Goal: Task Accomplishment & Management: Use online tool/utility

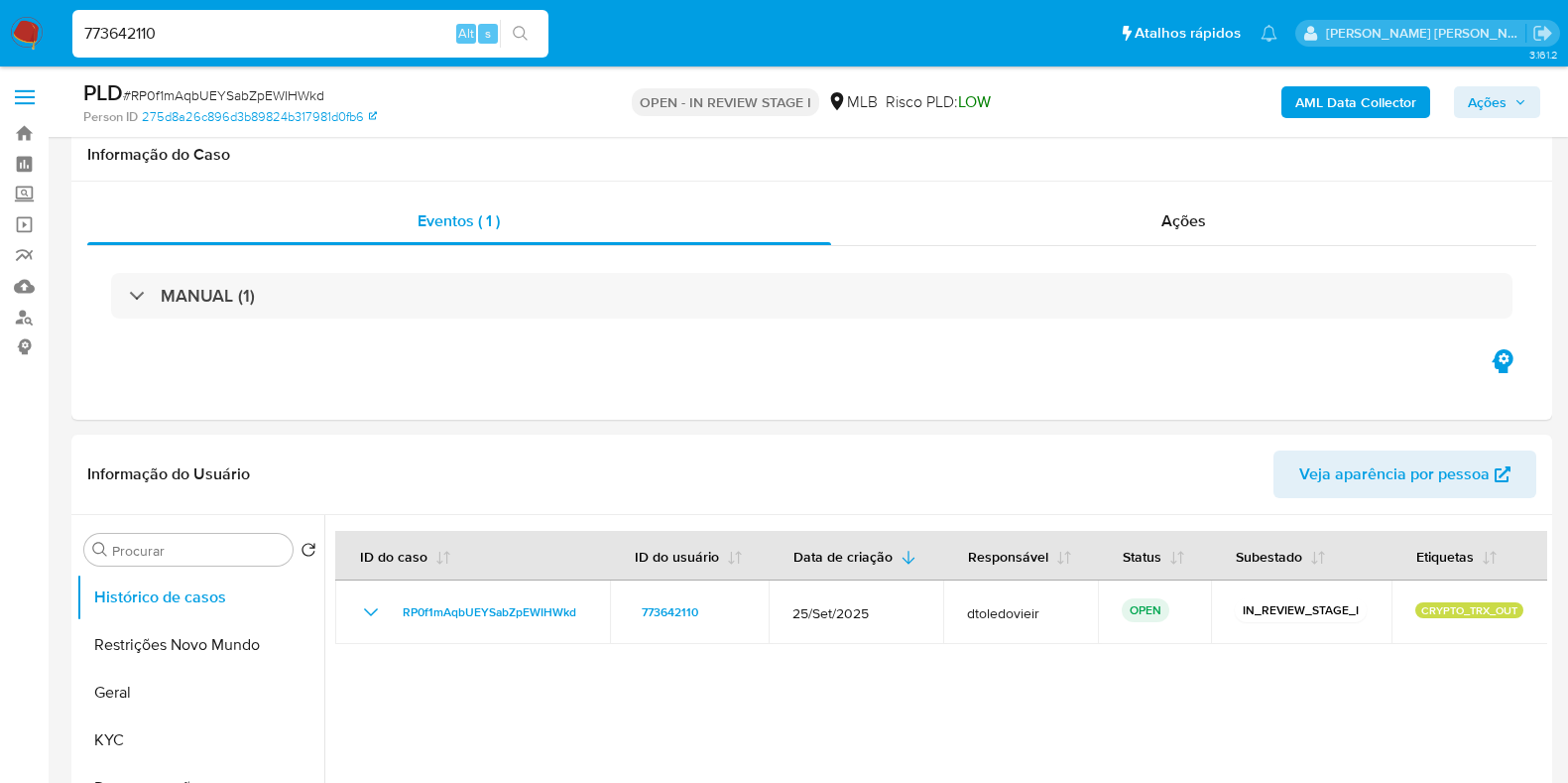
select select "10"
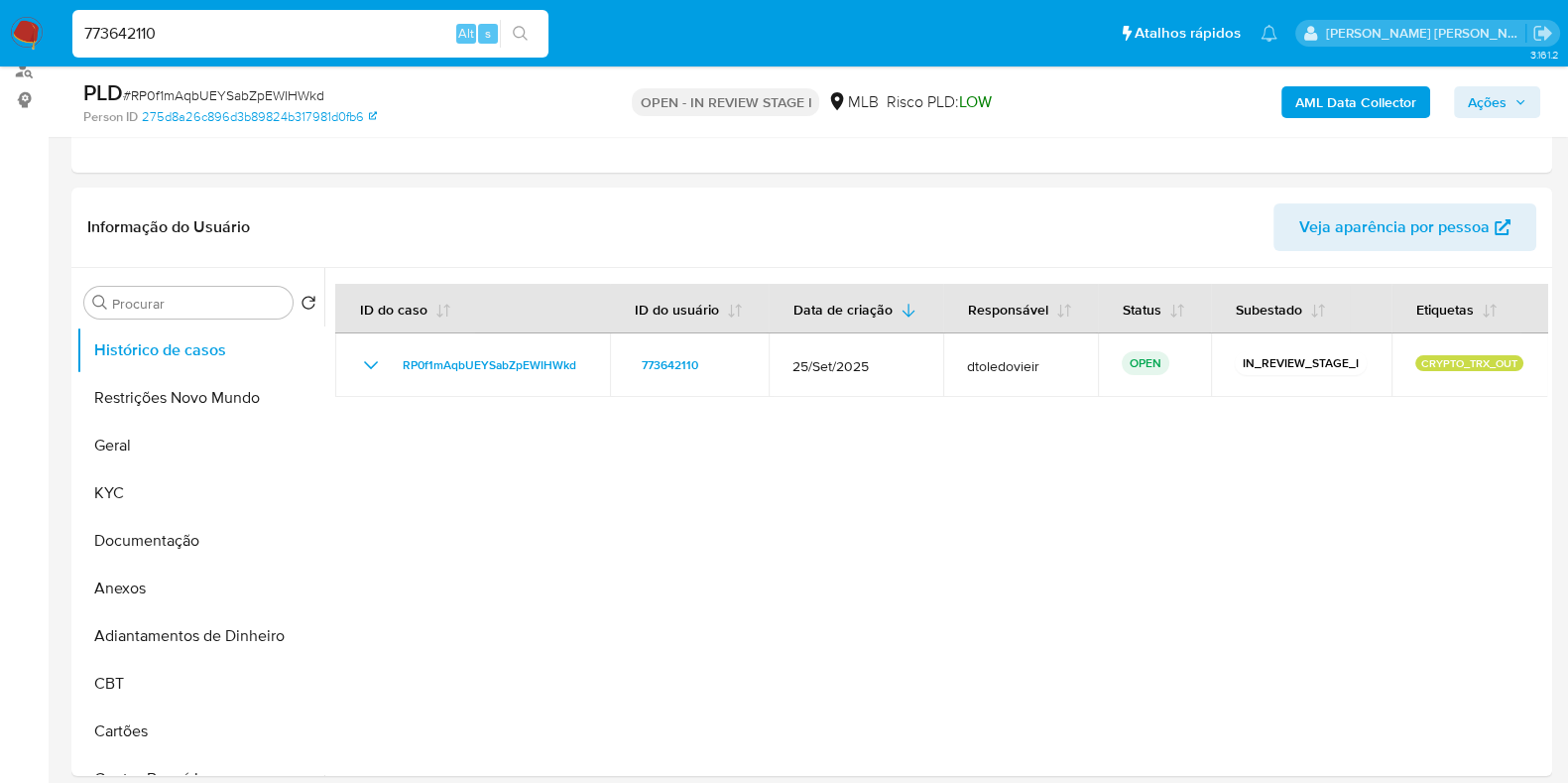
type input "773642110"
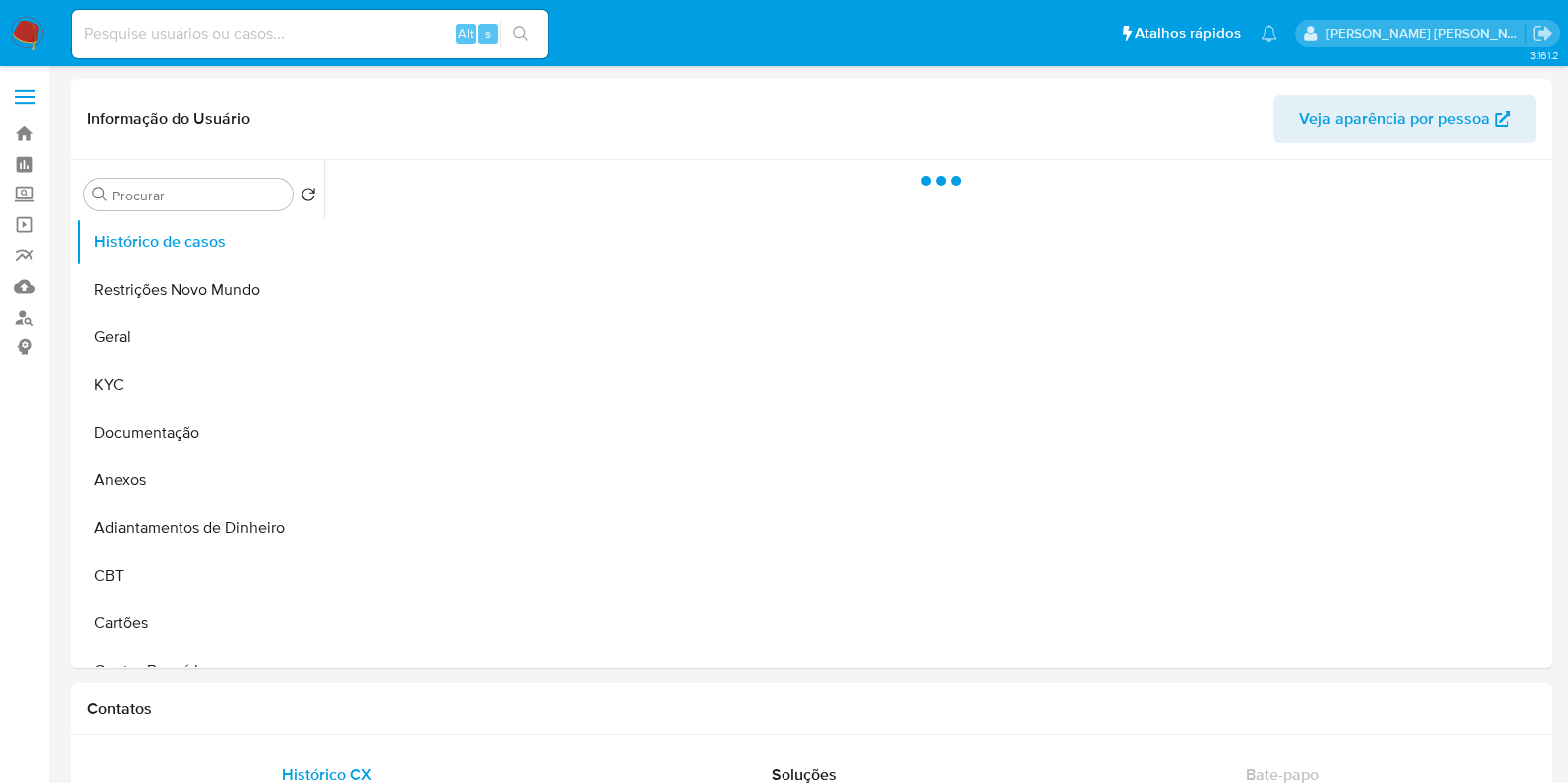
select select "10"
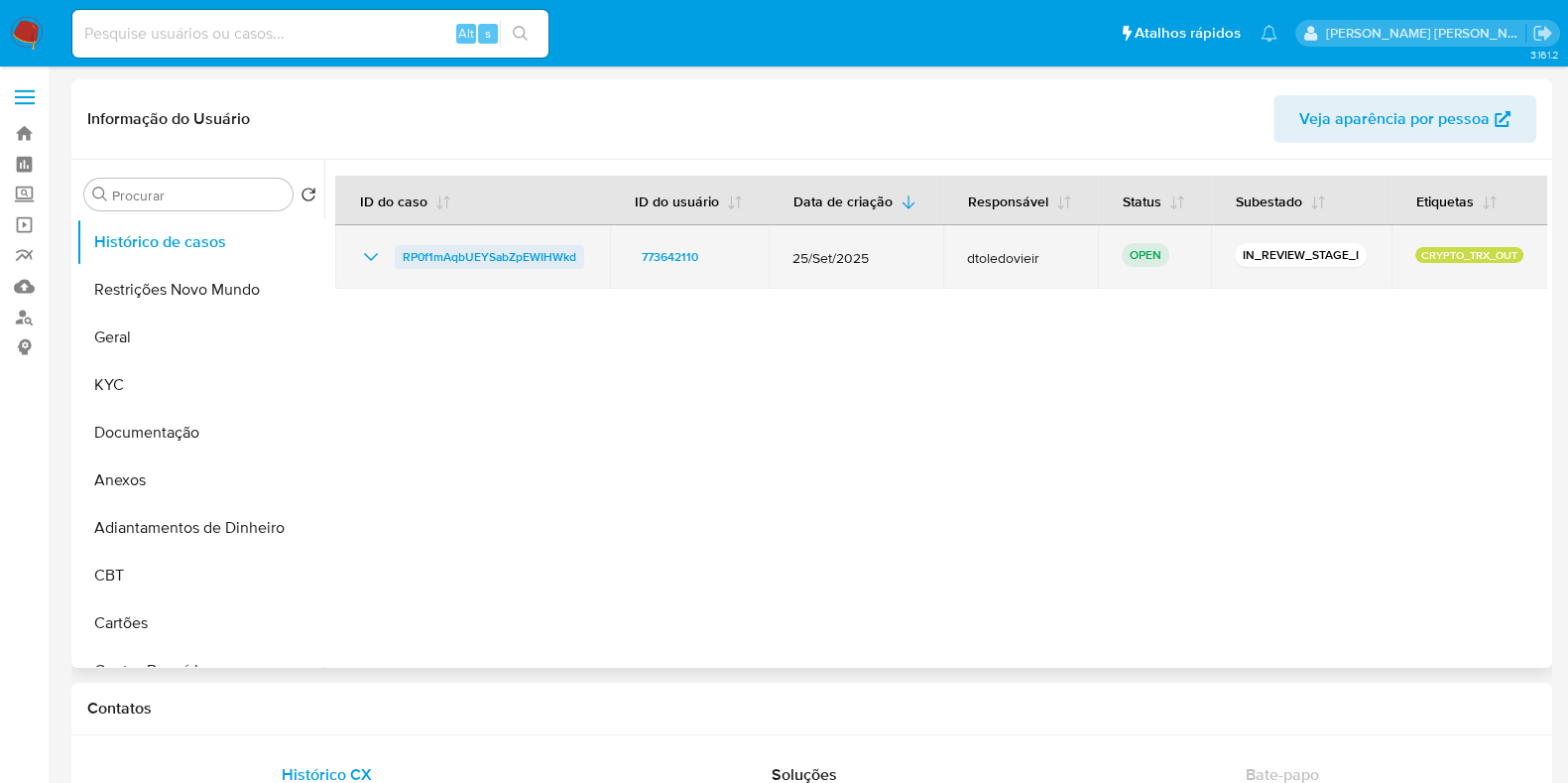
click at [495, 253] on span "RP0f1mAqbUEYSabZpEWIHWkd" at bounding box center [490, 257] width 173 height 24
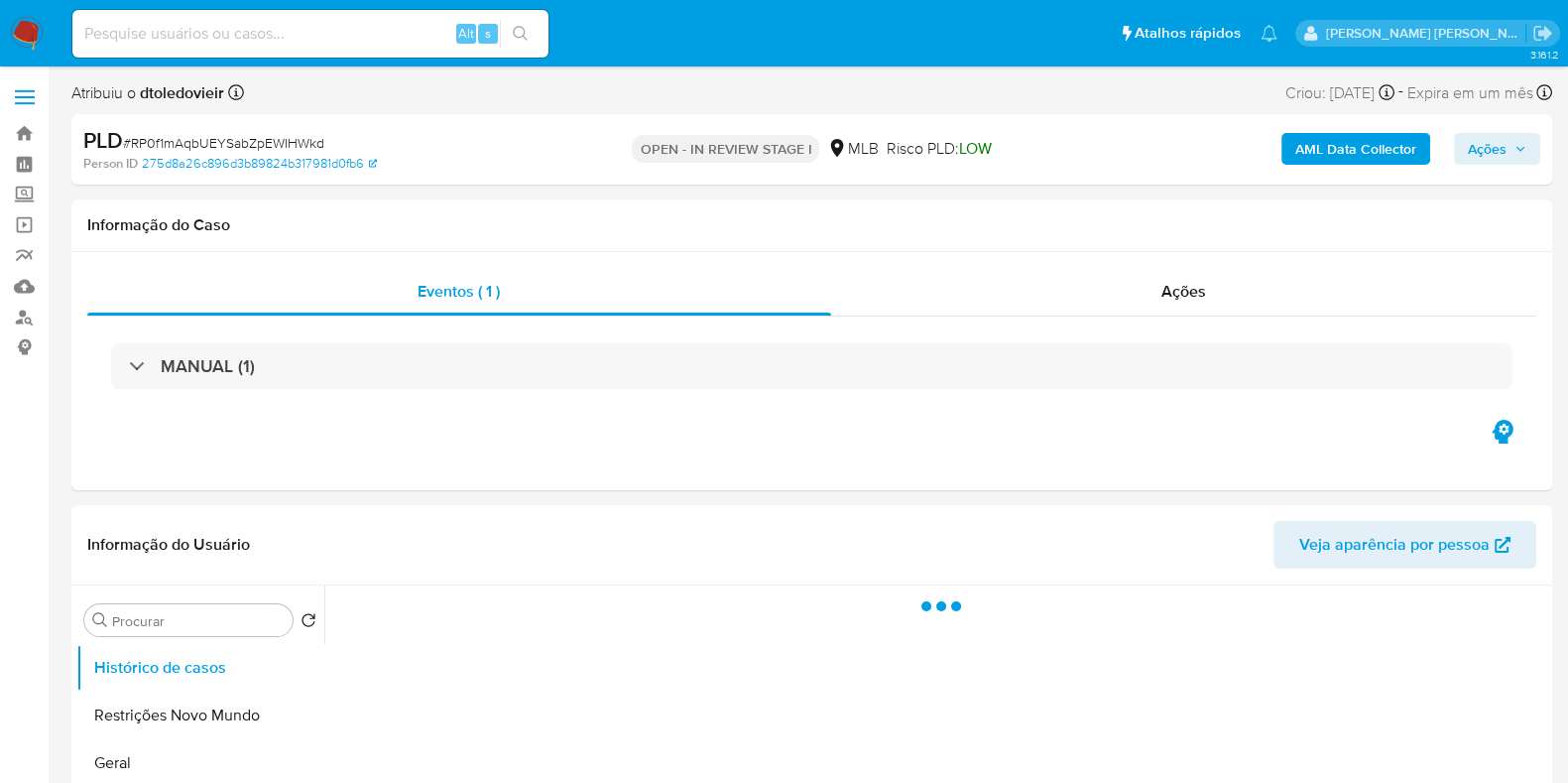
select select "10"
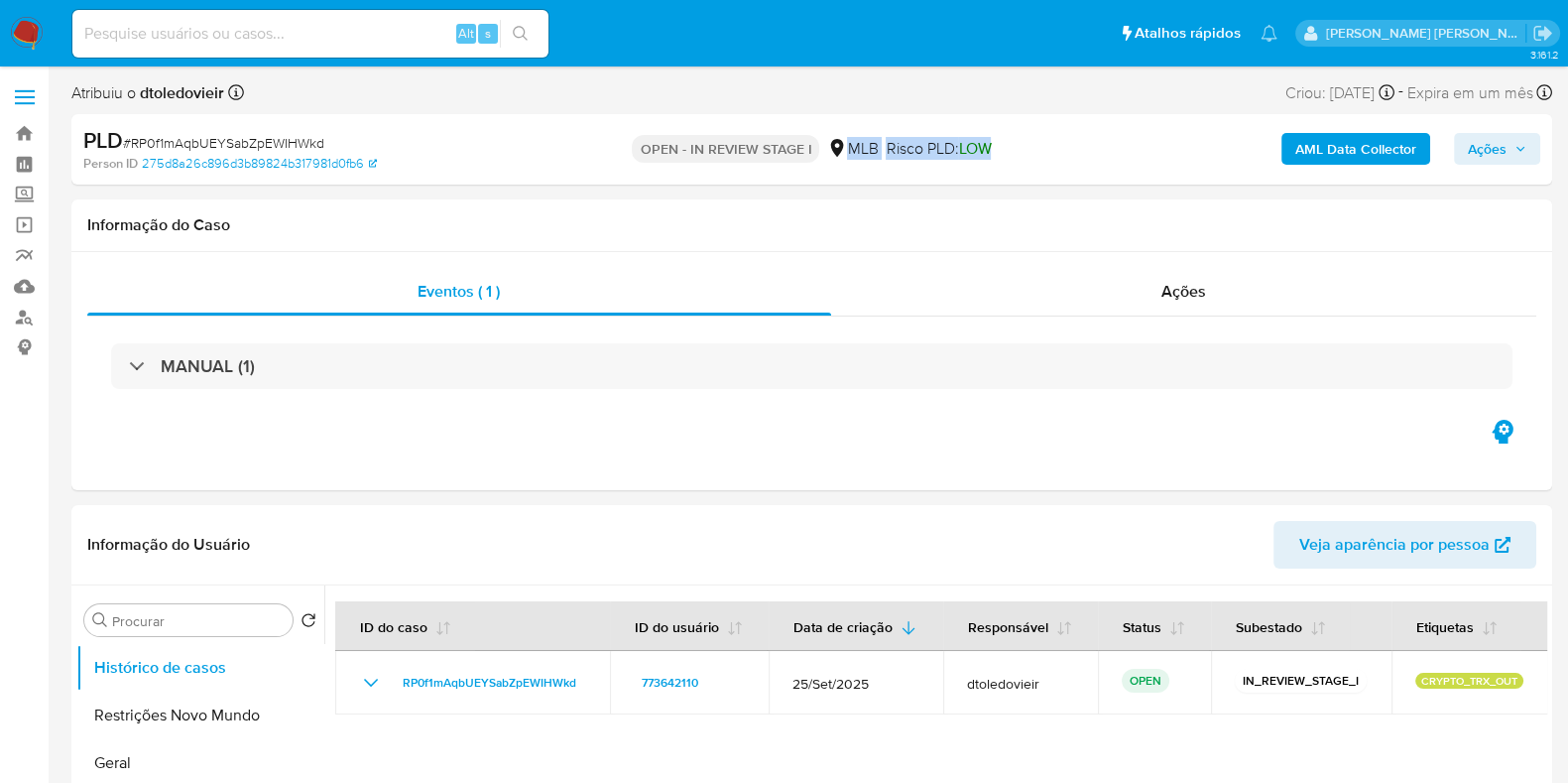
drag, startPoint x: 1007, startPoint y: 155, endPoint x: 847, endPoint y: 154, distance: 160.0
click at [847, 154] on div "OPEN - IN REVIEW STAGE I MLB Risco PLD: LOW" at bounding box center [811, 149] width 480 height 47
click at [1041, 155] on div "OPEN - IN REVIEW STAGE I MLB Risco PLD: LOW" at bounding box center [811, 149] width 480 height 47
drag, startPoint x: 1008, startPoint y: 145, endPoint x: 846, endPoint y: 146, distance: 162.0
click at [846, 146] on div "OPEN - IN REVIEW STAGE I MLB Risco PLD: LOW" at bounding box center [811, 149] width 480 height 47
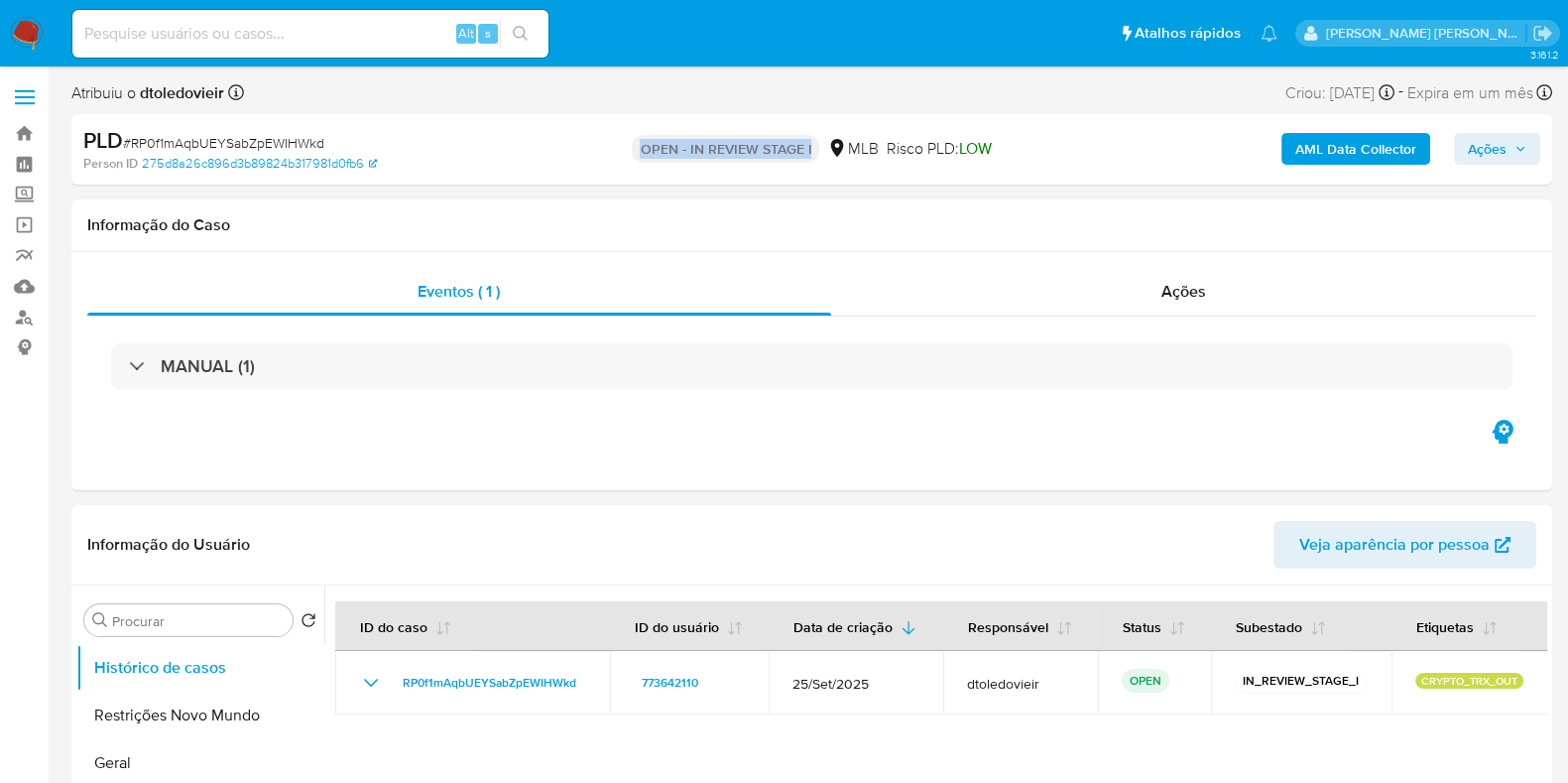
drag, startPoint x: 638, startPoint y: 152, endPoint x: 810, endPoint y: 156, distance: 172.0
click at [810, 156] on p "OPEN - IN REVIEW STAGE I" at bounding box center [726, 149] width 187 height 28
drag, startPoint x: 1007, startPoint y: 143, endPoint x: 848, endPoint y: 150, distance: 159.2
click at [848, 150] on div "OPEN - IN REVIEW STAGE I MLB Risco PLD: LOW" at bounding box center [811, 149] width 480 height 47
click at [1038, 137] on div "OPEN - IN REVIEW STAGE I MLB Risco PLD: LOW" at bounding box center [811, 149] width 480 height 47
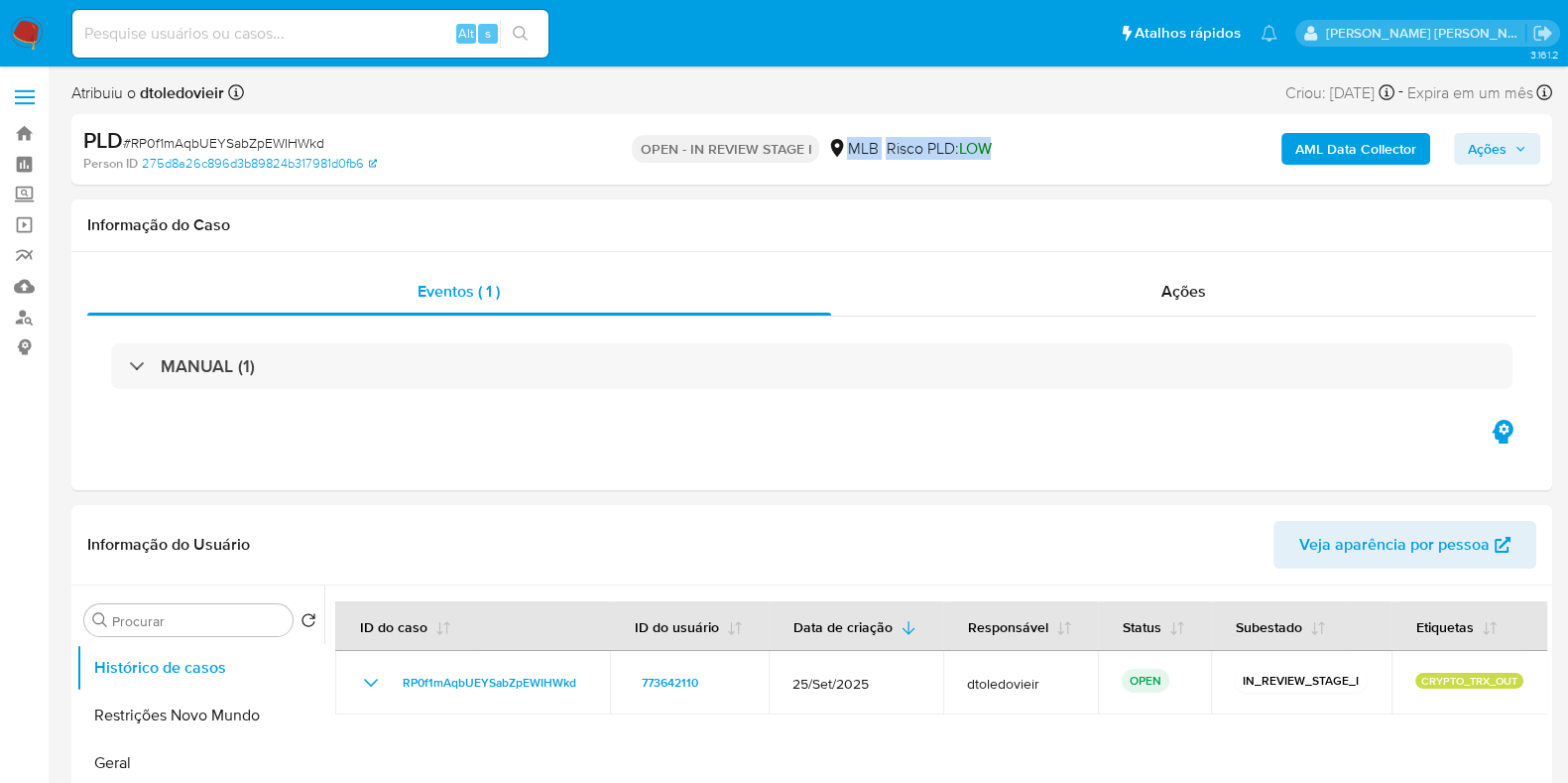
drag, startPoint x: 1035, startPoint y: 139, endPoint x: 903, endPoint y: 147, distance: 132.2
click at [848, 152] on div "OPEN - IN REVIEW STAGE I MLB Risco PLD: LOW" at bounding box center [811, 149] width 480 height 47
click at [1054, 143] on div "PLD # RP0f1mAqbUEYSabZpEWIHWkd Person ID 275d8a26c896d3b89824b317981d0fb6 OPEN …" at bounding box center [812, 149] width 1481 height 71
drag, startPoint x: 1016, startPoint y: 150, endPoint x: 848, endPoint y: 155, distance: 168.1
click at [848, 155] on div "OPEN - IN REVIEW STAGE I MLB Risco PLD: LOW" at bounding box center [811, 149] width 480 height 47
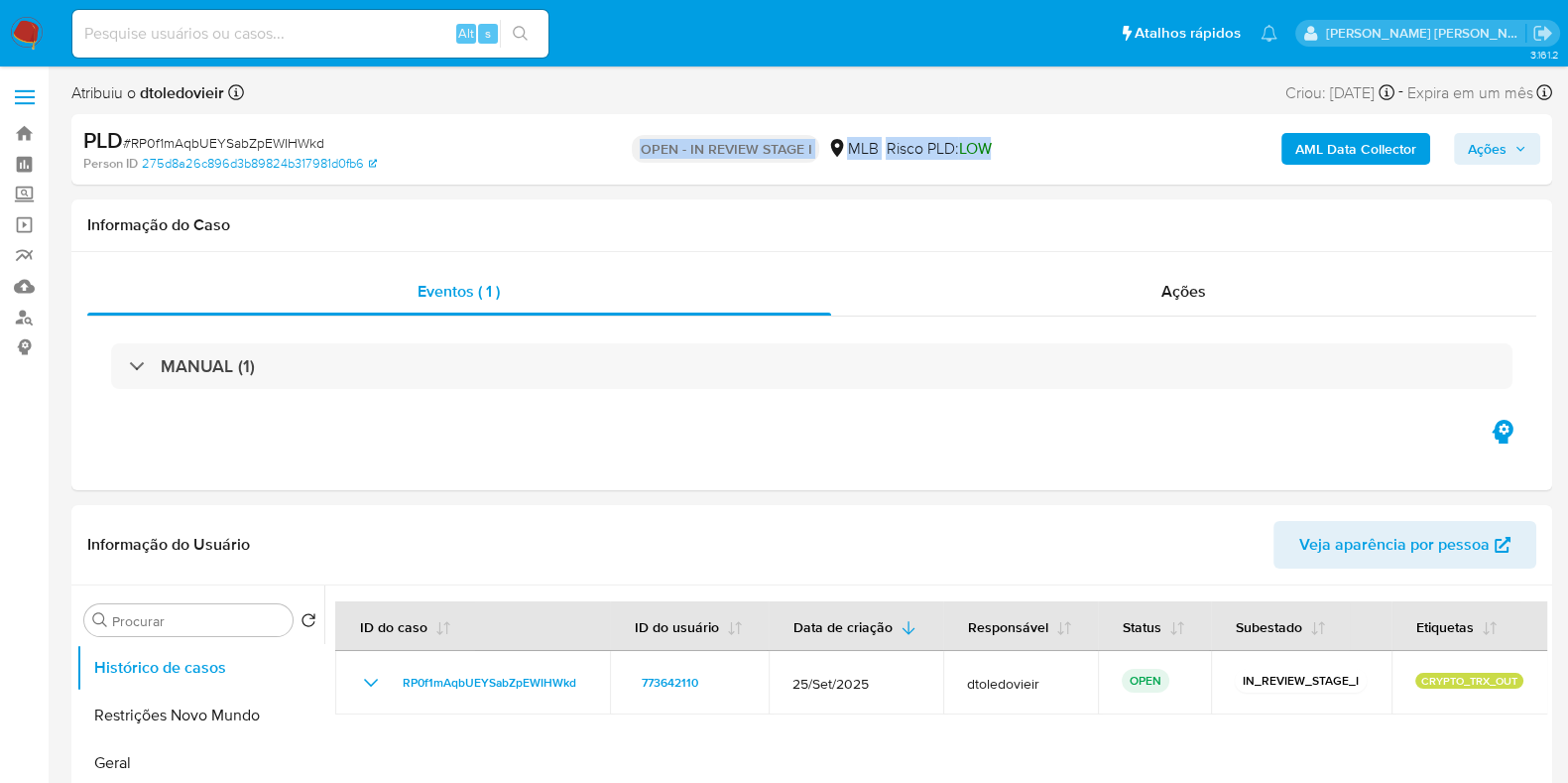
drag, startPoint x: 629, startPoint y: 152, endPoint x: 1024, endPoint y: 146, distance: 395.0
click at [1024, 146] on div "OPEN - IN REVIEW STAGE I MLB Risco PLD: LOW" at bounding box center [811, 149] width 480 height 47
drag, startPoint x: 1007, startPoint y: 150, endPoint x: 622, endPoint y: 141, distance: 385.1
click at [622, 141] on div "OPEN - IN REVIEW STAGE I MLB Risco PLD: LOW" at bounding box center [811, 149] width 480 height 47
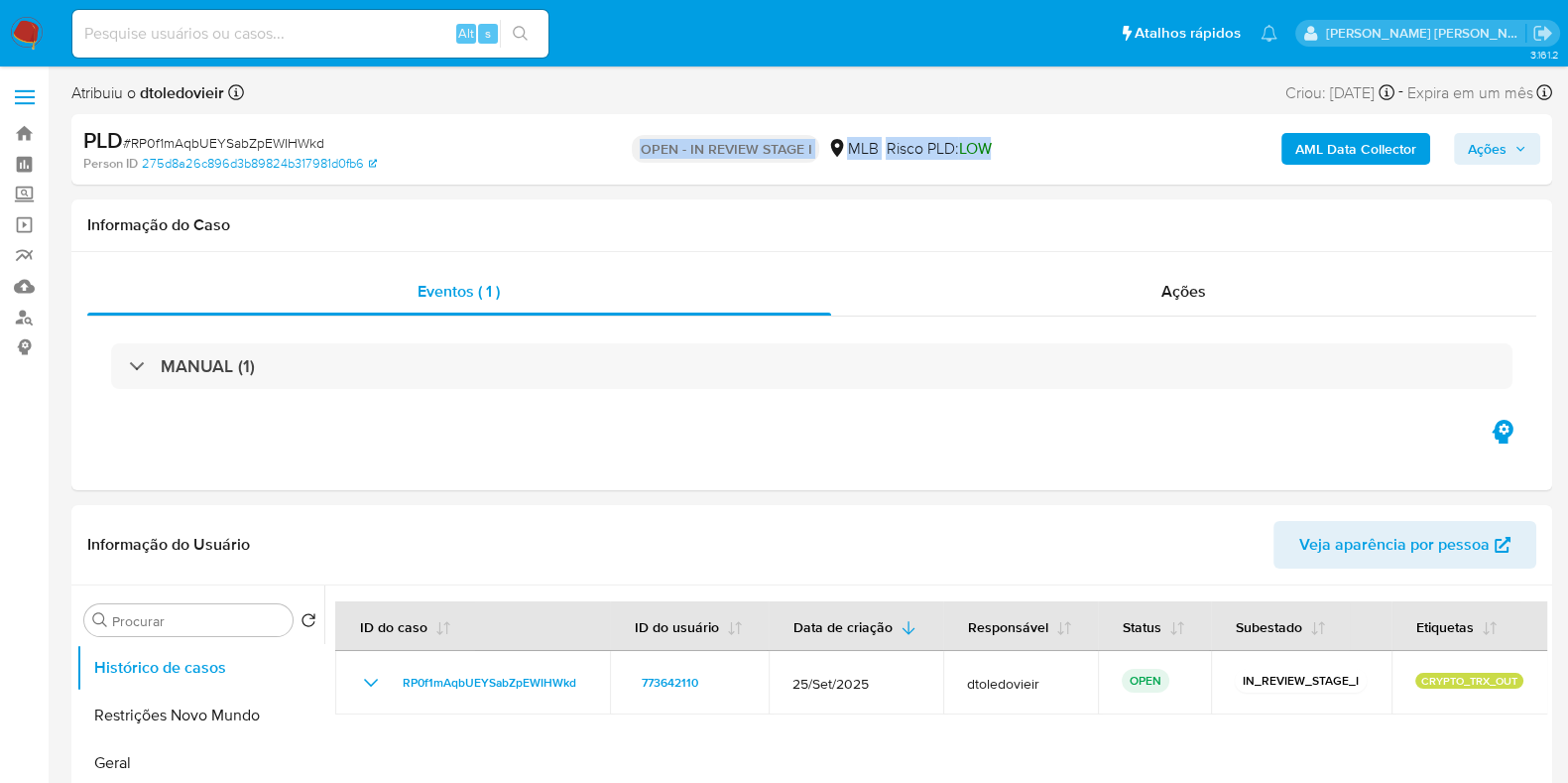
click at [619, 144] on div "OPEN - IN REVIEW STAGE I MLB Risco PLD: LOW" at bounding box center [811, 149] width 480 height 47
drag, startPoint x: 622, startPoint y: 149, endPoint x: 1013, endPoint y: 151, distance: 391.0
click at [1010, 151] on div "OPEN - IN REVIEW STAGE I MLB Risco PLD: LOW" at bounding box center [811, 149] width 480 height 47
click at [1013, 151] on div "OPEN - IN REVIEW STAGE I MLB Risco PLD: LOW" at bounding box center [811, 149] width 480 height 47
drag, startPoint x: 1016, startPoint y: 148, endPoint x: 605, endPoint y: 145, distance: 411.0
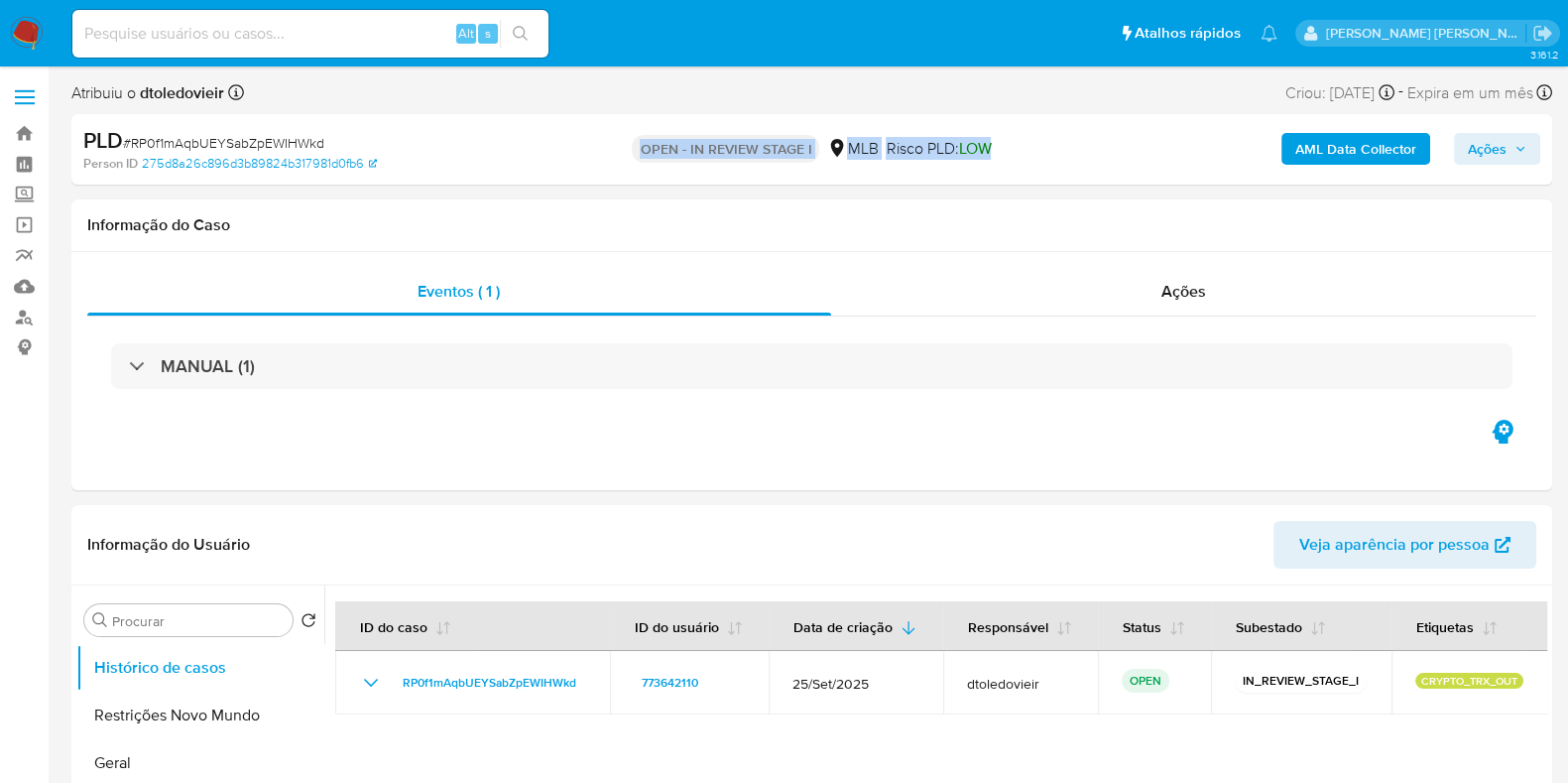
click at [605, 145] on div "OPEN - IN REVIEW STAGE I MLB Risco PLD: LOW" at bounding box center [811, 149] width 480 height 47
click at [604, 145] on div "OPEN - IN REVIEW STAGE I MLB Risco PLD: LOW" at bounding box center [811, 149] width 480 height 47
drag, startPoint x: 1001, startPoint y: 143, endPoint x: 613, endPoint y: 148, distance: 388.0
click at [618, 151] on div "OPEN - IN REVIEW STAGE I MLB Risco PLD: LOW" at bounding box center [811, 149] width 480 height 47
click at [607, 144] on div "OPEN - IN REVIEW STAGE I MLB Risco PLD: LOW" at bounding box center [811, 149] width 480 height 47
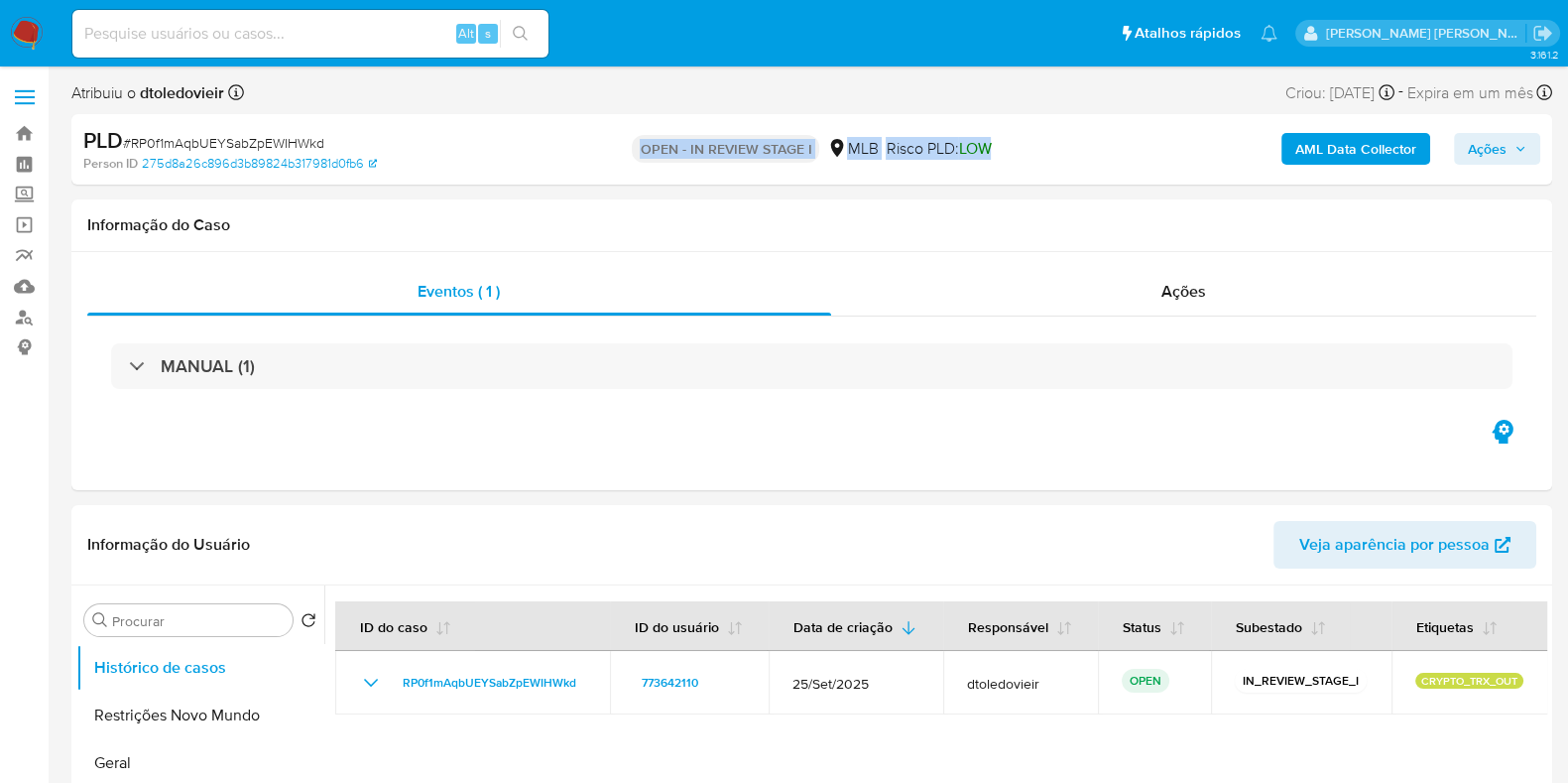
click at [610, 151] on div "OPEN - IN REVIEW STAGE I MLB Risco PLD: LOW" at bounding box center [811, 149] width 480 height 47
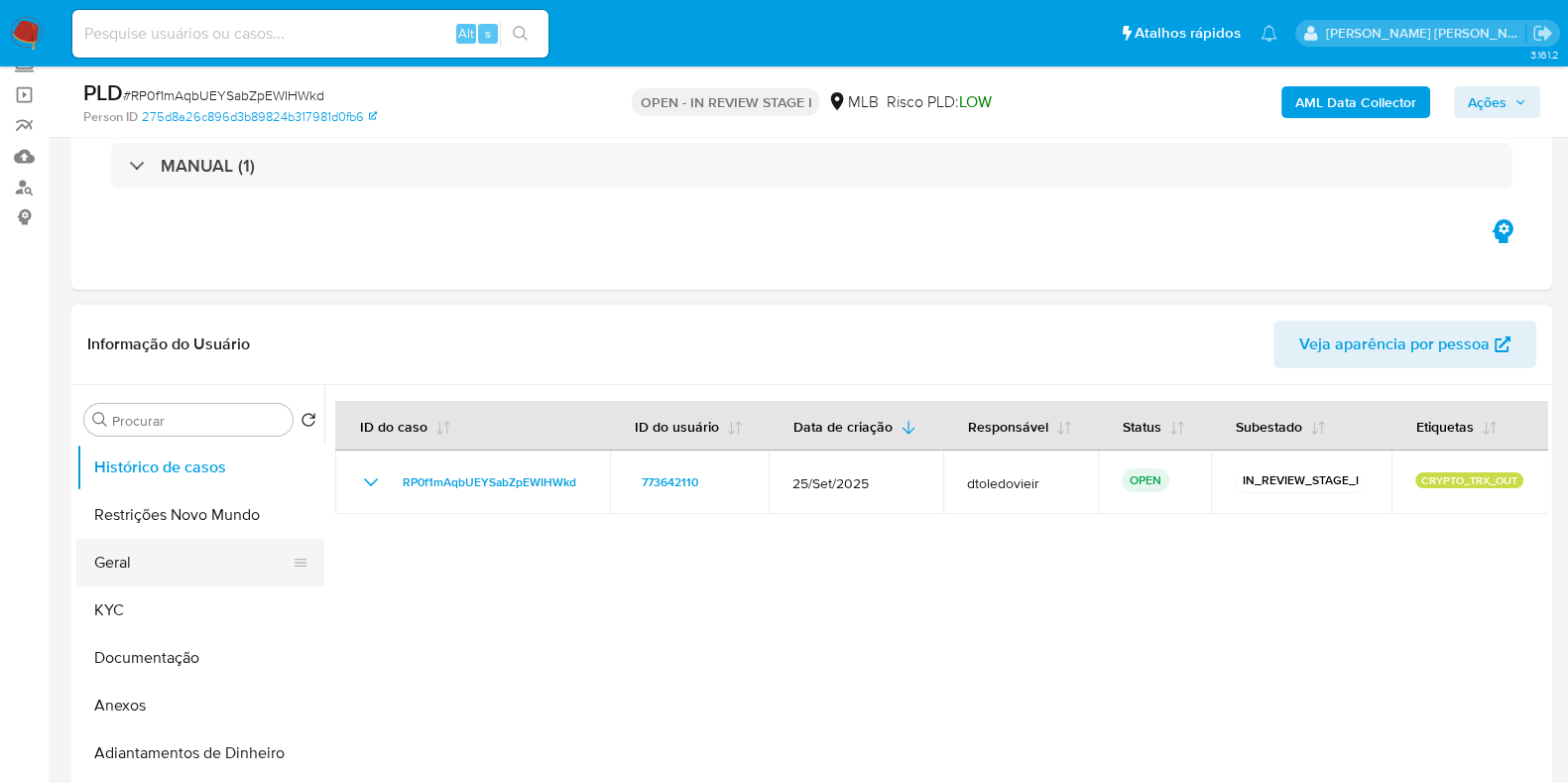
scroll to position [247, 0]
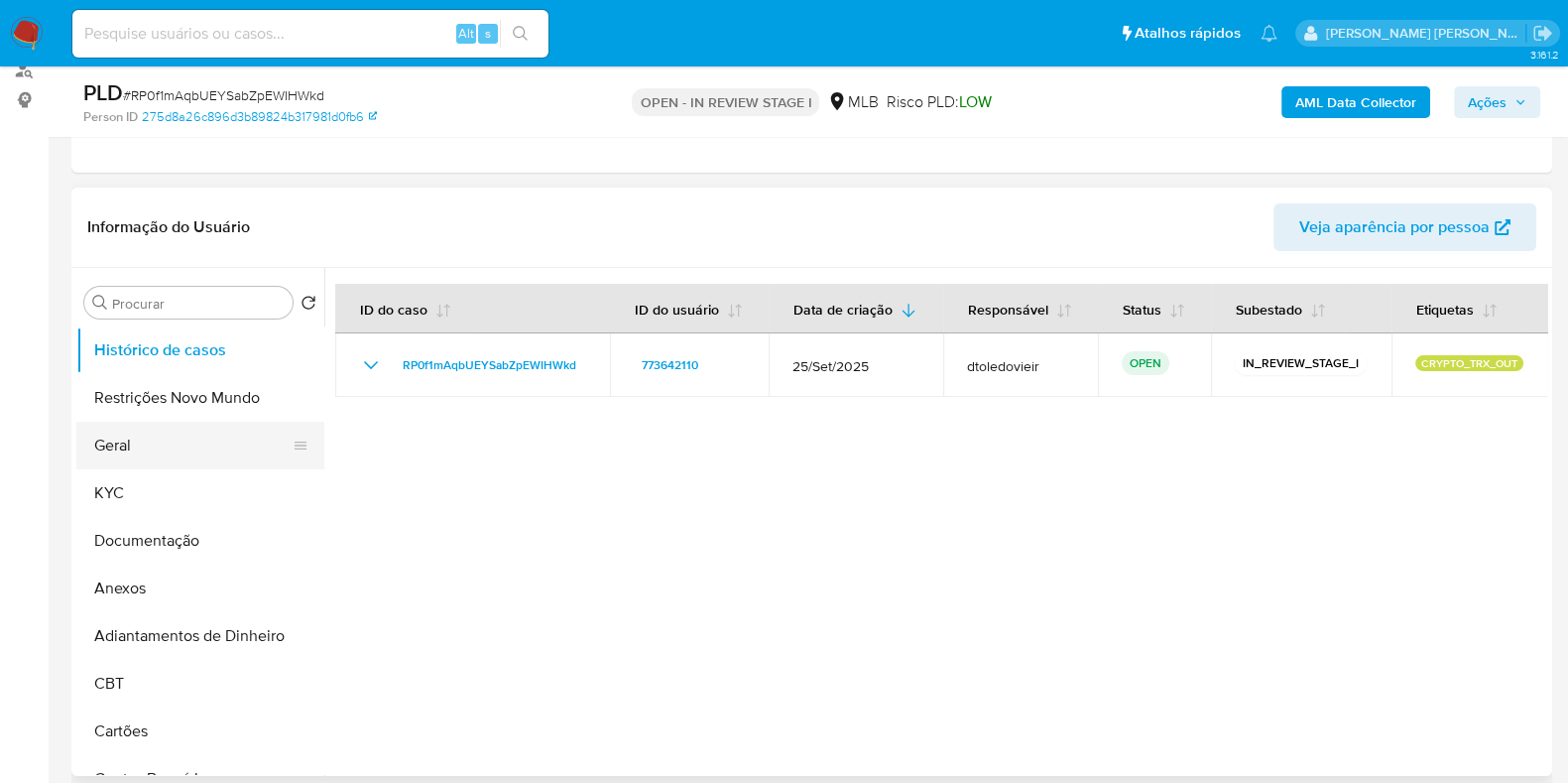
click at [182, 431] on button "Geral" at bounding box center [192, 445] width 232 height 48
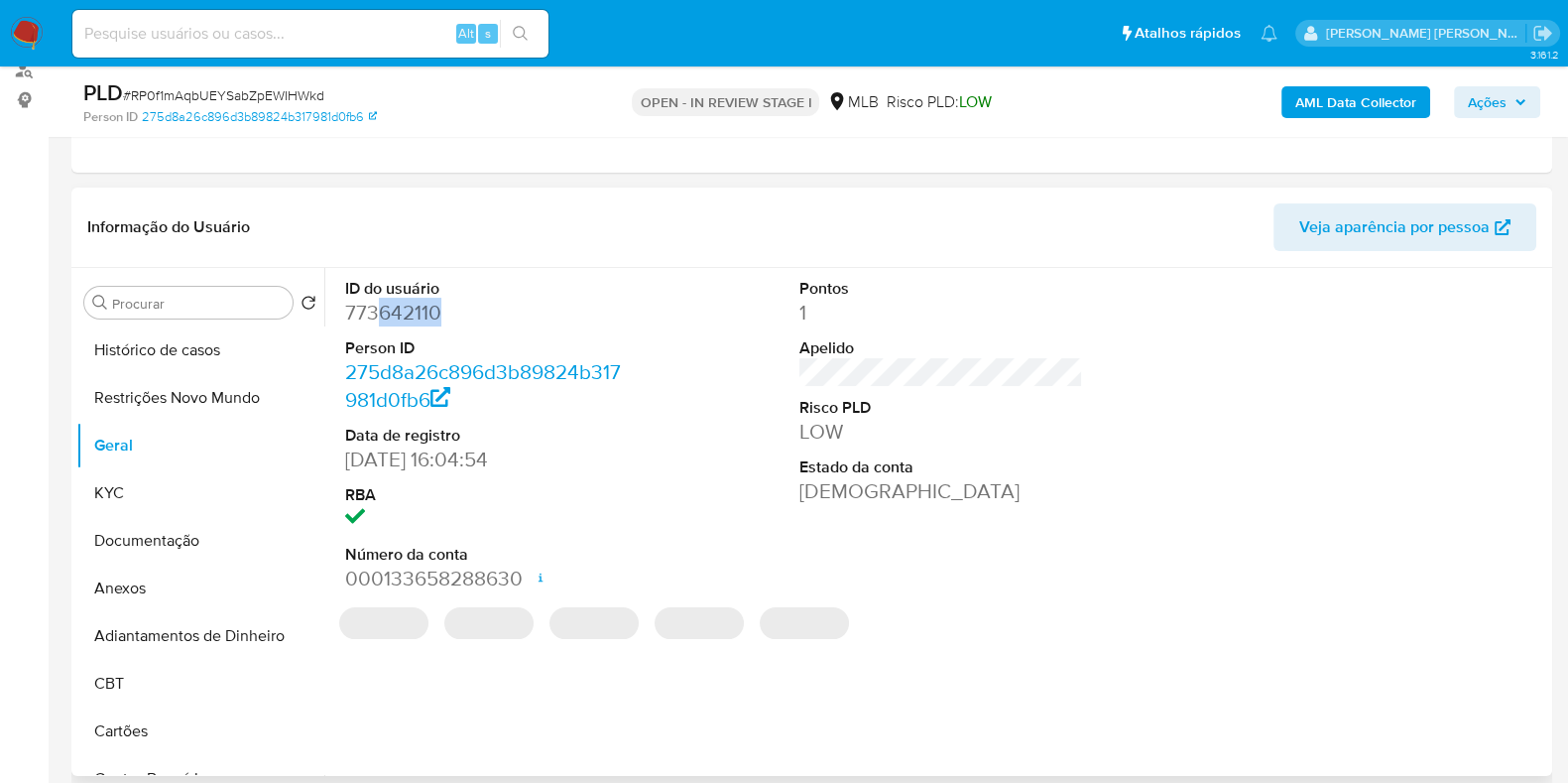
drag, startPoint x: 377, startPoint y: 318, endPoint x: 472, endPoint y: 320, distance: 95.0
click at [449, 318] on dd "773642110" at bounding box center [487, 313] width 284 height 28
click at [475, 320] on dd "773642110" at bounding box center [487, 313] width 284 height 28
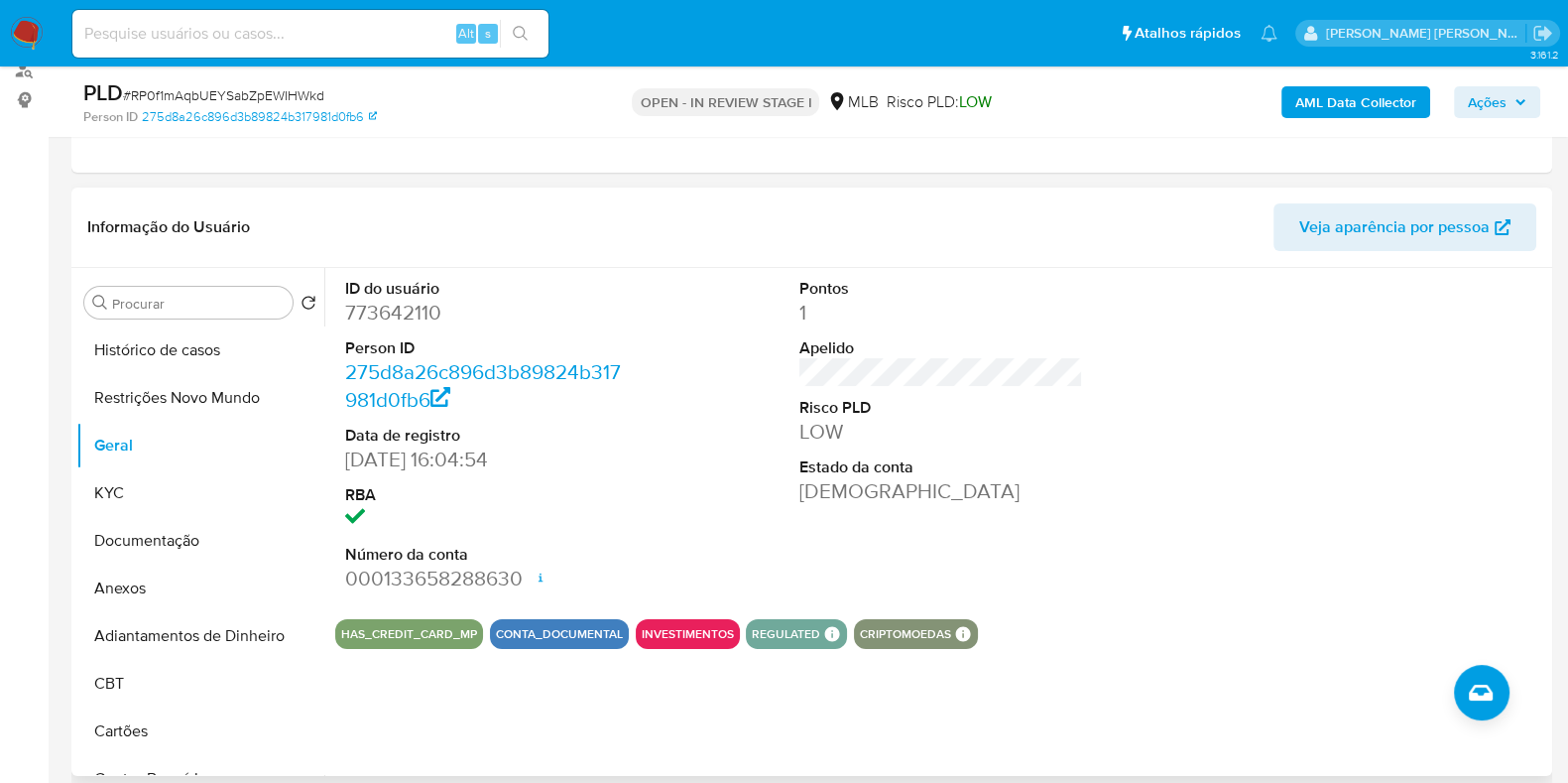
click at [404, 310] on dd "773642110" at bounding box center [487, 313] width 284 height 28
copy dd "773642110"
click at [100, 494] on button "KYC" at bounding box center [192, 493] width 232 height 48
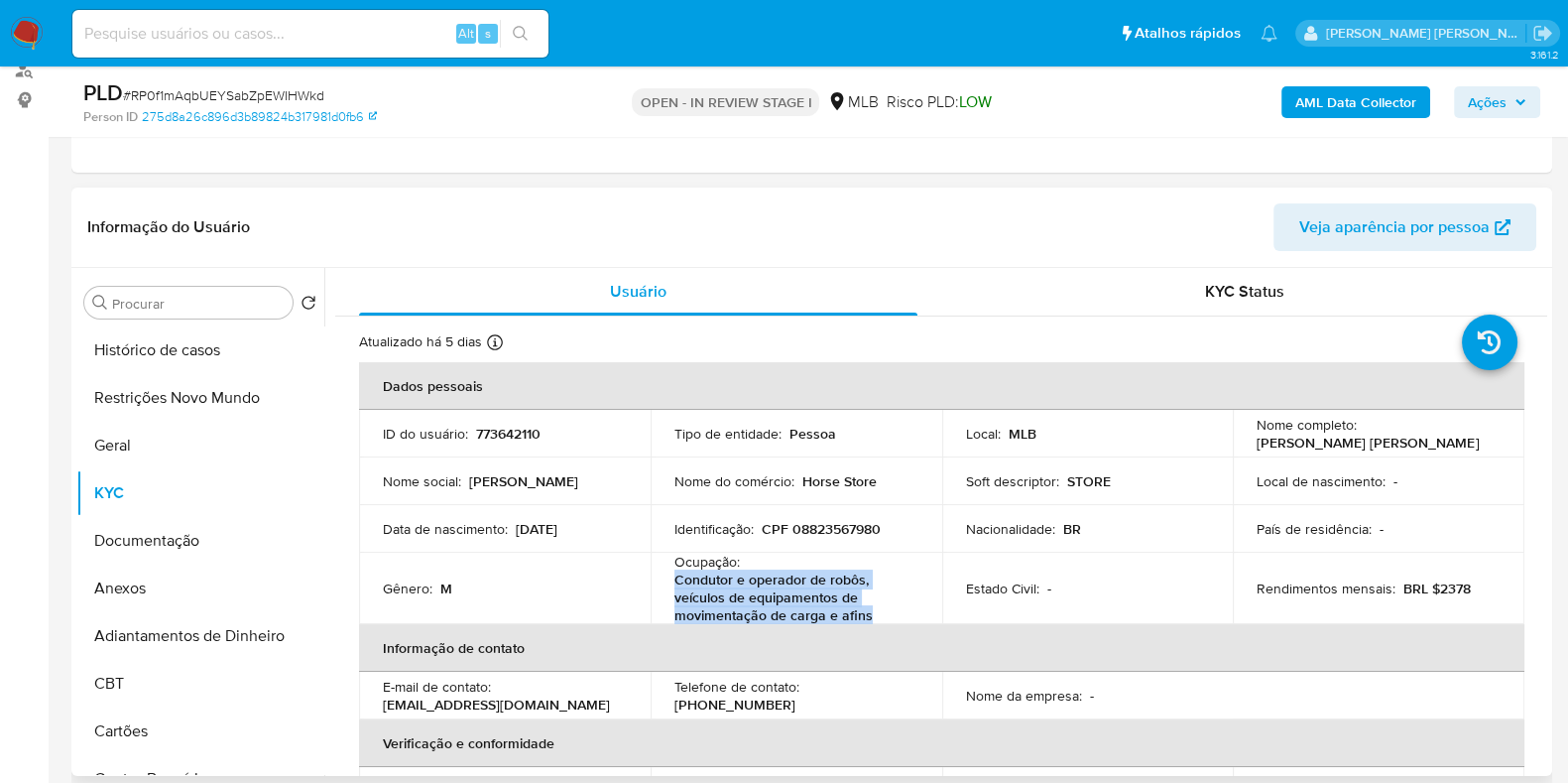
drag, startPoint x: 875, startPoint y: 616, endPoint x: 675, endPoint y: 583, distance: 202.7
click at [675, 583] on p "Condutor e operador de robôs, veículos de equipamentos de movimentação de carga…" at bounding box center [792, 598] width 236 height 54
copy p "Condutor e operador de robôs, veículos de equipamentos de movimentação de carga…"
click at [178, 538] on button "Documentação" at bounding box center [192, 541] width 232 height 48
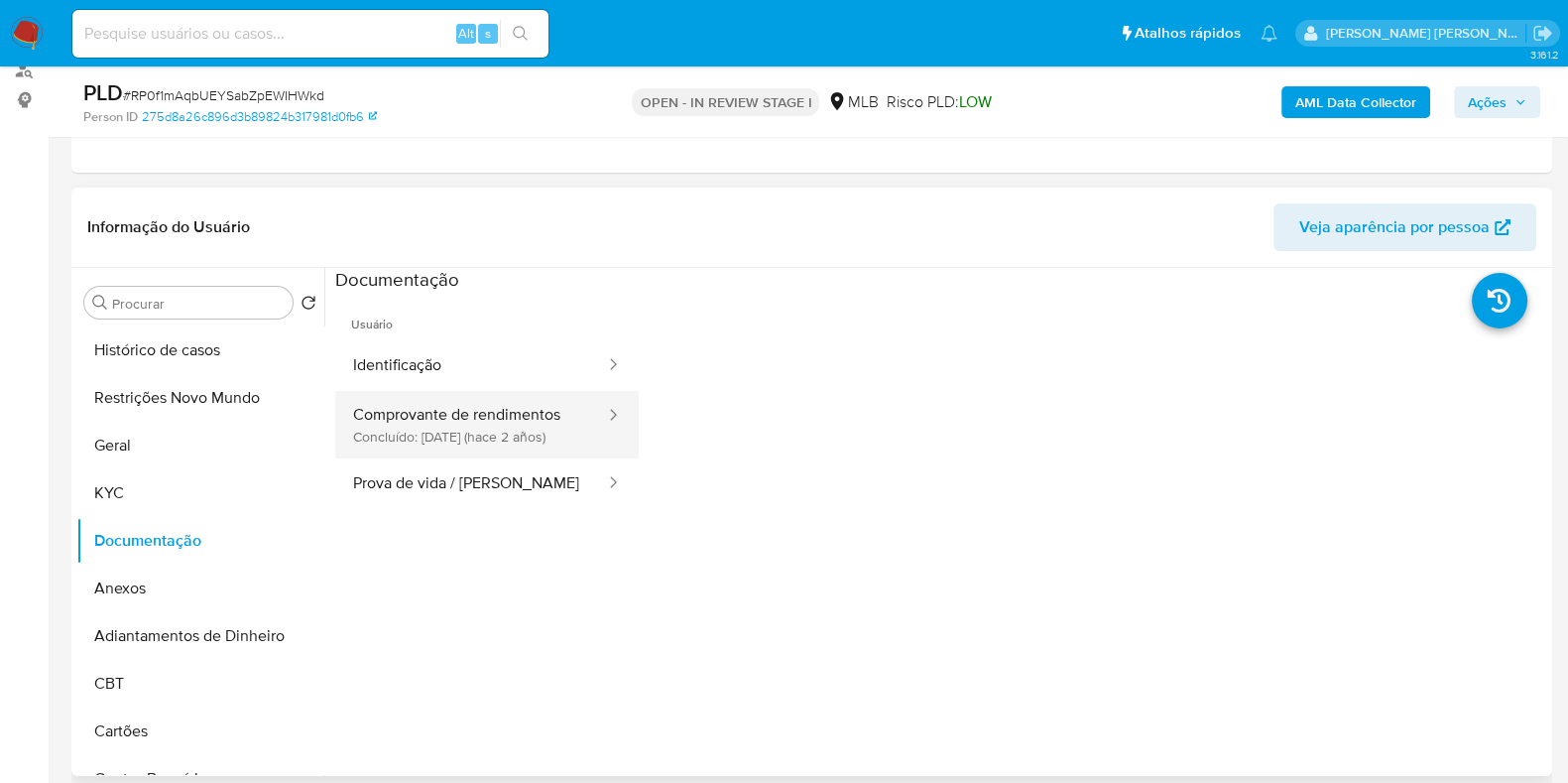
click at [504, 434] on button "Comprovante de rendimentos Concluído: 22/09/2023 (hace 2 años)" at bounding box center [471, 425] width 272 height 68
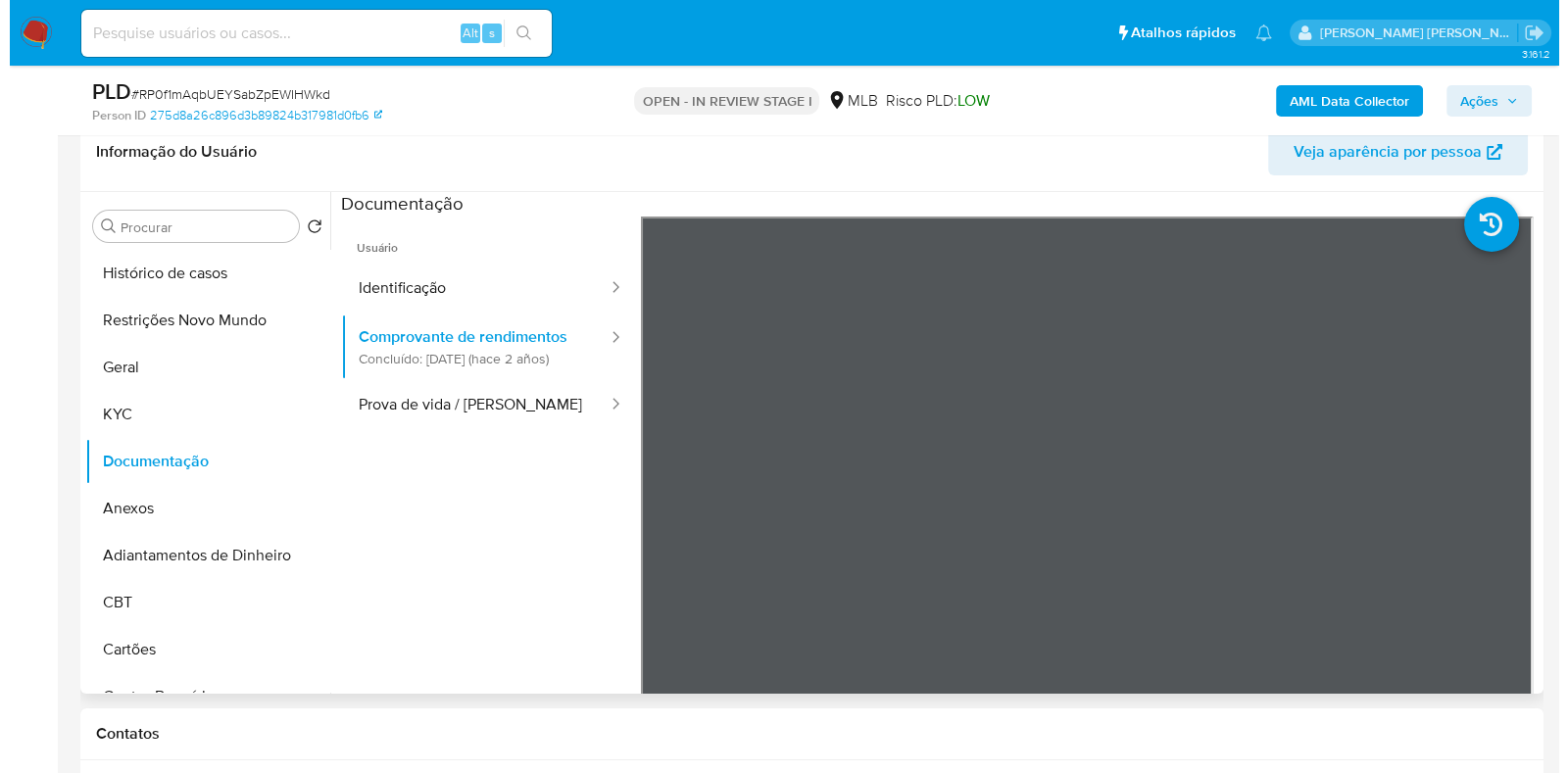
scroll to position [368, 0]
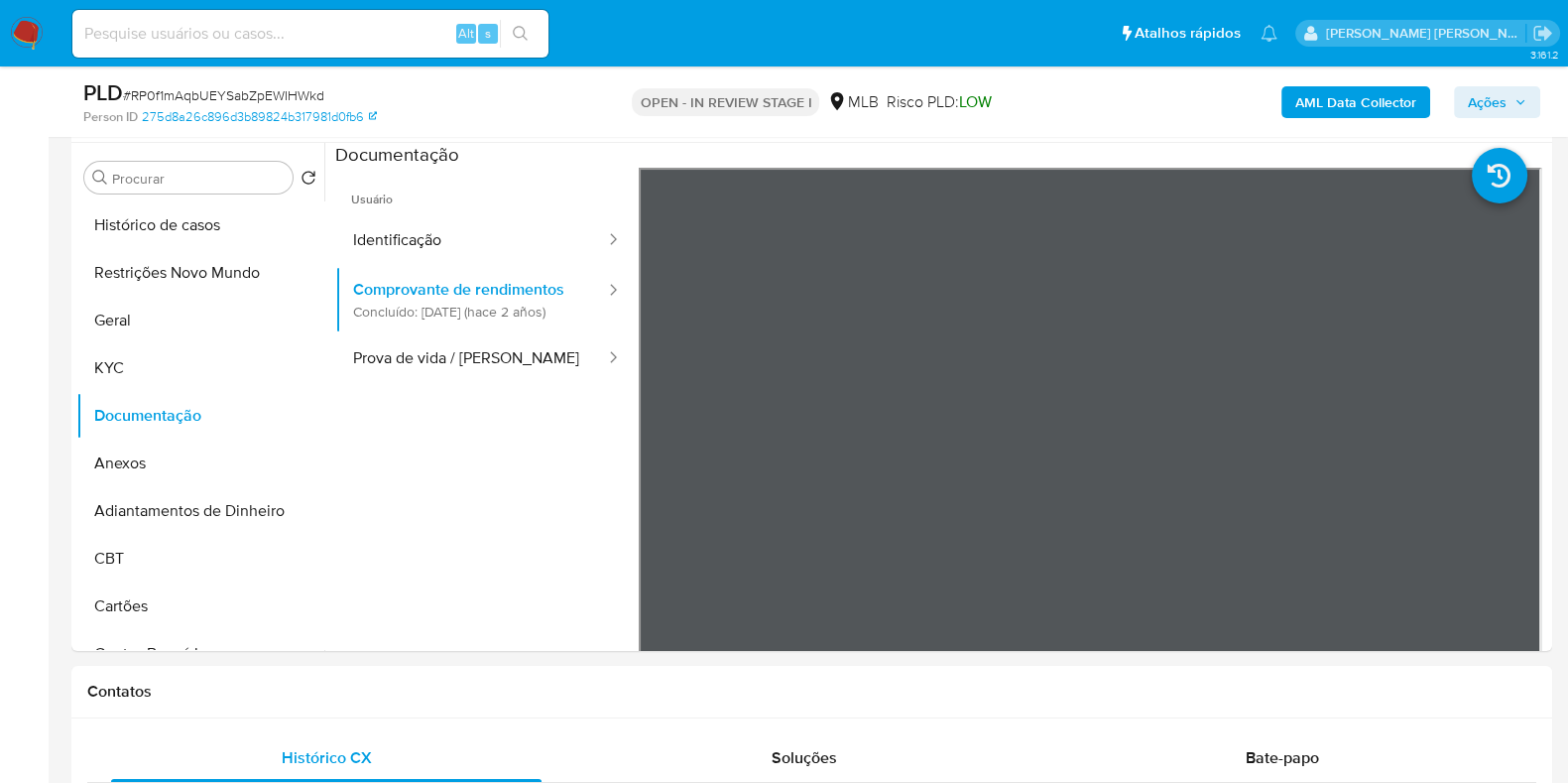
click at [1364, 104] on b "AML Data Collector" at bounding box center [1356, 103] width 121 height 32
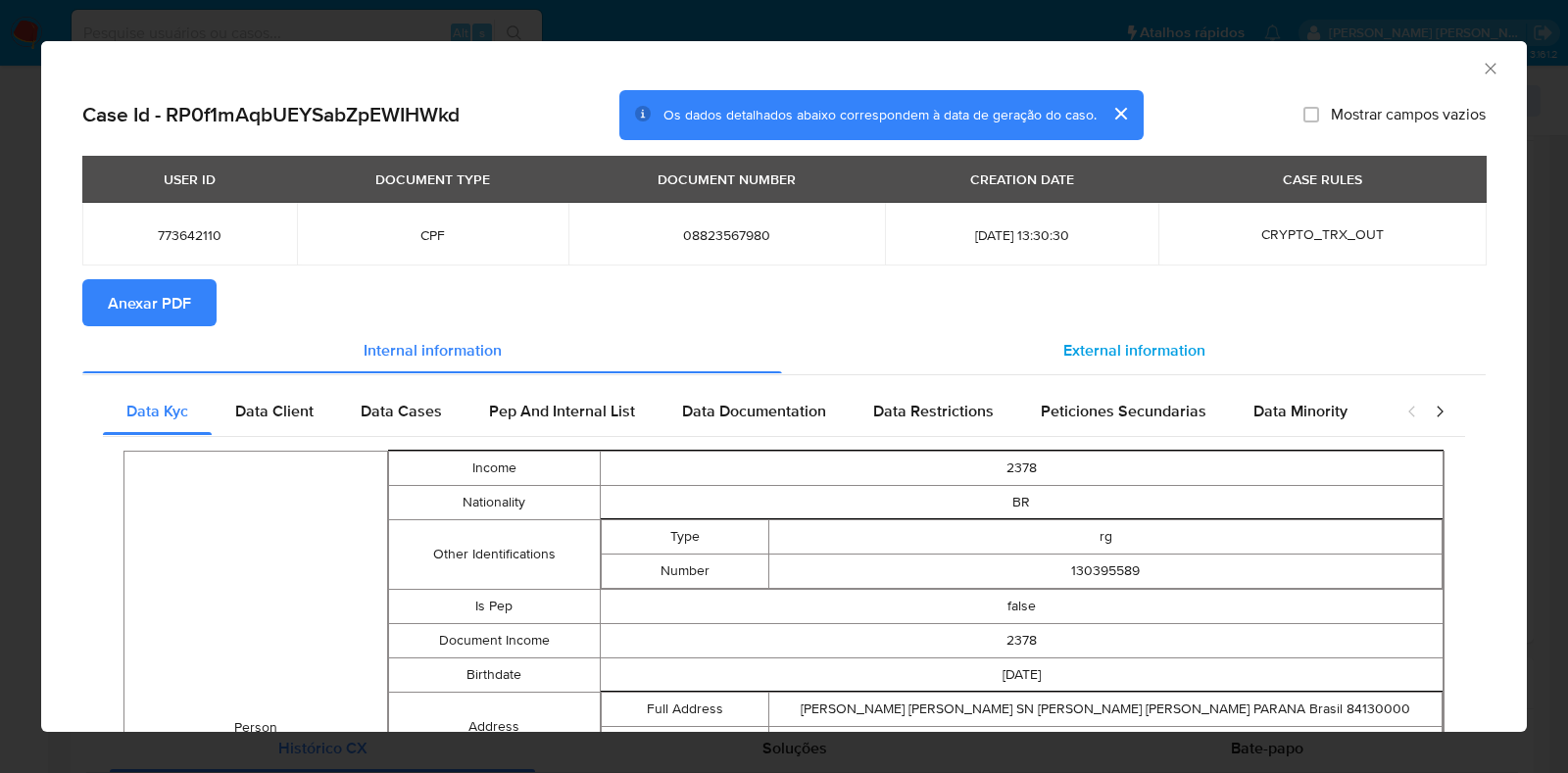
click at [1075, 342] on span "External information" at bounding box center [1134, 349] width 142 height 23
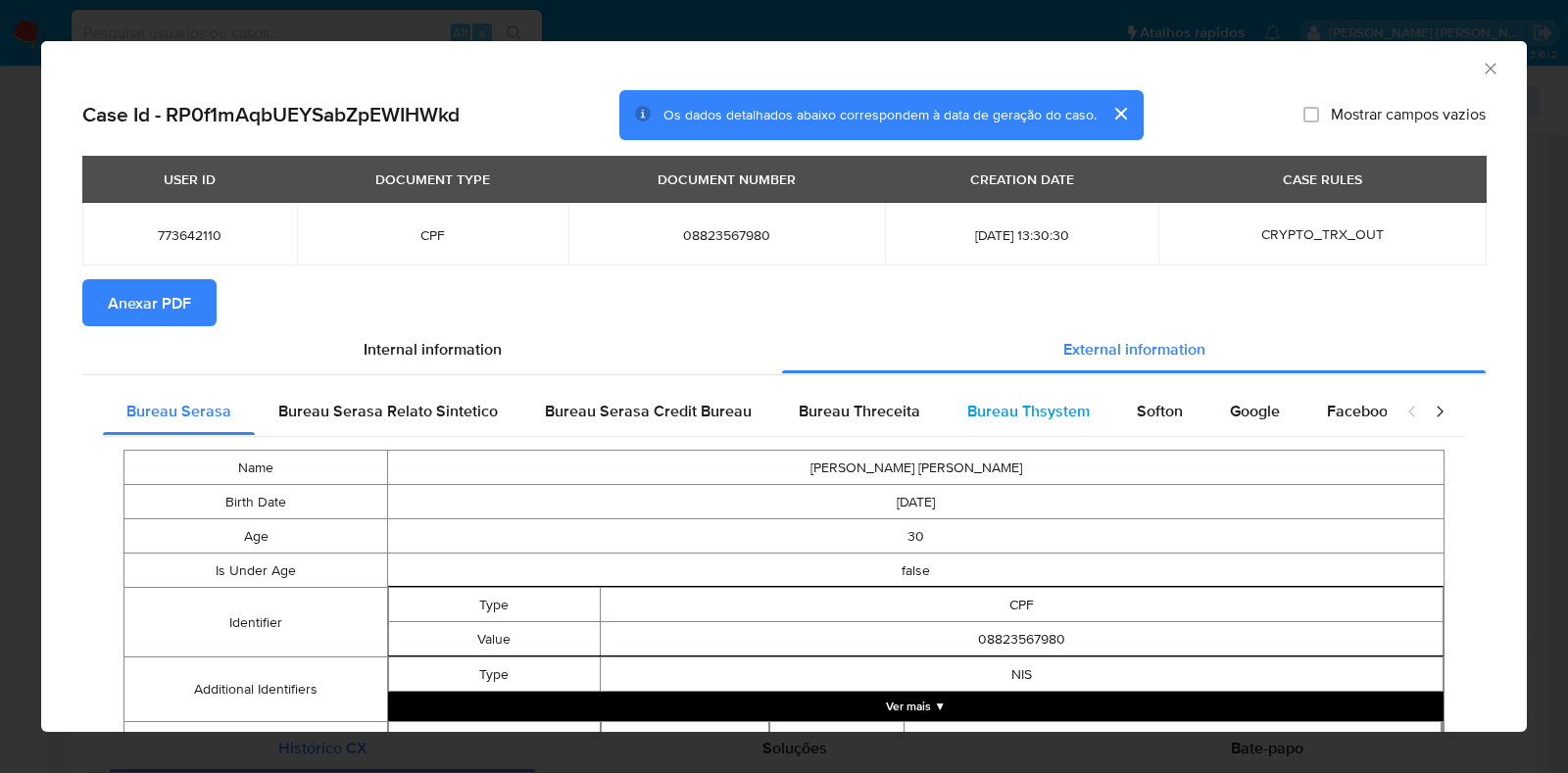
drag, startPoint x: 1048, startPoint y: 414, endPoint x: 1049, endPoint y: 427, distance: 13.0
click at [1048, 414] on span "Bureau Thsystem" at bounding box center [1028, 411] width 123 height 23
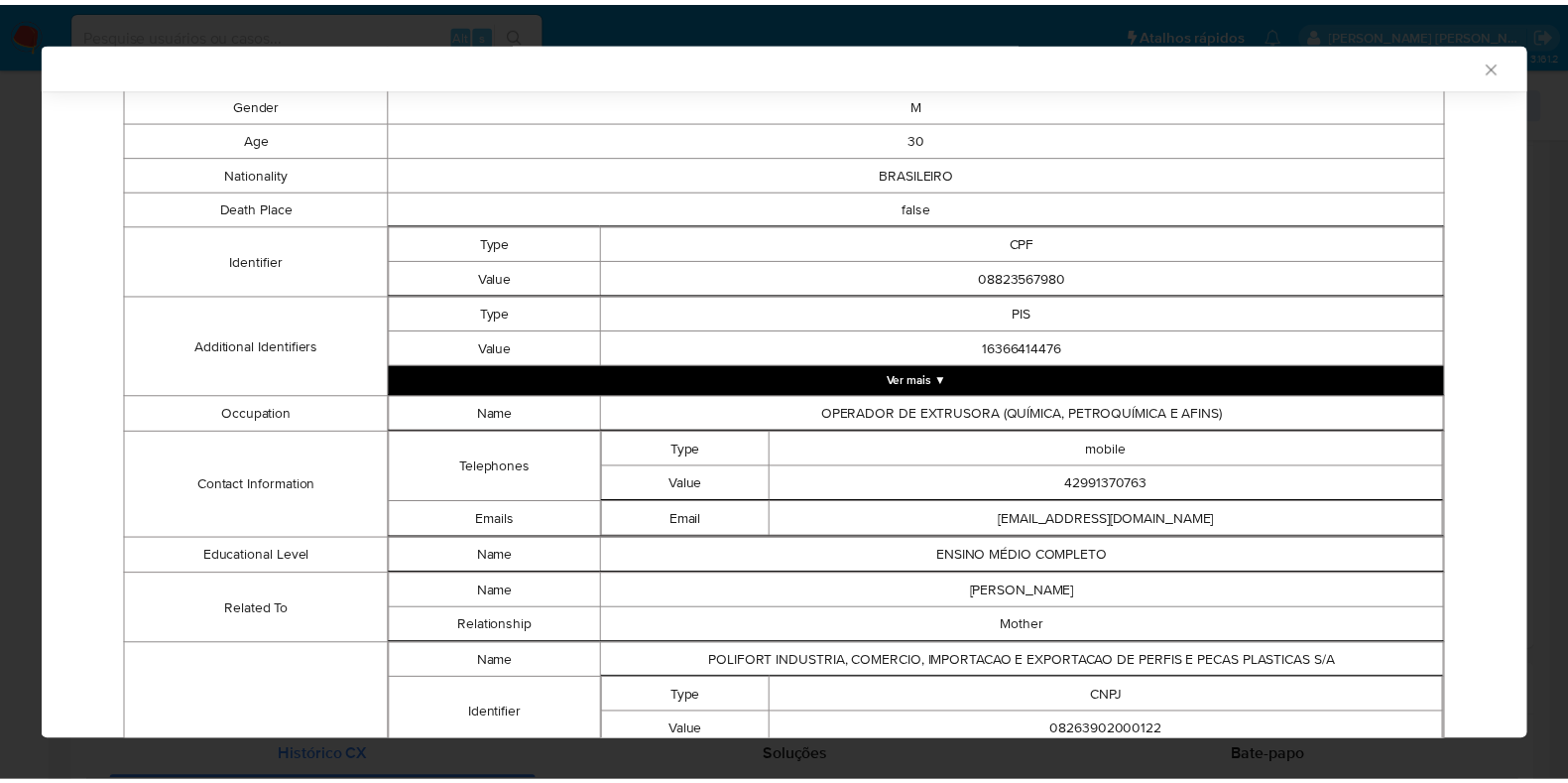
scroll to position [0, 0]
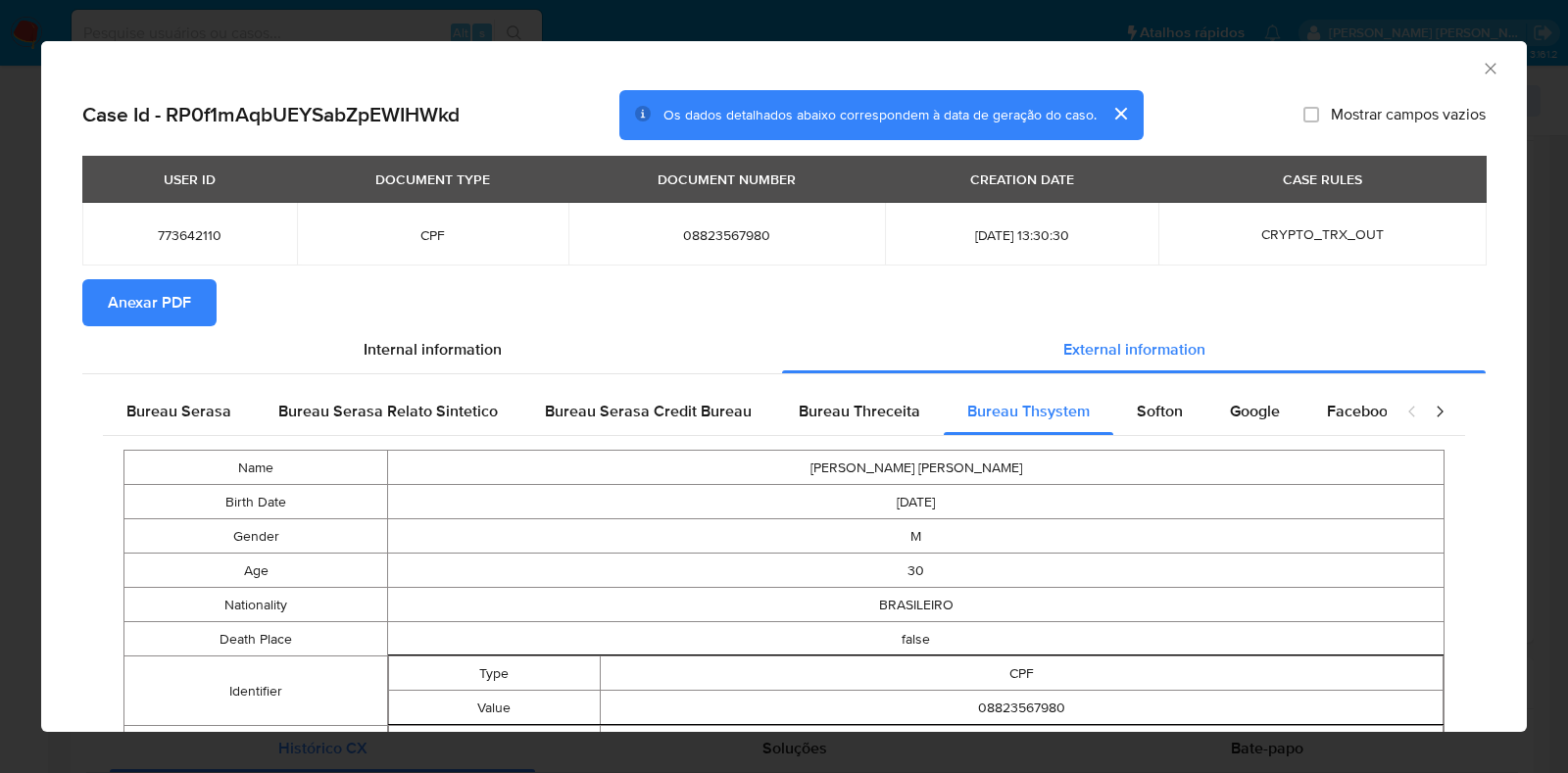
click at [689, 239] on span "08823567980" at bounding box center [727, 235] width 270 height 18
click at [689, 238] on span "08823567980" at bounding box center [727, 235] width 270 height 18
click at [667, 237] on span "08823567980" at bounding box center [727, 235] width 270 height 18
copy span "08823567980"
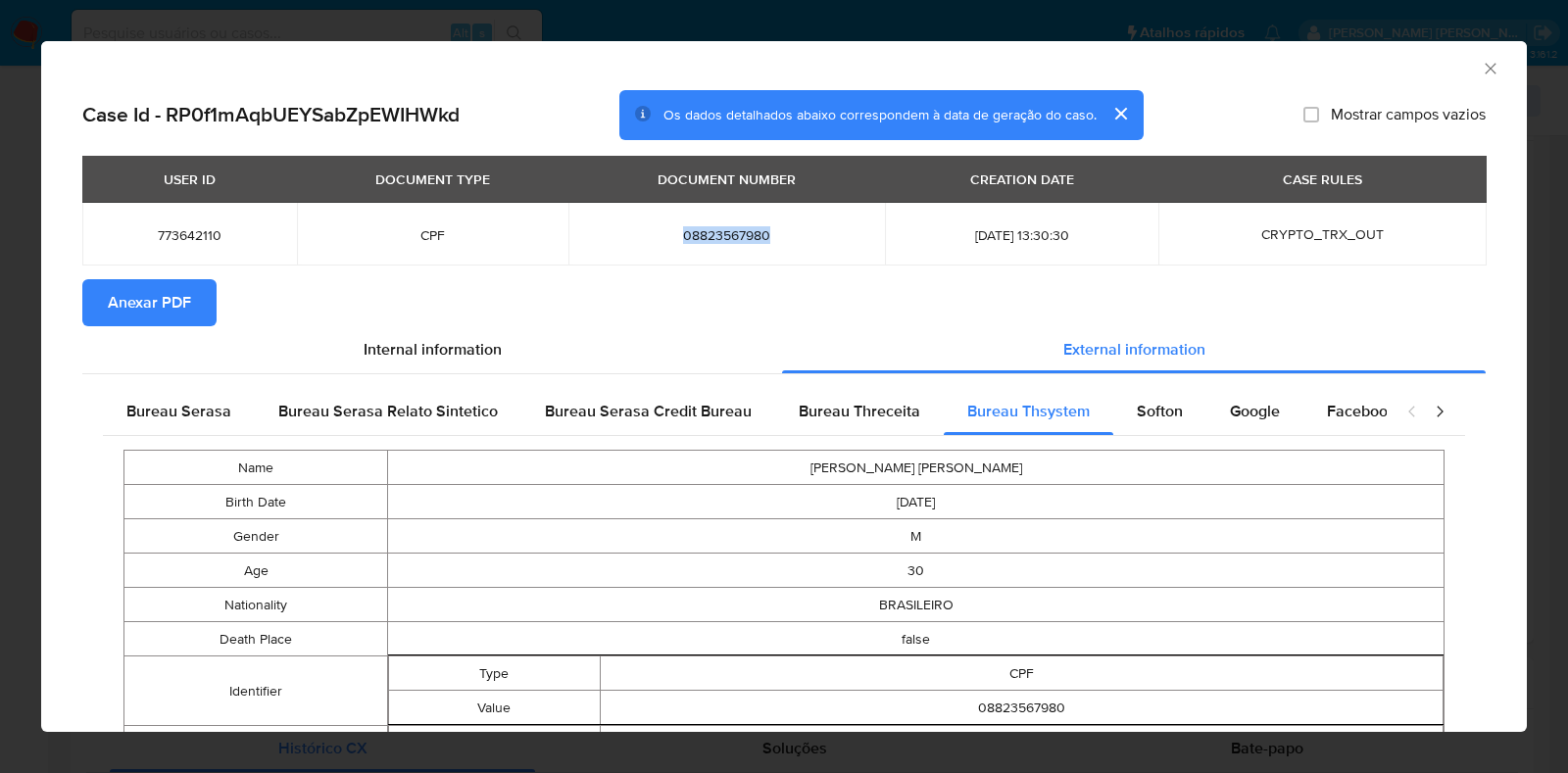
click at [1481, 66] on icon "Fechar a janela" at bounding box center [1491, 69] width 20 height 20
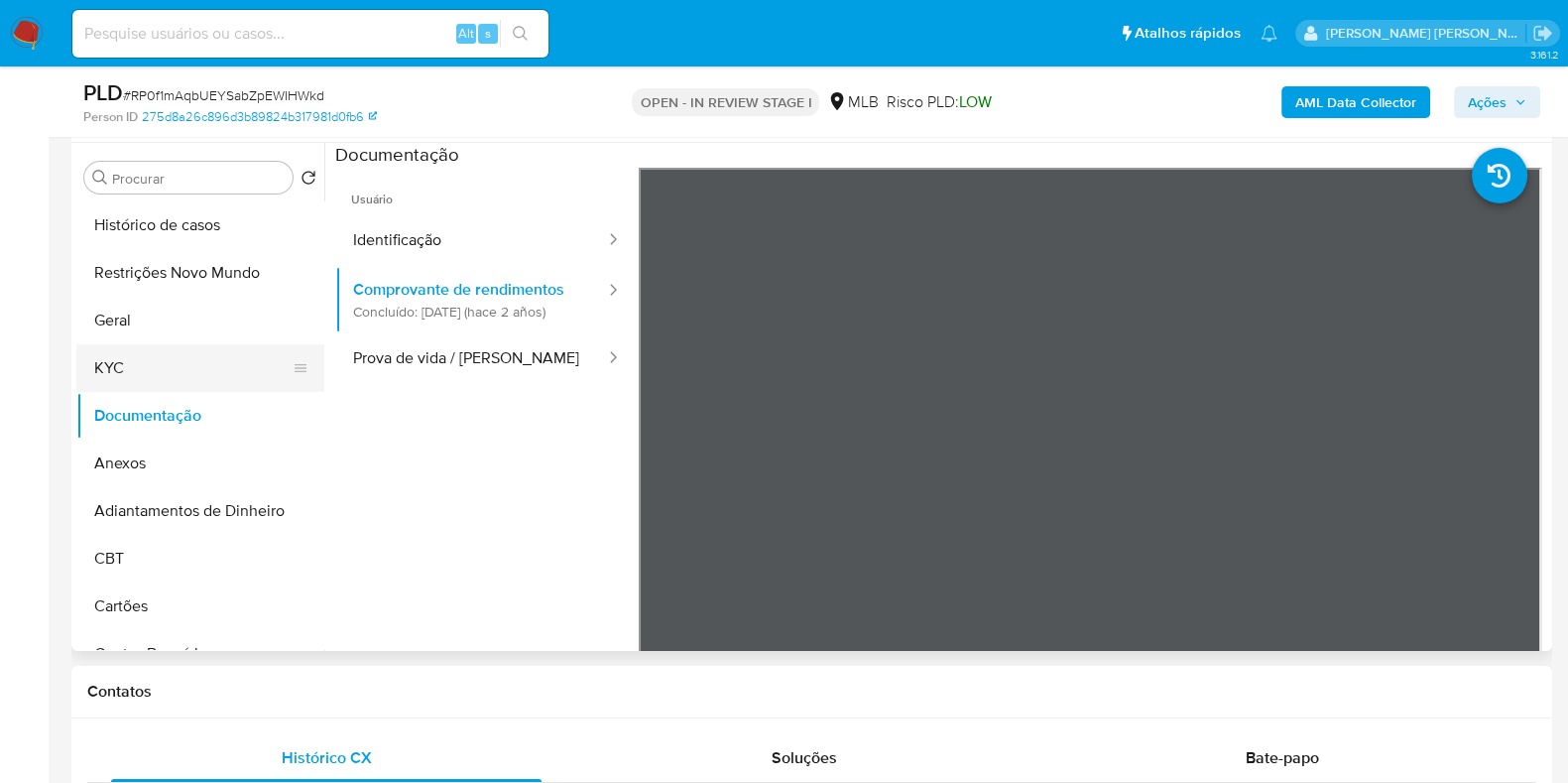
click at [123, 361] on button "KYC" at bounding box center [192, 369] width 232 height 48
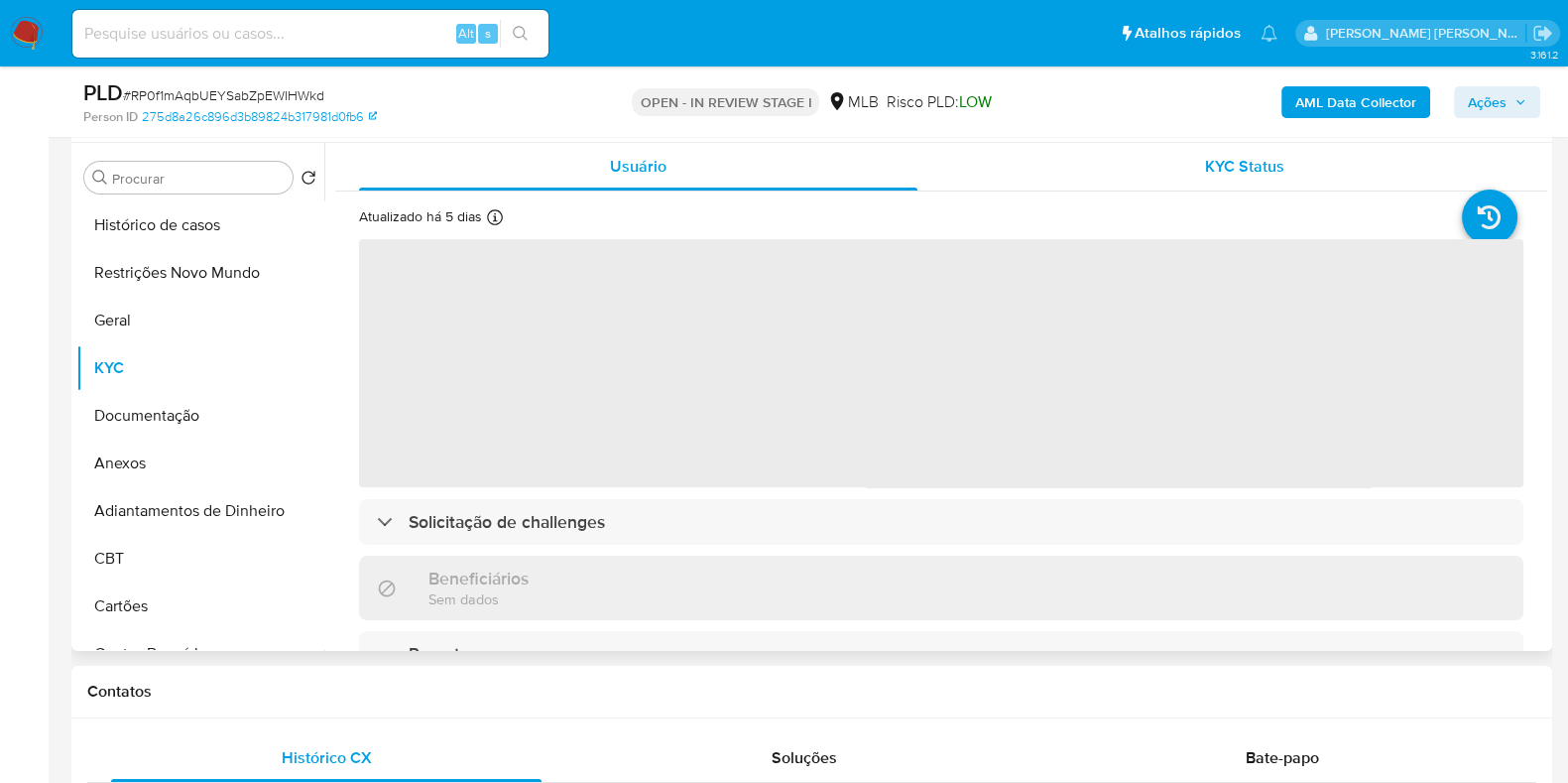
click at [1243, 173] on span "KYC Status" at bounding box center [1245, 165] width 80 height 23
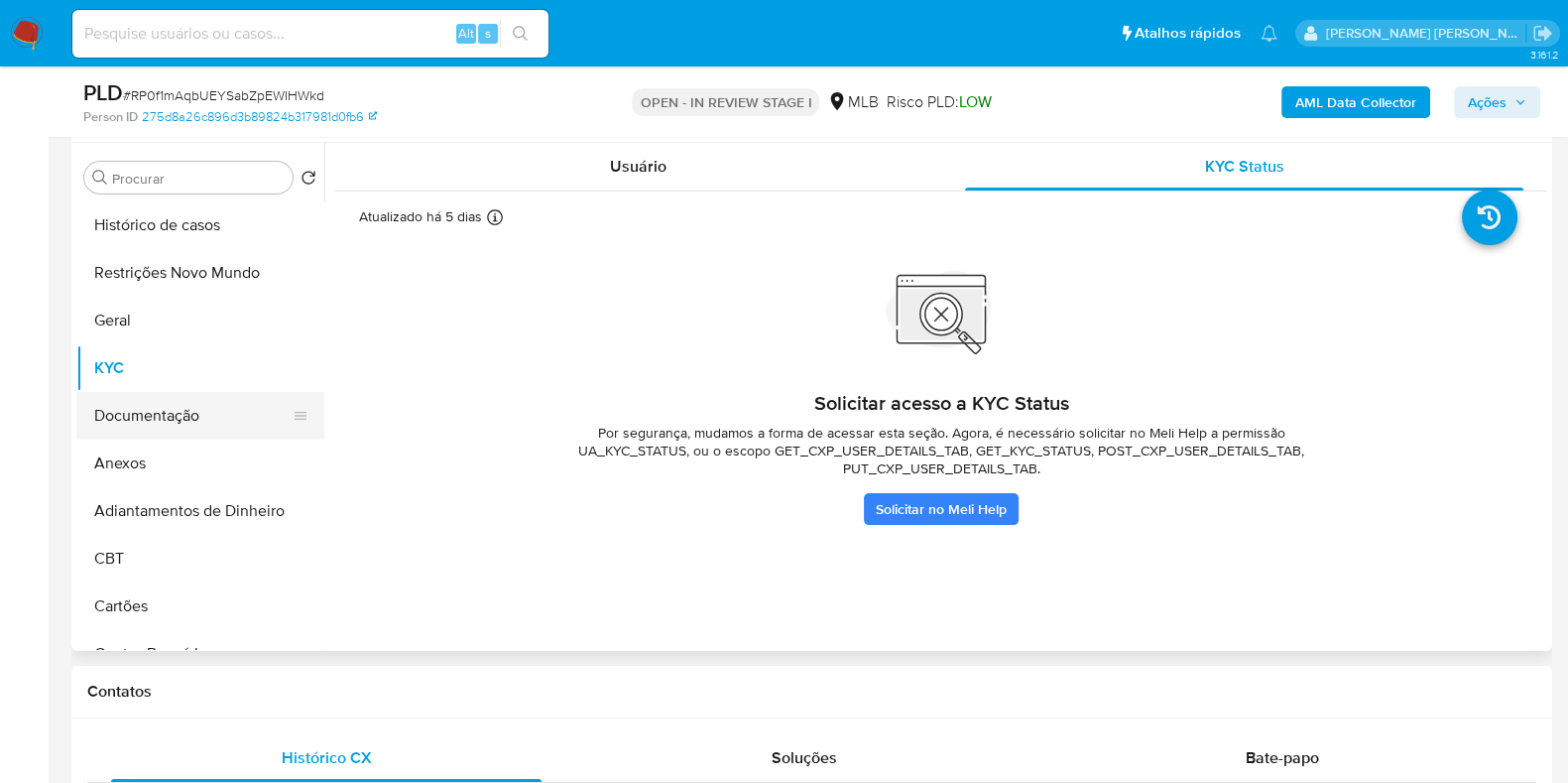
click at [170, 392] on button "Documentação" at bounding box center [192, 416] width 232 height 48
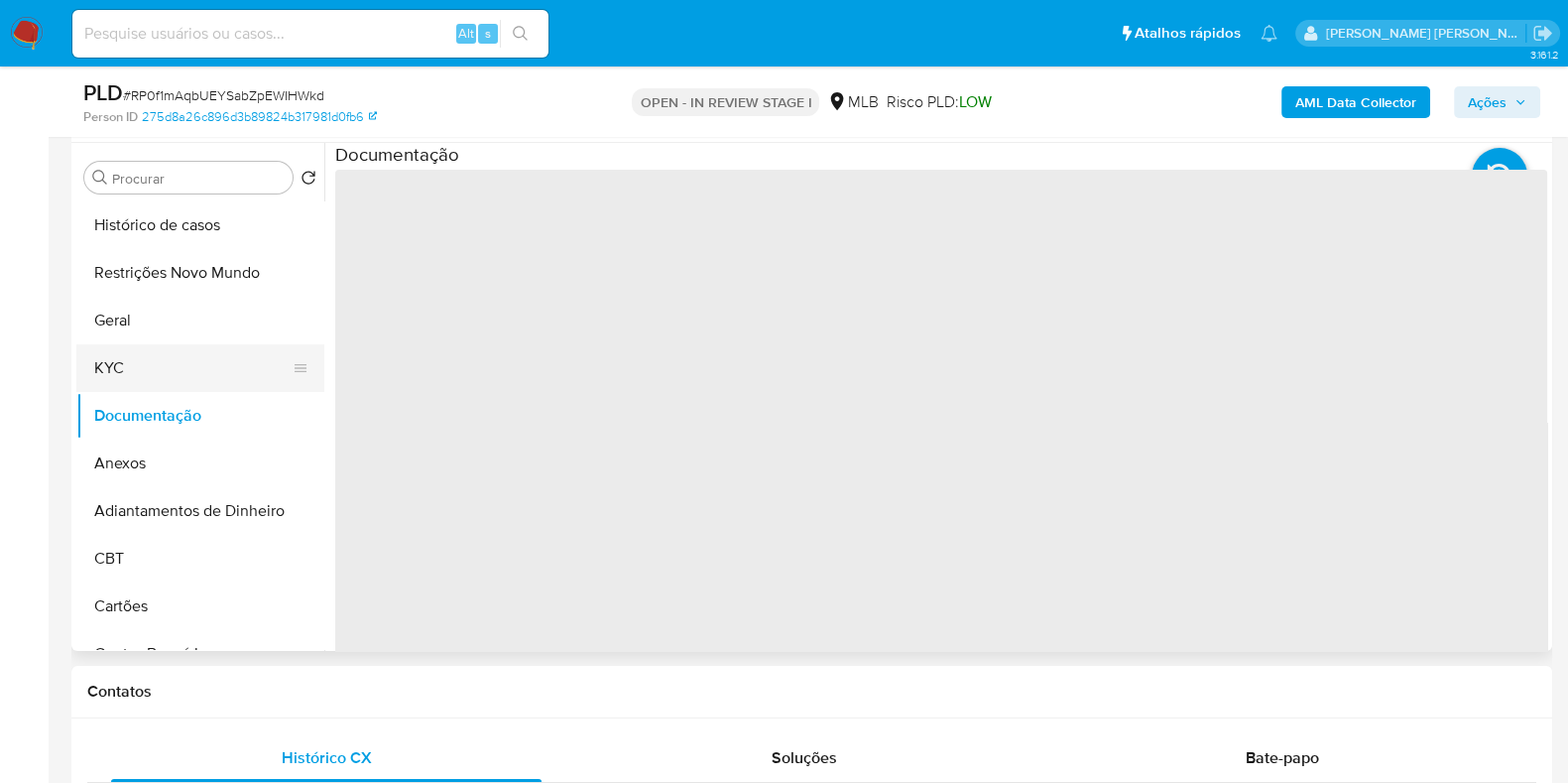
click at [173, 380] on button "KYC" at bounding box center [192, 369] width 232 height 48
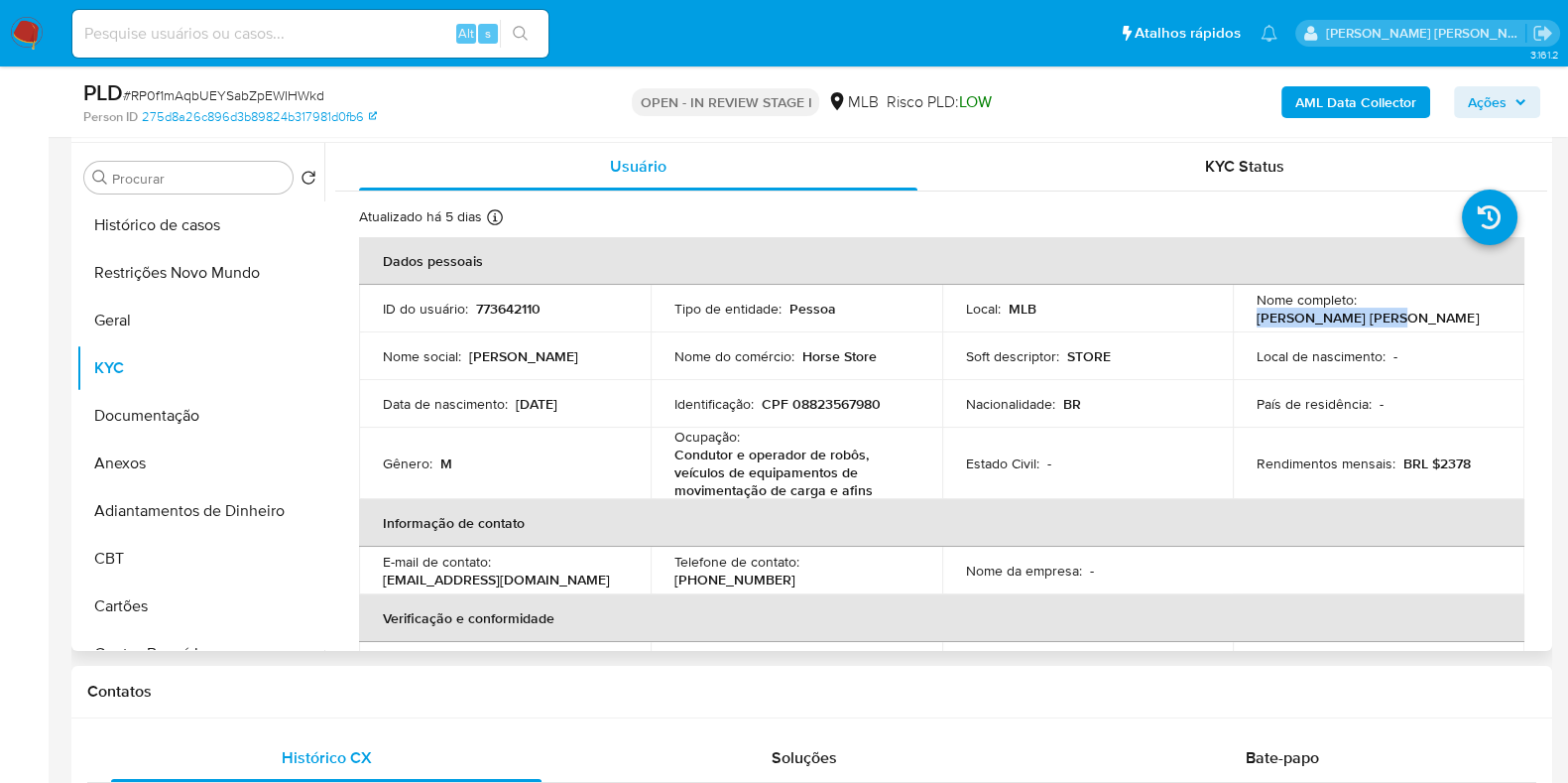
drag, startPoint x: 1418, startPoint y: 312, endPoint x: 1230, endPoint y: 323, distance: 188.3
click at [1233, 323] on td "Nome completo : Miguel Angelo Golom" at bounding box center [1379, 309] width 292 height 48
copy p "Miguel Angelo Golom"
click at [849, 403] on p "CPF 08823567980" at bounding box center [821, 404] width 119 height 18
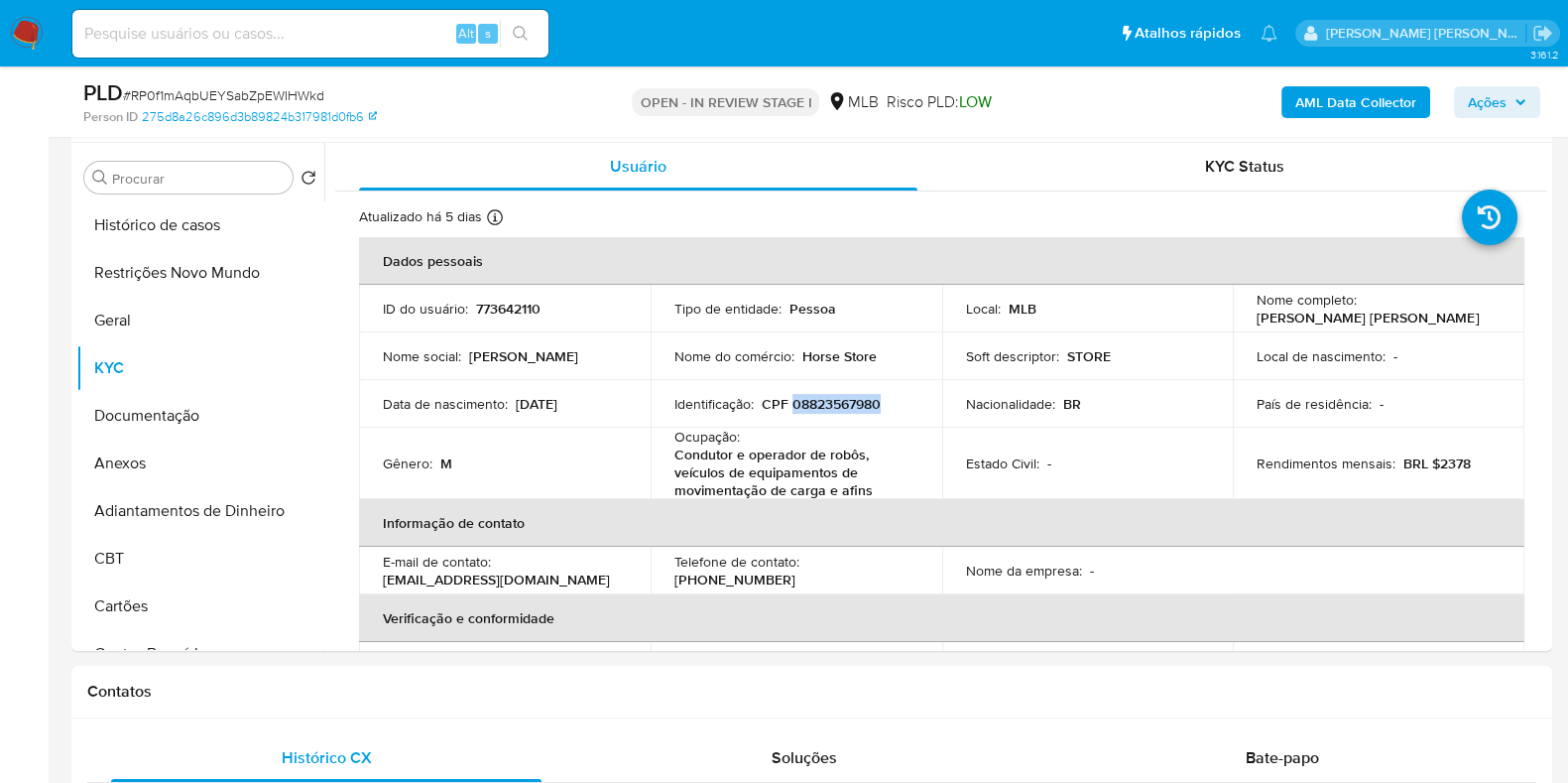
copy p "08823567980"
click at [201, 276] on button "Restrições Novo Mundo" at bounding box center [192, 273] width 232 height 48
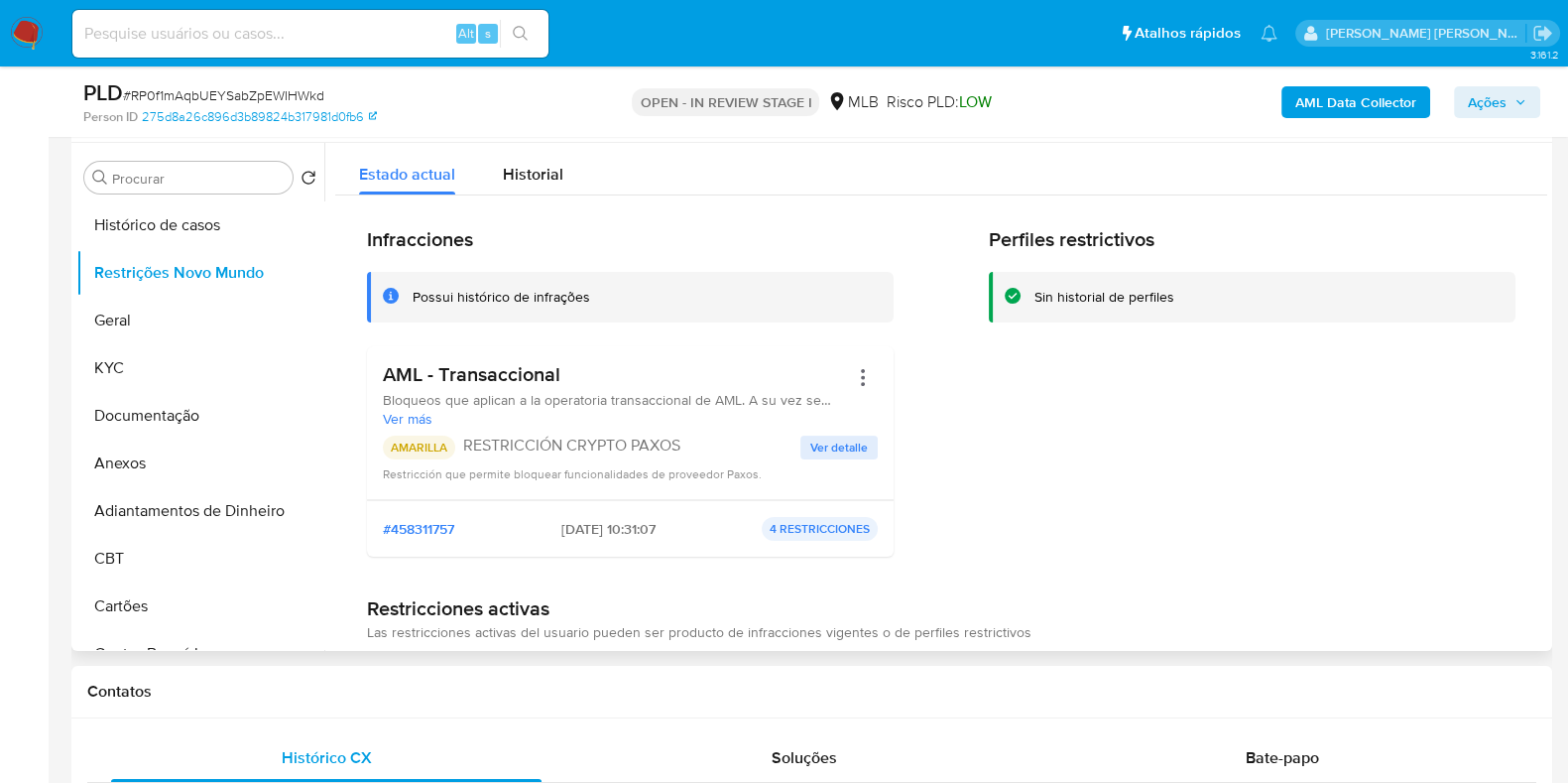
drag, startPoint x: 573, startPoint y: 373, endPoint x: 377, endPoint y: 376, distance: 196.0
click at [377, 376] on div "AML - Transaccional Bloqueos que aplican a la operatoria transaccional de AML. …" at bounding box center [630, 423] width 527 height 153
drag, startPoint x: 95, startPoint y: 402, endPoint x: 124, endPoint y: 392, distance: 30.7
click at [95, 403] on button "Documentação" at bounding box center [192, 416] width 232 height 48
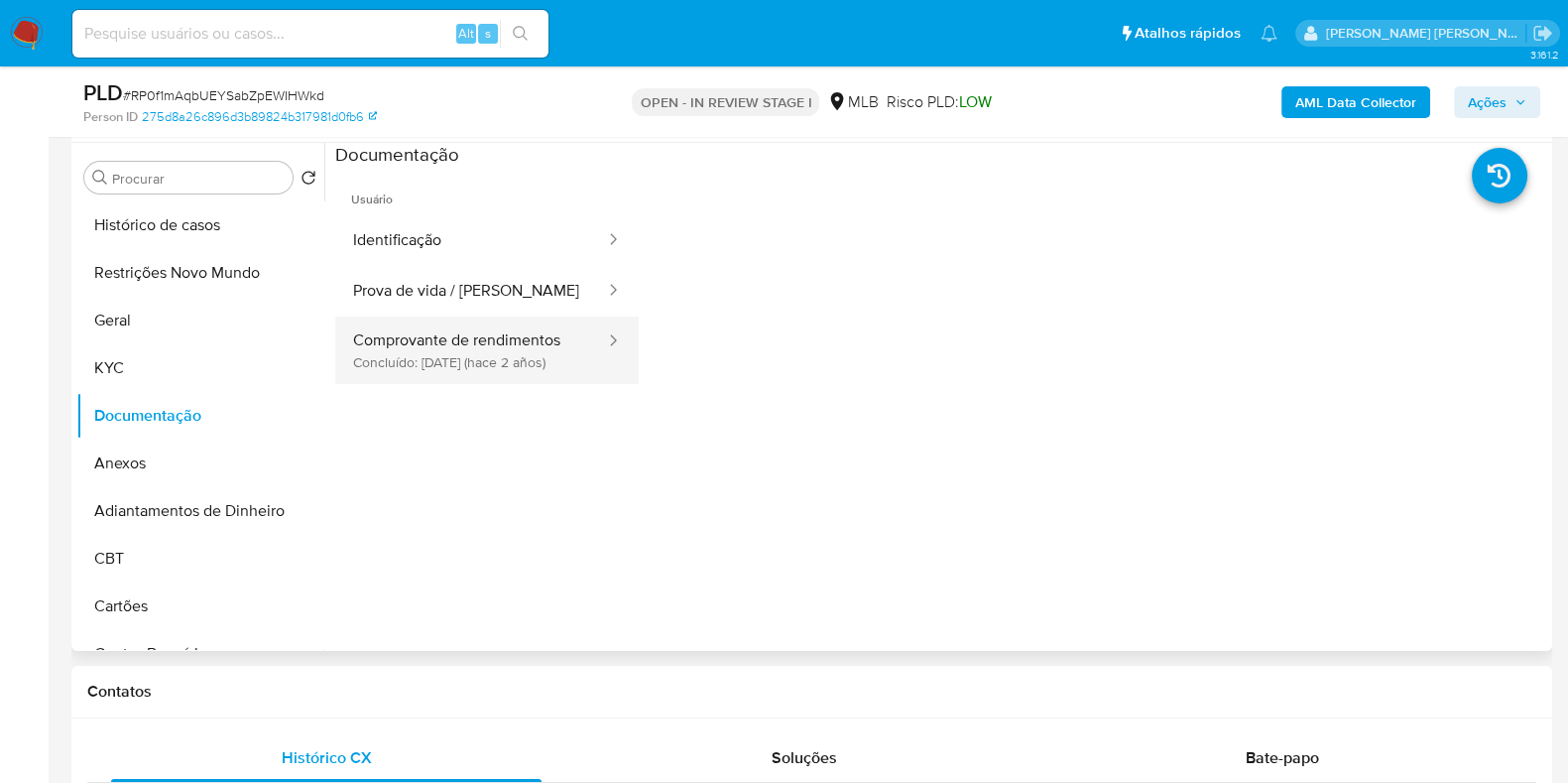
drag, startPoint x: 405, startPoint y: 333, endPoint x: 444, endPoint y: 344, distance: 40.5
click at [409, 335] on button "Comprovante de rendimentos Concluído: 22/09/2023 (hace 2 años)" at bounding box center [471, 351] width 272 height 68
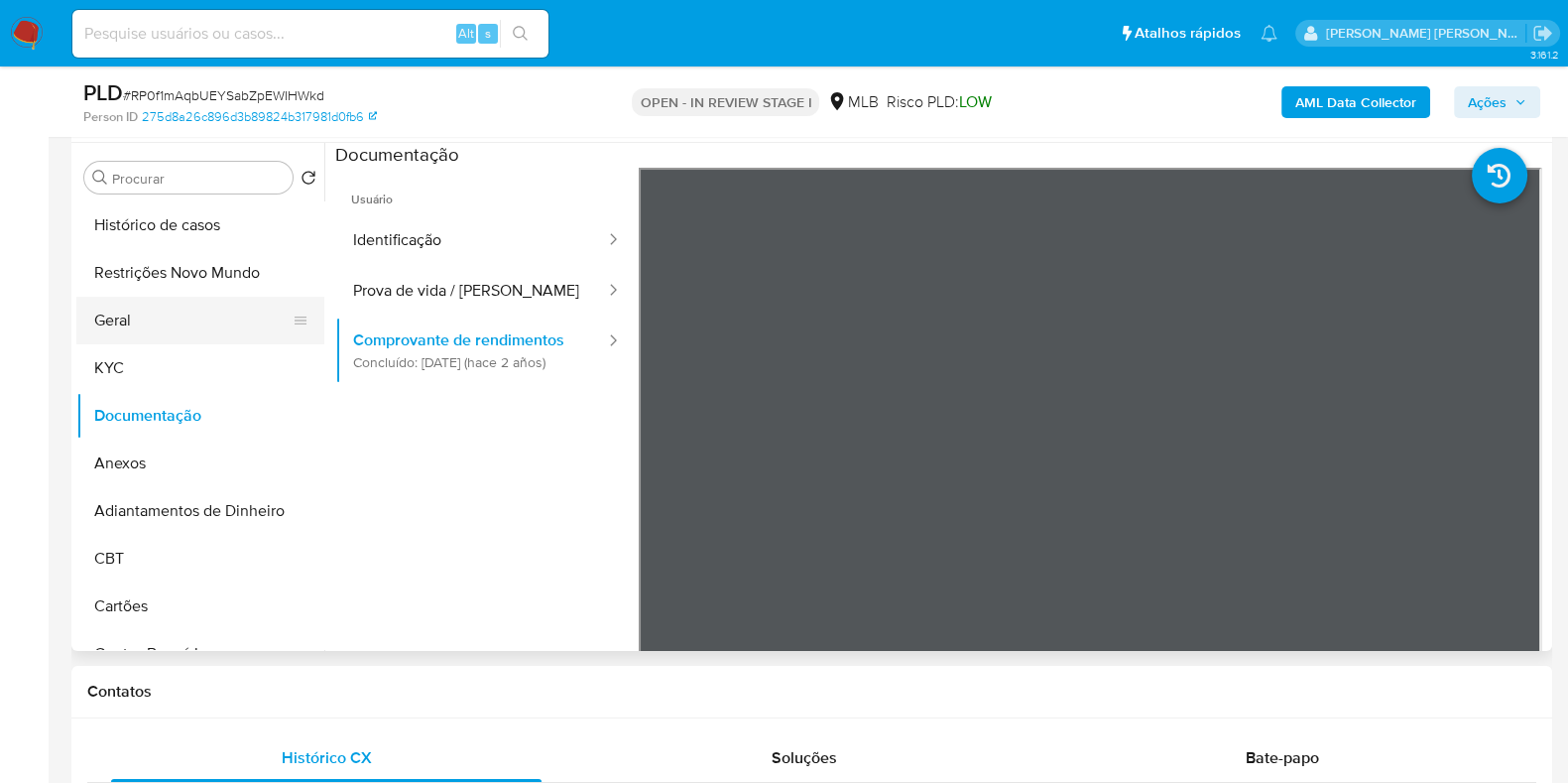
click at [184, 330] on button "Geral" at bounding box center [192, 321] width 232 height 48
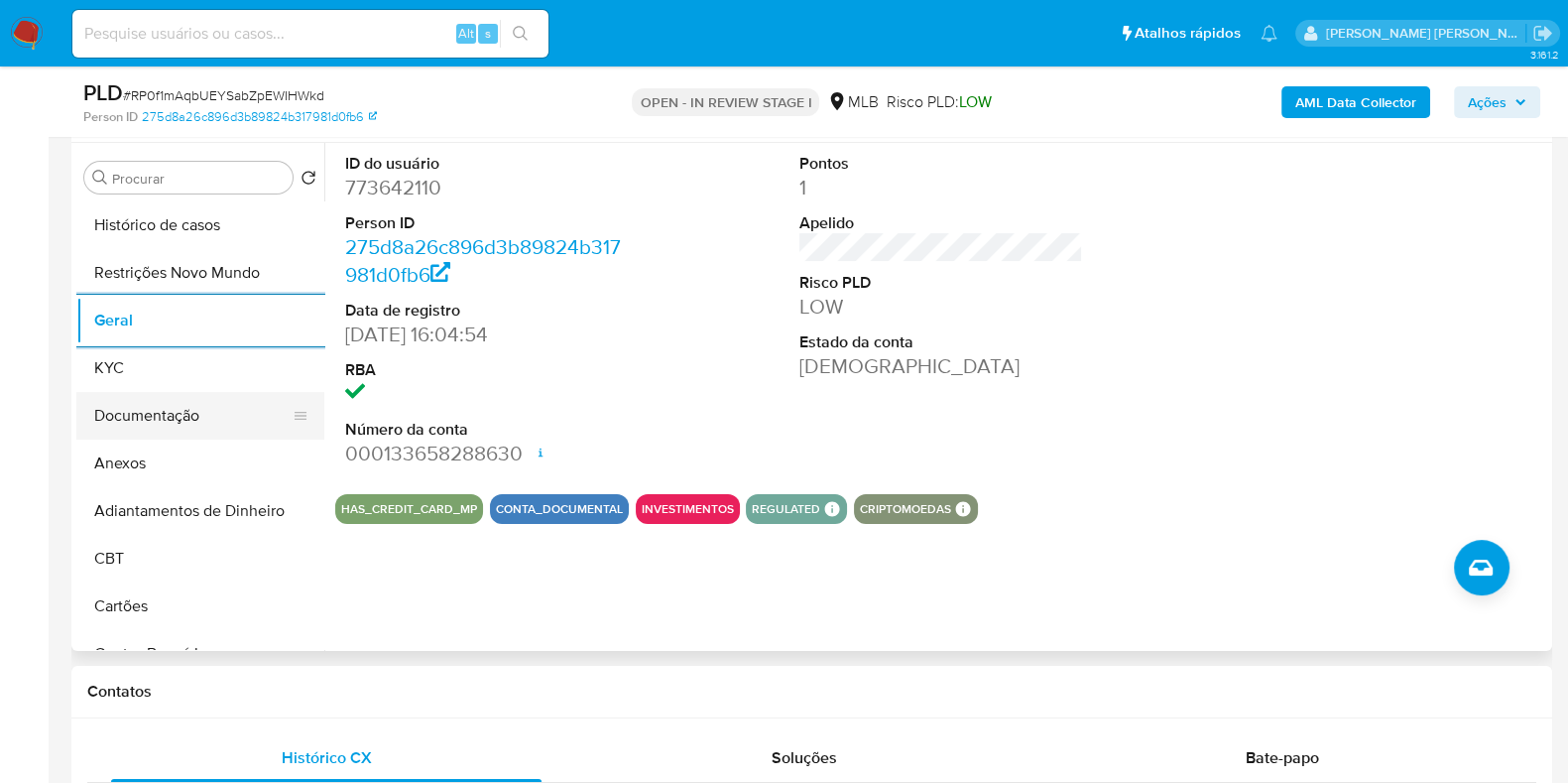
click at [213, 395] on button "Documentação" at bounding box center [192, 416] width 232 height 48
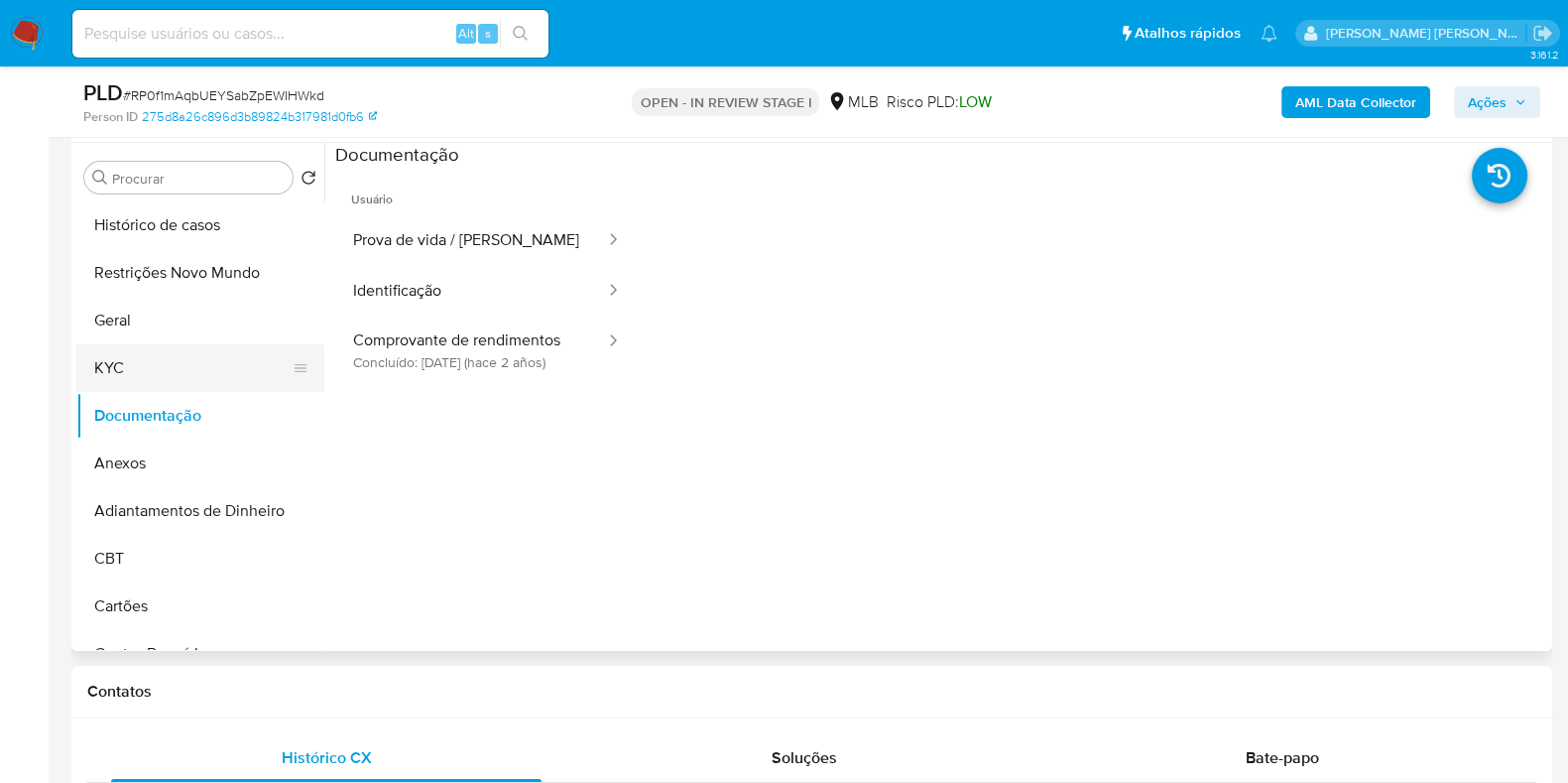
click at [219, 377] on button "KYC" at bounding box center [192, 369] width 232 height 48
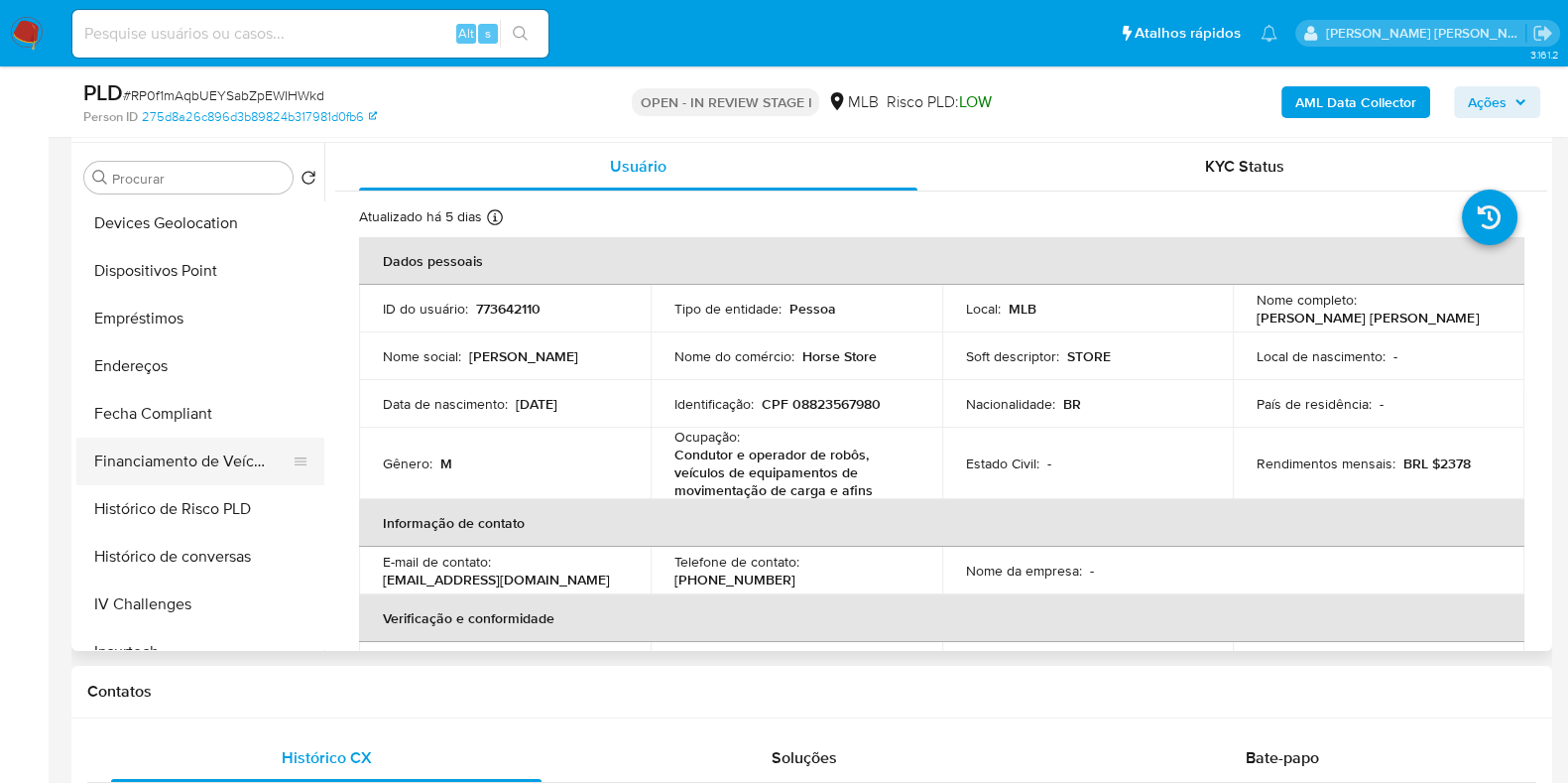
scroll to position [621, 0]
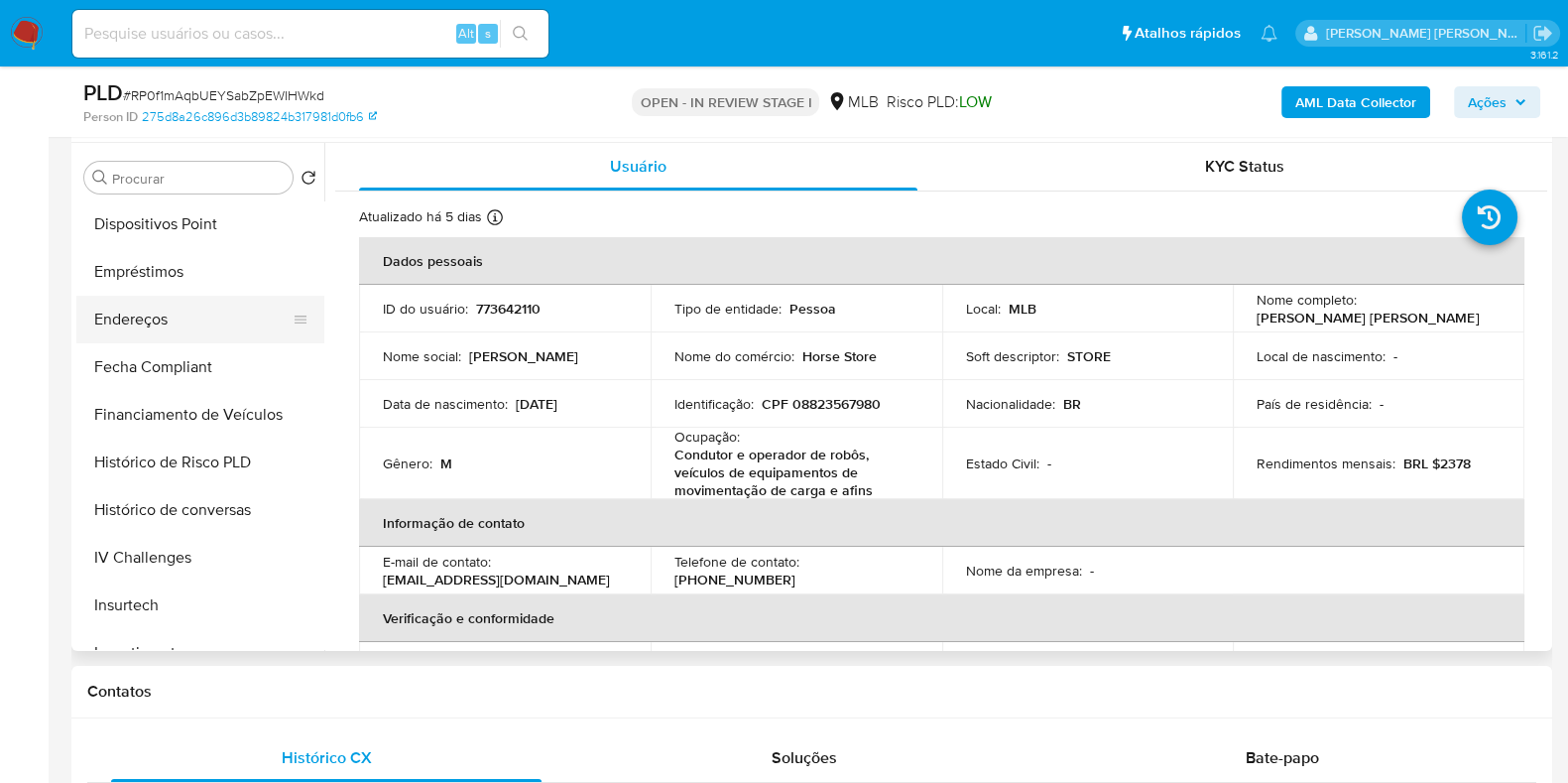
click at [185, 325] on button "Endereços" at bounding box center [192, 320] width 232 height 48
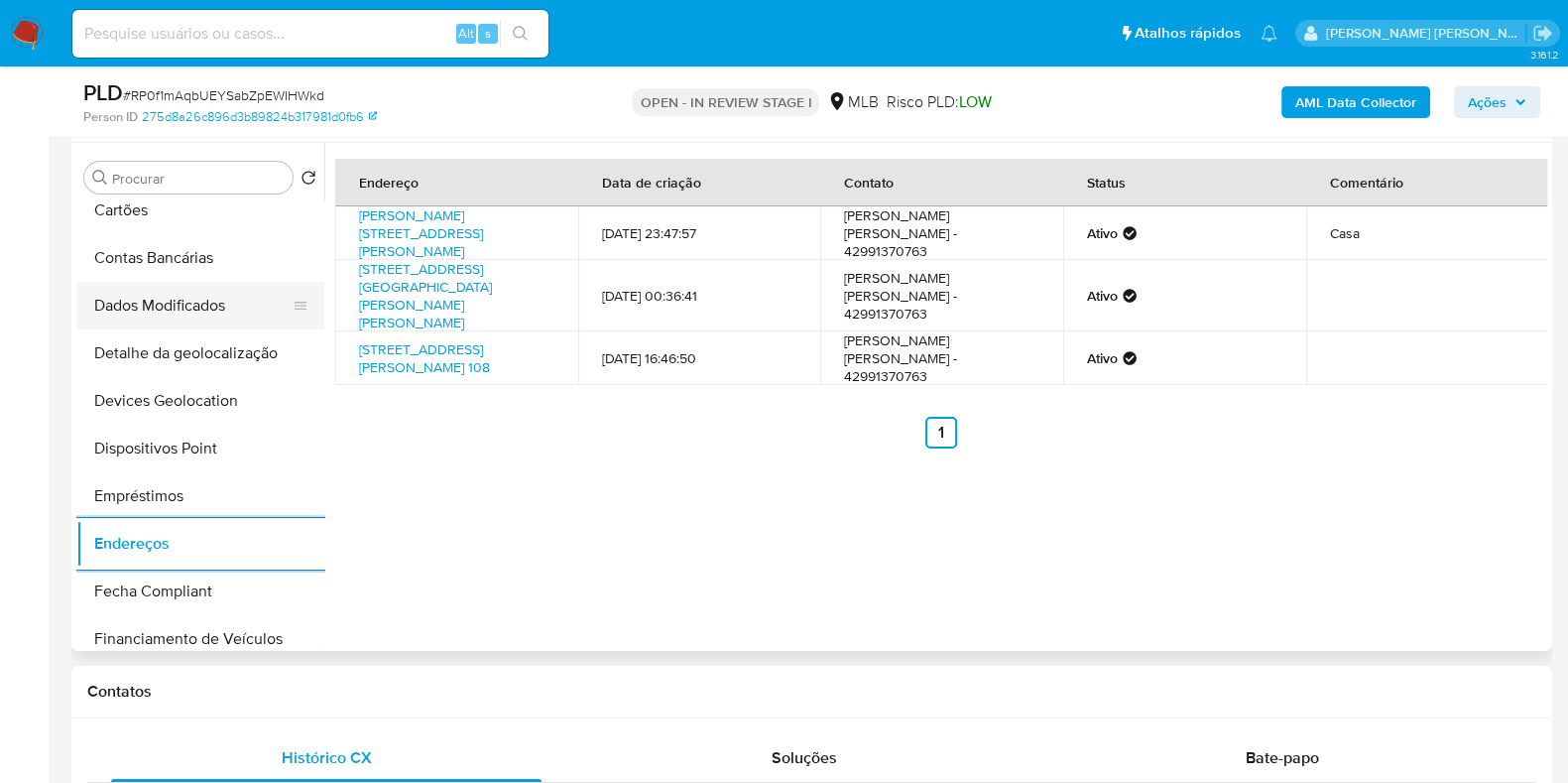
scroll to position [373, 0]
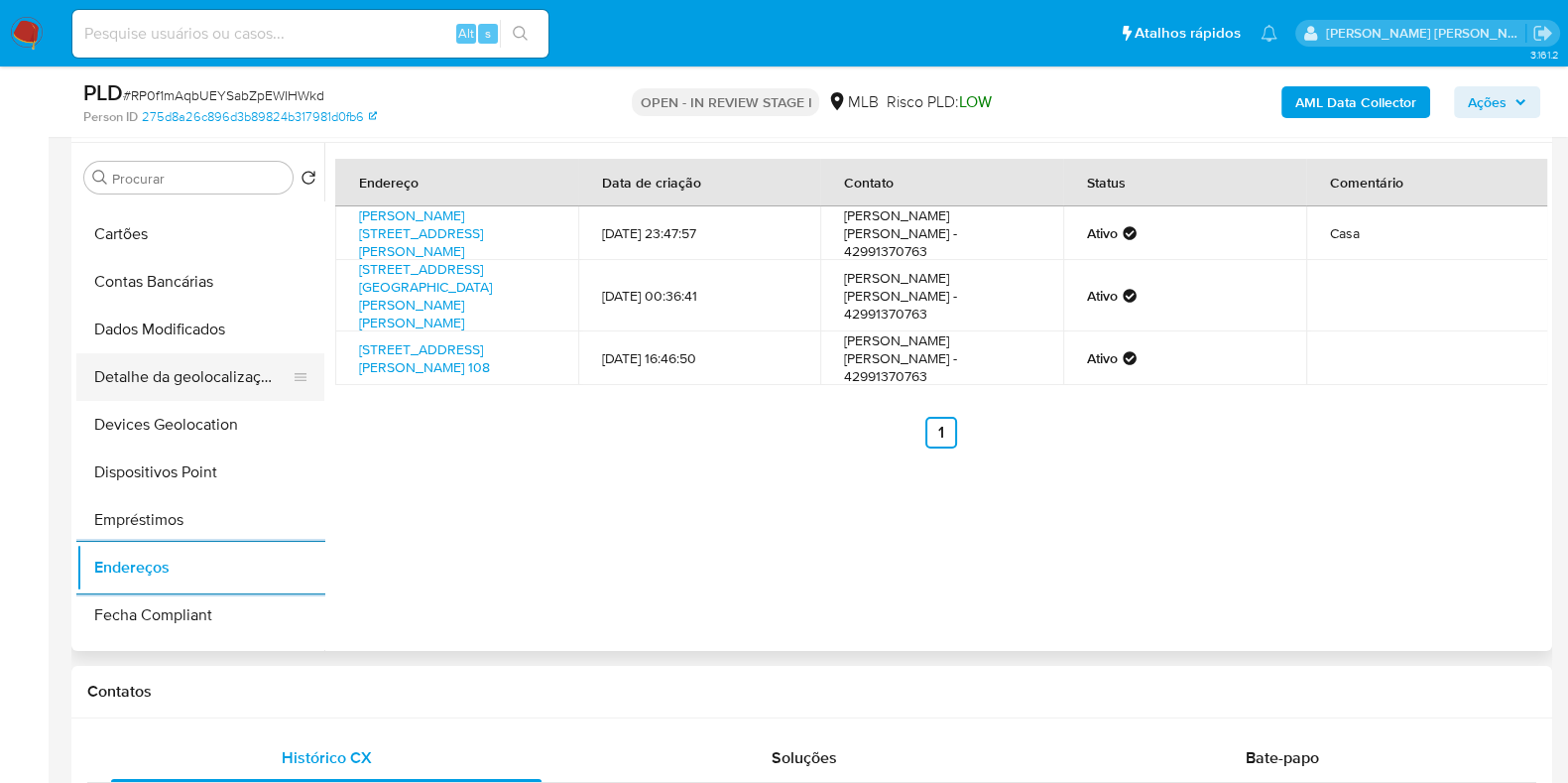
click at [189, 375] on button "Detalhe da geolocalização" at bounding box center [192, 378] width 232 height 48
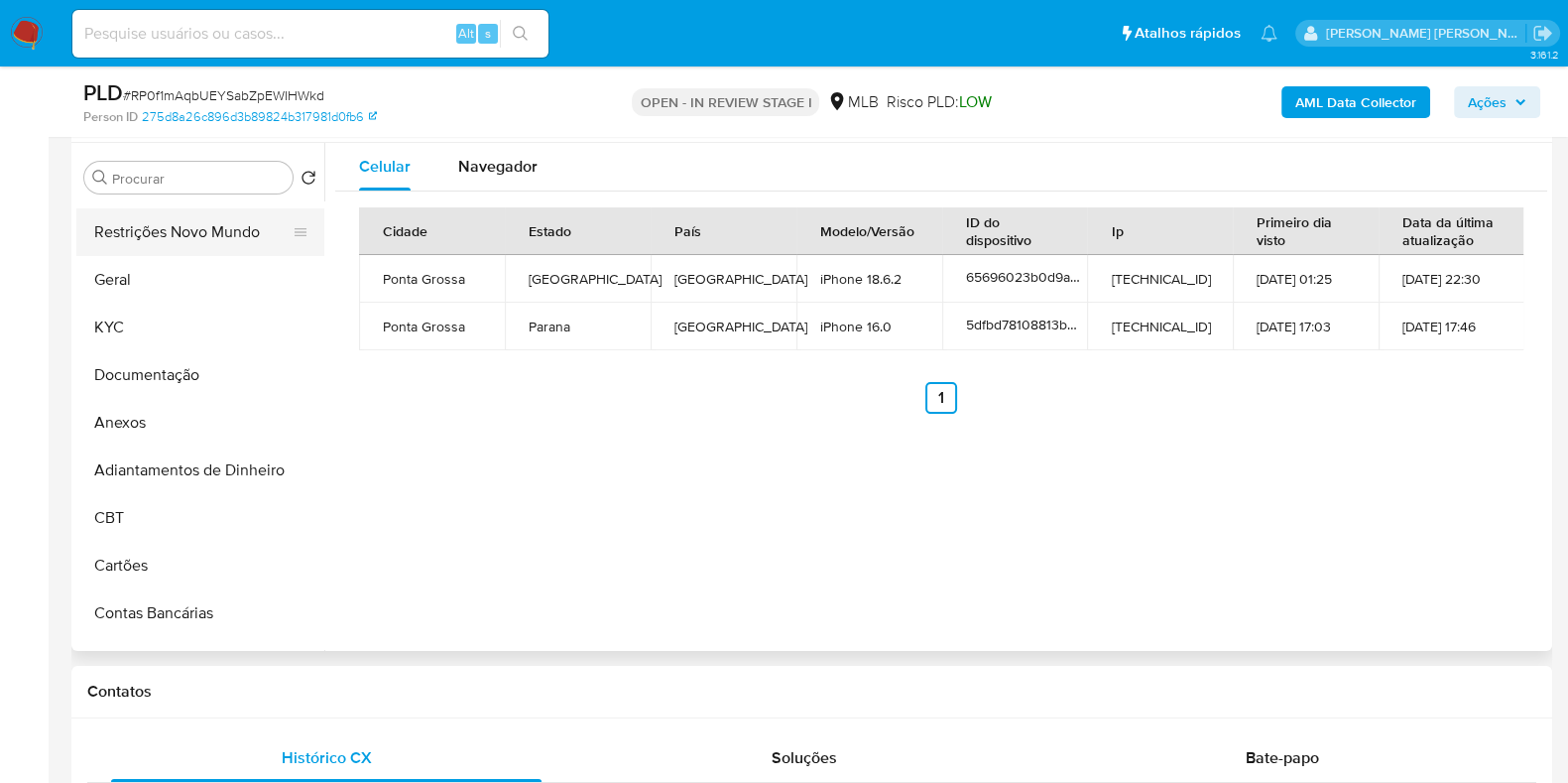
scroll to position [0, 0]
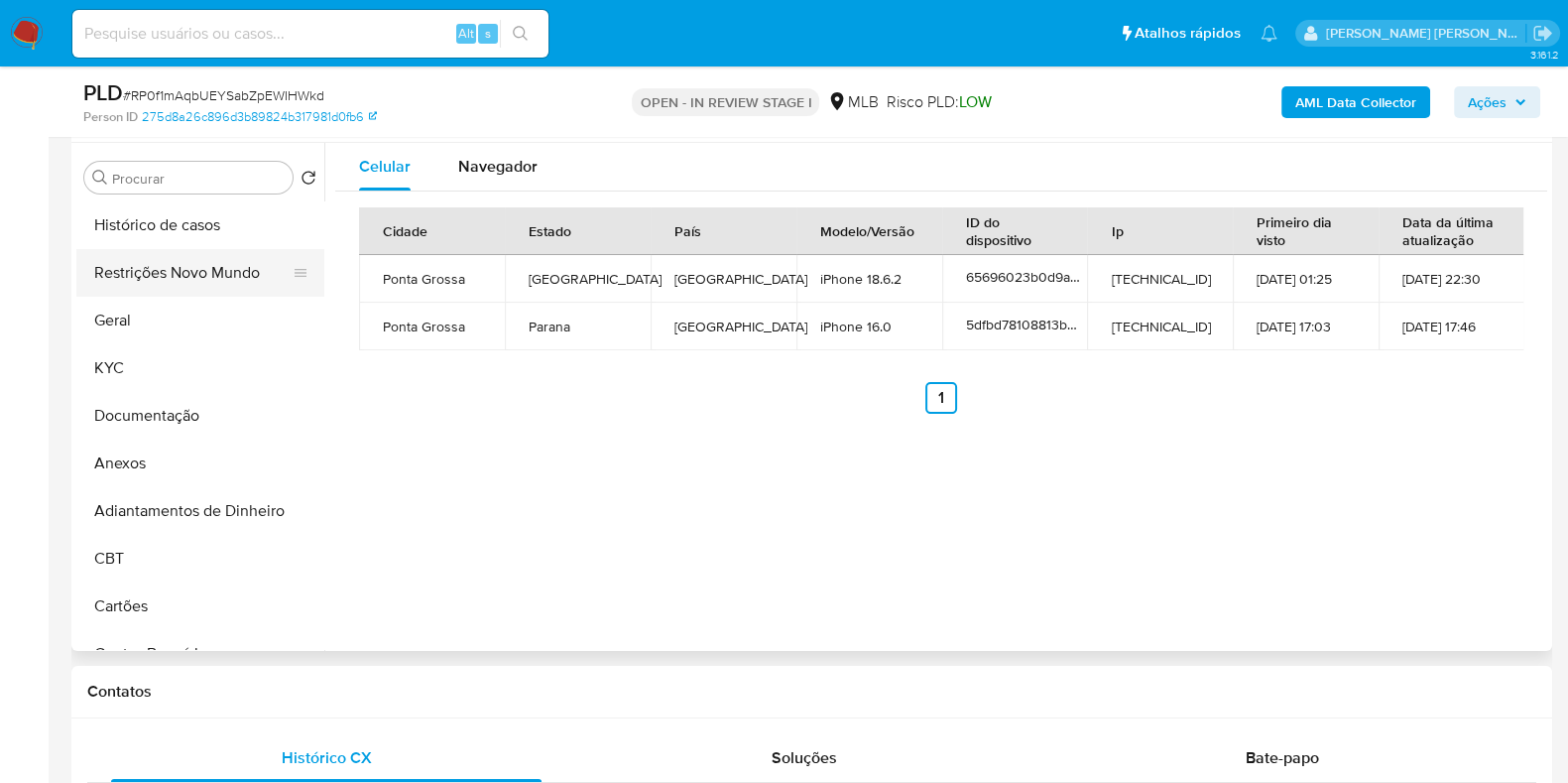
click at [178, 273] on button "Restrições Novo Mundo" at bounding box center [192, 273] width 232 height 48
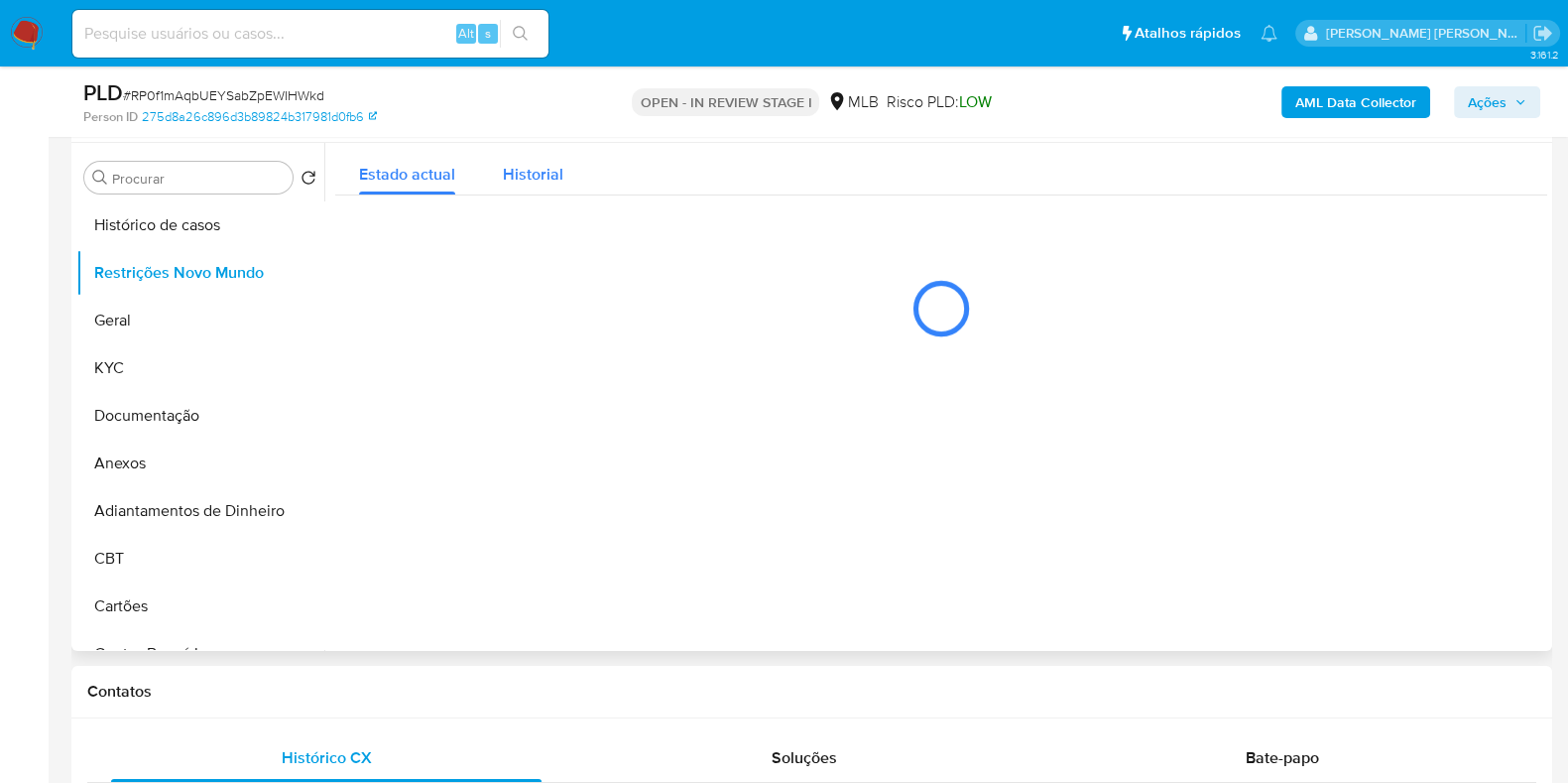
click at [524, 168] on span "Historial" at bounding box center [533, 173] width 61 height 23
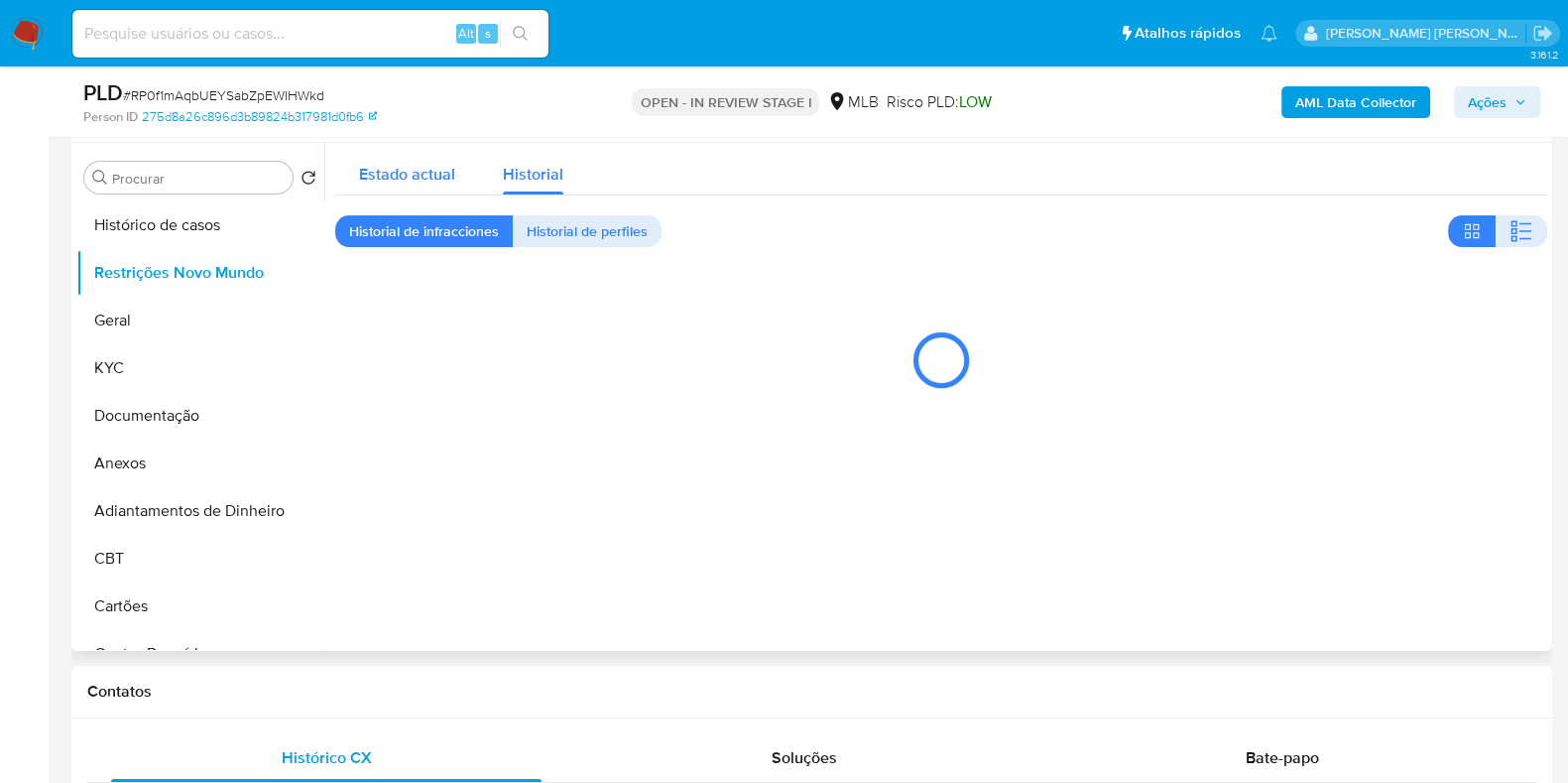
click at [416, 163] on span "Estado actual" at bounding box center [407, 173] width 97 height 23
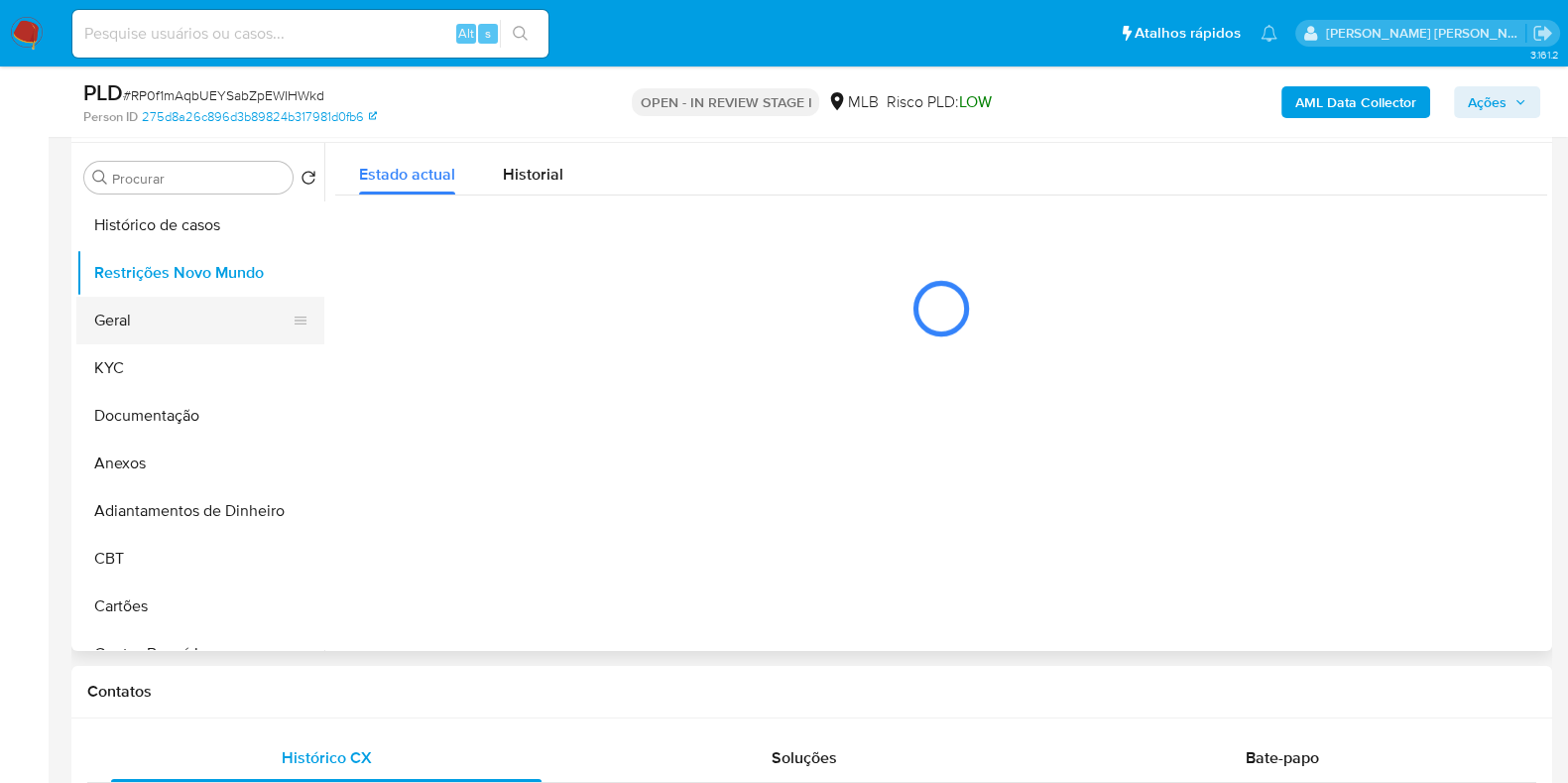
drag, startPoint x: 193, startPoint y: 385, endPoint x: 184, endPoint y: 325, distance: 60.7
click at [193, 385] on button "KYC" at bounding box center [200, 369] width 248 height 48
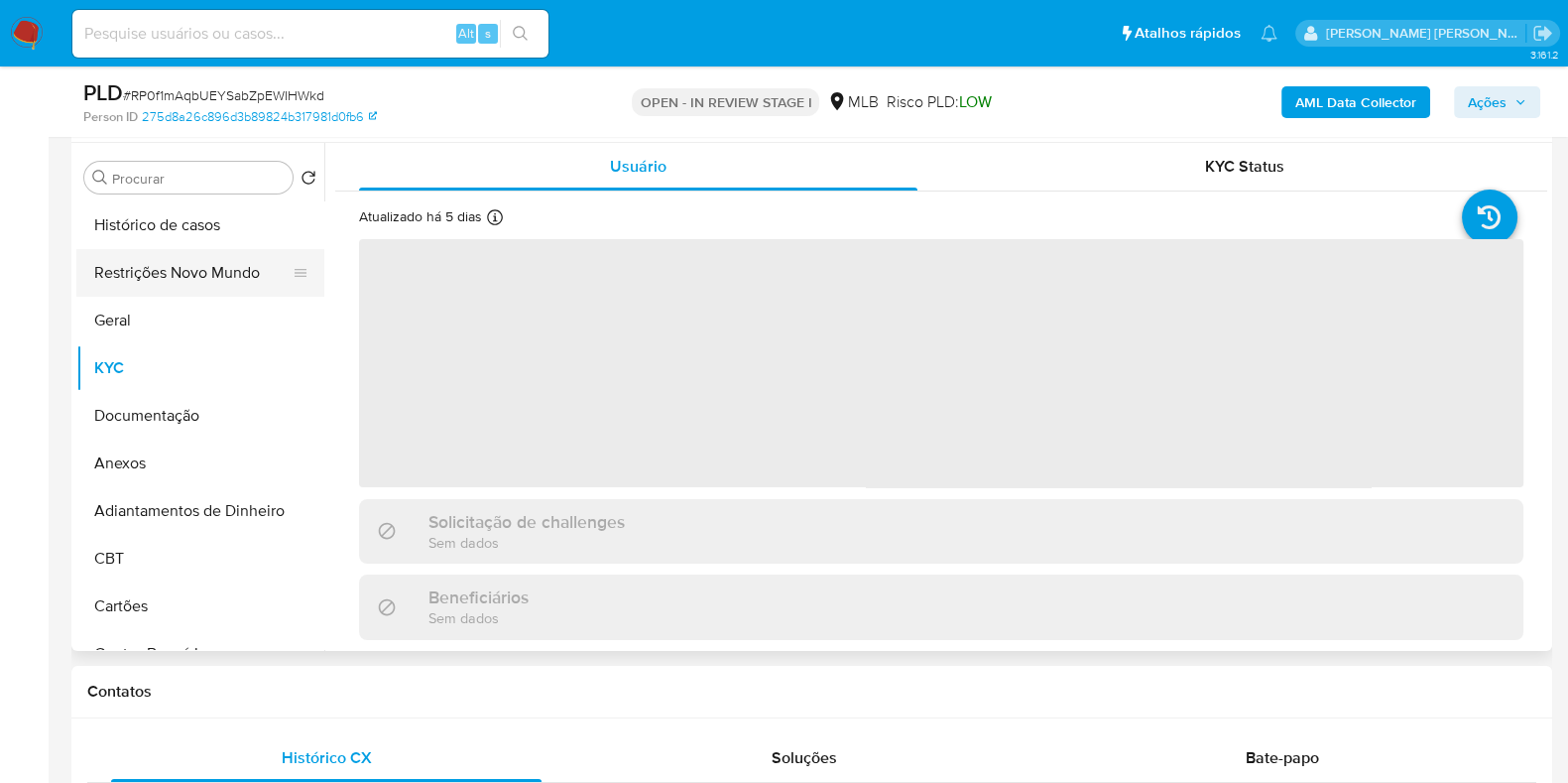
click at [178, 270] on button "Restrições Novo Mundo" at bounding box center [192, 273] width 232 height 48
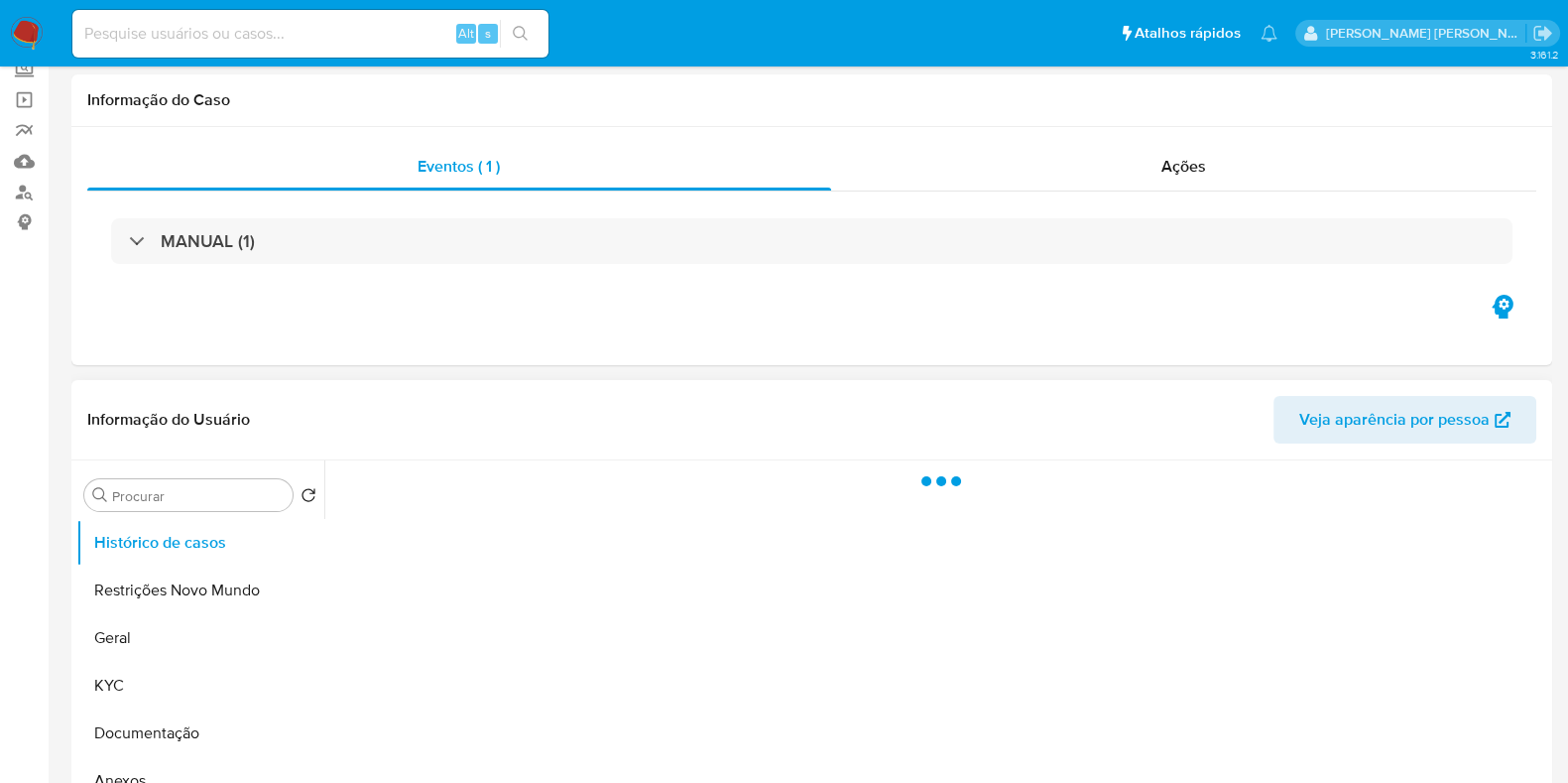
select select "10"
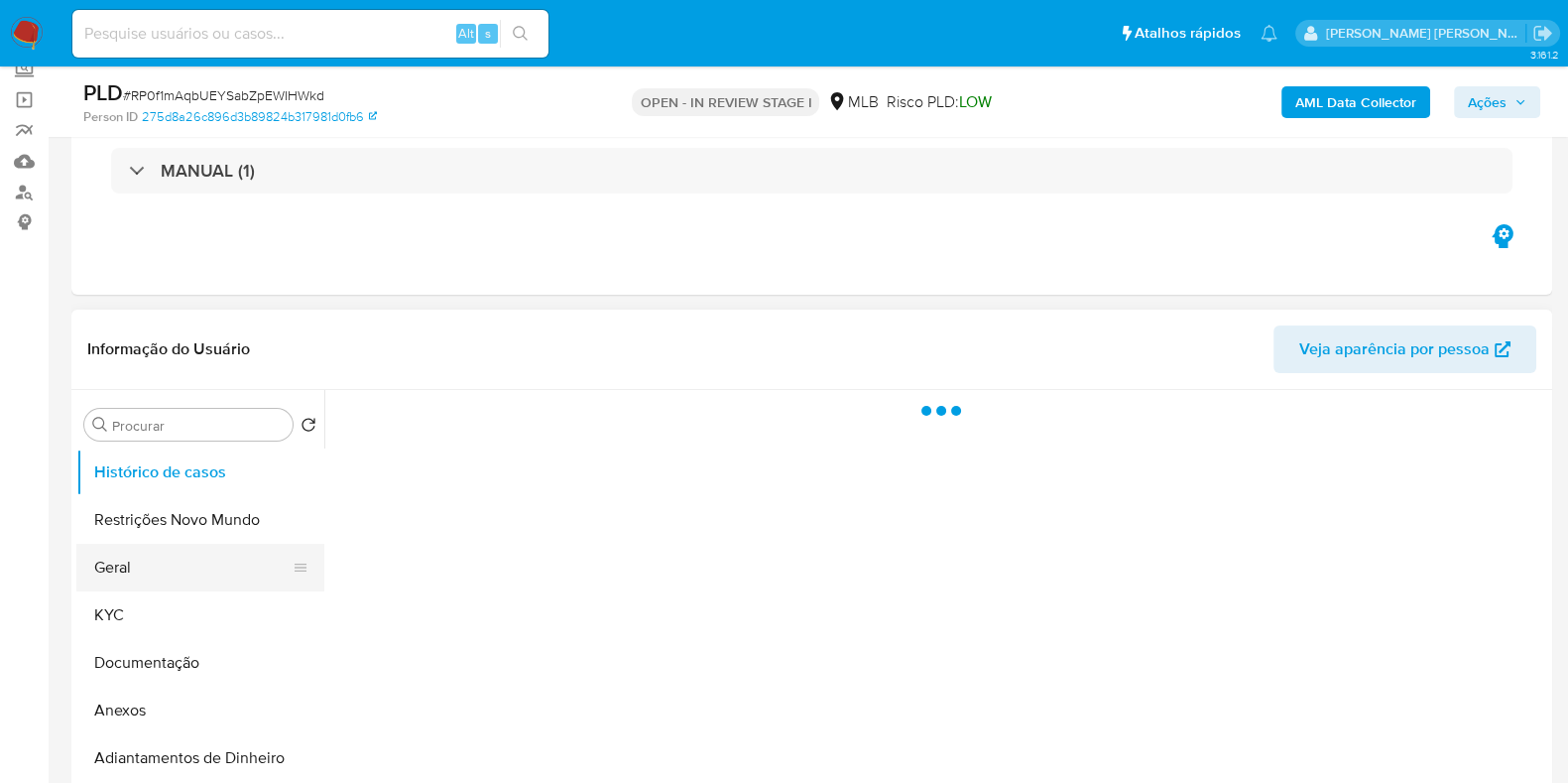
scroll to position [247, 0]
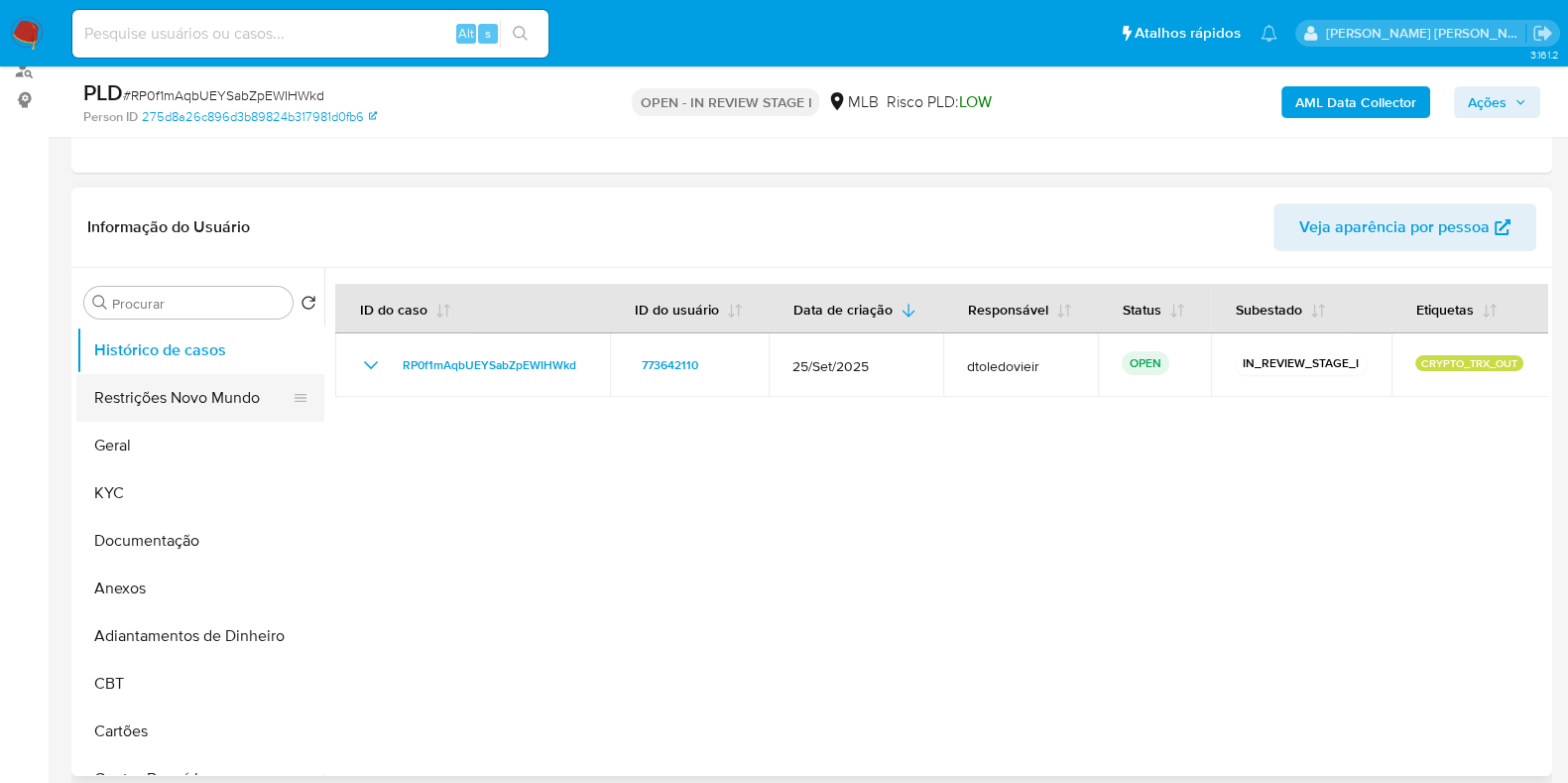
click at [219, 417] on button "Restrições Novo Mundo" at bounding box center [192, 398] width 232 height 48
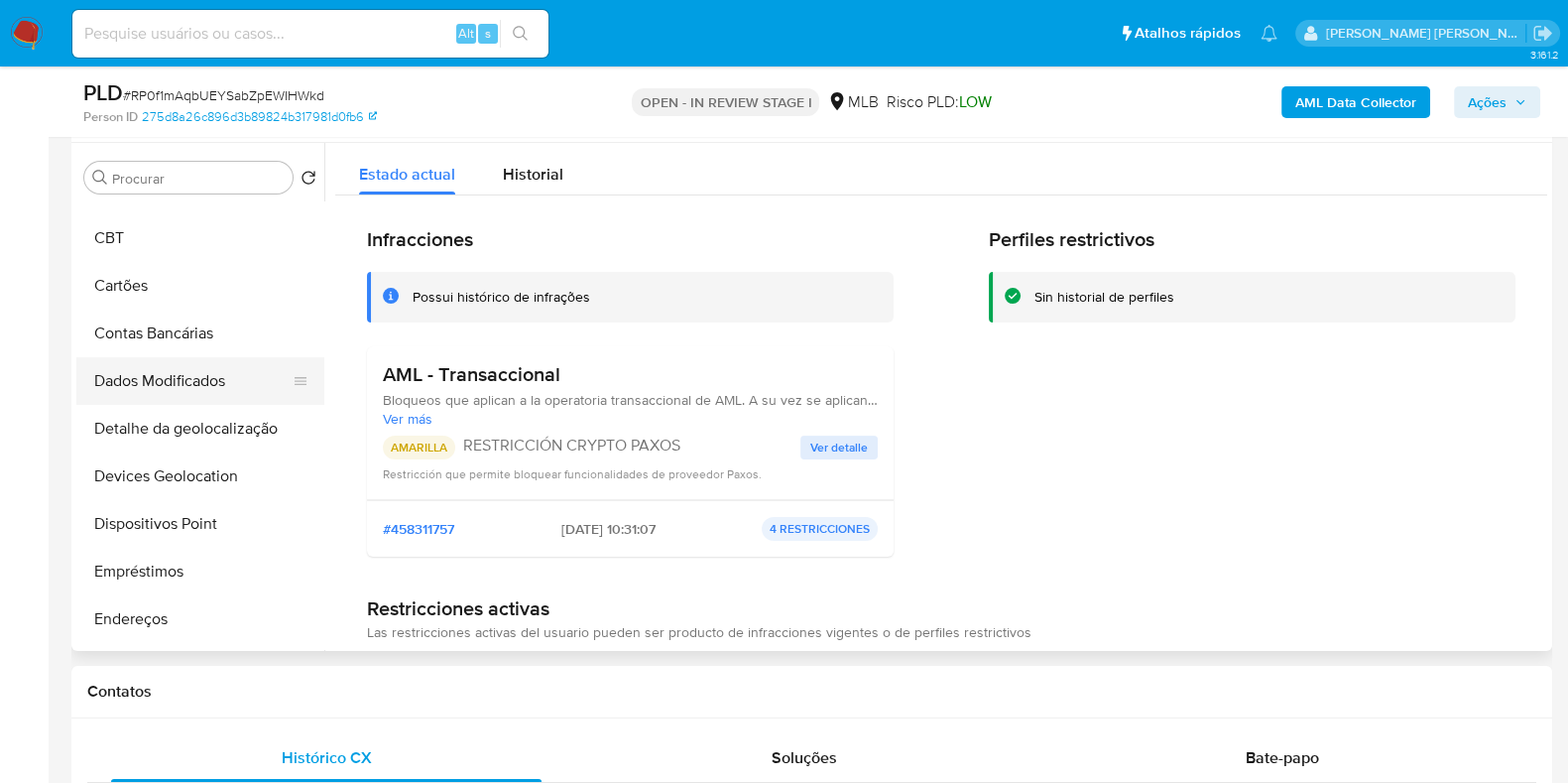
scroll to position [373, 0]
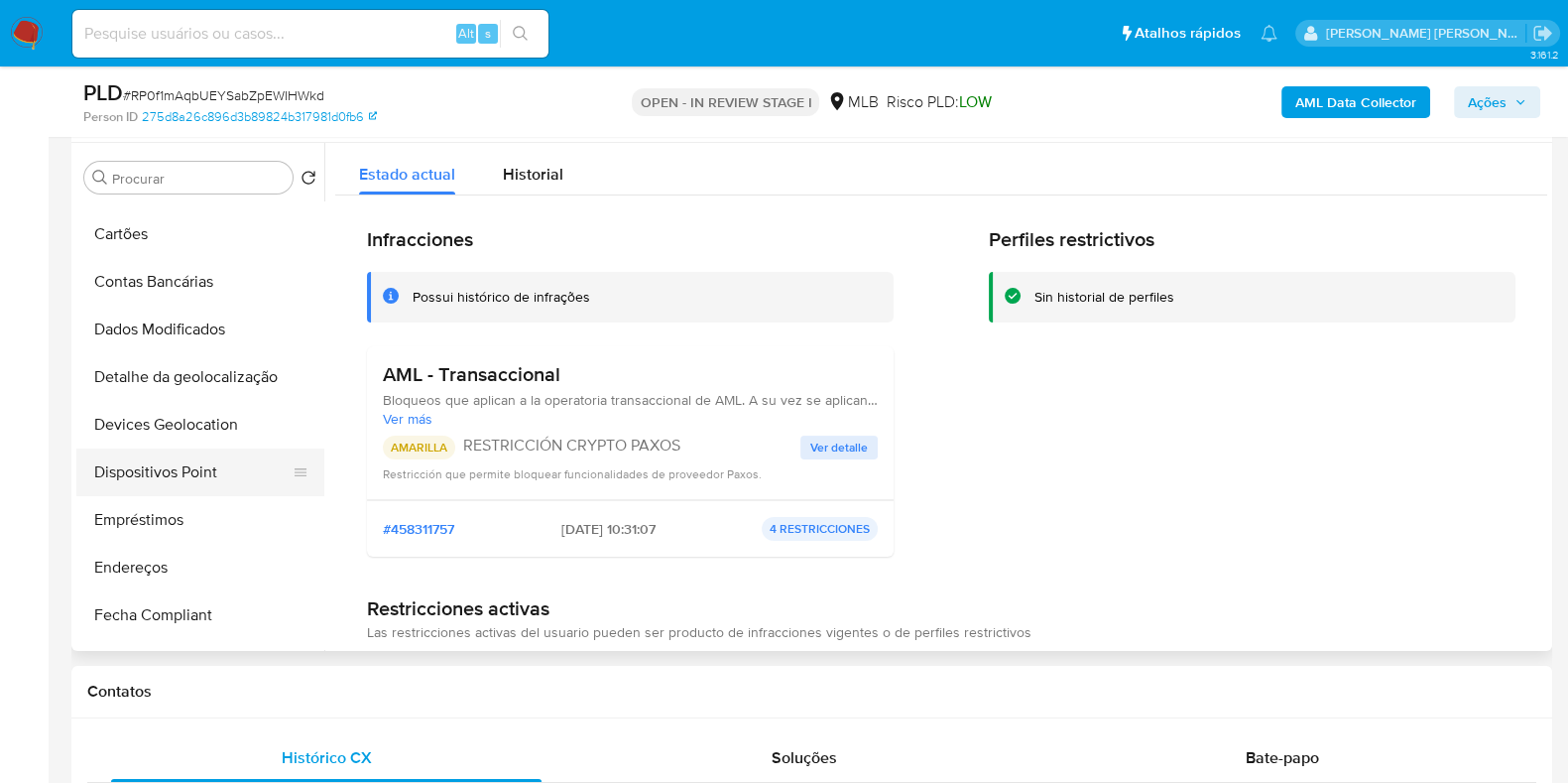
click at [218, 463] on button "Dispositivos Point" at bounding box center [192, 472] width 232 height 48
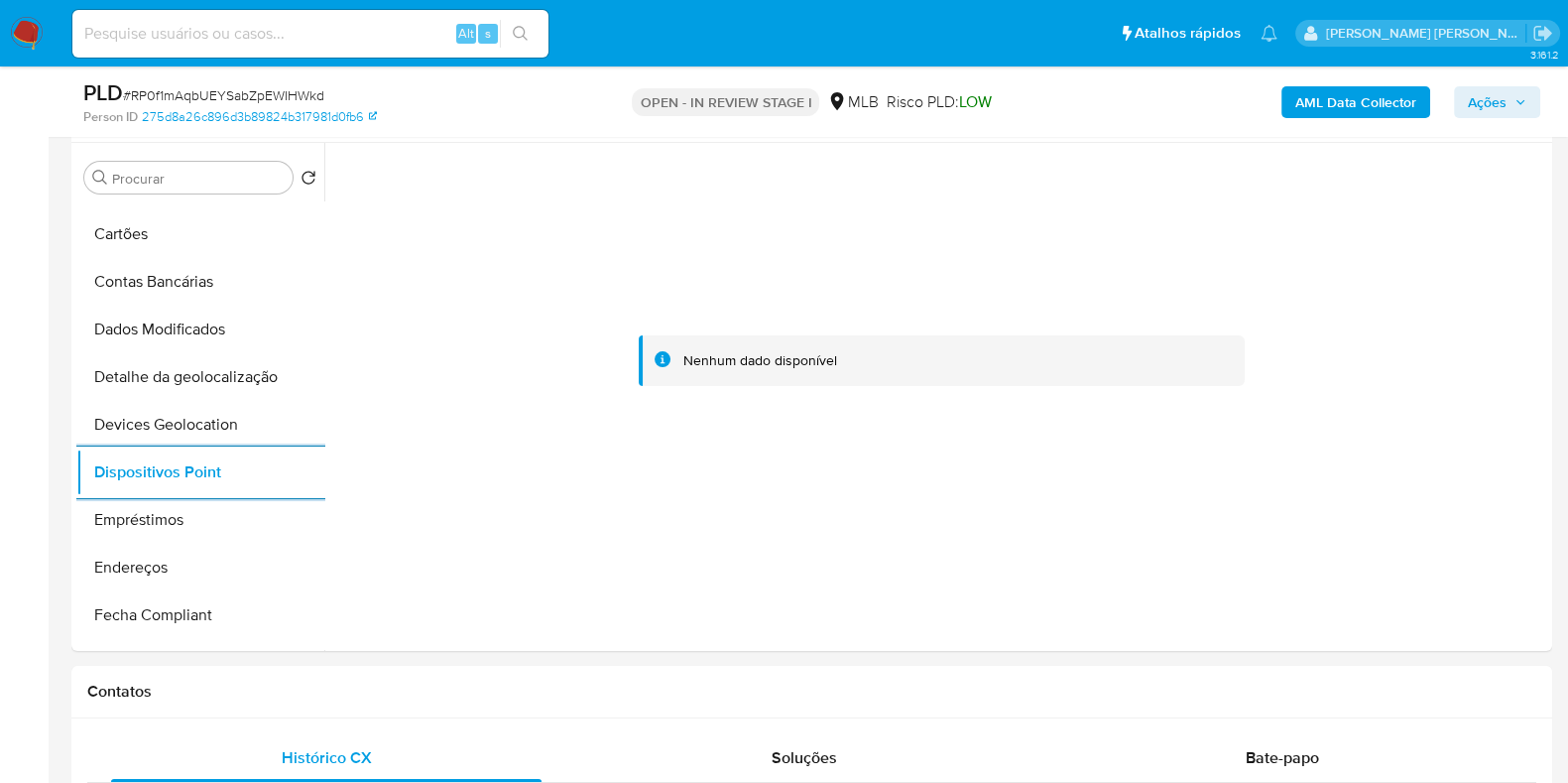
click at [1354, 87] on b "AML Data Collector" at bounding box center [1356, 103] width 121 height 32
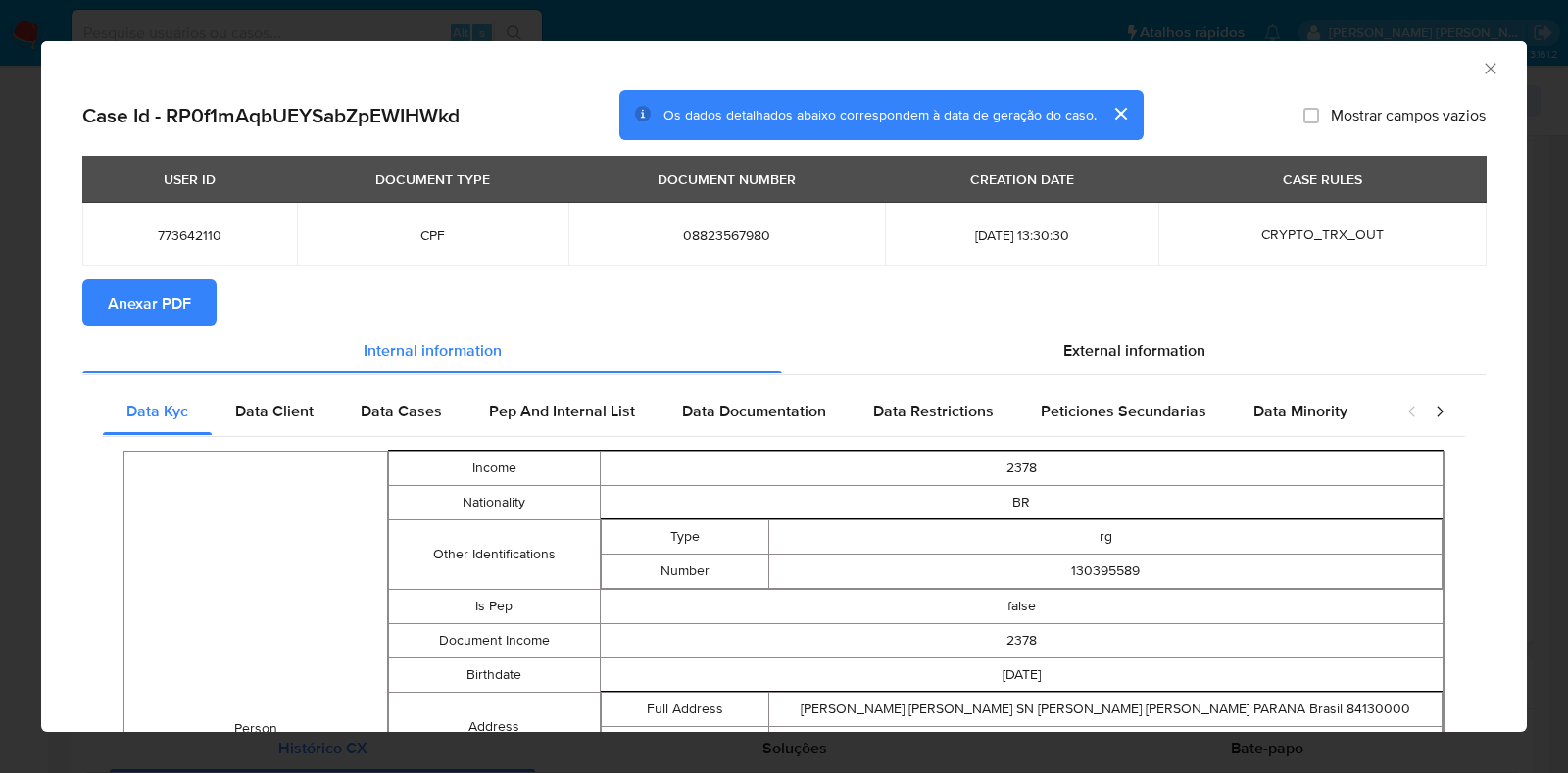
click at [94, 296] on button "Anexar PDF" at bounding box center [150, 303] width 135 height 47
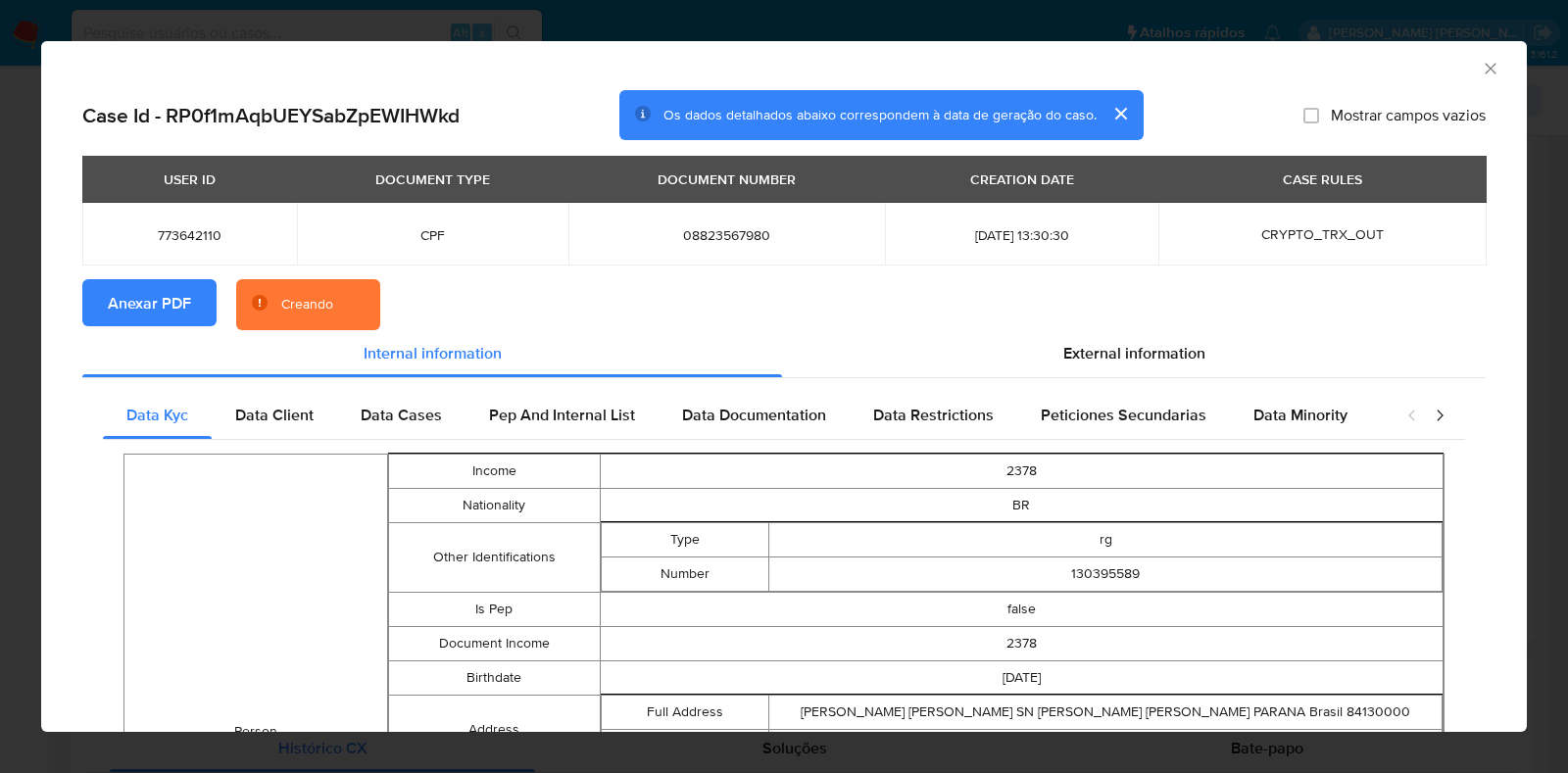
click at [0, 338] on div "AML Data Collector Case Id - RP0f1mAqbUEYSabZpEWIHWkd Os dados detalhados abaix…" at bounding box center [784, 386] width 1568 height 773
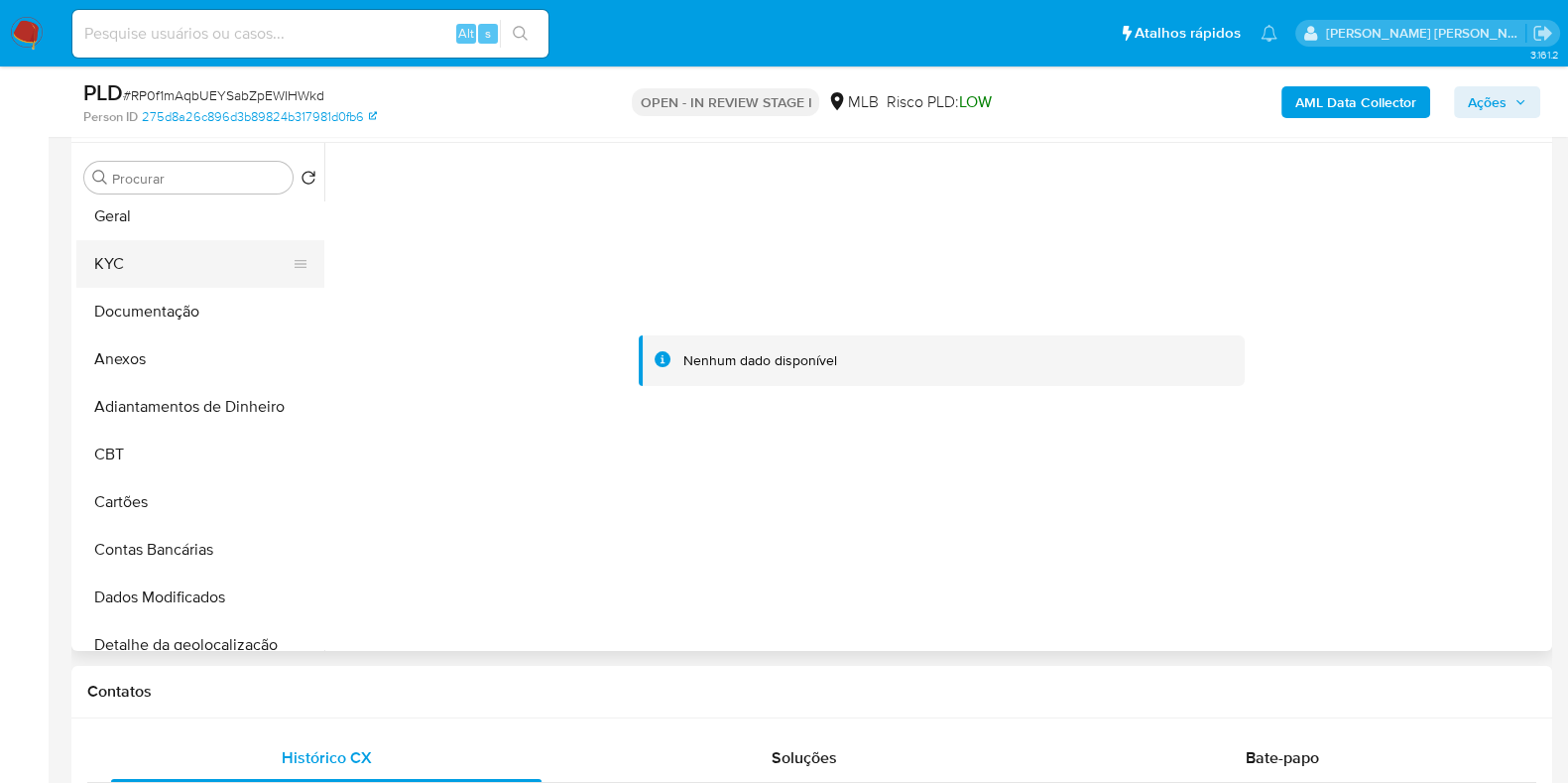
scroll to position [0, 0]
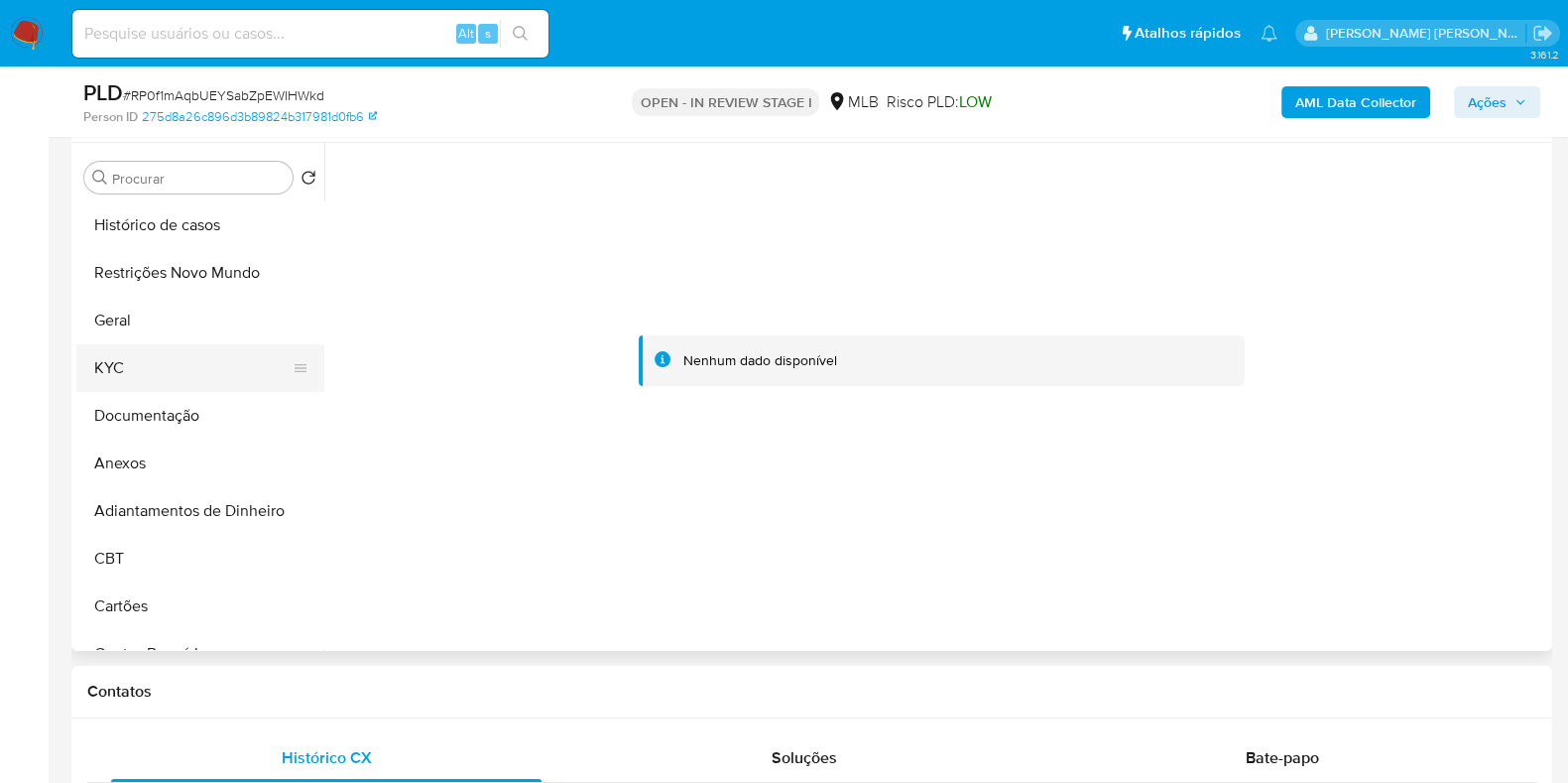
click at [203, 380] on button "KYC" at bounding box center [192, 369] width 232 height 48
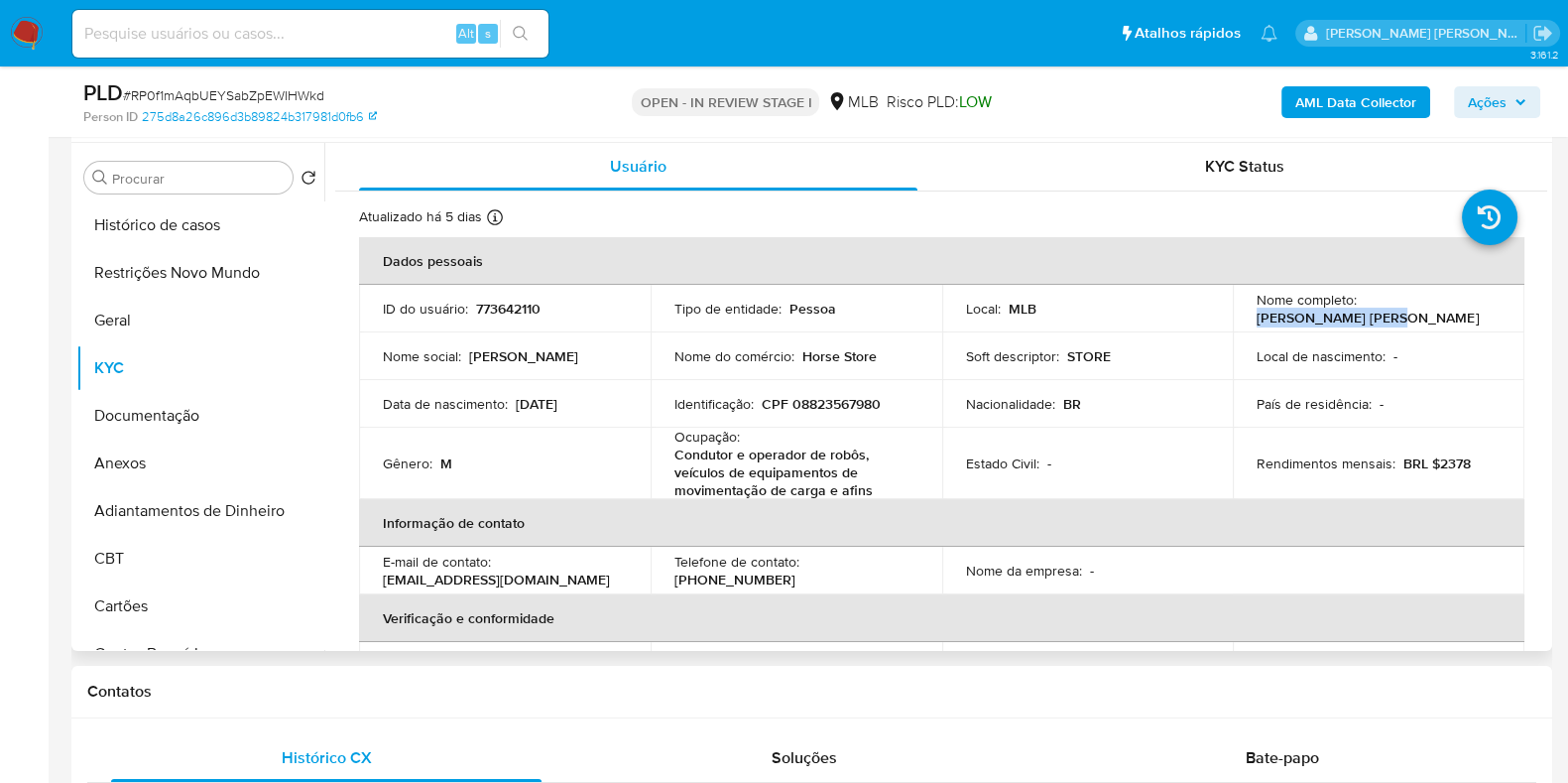
drag, startPoint x: 1364, startPoint y: 321, endPoint x: 1245, endPoint y: 320, distance: 119.0
click at [1245, 320] on td "Nome completo : Miguel Angelo Golom" at bounding box center [1379, 309] width 292 height 48
copy p "Miguel Angelo Golom"
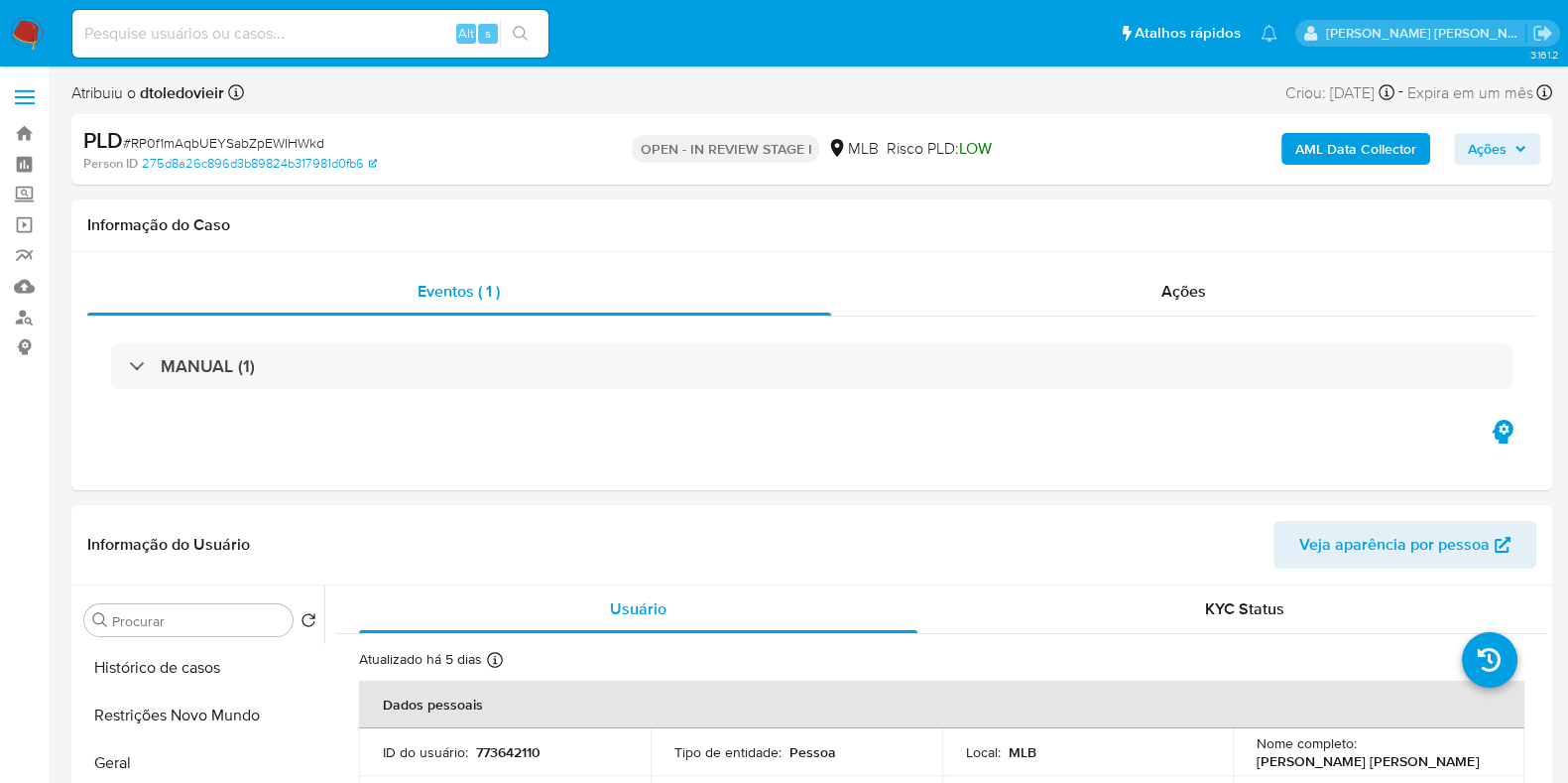
click at [701, 149] on p "OPEN - IN REVIEW STAGE I" at bounding box center [726, 149] width 187 height 28
click at [744, 155] on p "OPEN - IN REVIEW STAGE I" at bounding box center [726, 149] width 187 height 28
click at [795, 149] on p "OPEN - IN REVIEW STAGE I" at bounding box center [726, 149] width 187 height 28
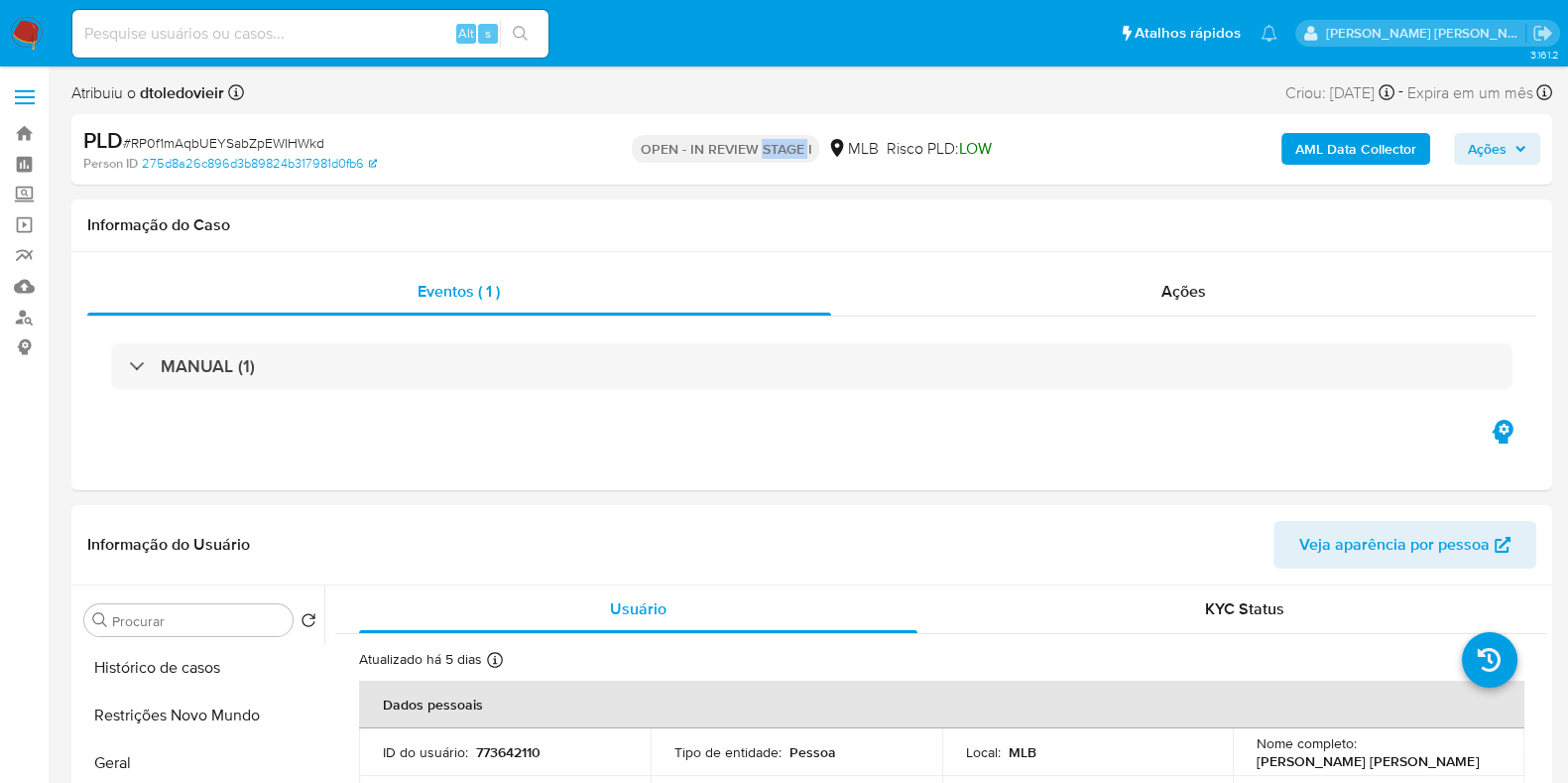
click at [795, 149] on p "OPEN - IN REVIEW STAGE I" at bounding box center [726, 149] width 187 height 28
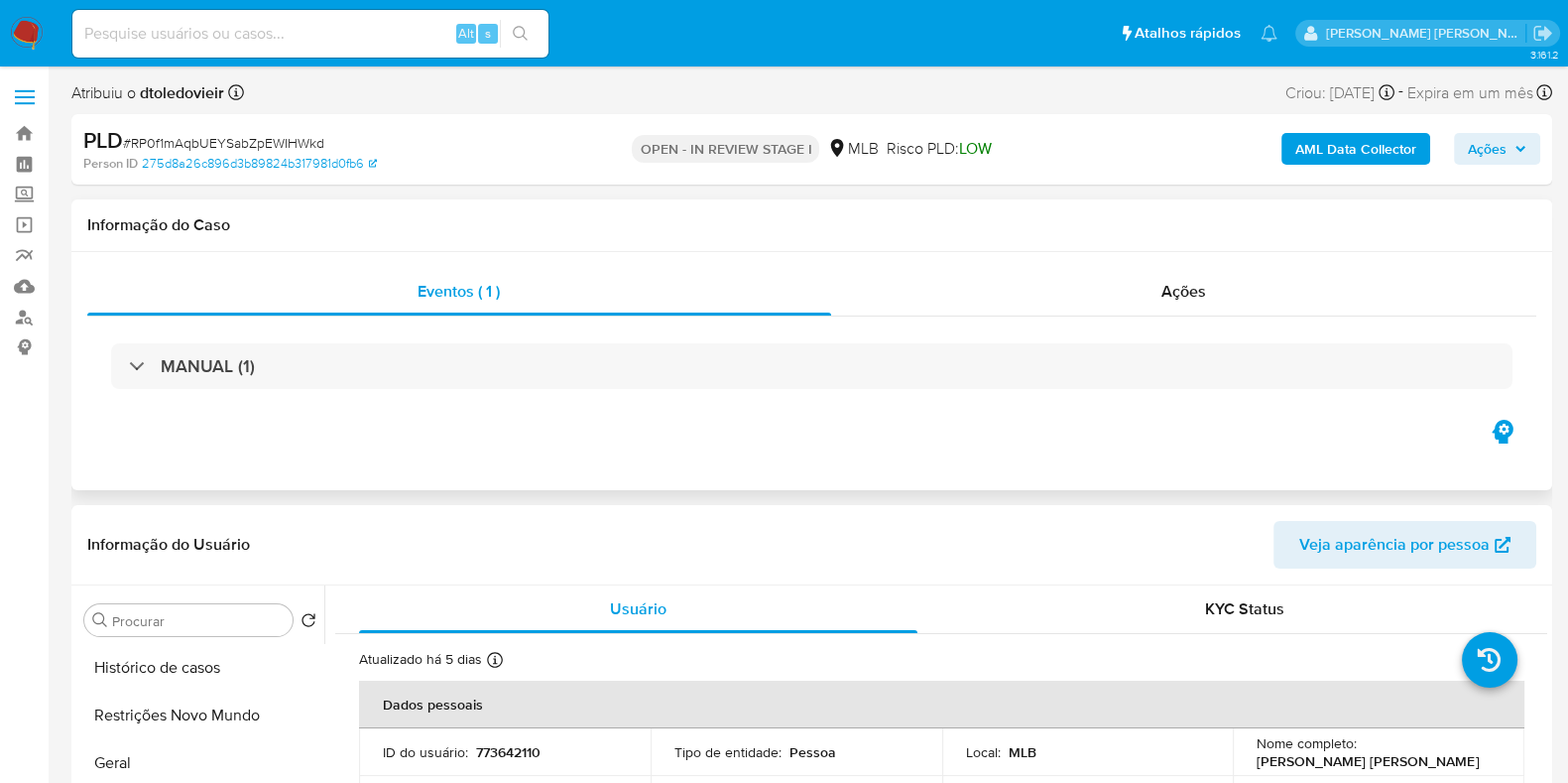
drag, startPoint x: 773, startPoint y: 207, endPoint x: 766, endPoint y: 216, distance: 11.4
click at [772, 207] on div "Informação do Caso" at bounding box center [812, 225] width 1481 height 53
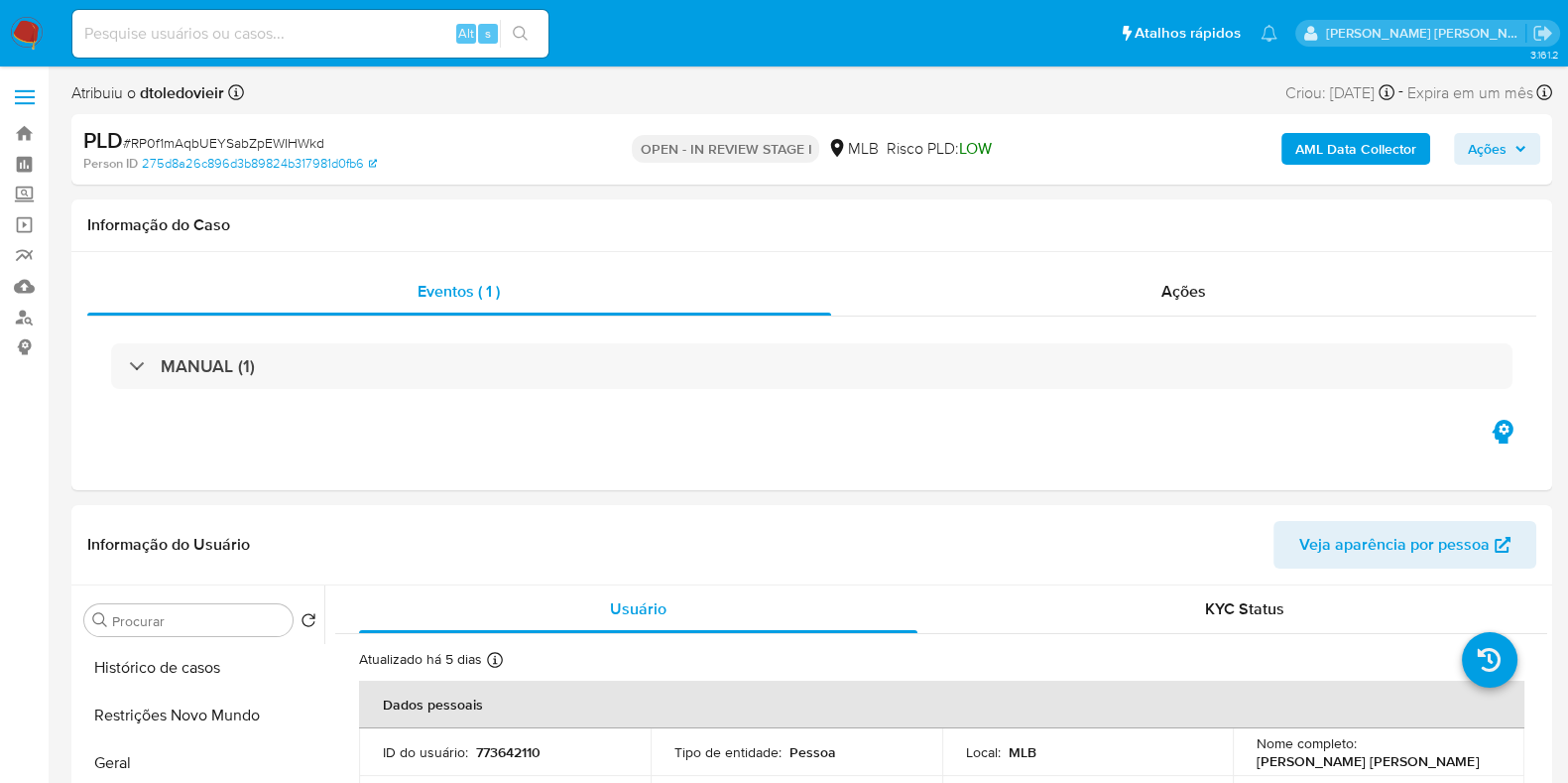
click at [26, 29] on img at bounding box center [27, 34] width 34 height 34
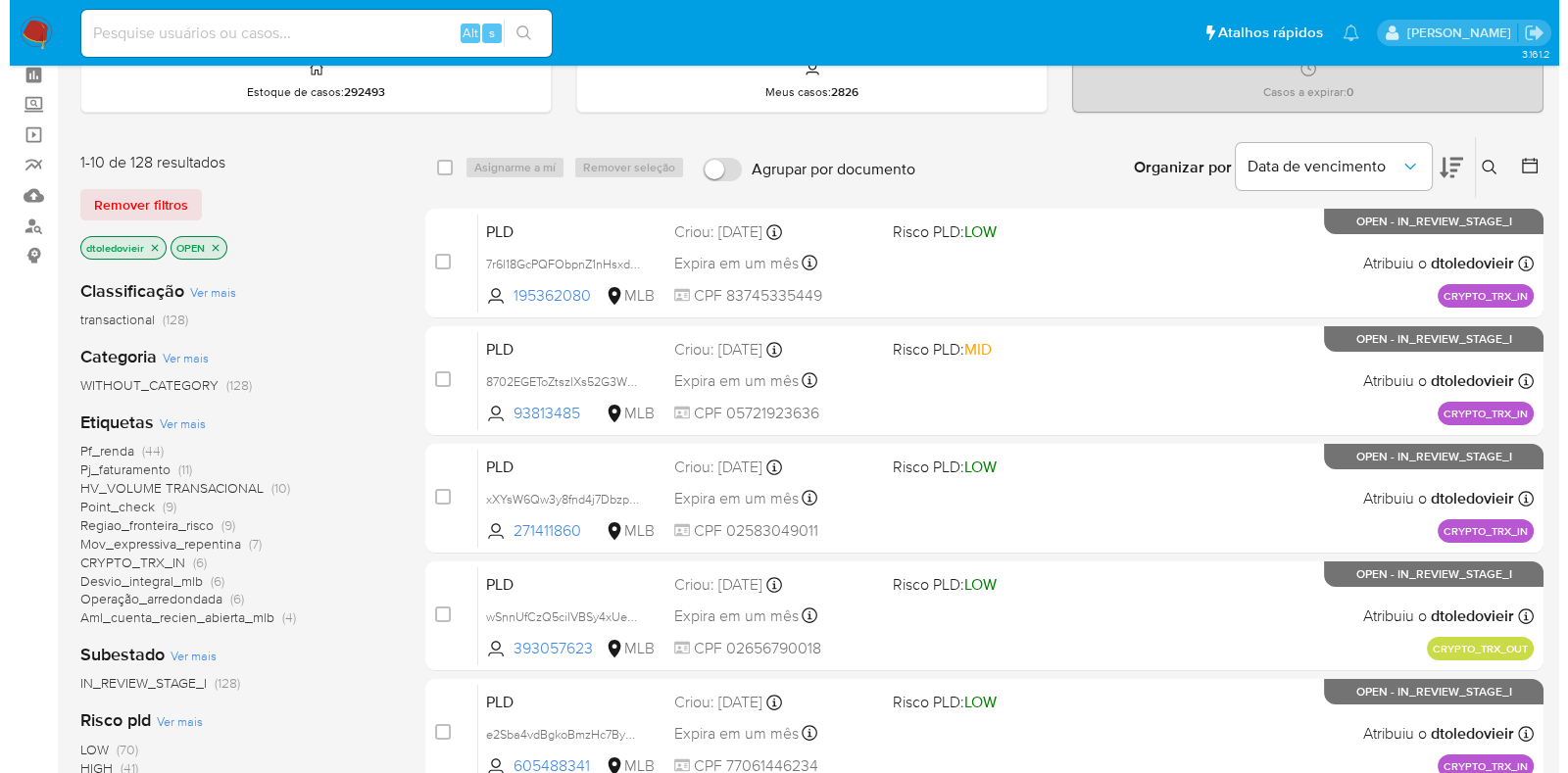
scroll to position [122, 0]
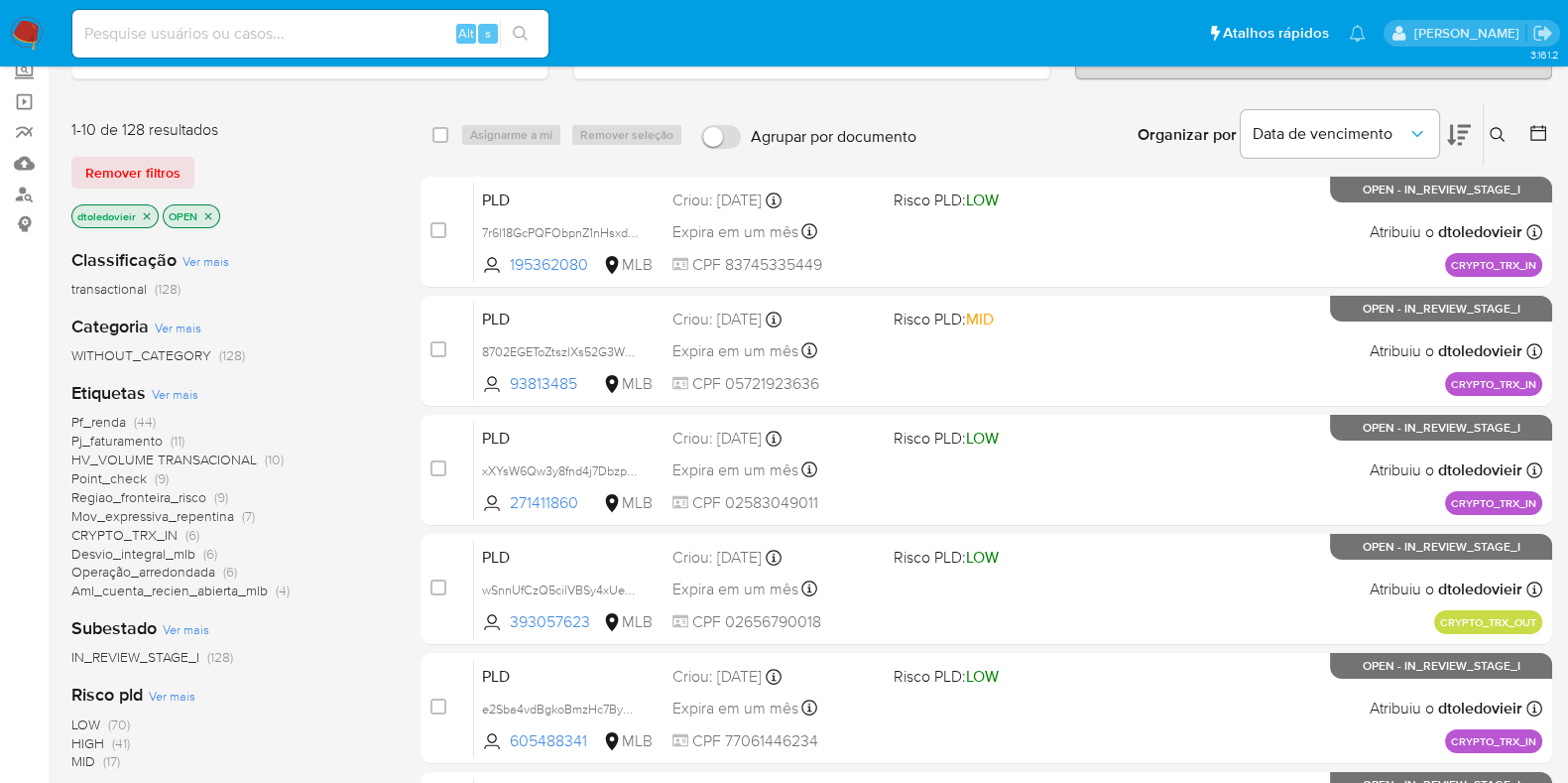
click at [173, 390] on span "Ver mais" at bounding box center [174, 394] width 47 height 18
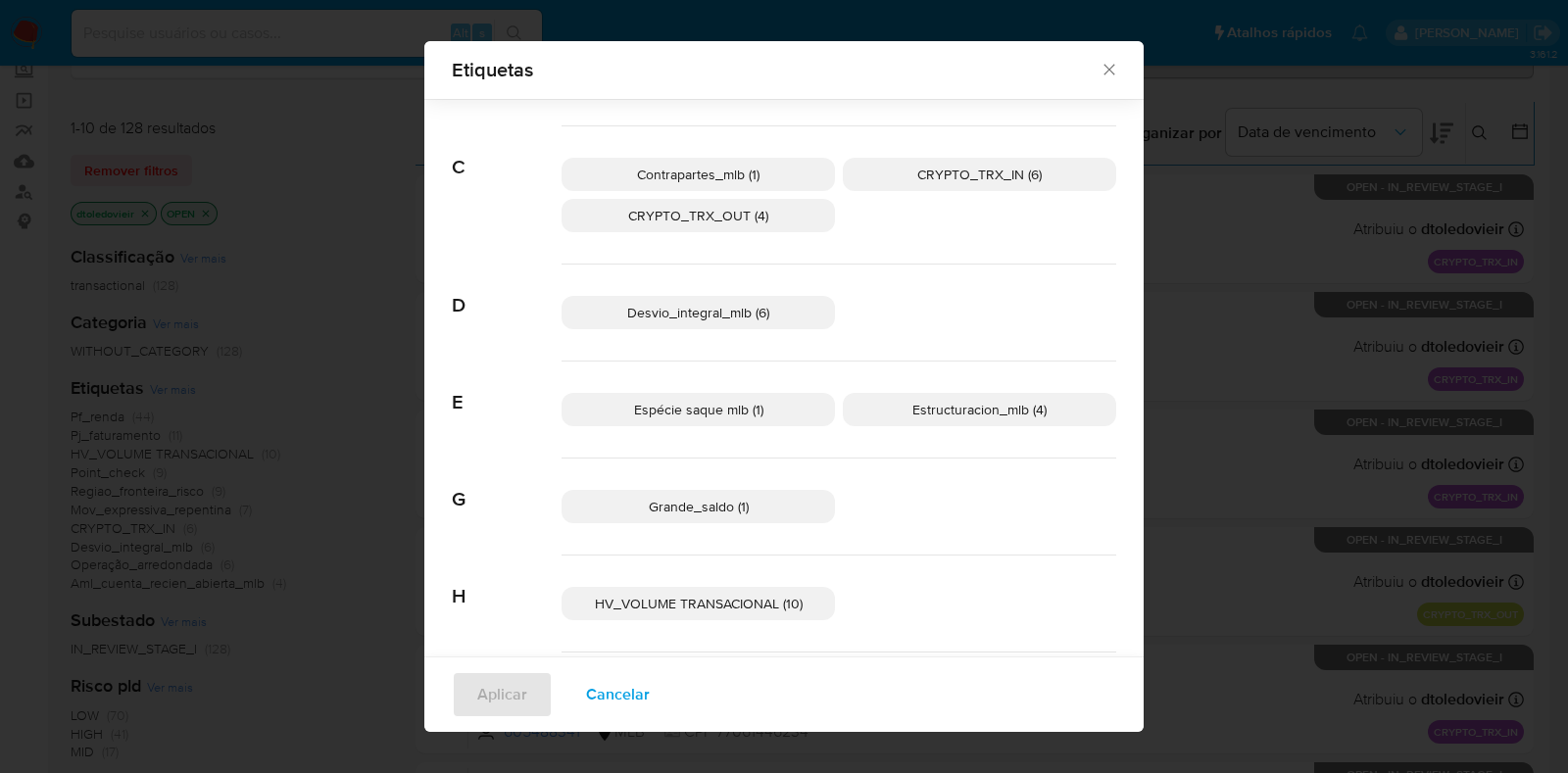
scroll to position [353, 0]
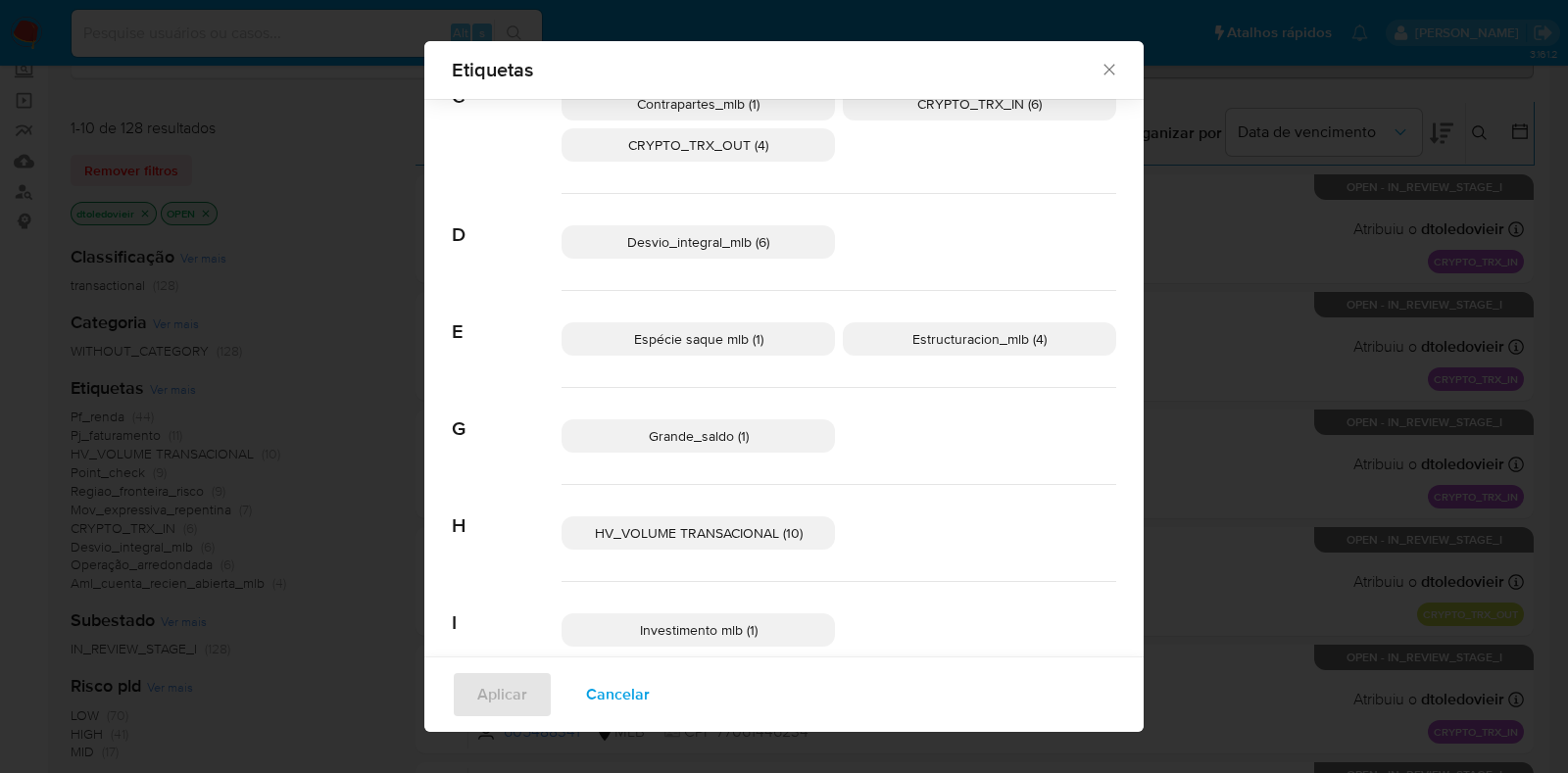
click at [769, 352] on p "Espécie saque mlb (1)" at bounding box center [698, 339] width 273 height 33
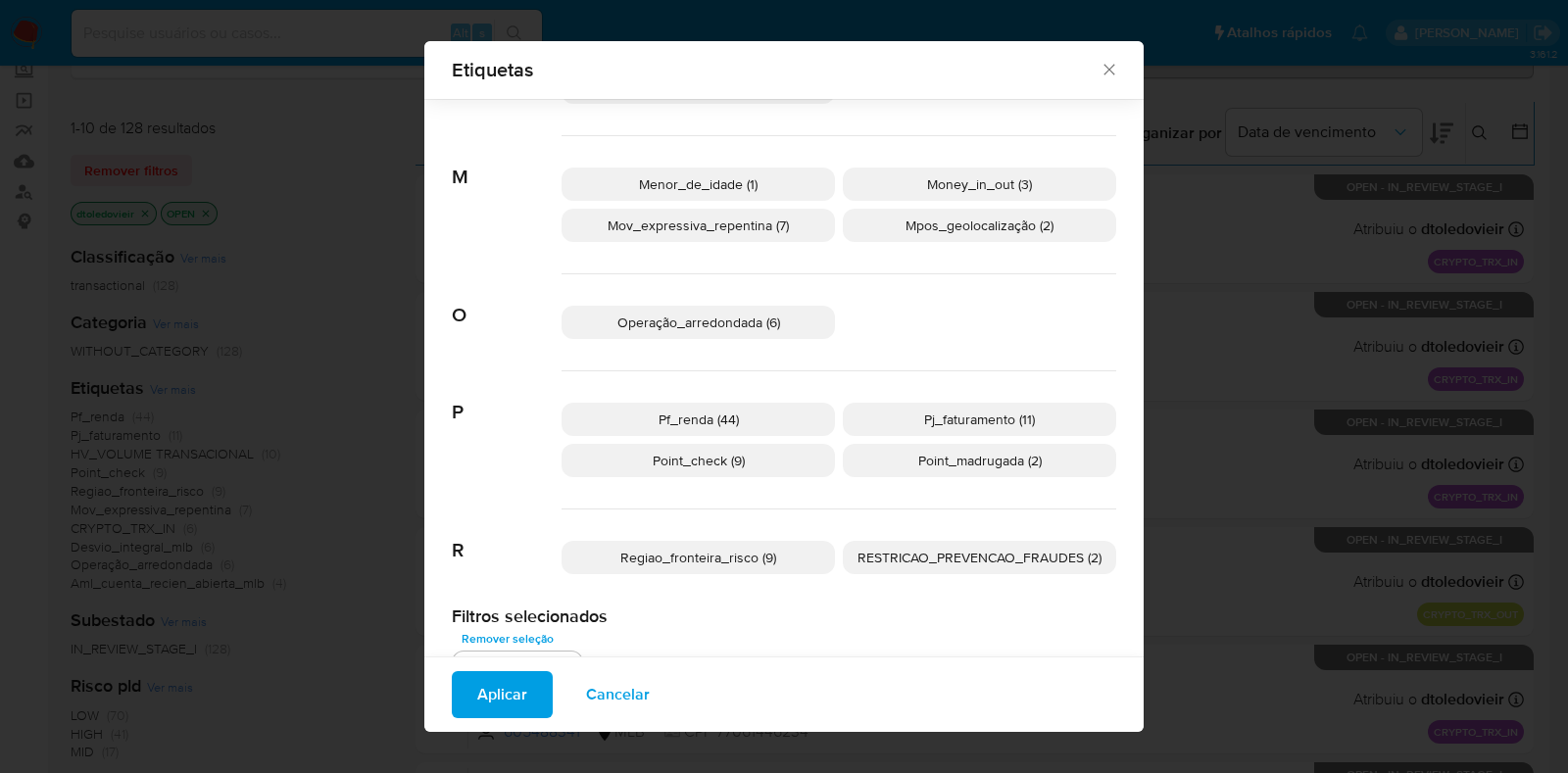
scroll to position [924, 0]
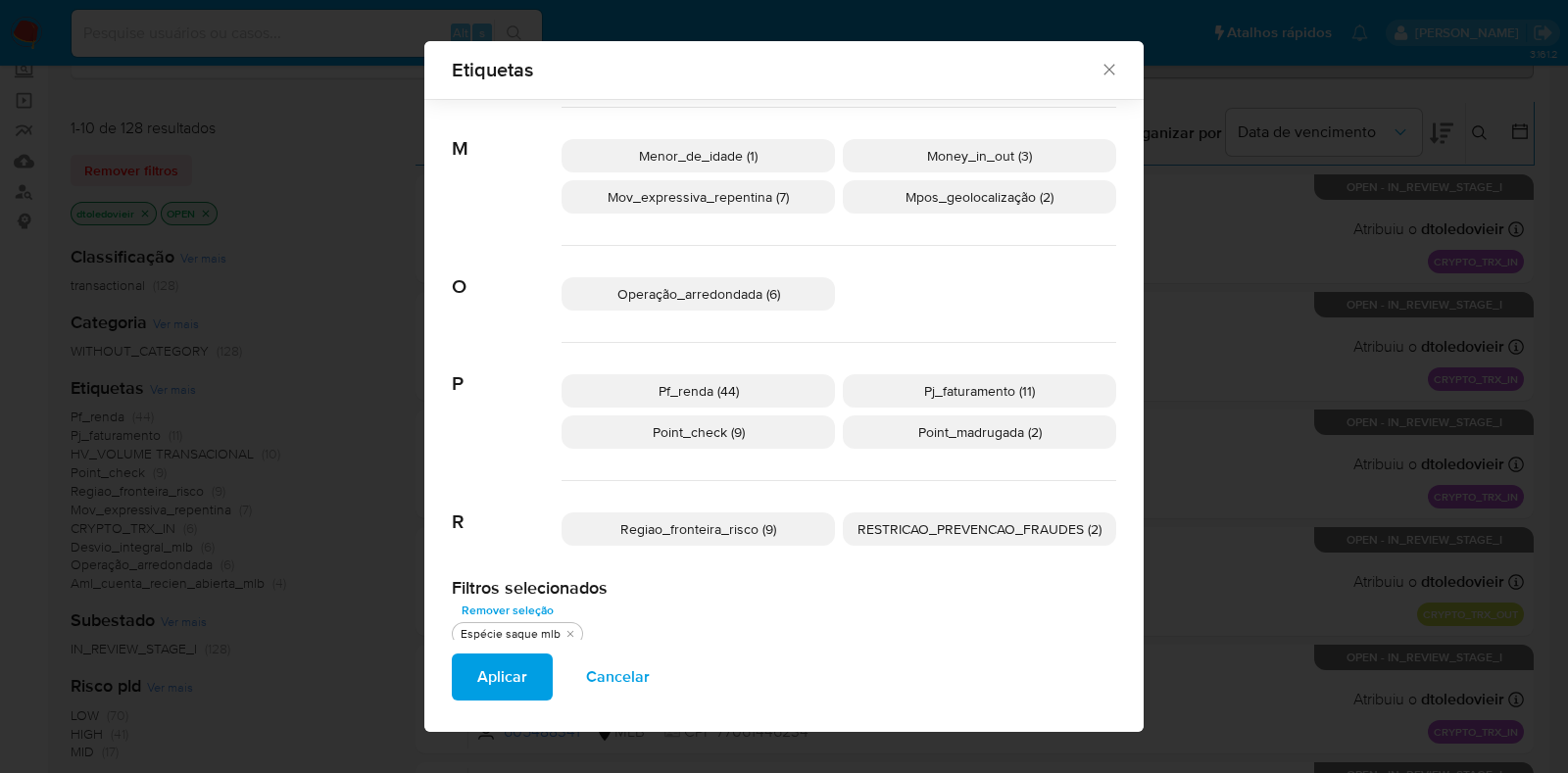
click at [837, 564] on div "Regiao_fronteira_risco (9) RESTRICAO_PREVENCAO_FRAUDES (2)" at bounding box center [839, 529] width 555 height 96
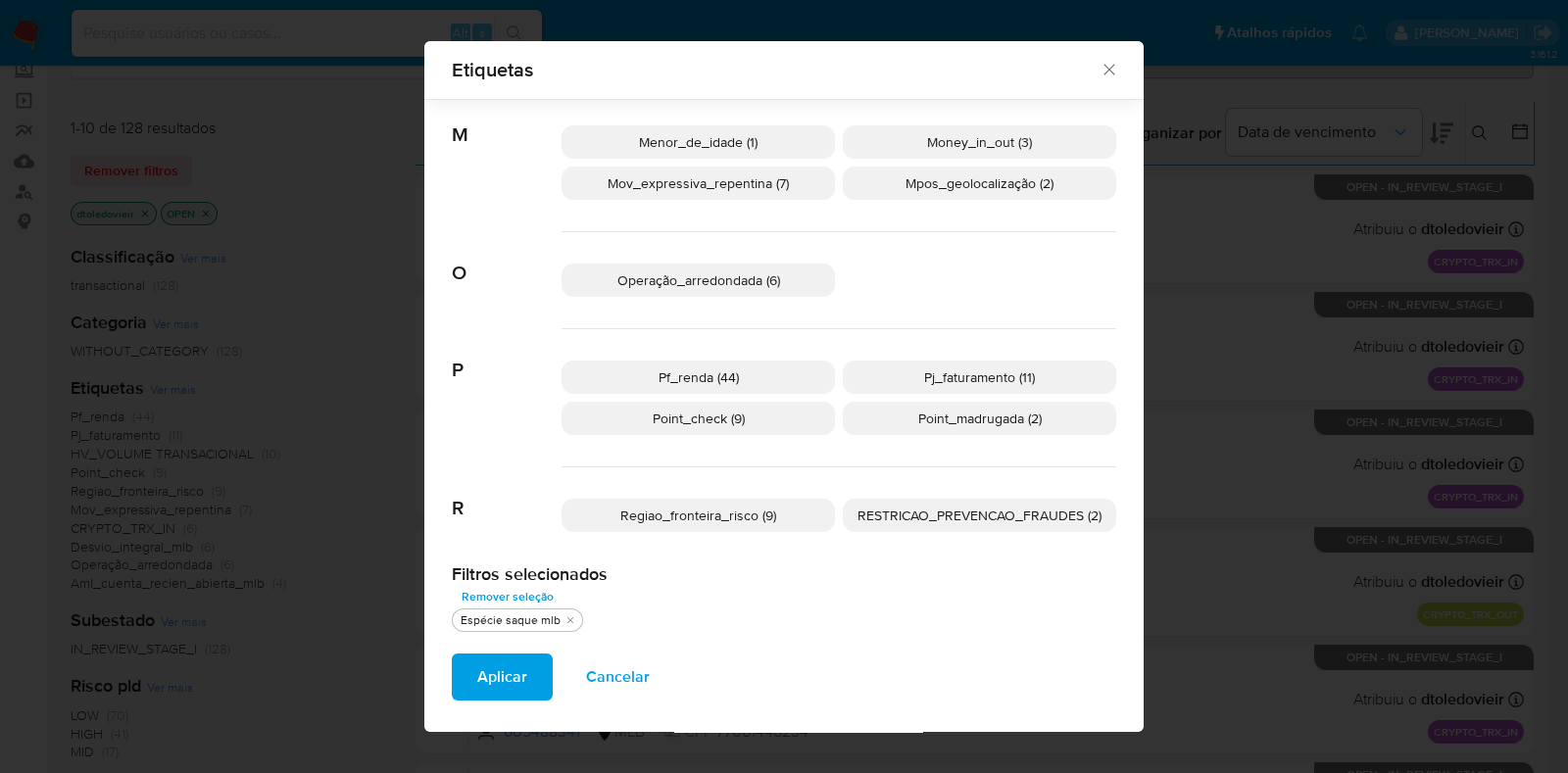
scroll to position [941, 0]
drag, startPoint x: 831, startPoint y: 389, endPoint x: 823, endPoint y: 446, distance: 57.6
click at [823, 446] on div "Pf_renda (44) Pj_faturamento (11) Point_check (9) Point_madrugada (2)" at bounding box center [839, 395] width 555 height 138
click at [837, 445] on div "Pf_renda (44) Pj_faturamento (11) Point_check (9) Point_madrugada (2)" at bounding box center [839, 395] width 555 height 138
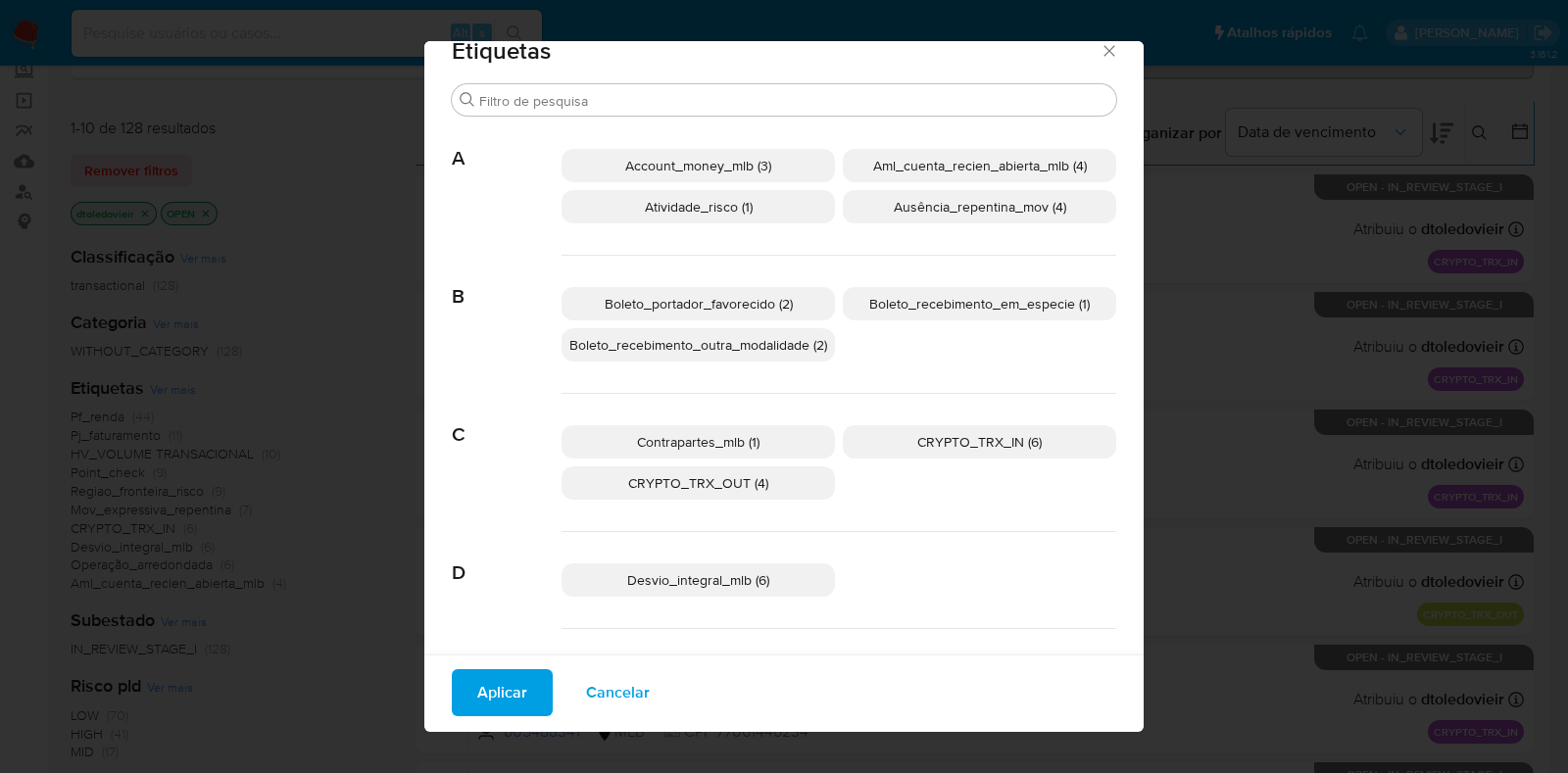
scroll to position [0, 0]
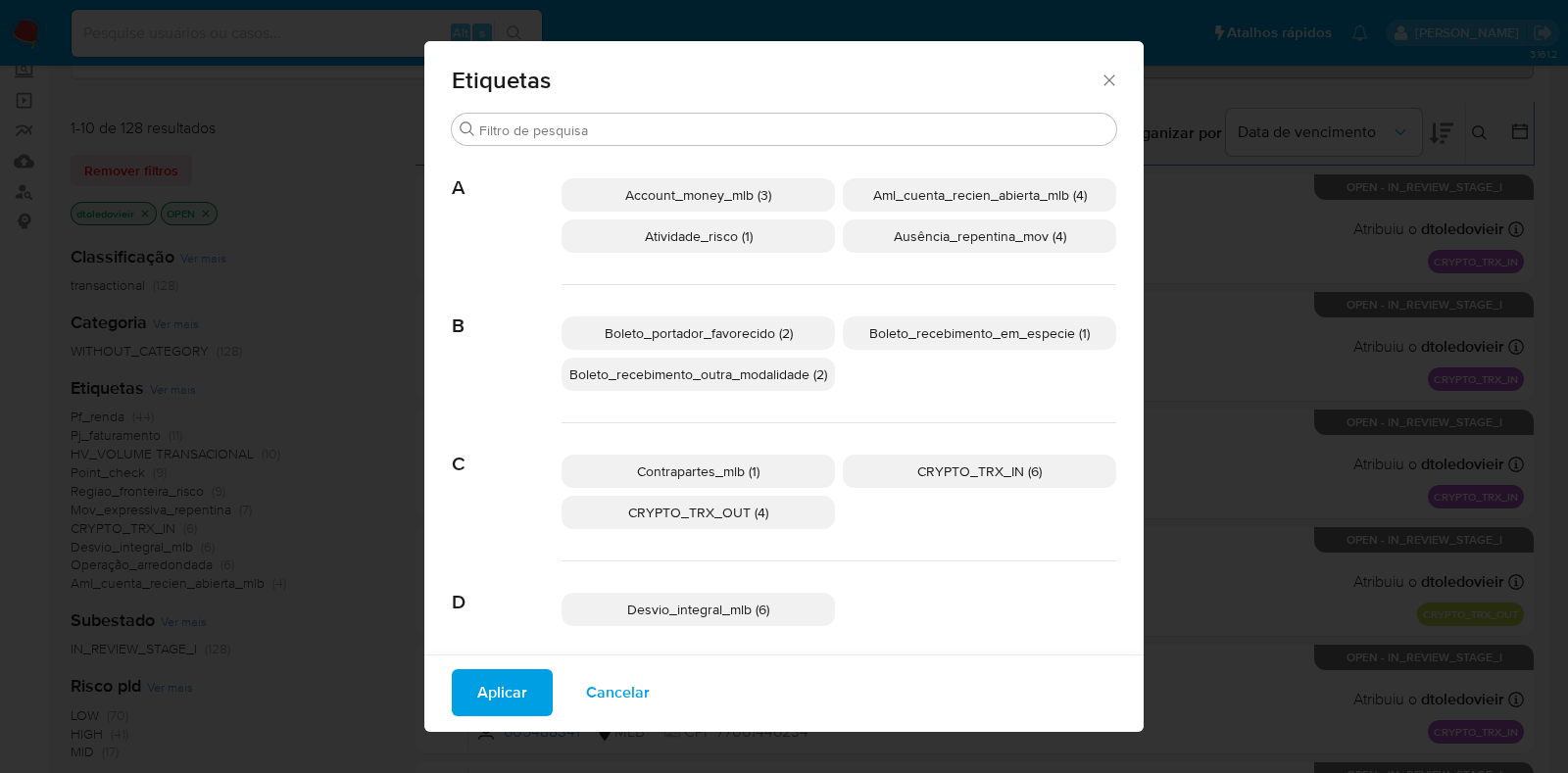
click at [776, 200] on p "Account_money_mlb (3)" at bounding box center [698, 195] width 273 height 33
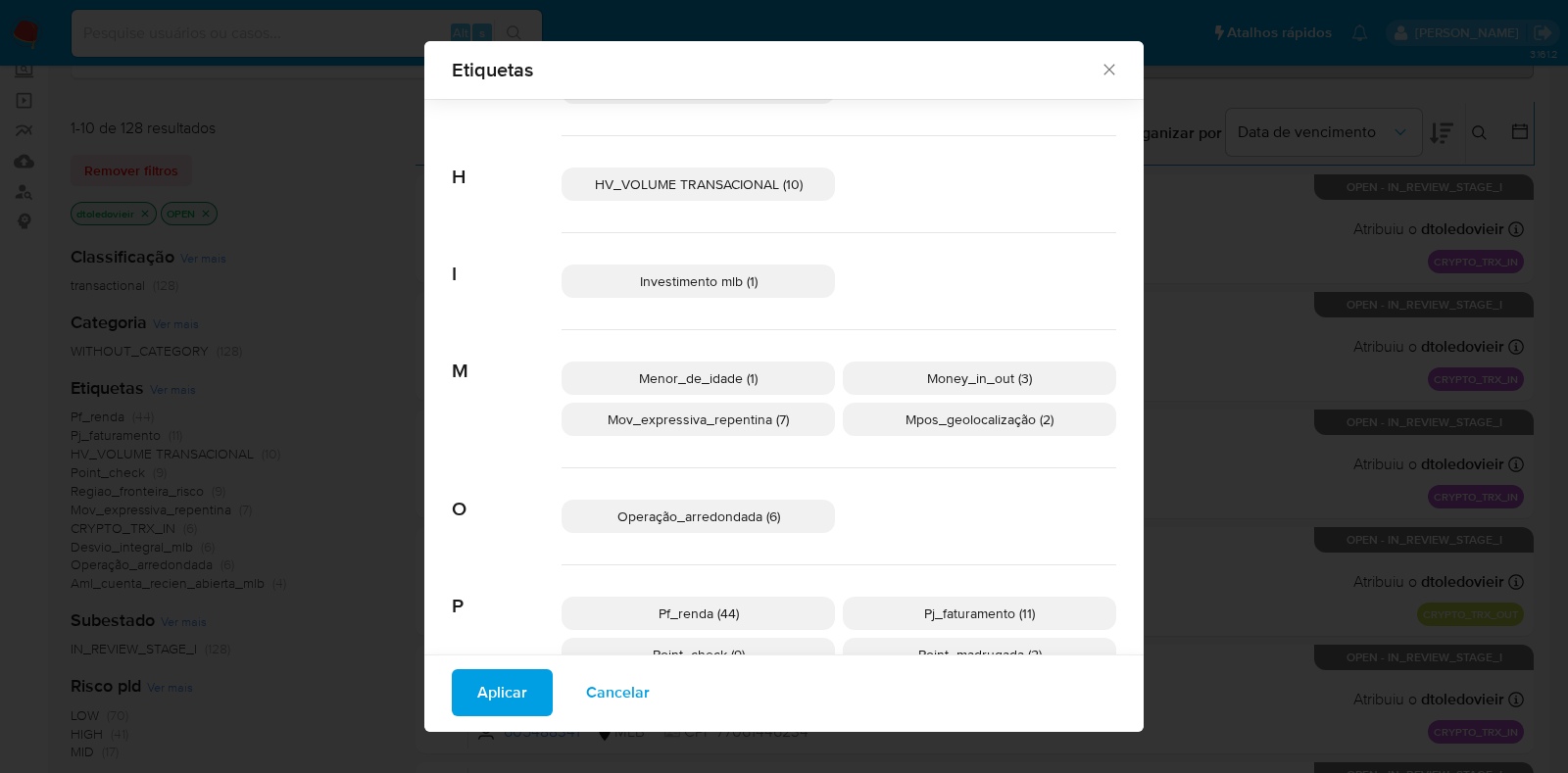
scroll to position [720, 0]
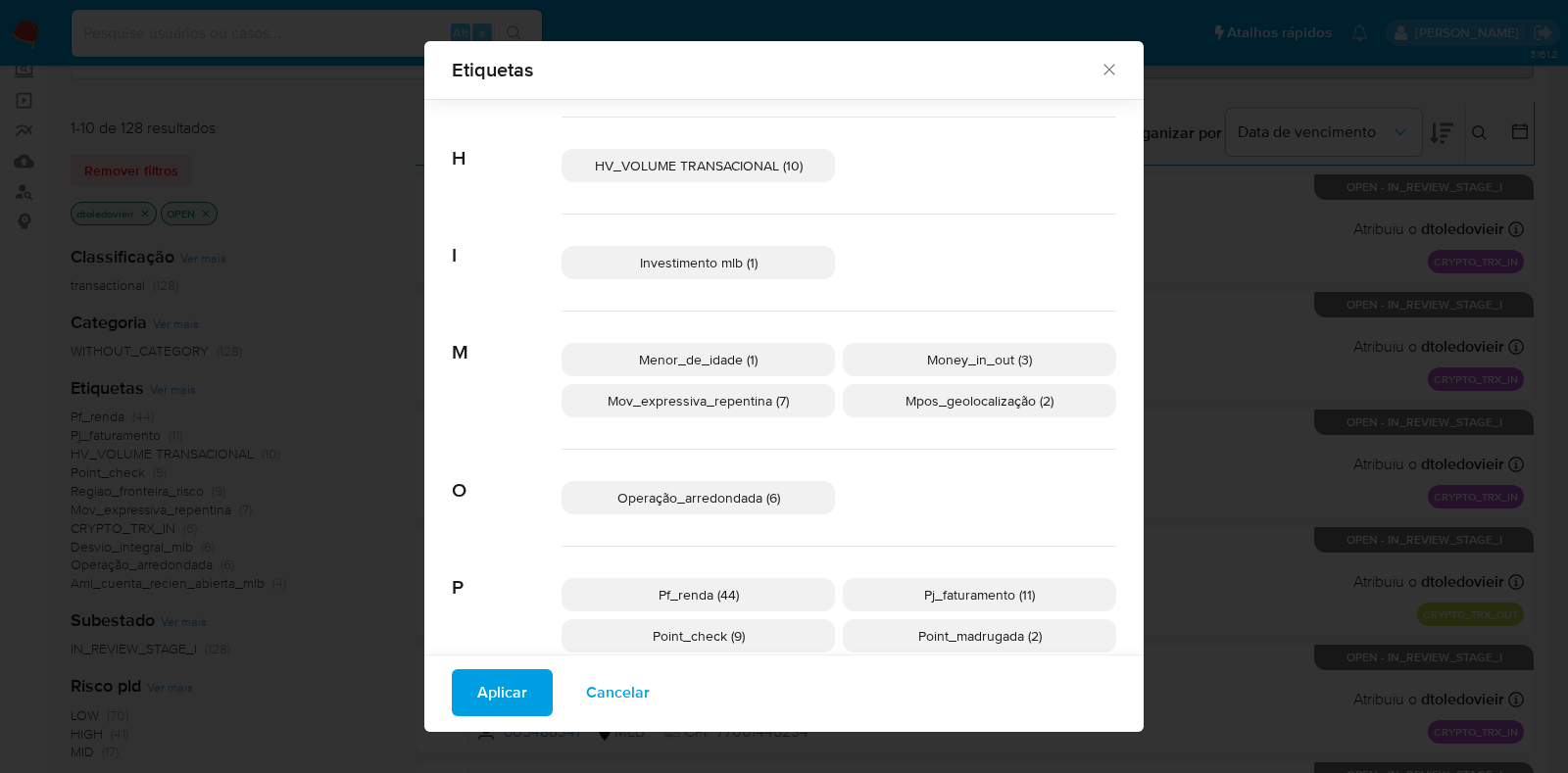
click at [928, 402] on span "Mpos_geolocalização (2)" at bounding box center [980, 401] width 148 height 20
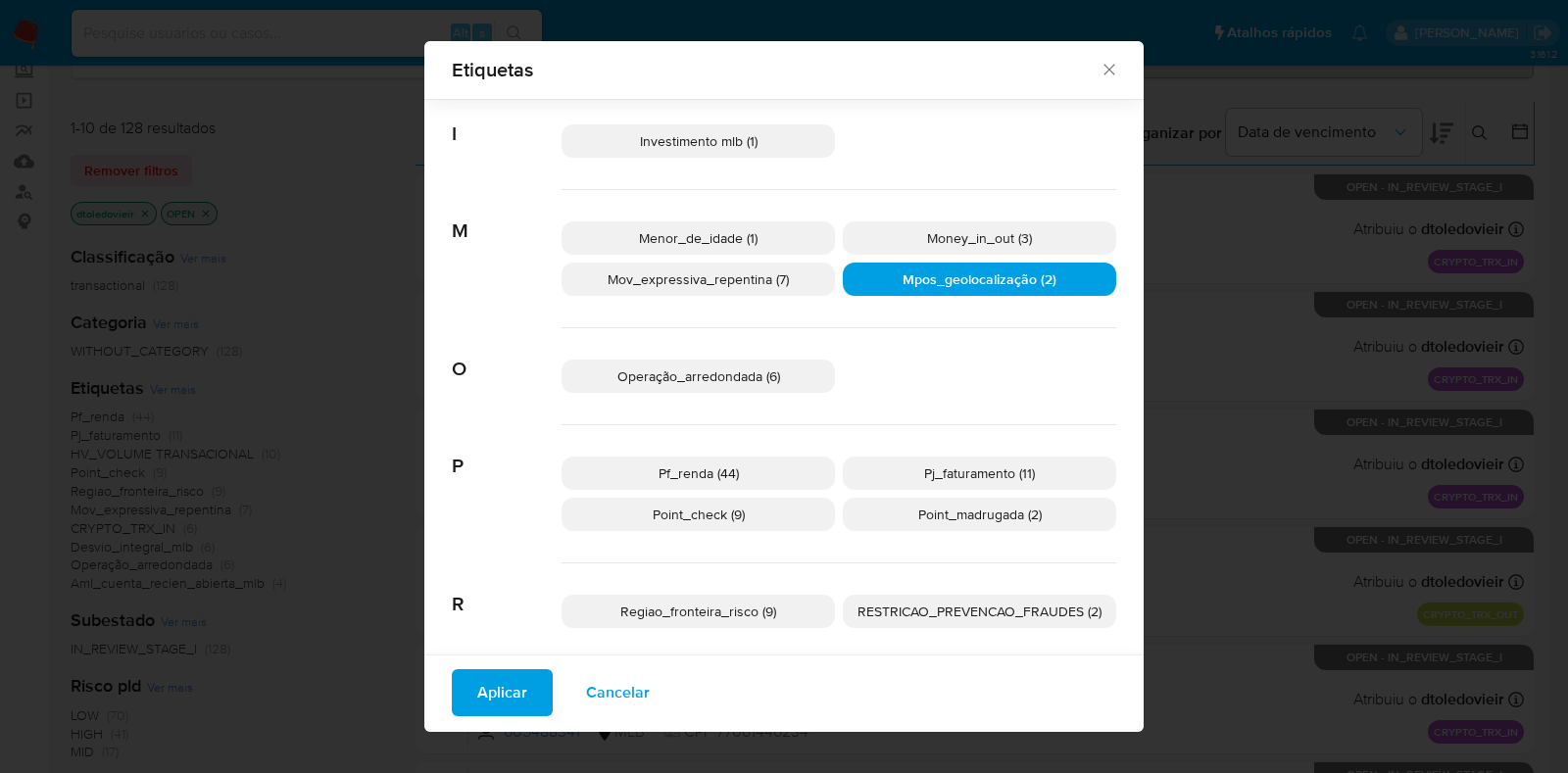
scroll to position [925, 0]
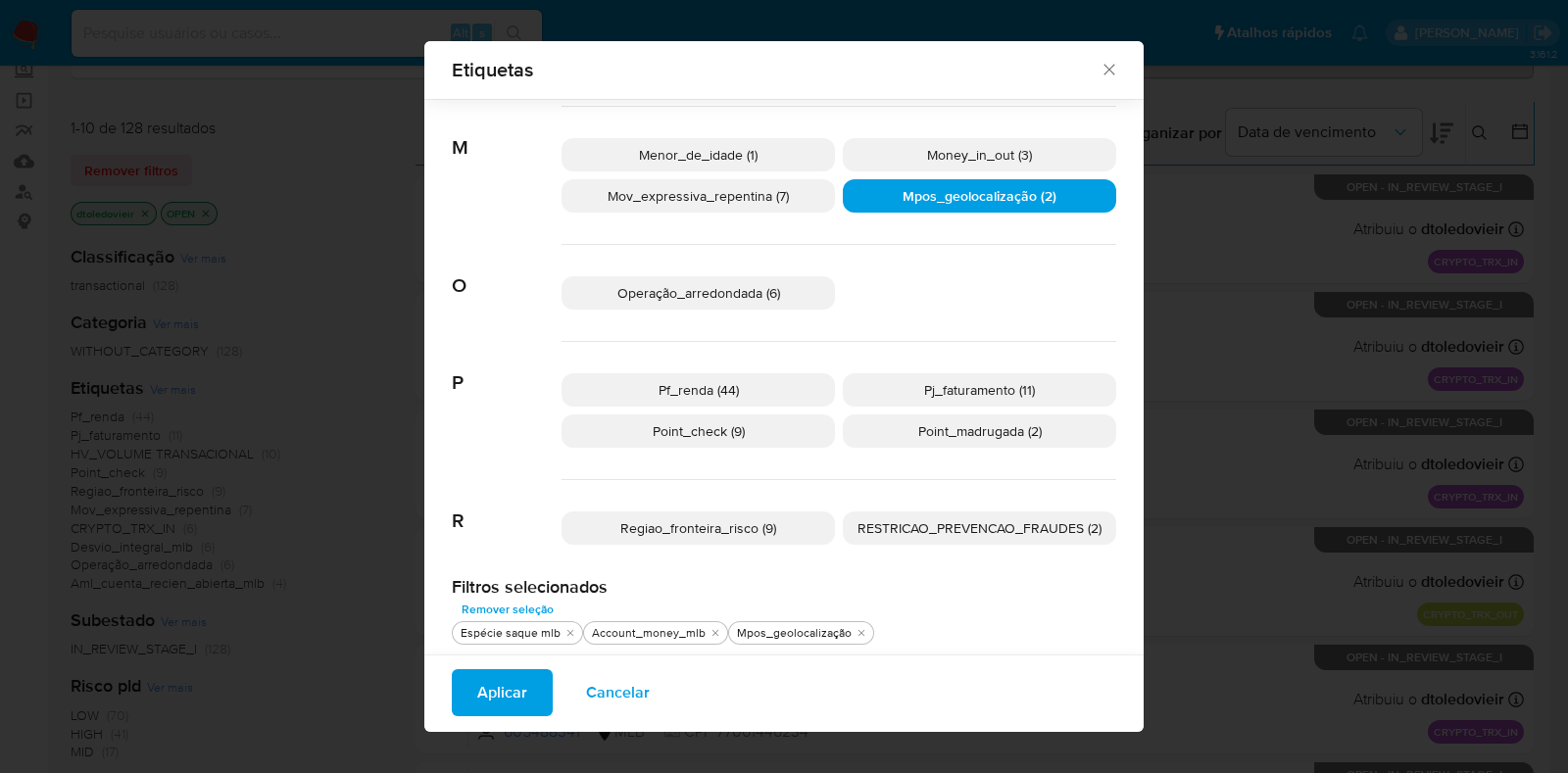
click at [887, 588] on h2 "Filtros selecionados" at bounding box center [784, 587] width 665 height 22
click at [490, 693] on span "Aplicar" at bounding box center [502, 693] width 50 height 43
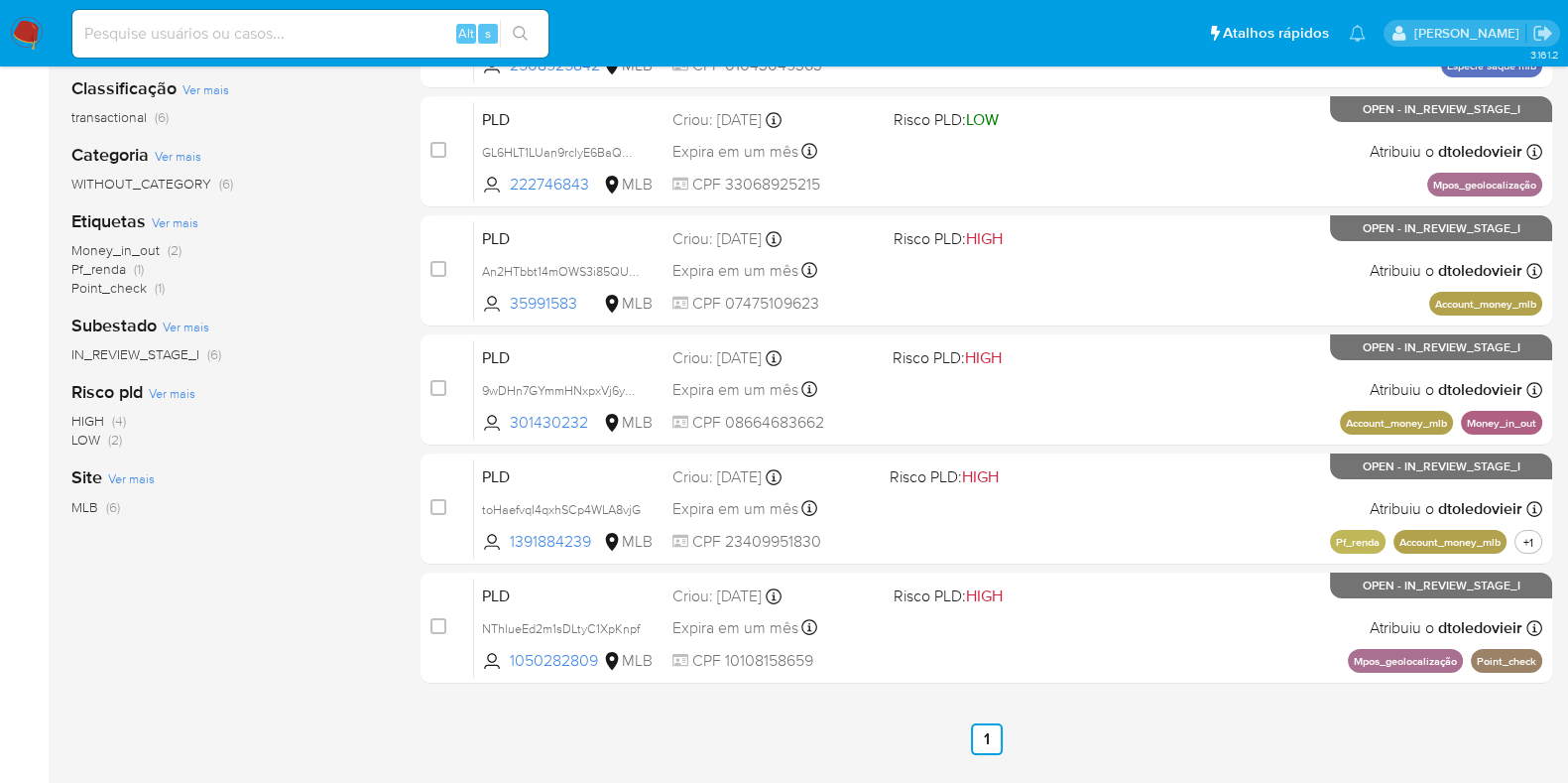
scroll to position [451, 0]
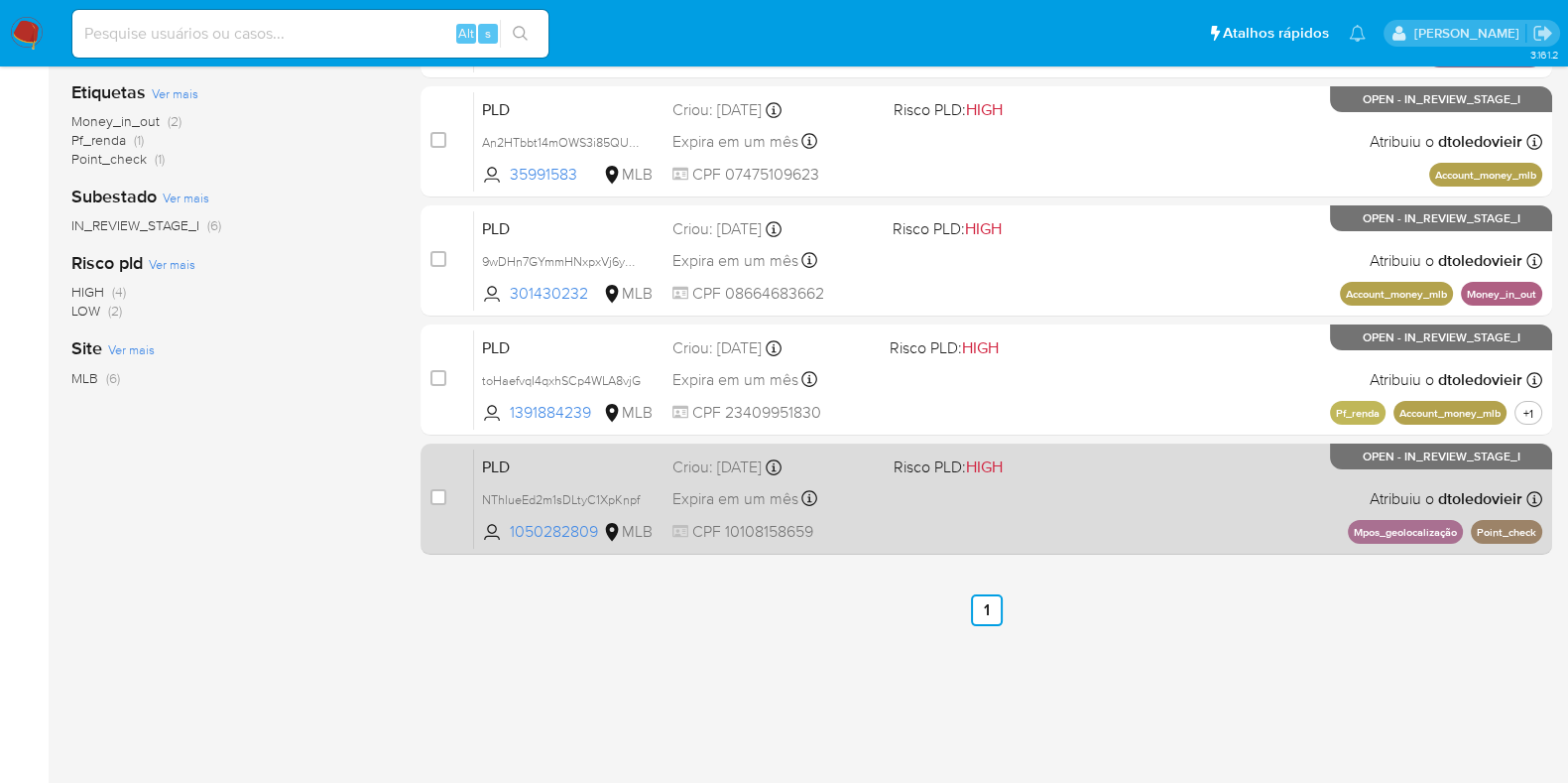
click at [1096, 490] on div "PLD NThlueEd2m1sDLtyC1XpKnpf 1050282809 MLB Risco PLD: HIGH Criou: 12/09/2025 C…" at bounding box center [1008, 498] width 1068 height 101
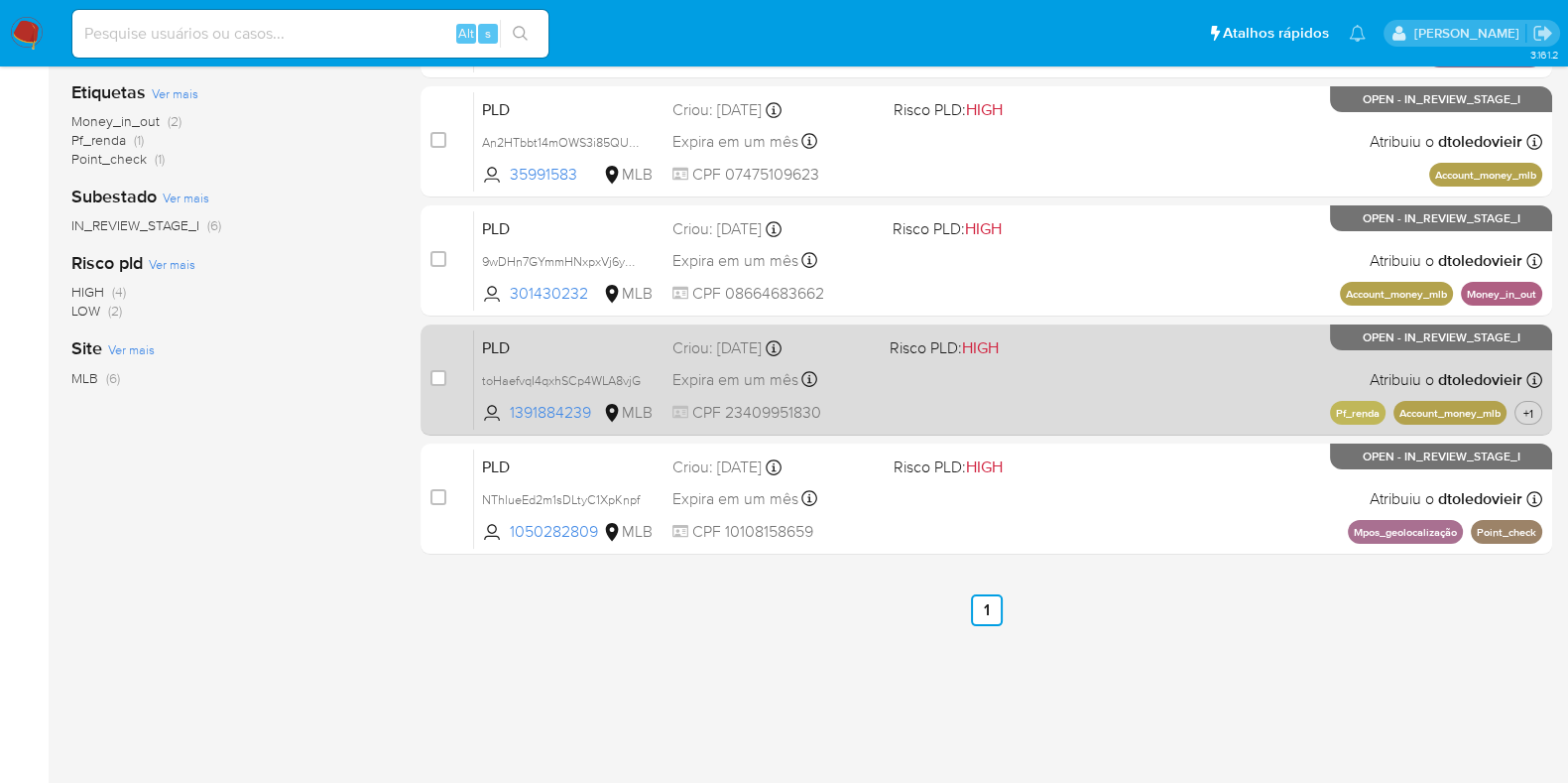
click at [1119, 385] on div "PLD toHaefvqI4qxhSCp4WLA8vjG 1391884239 MLB Risco PLD: HIGH Criou: 12/09/2025 C…" at bounding box center [1008, 380] width 1068 height 101
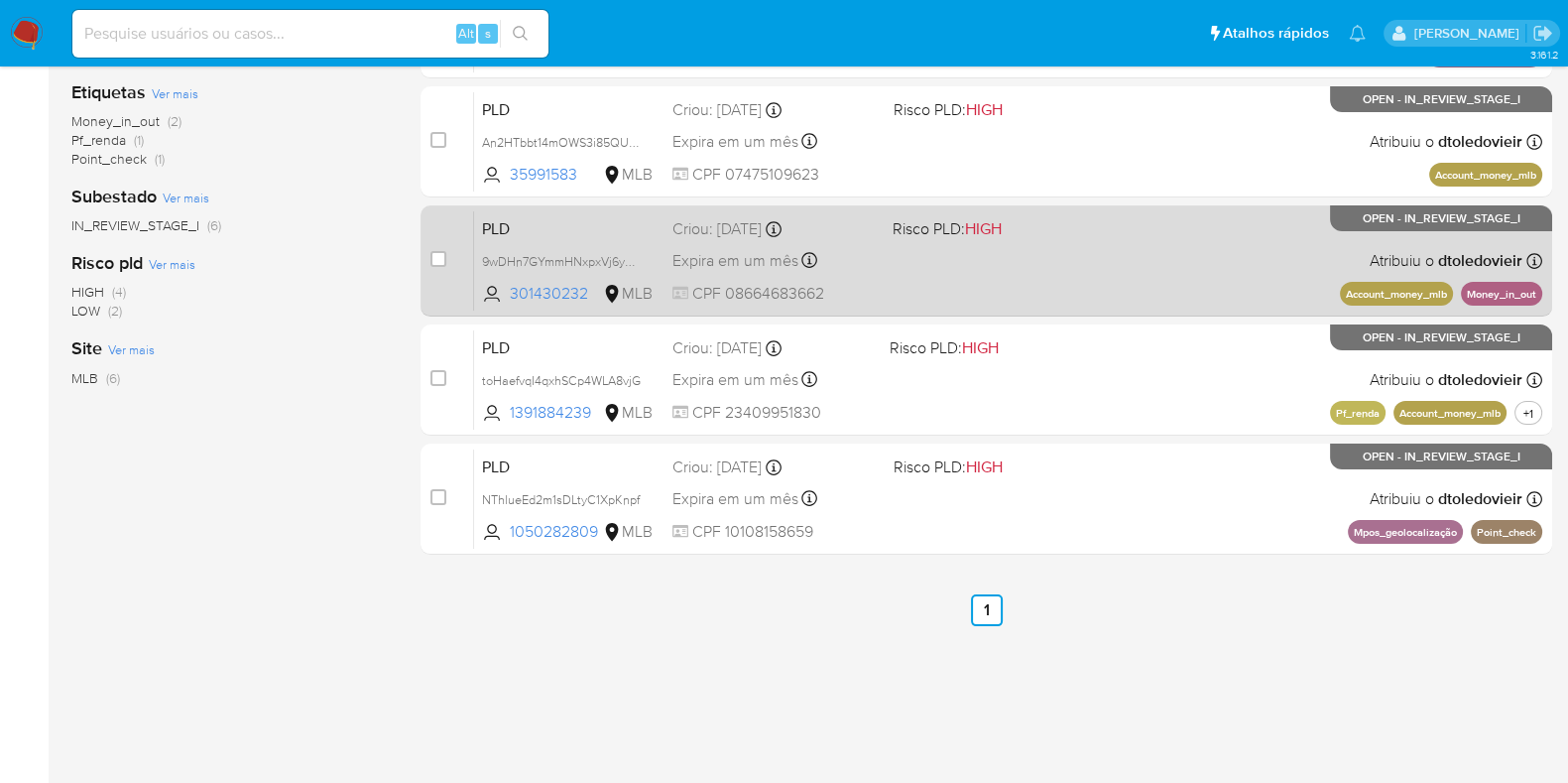
click at [1131, 246] on div "PLD 9wDHn7GYmmHNxpxVj6yOCUia 301430232 MLB Risco PLD: HIGH Criou: 12/09/2025 Cr…" at bounding box center [1008, 260] width 1068 height 101
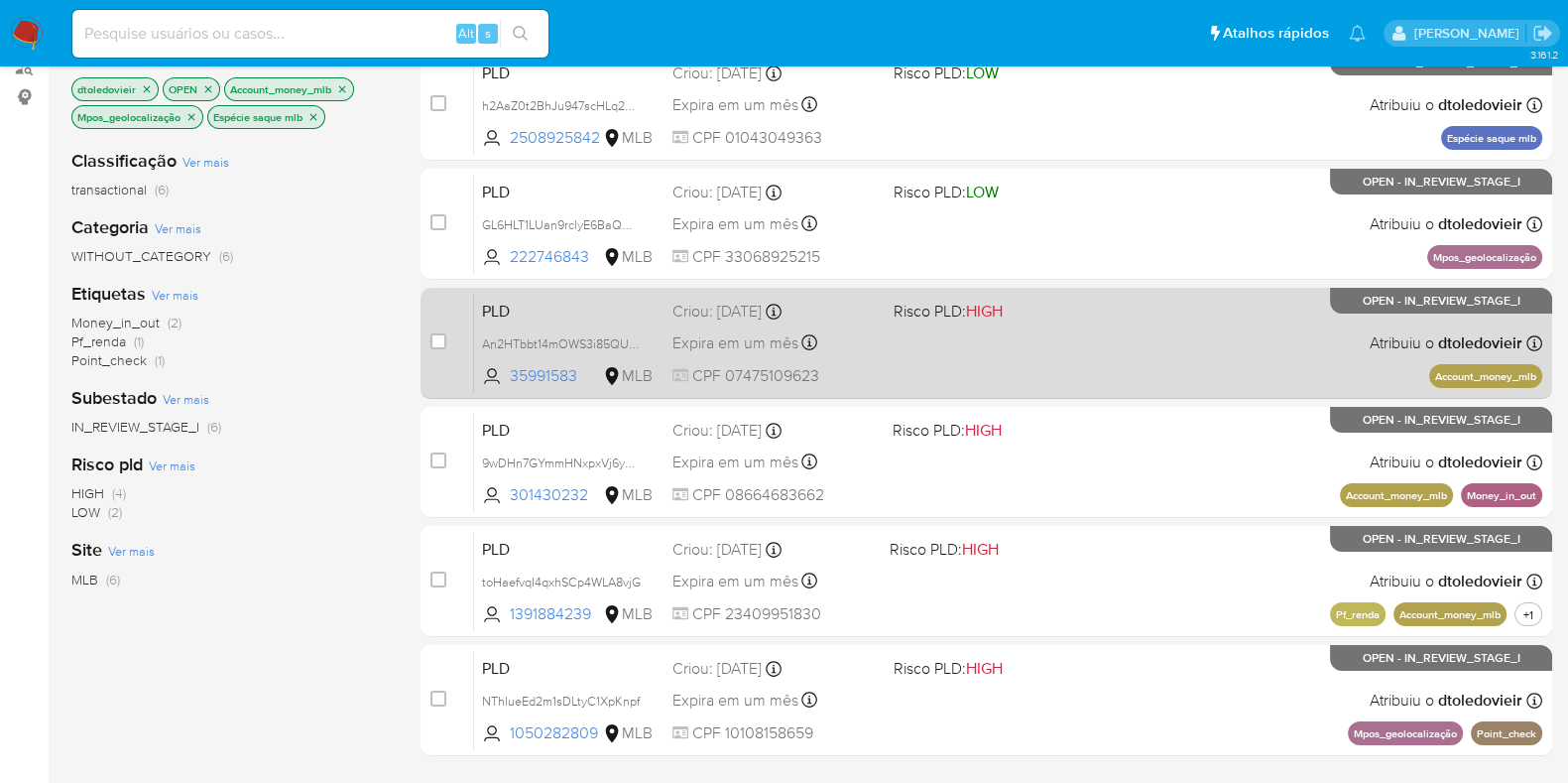
scroll to position [203, 0]
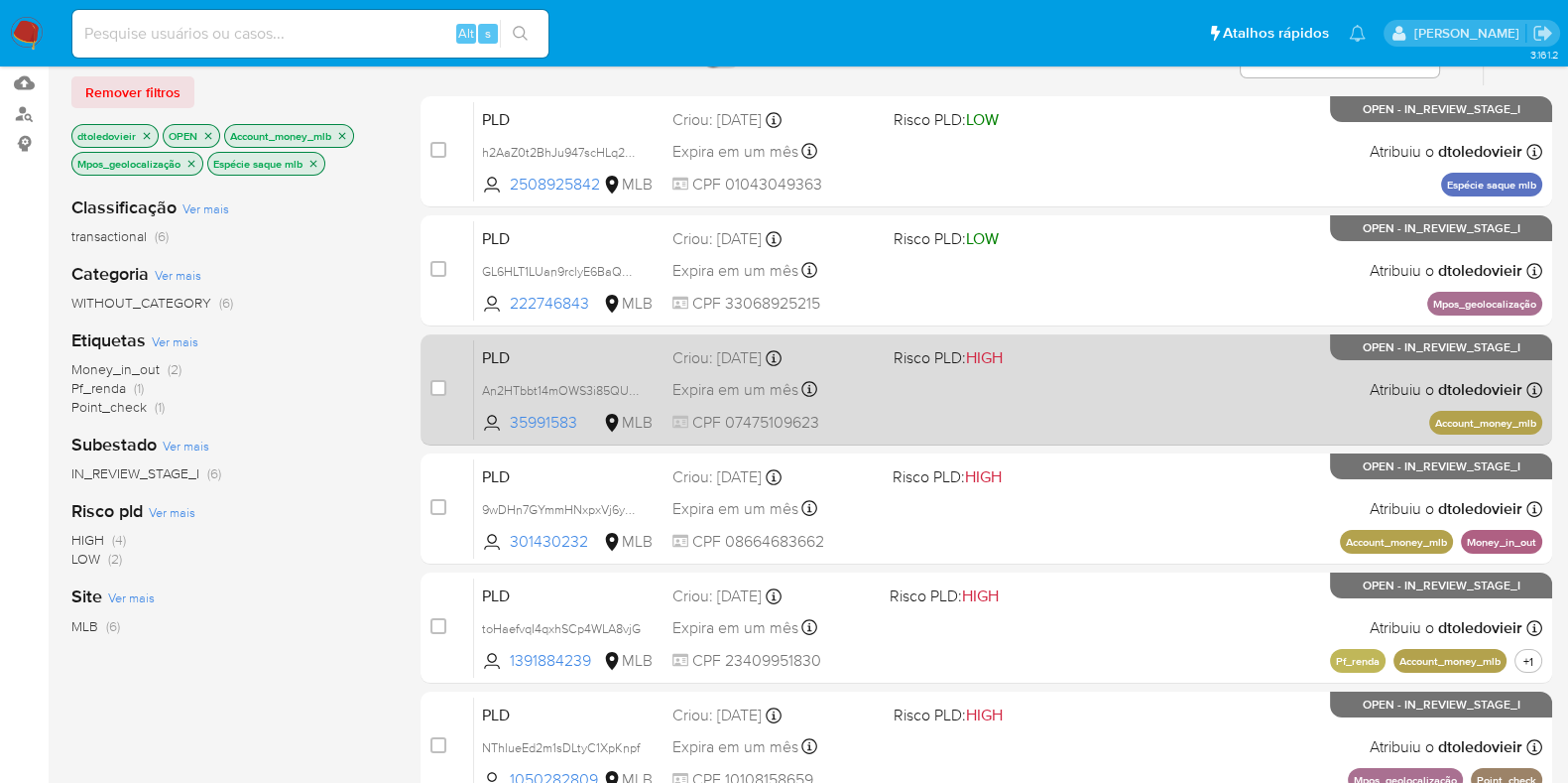
click at [1100, 389] on div "PLD An2HTbbt14mOWS3i85QUSlHf 35991583 MLB Risco PLD: HIGH Criou: 12/09/2025 Cri…" at bounding box center [1008, 390] width 1068 height 101
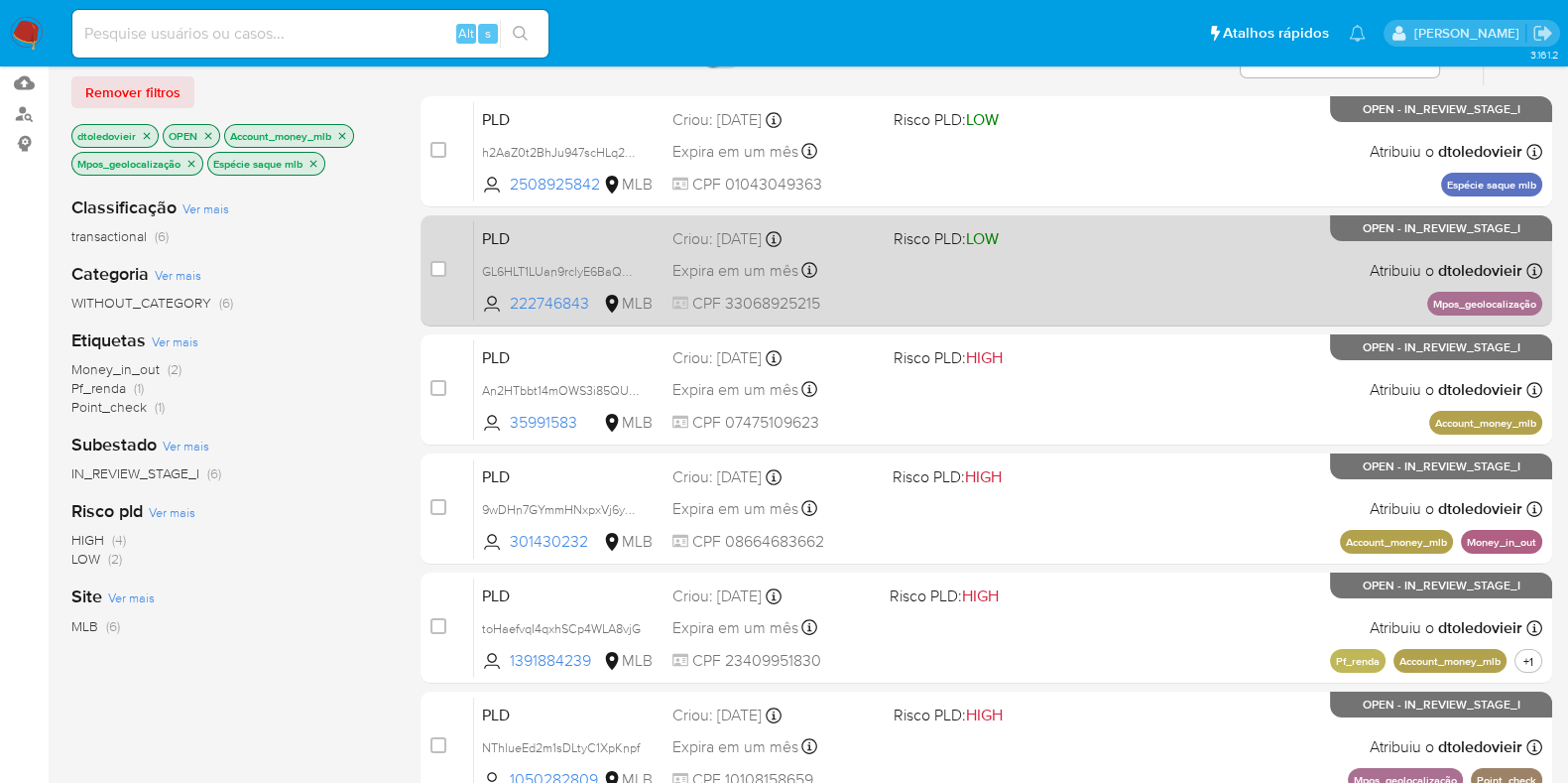
click at [1112, 265] on div "PLD GL6HLT1LUan9rclyE6BaQDc2 222746843 MLB Risco PLD: LOW Criou: 12/09/2025 Cri…" at bounding box center [1008, 270] width 1068 height 101
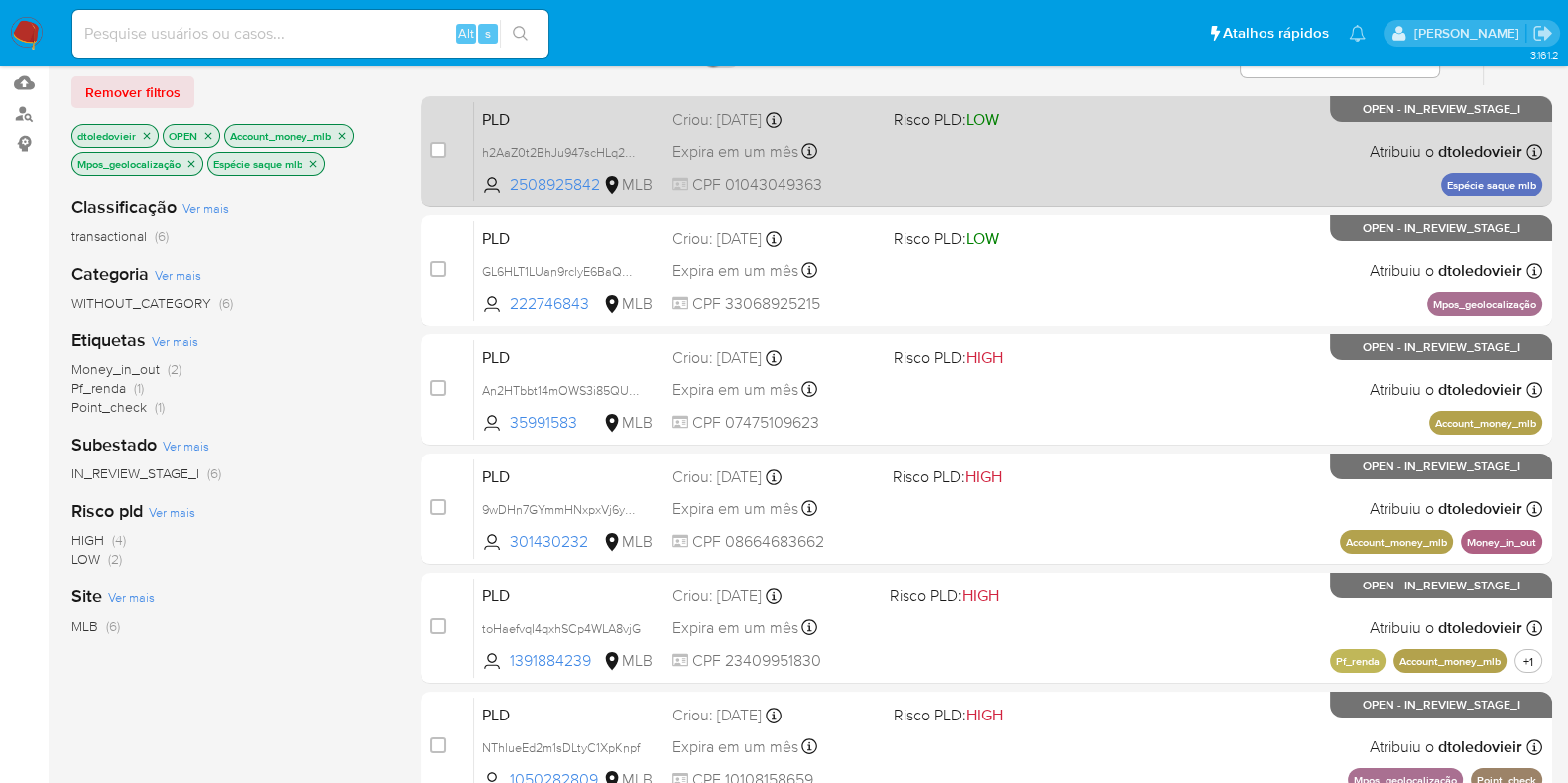
click at [1118, 129] on div "PLD h2AaZ0t2BhJu947scHLq2Qj1 2508925842 MLB Risco PLD: LOW Criou: 12/09/2025 Cr…" at bounding box center [1008, 151] width 1068 height 101
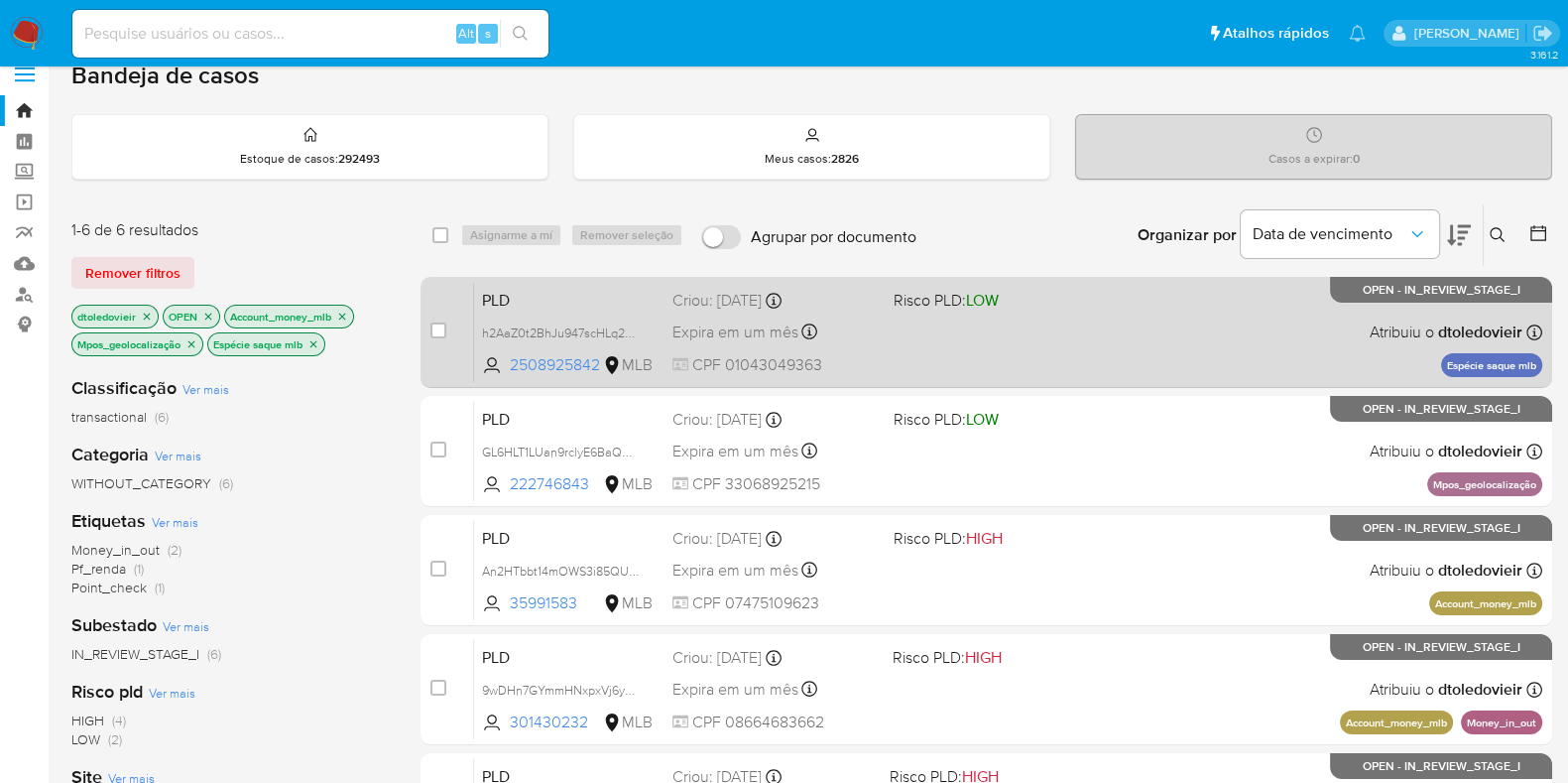
scroll to position [0, 0]
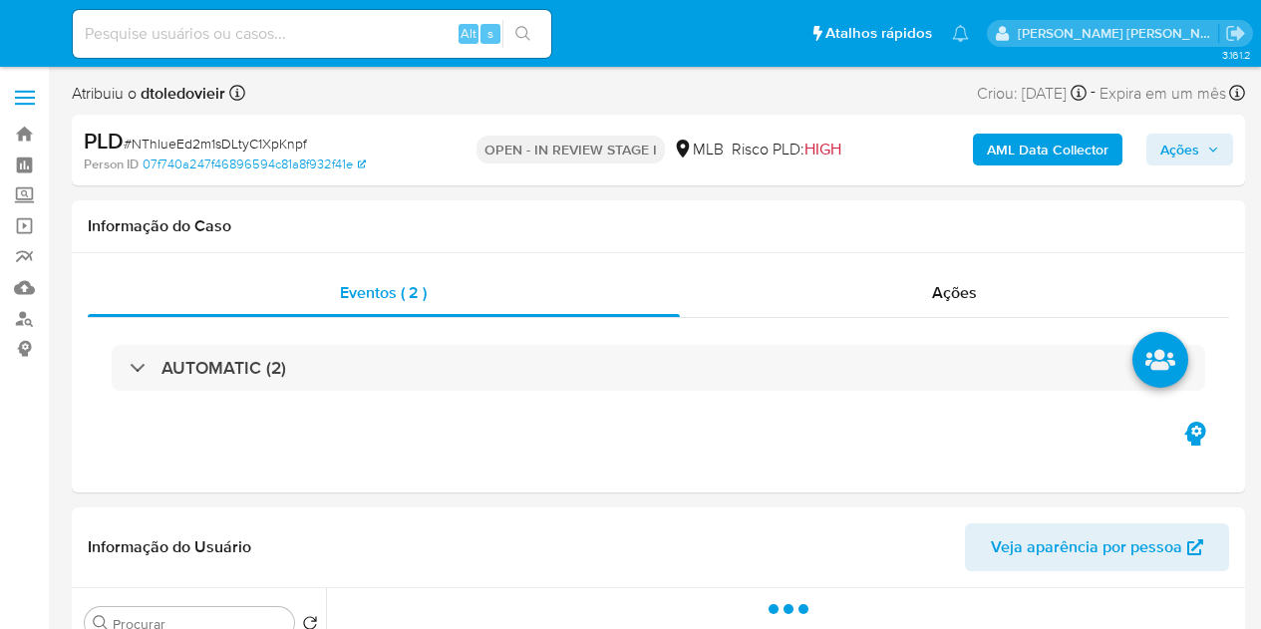
select select "10"
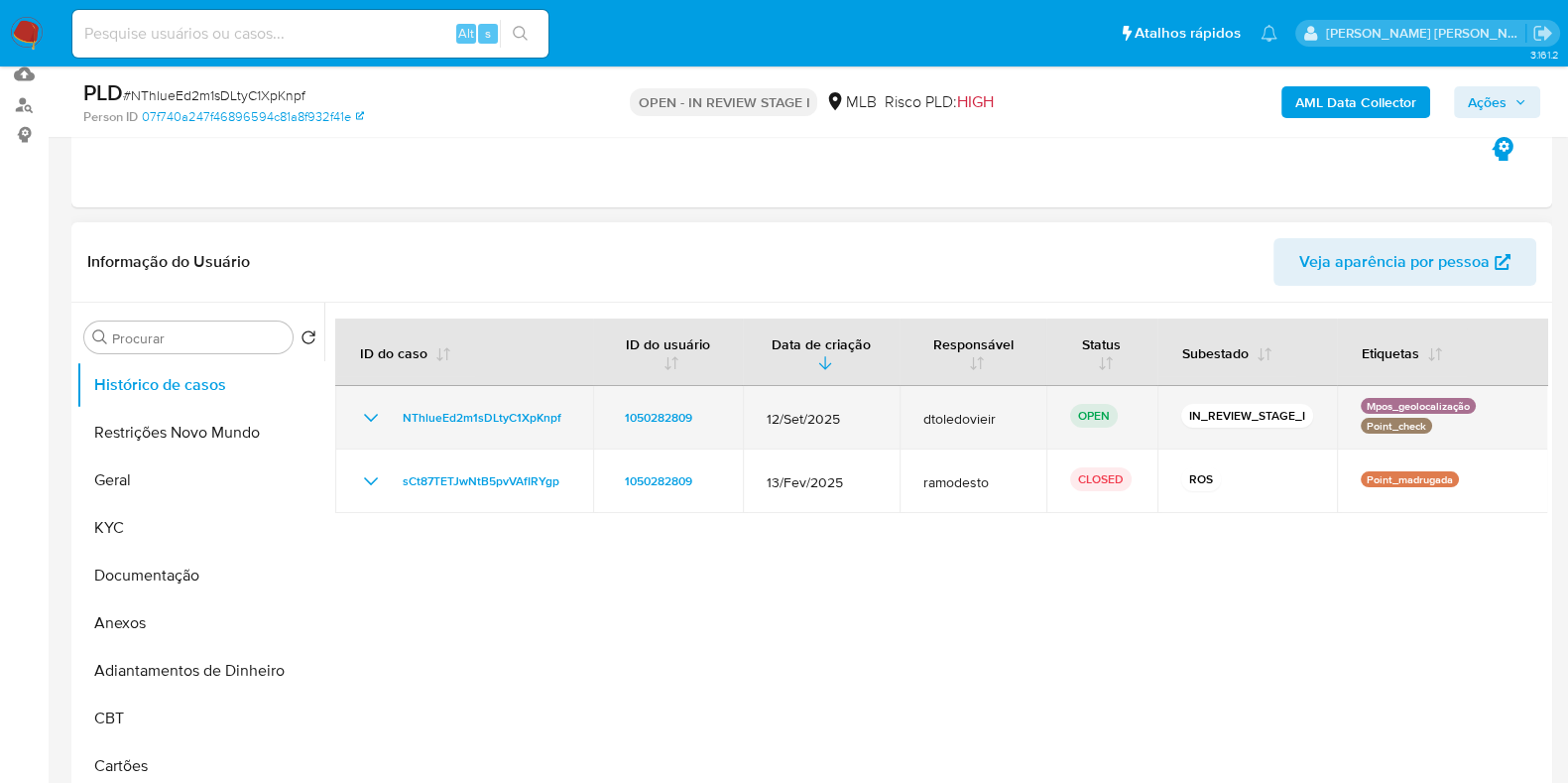
scroll to position [247, 0]
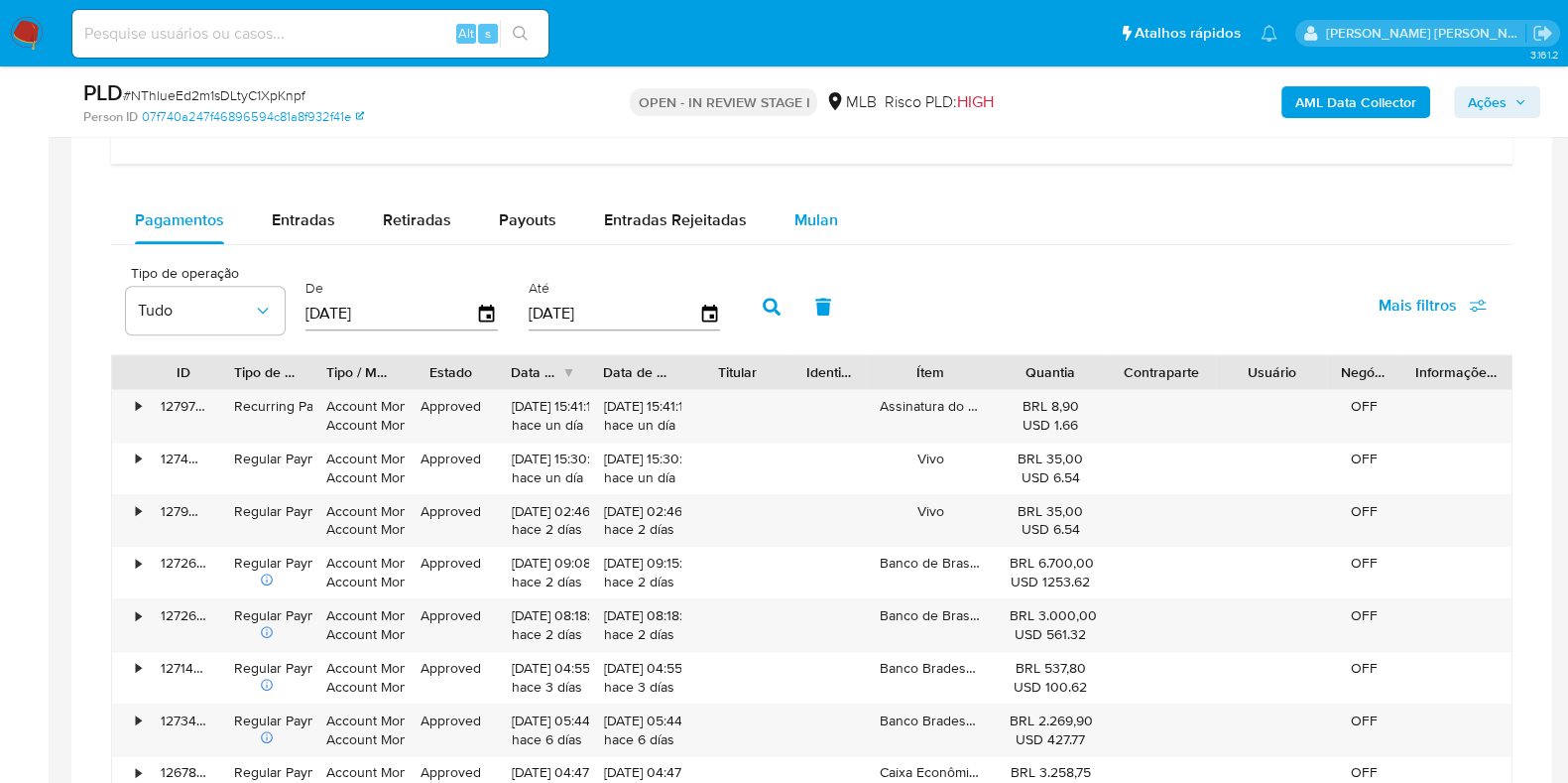
click at [824, 230] on div "Mulan" at bounding box center [816, 220] width 44 height 48
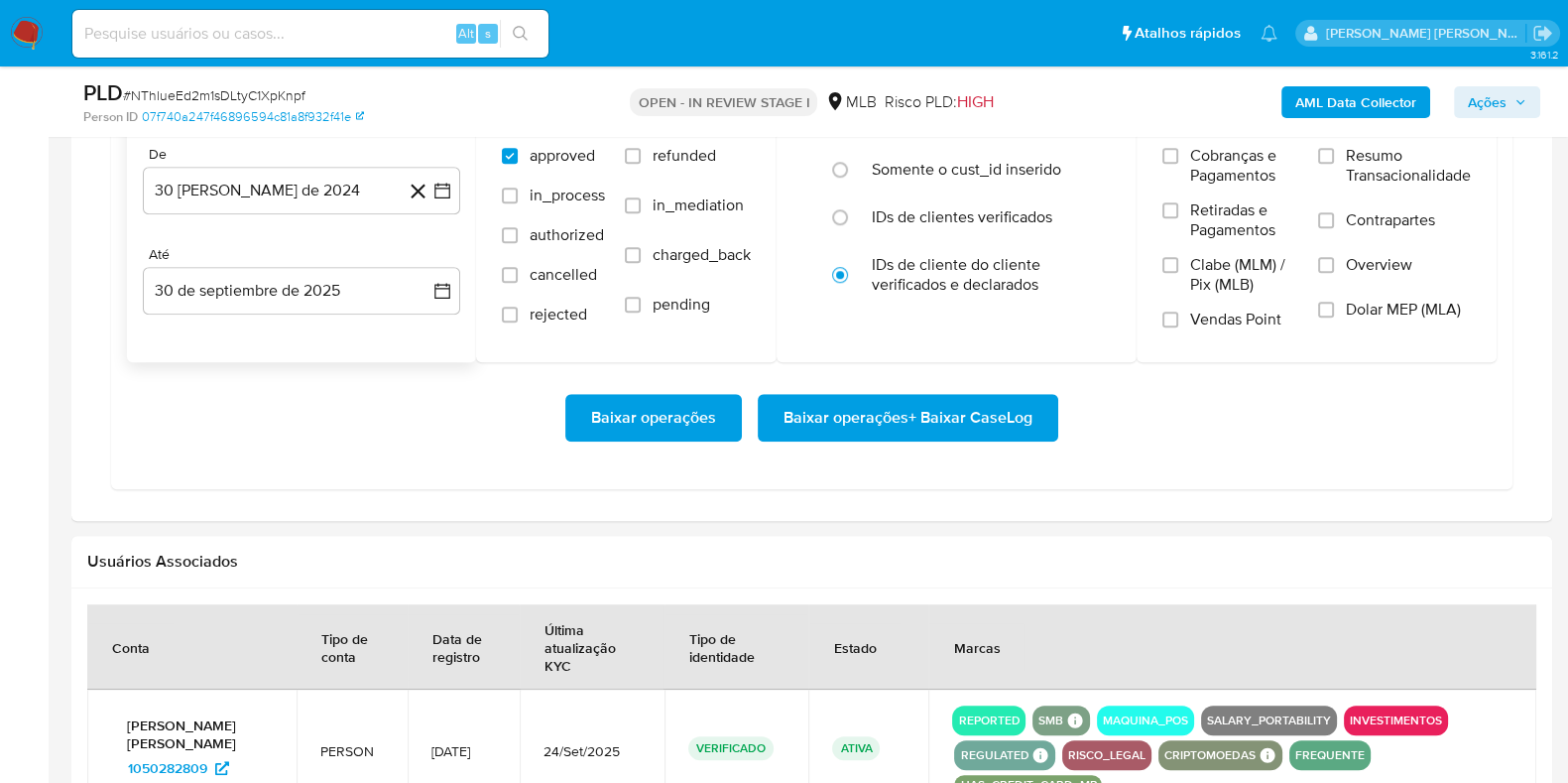
scroll to position [1860, 0]
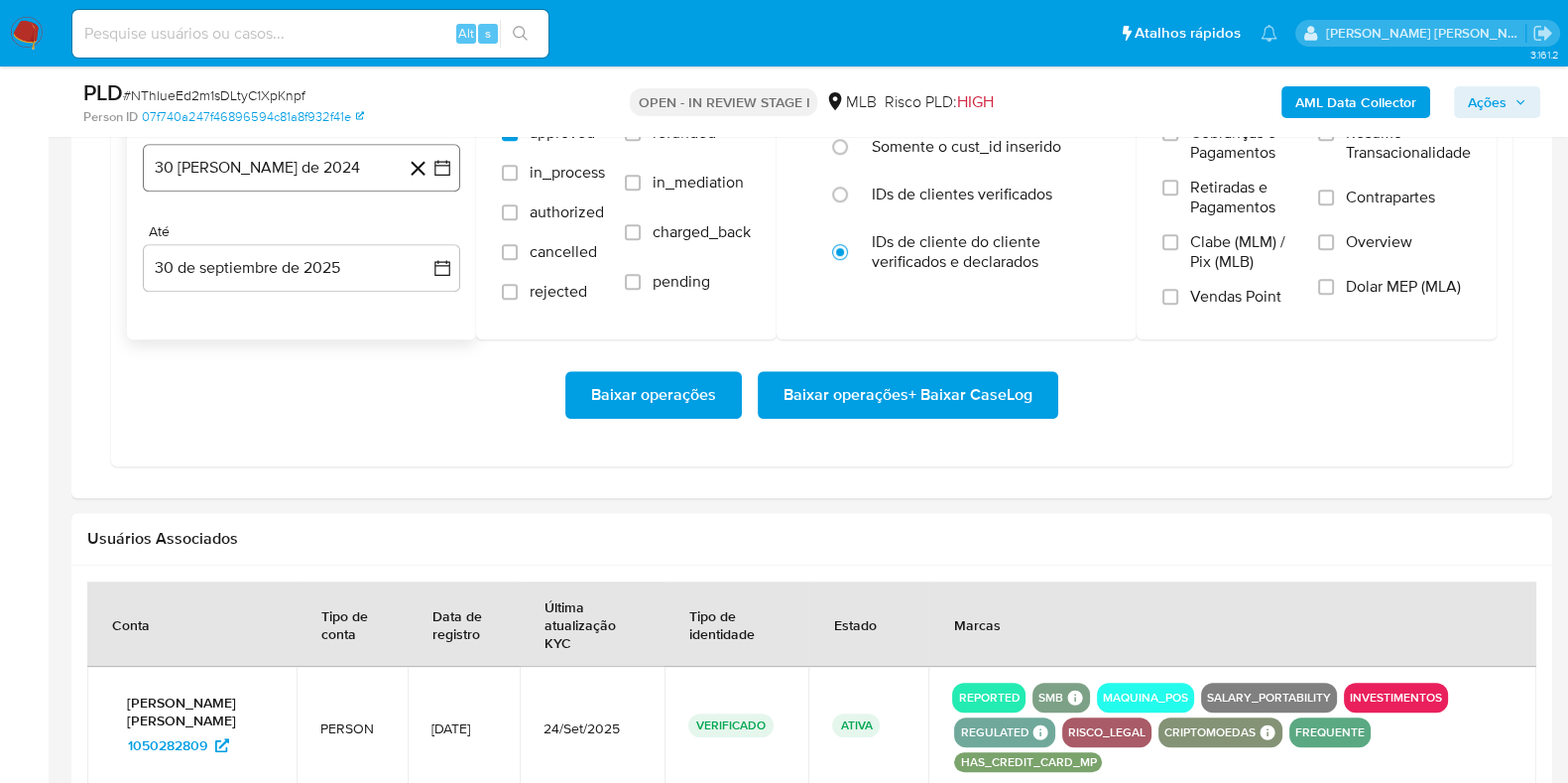
click at [303, 170] on button "30 [PERSON_NAME] de 2024" at bounding box center [301, 167] width 318 height 48
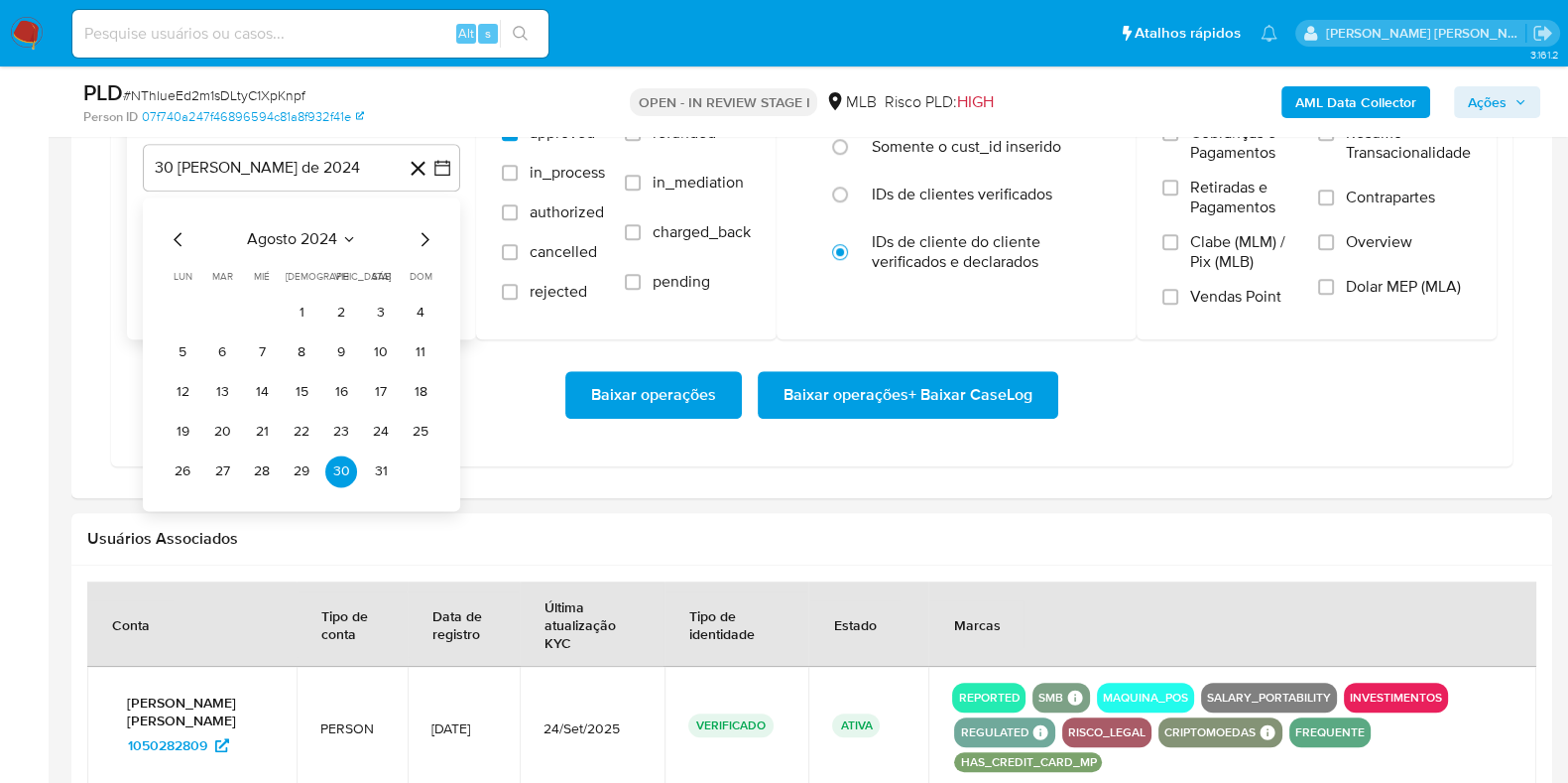
click at [421, 227] on icon "Mes siguiente" at bounding box center [425, 239] width 24 height 24
click at [425, 228] on icon "Mes siguiente" at bounding box center [425, 239] width 24 height 24
click at [426, 229] on icon "Mes siguiente" at bounding box center [425, 239] width 24 height 24
click at [426, 230] on icon "Mes siguiente" at bounding box center [425, 239] width 24 height 24
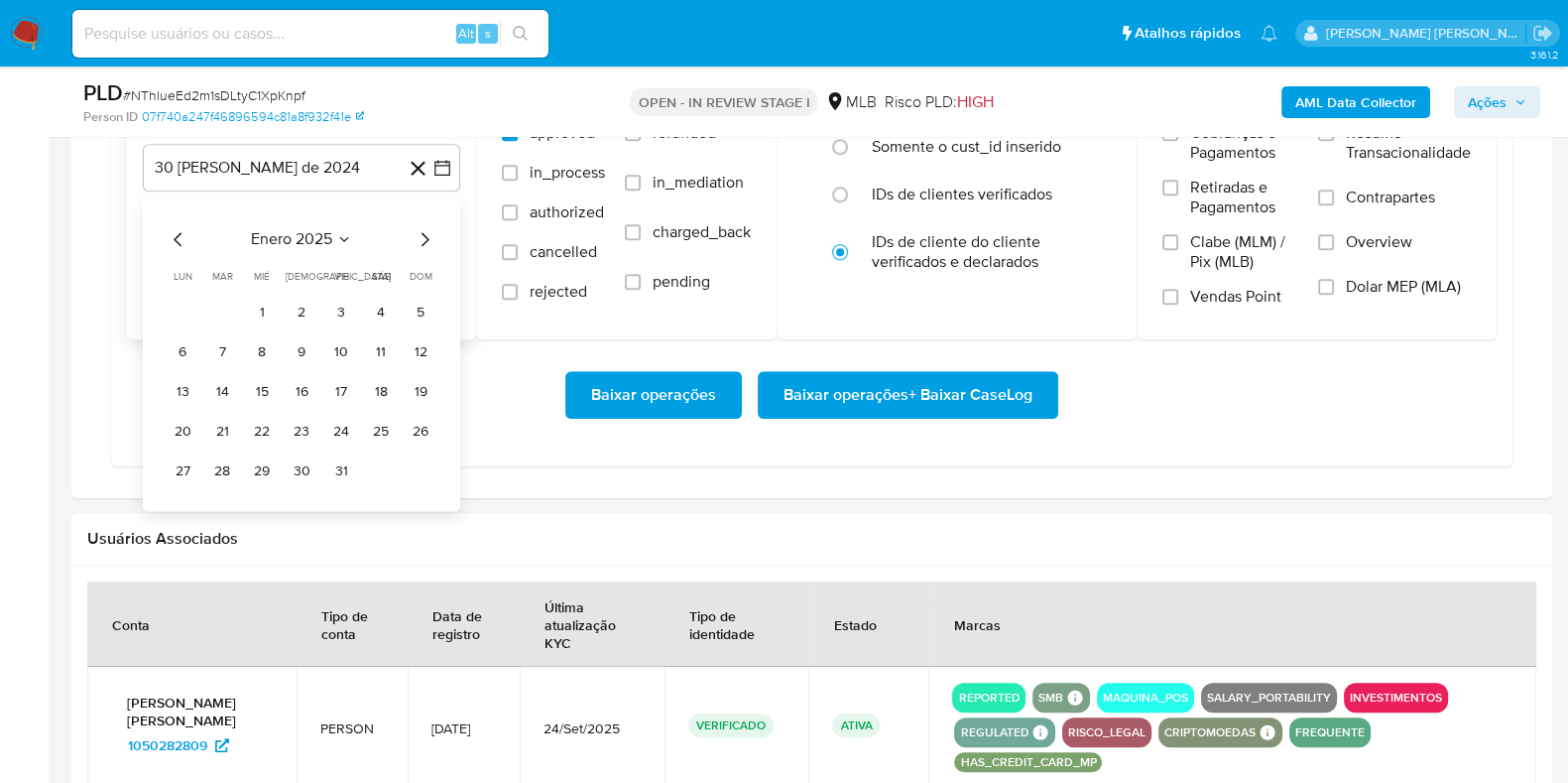
click at [426, 230] on icon "Mes siguiente" at bounding box center [425, 239] width 24 height 24
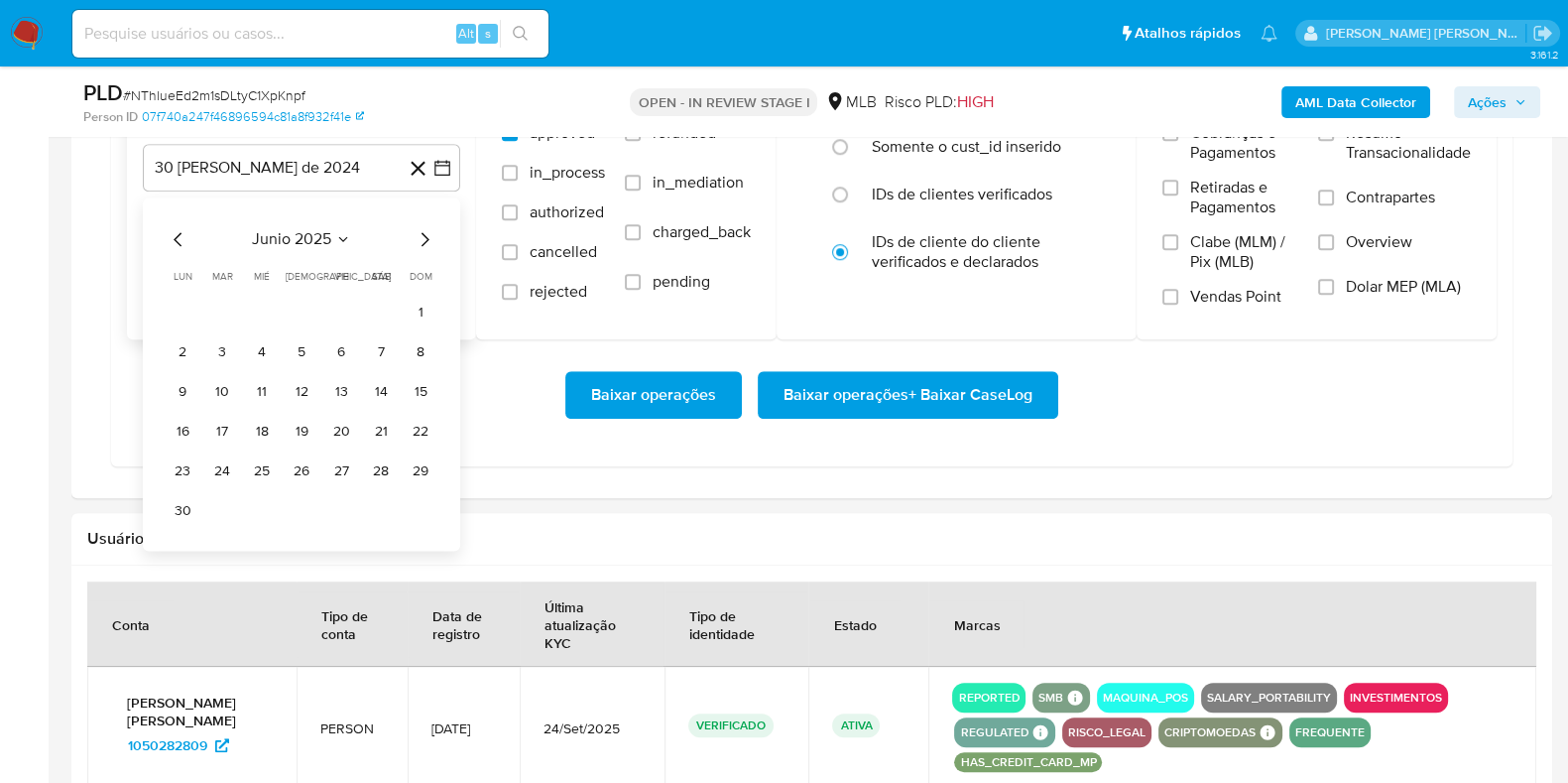
click at [426, 230] on icon "Mes siguiente" at bounding box center [425, 239] width 24 height 24
drag, startPoint x: 344, startPoint y: 311, endPoint x: 330, endPoint y: 275, distance: 38.6
click at [345, 310] on button "1" at bounding box center [341, 313] width 32 height 32
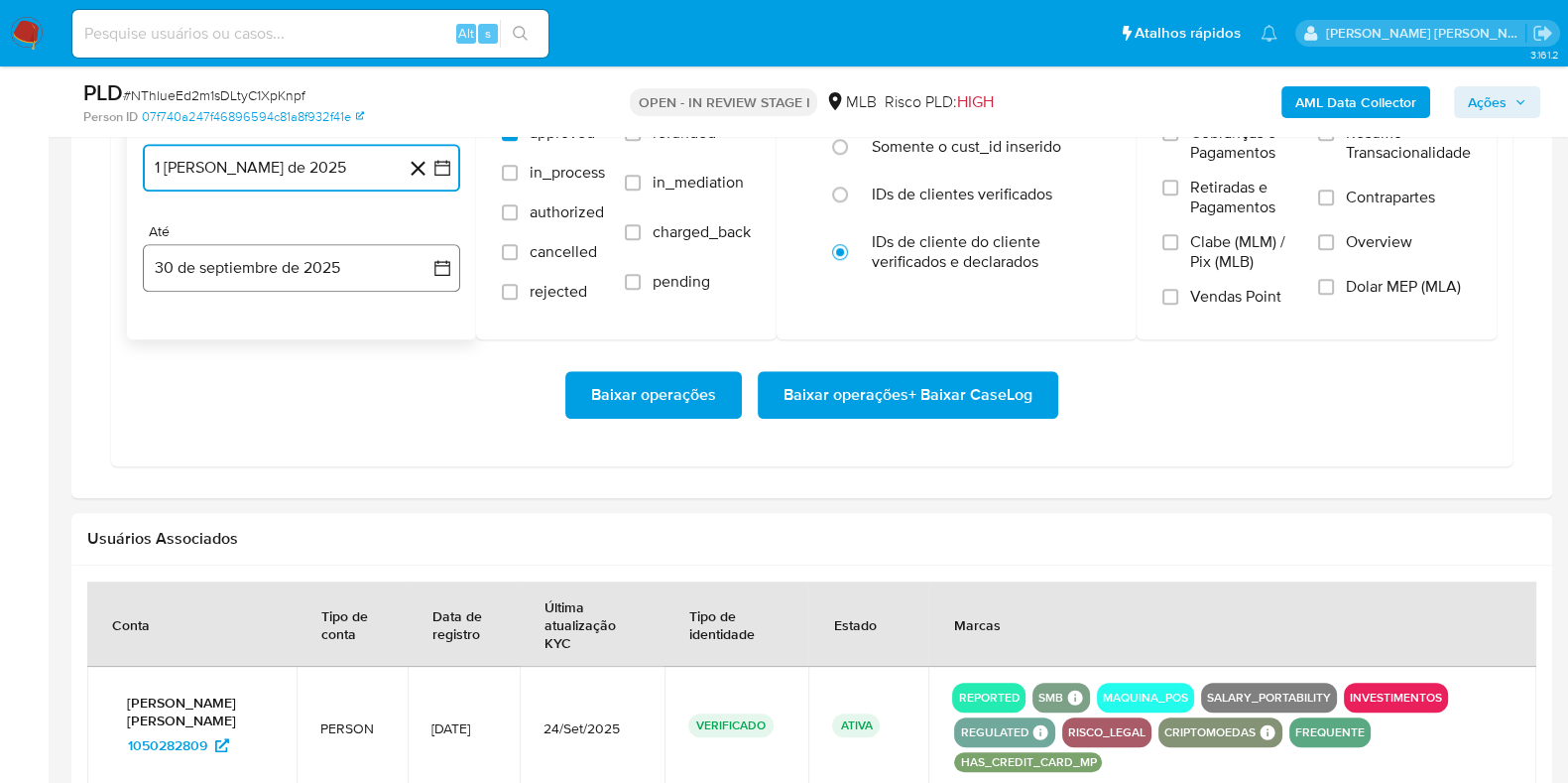
click at [311, 253] on button "30 de septiembre de 2025" at bounding box center [301, 268] width 318 height 48
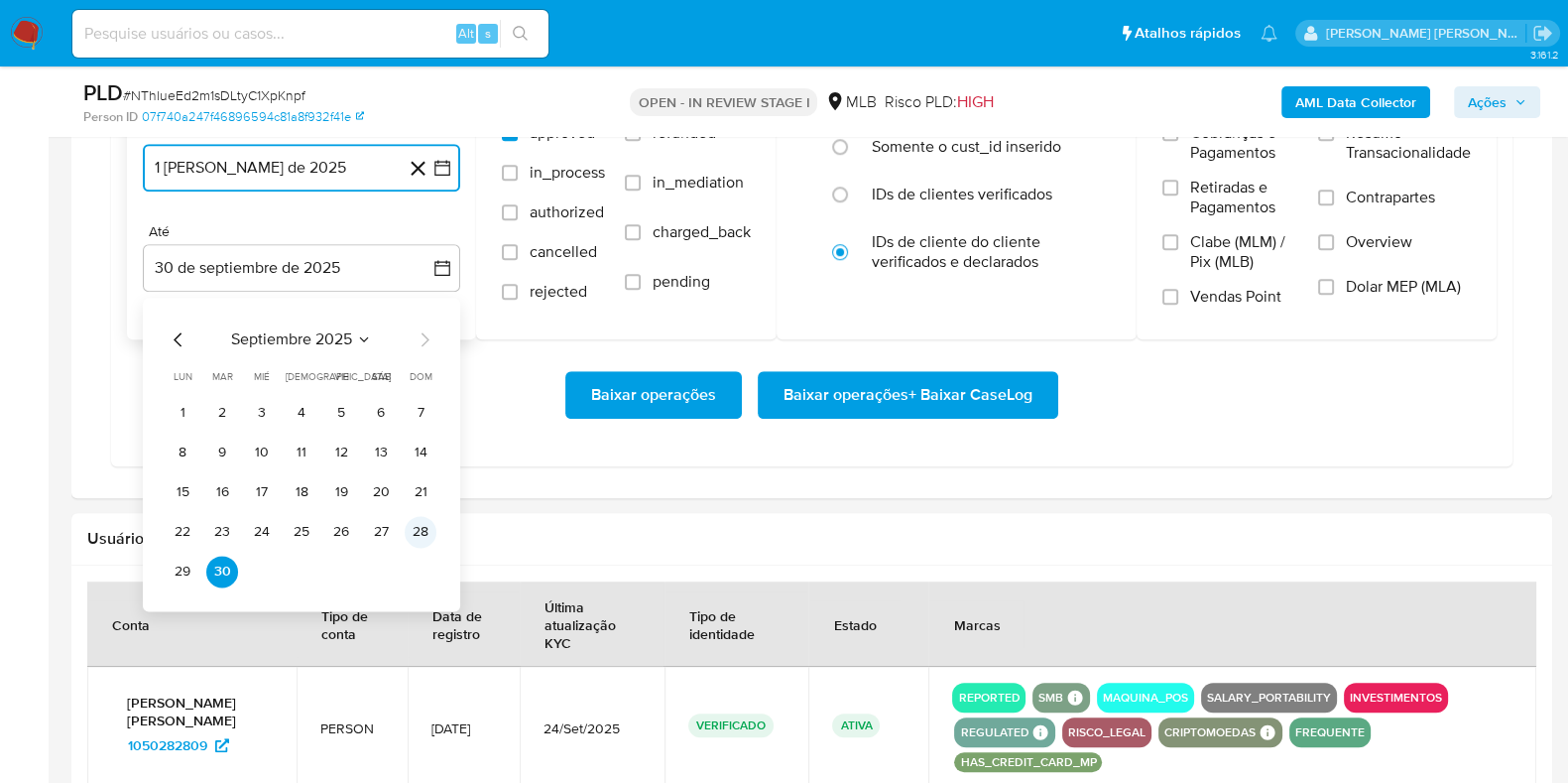
click at [420, 519] on button "28" at bounding box center [421, 532] width 32 height 32
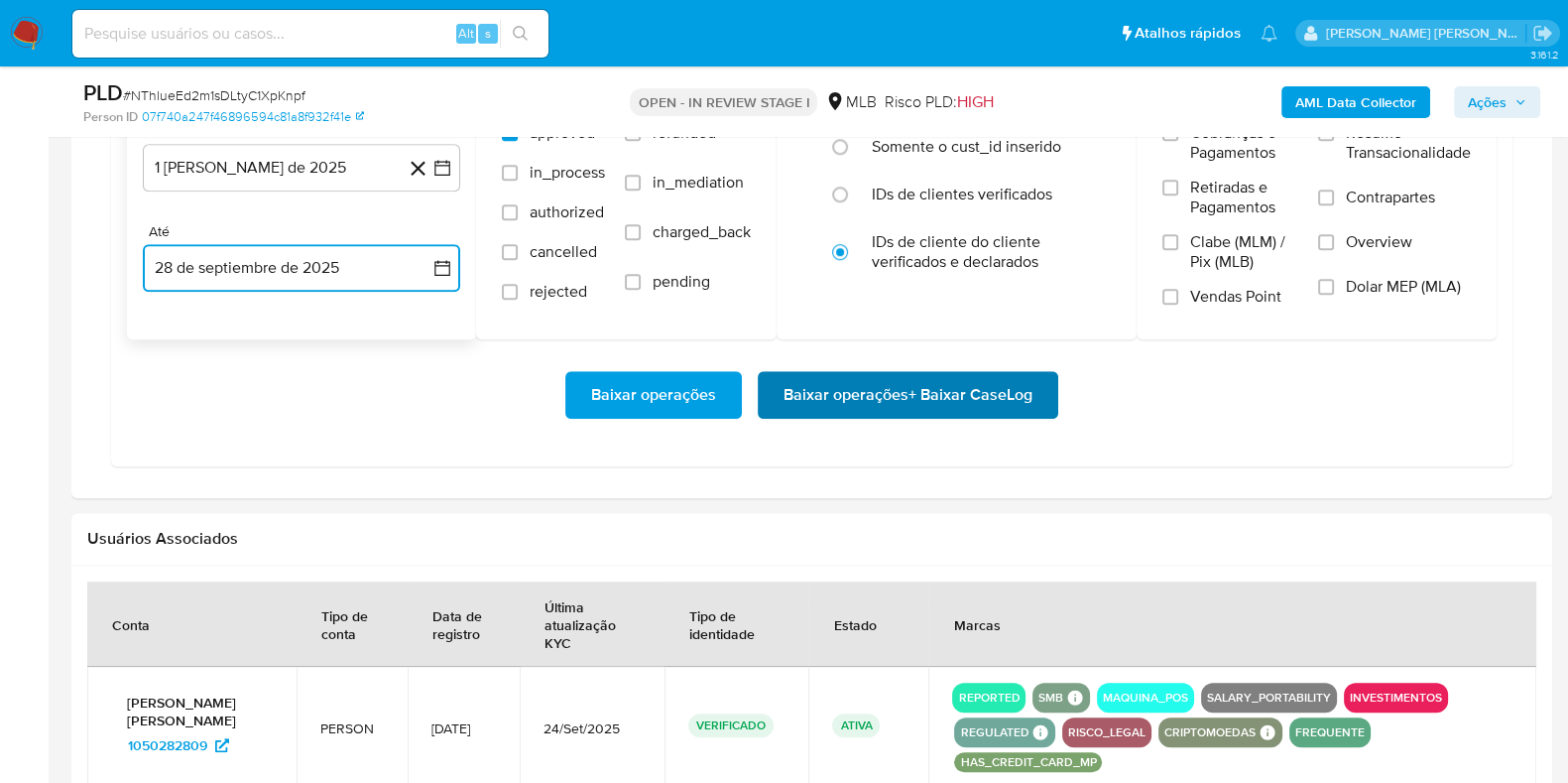
click at [858, 394] on span "Baixar operações + Baixar CaseLog" at bounding box center [908, 395] width 249 height 44
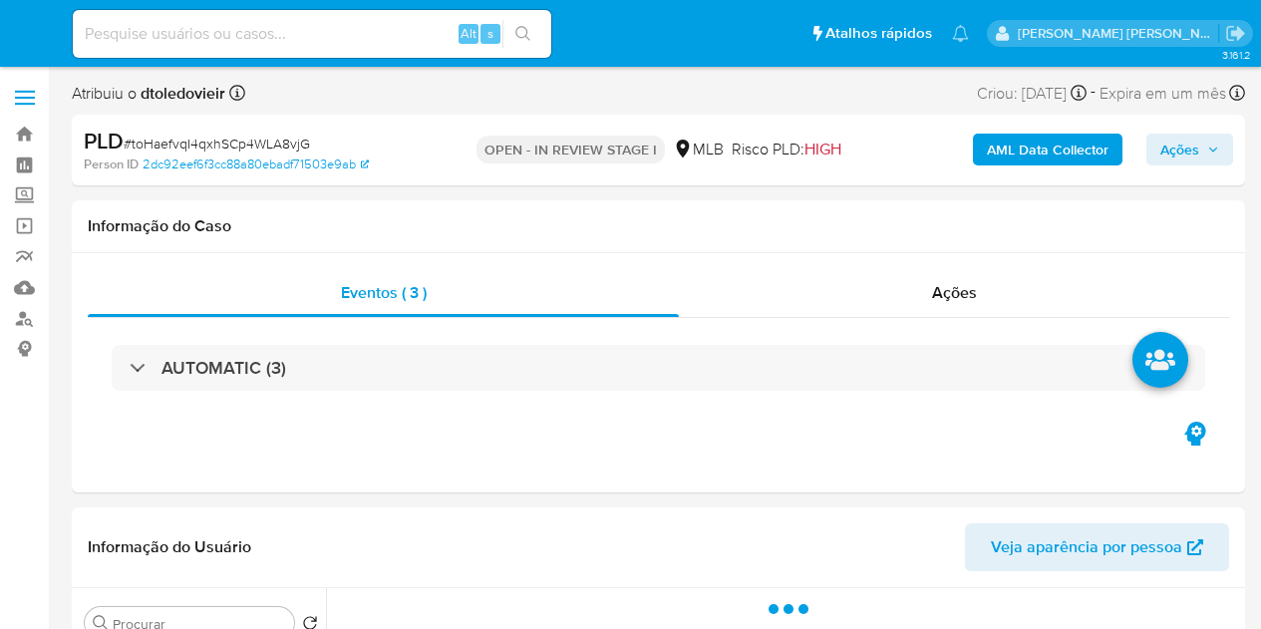
select select "10"
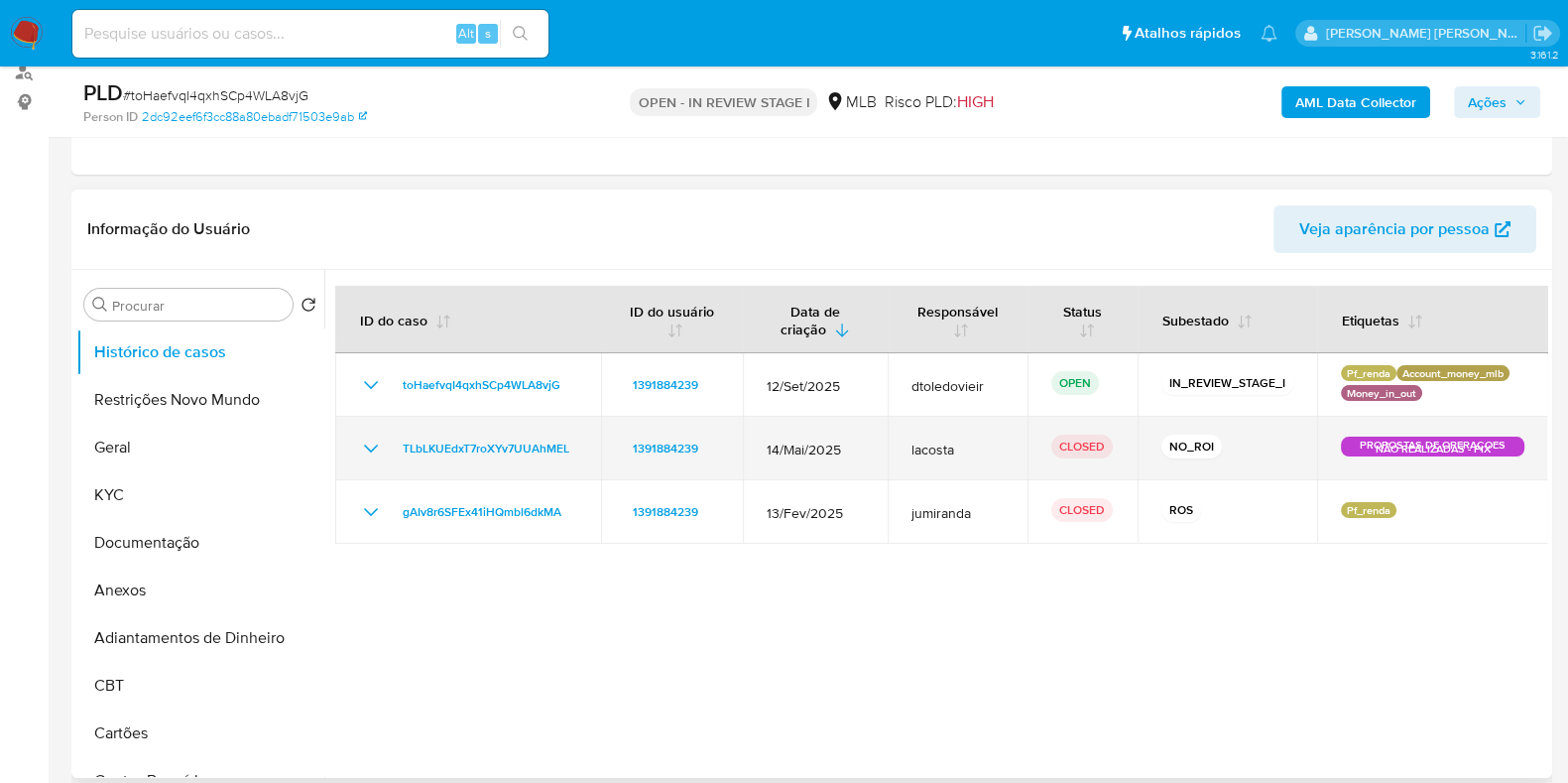
scroll to position [247, 0]
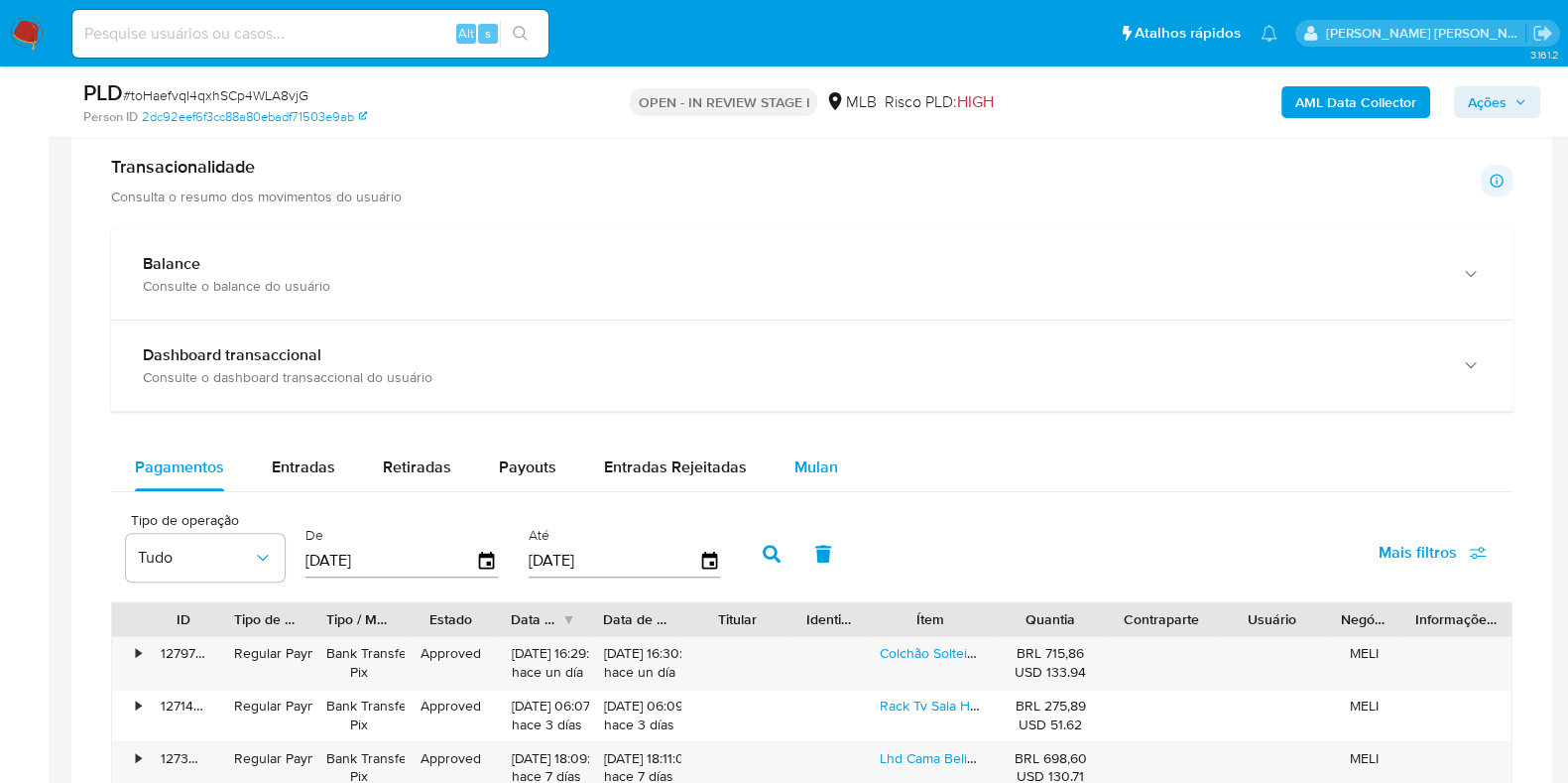
click at [817, 466] on span "Mulan" at bounding box center [816, 466] width 44 height 23
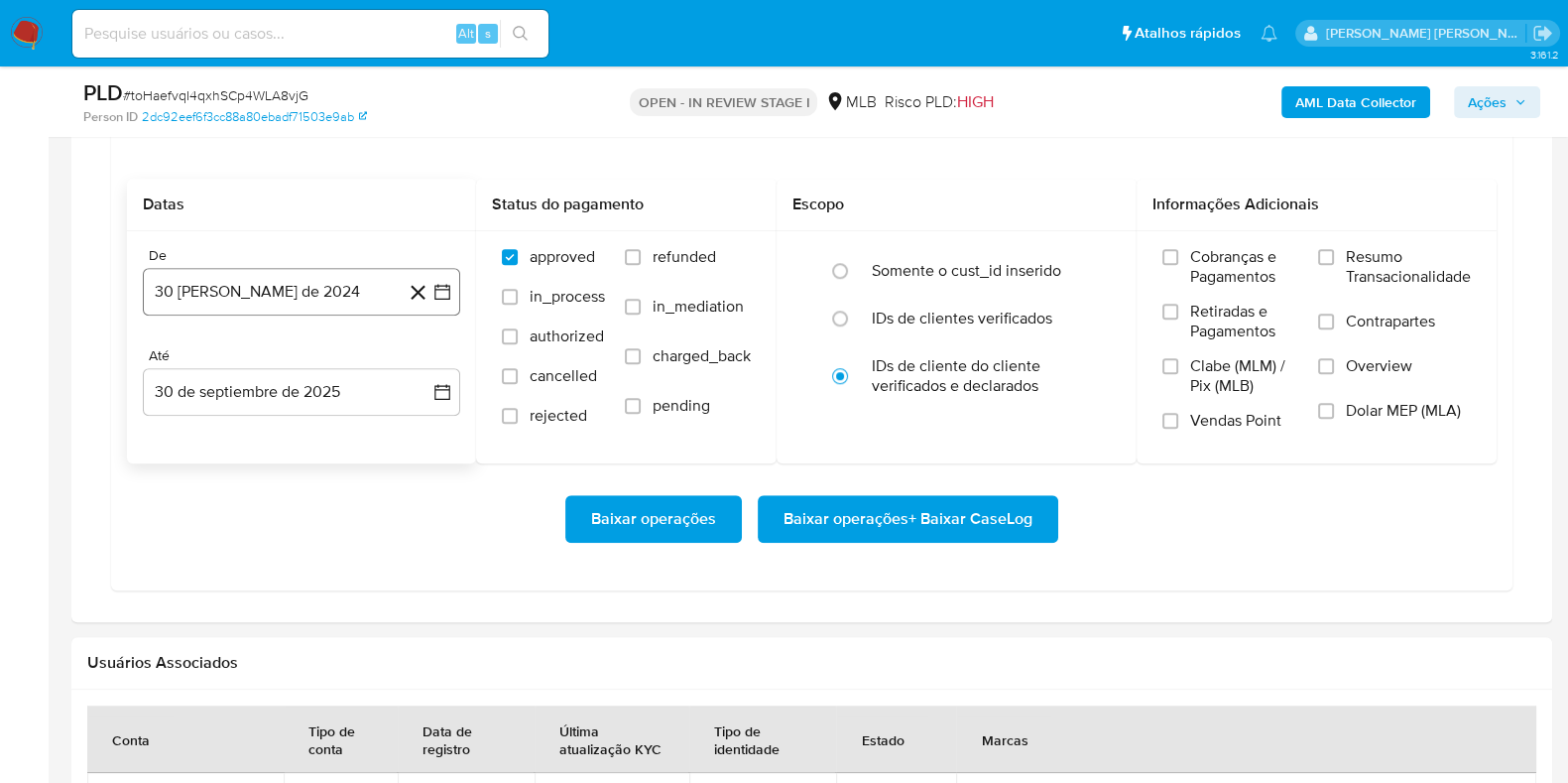
click at [275, 280] on button "30 [PERSON_NAME] de 2024" at bounding box center [301, 292] width 318 height 48
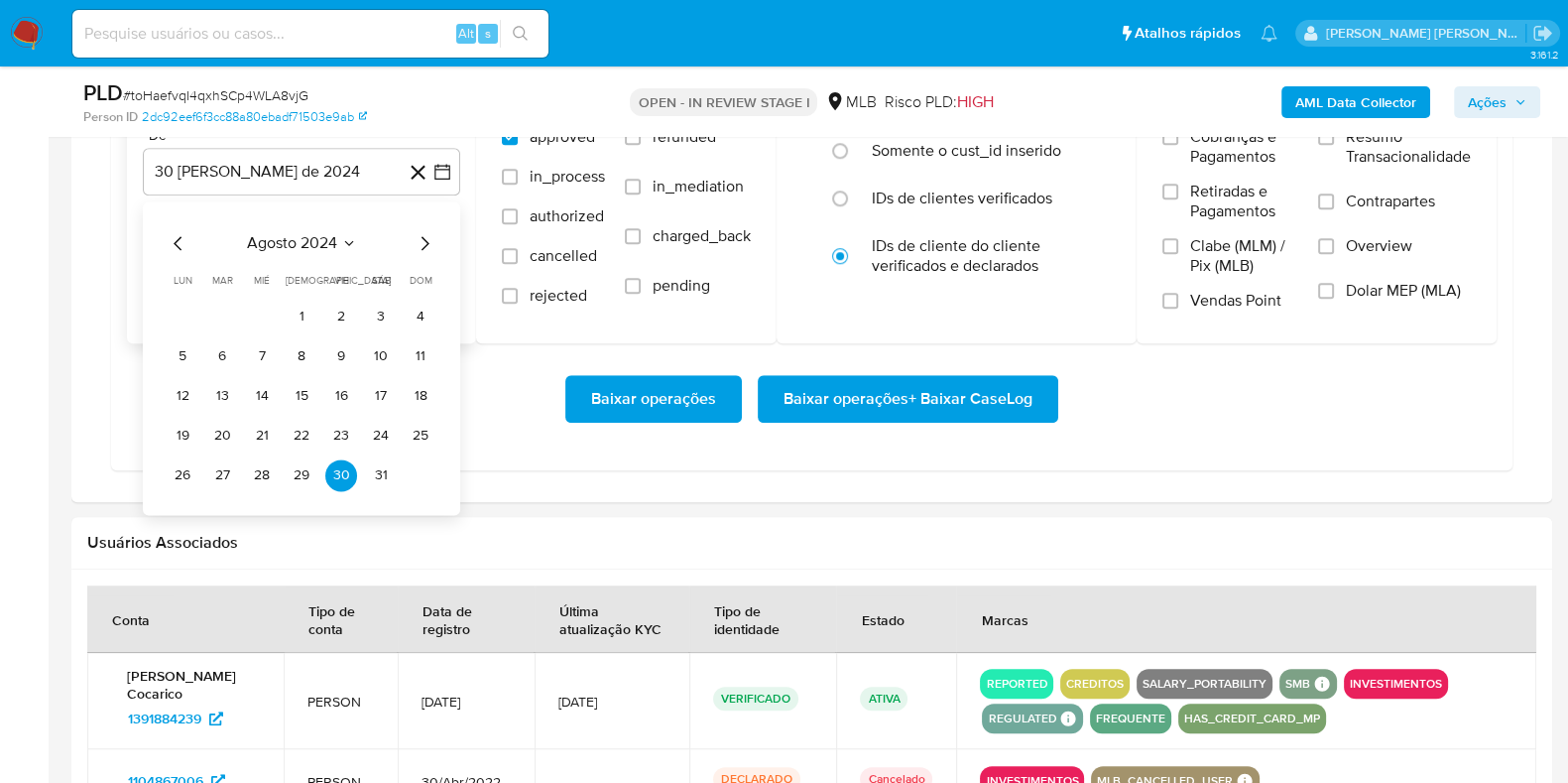
scroll to position [1860, 0]
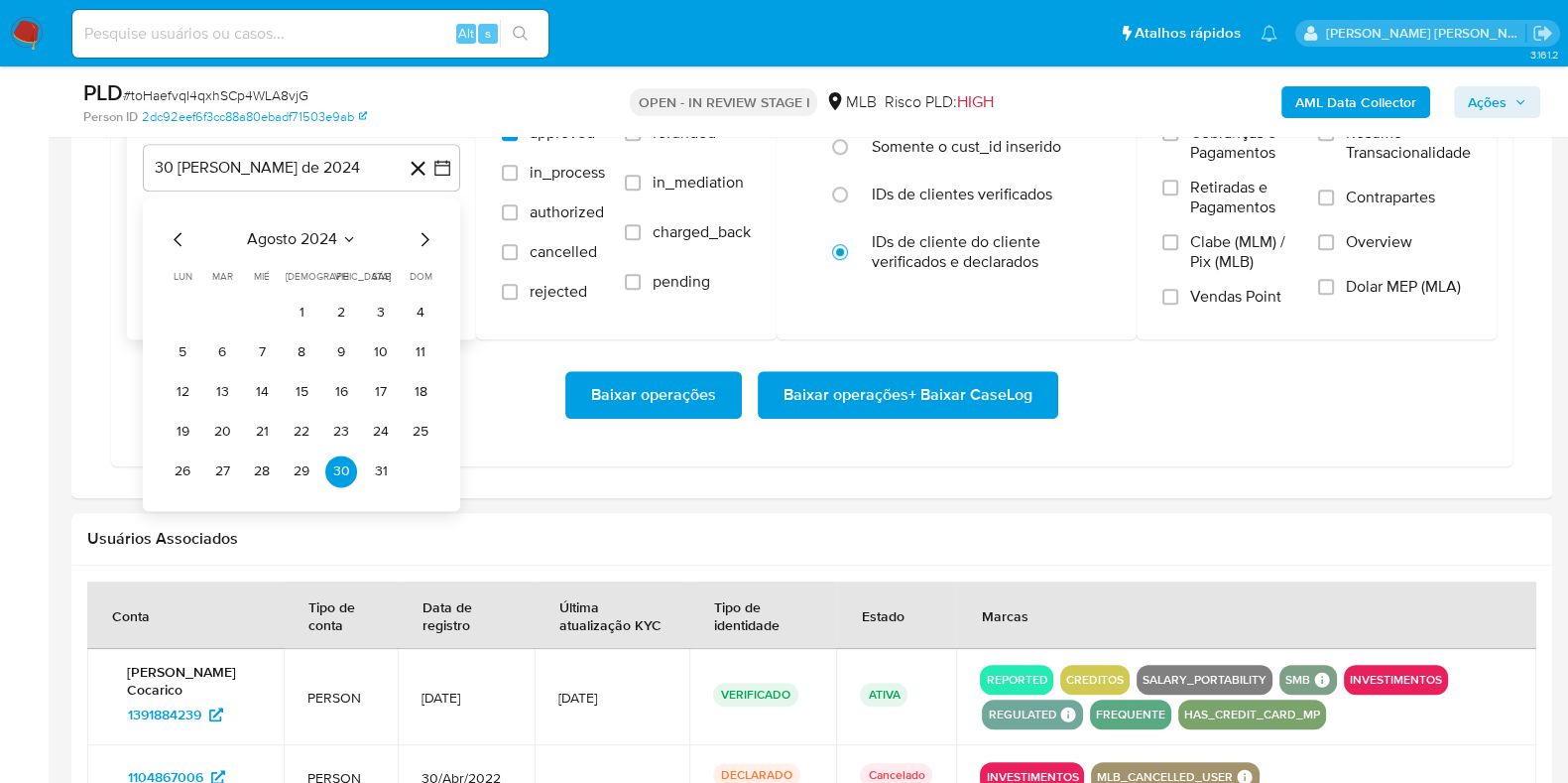
click at [421, 233] on icon "Mes siguiente" at bounding box center [425, 239] width 24 height 24
click at [420, 233] on icon "Mes siguiente" at bounding box center [425, 239] width 24 height 24
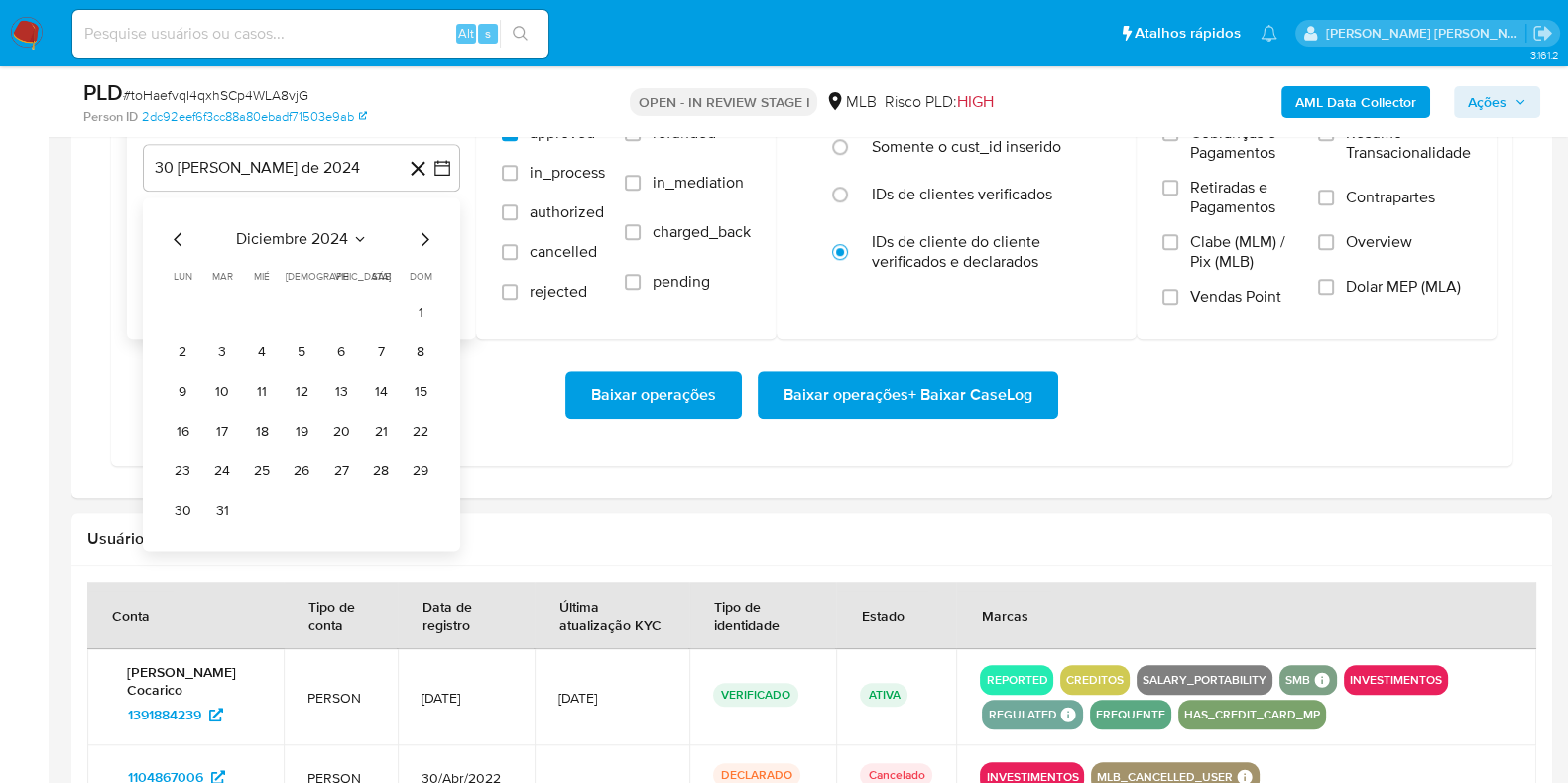
click at [420, 233] on icon "Mes siguiente" at bounding box center [425, 239] width 24 height 24
click at [421, 233] on icon "Mes siguiente" at bounding box center [425, 239] width 24 height 24
click at [412, 235] on div "mayo 2025" at bounding box center [301, 239] width 270 height 24
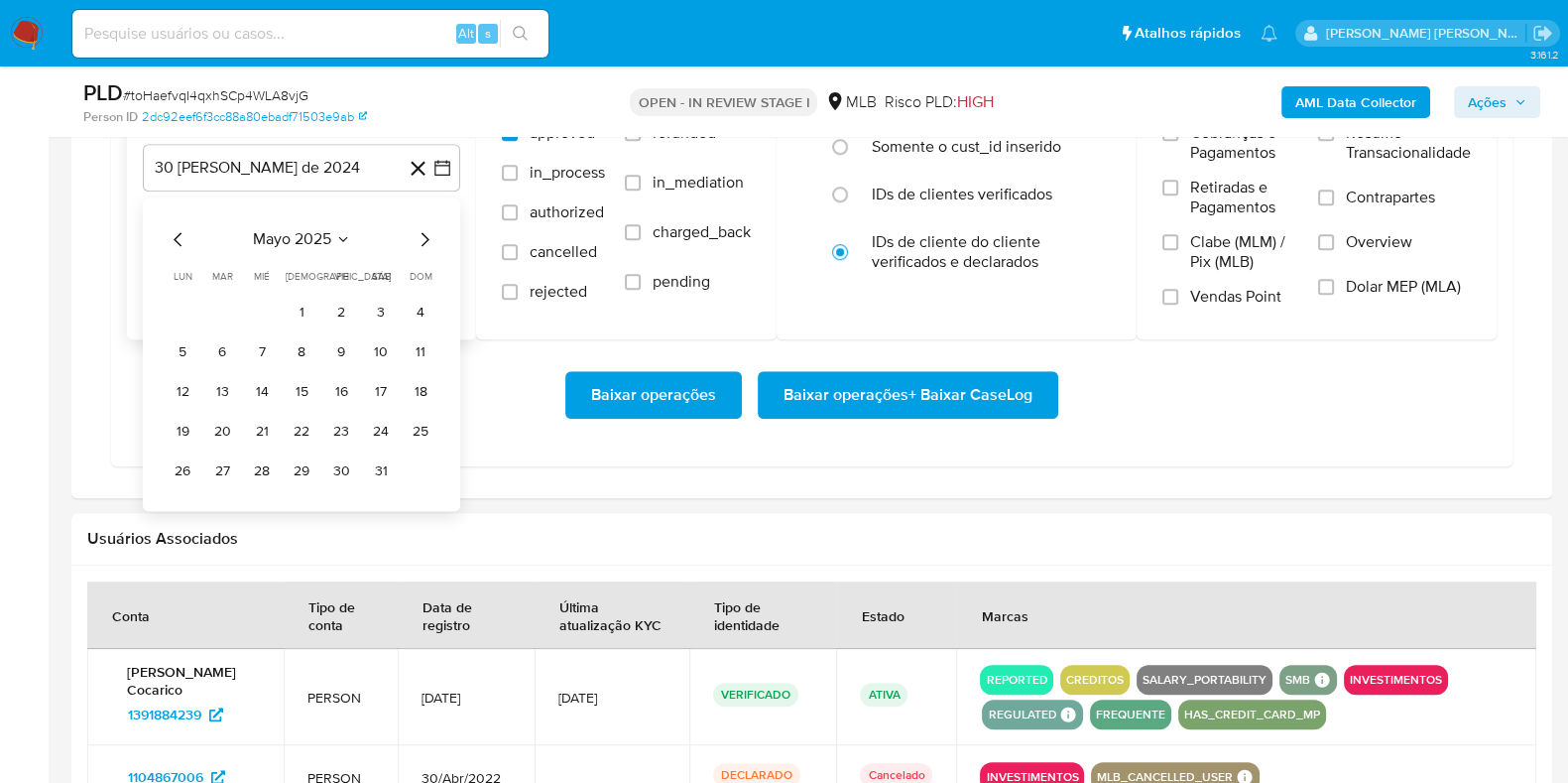
click at [419, 230] on icon "Mes siguiente" at bounding box center [425, 239] width 24 height 24
click at [425, 232] on icon "Mes siguiente" at bounding box center [425, 239] width 8 height 14
click at [333, 308] on button "1" at bounding box center [341, 313] width 32 height 32
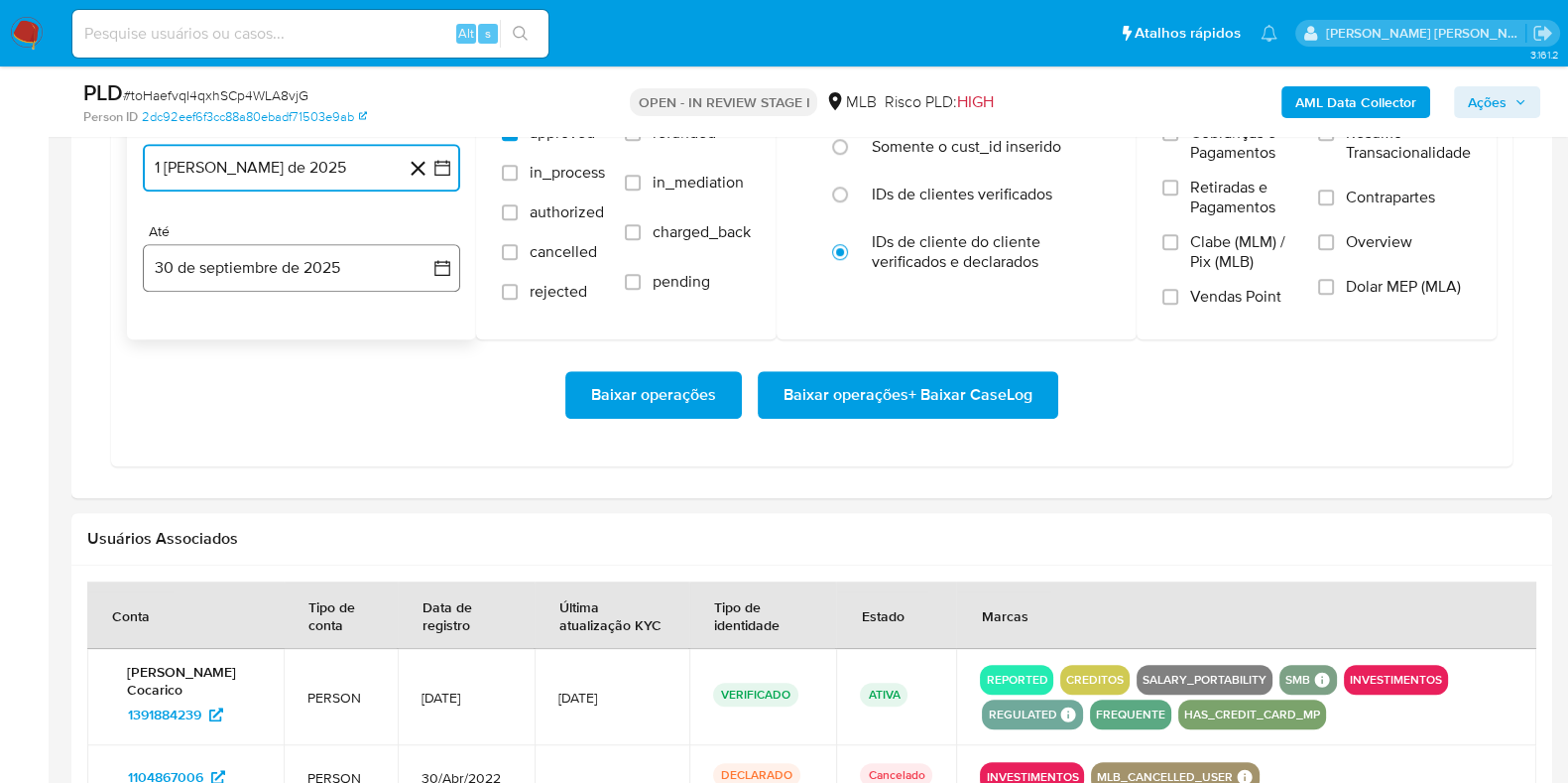
click at [306, 271] on button "30 de septiembre de 2025" at bounding box center [301, 268] width 318 height 48
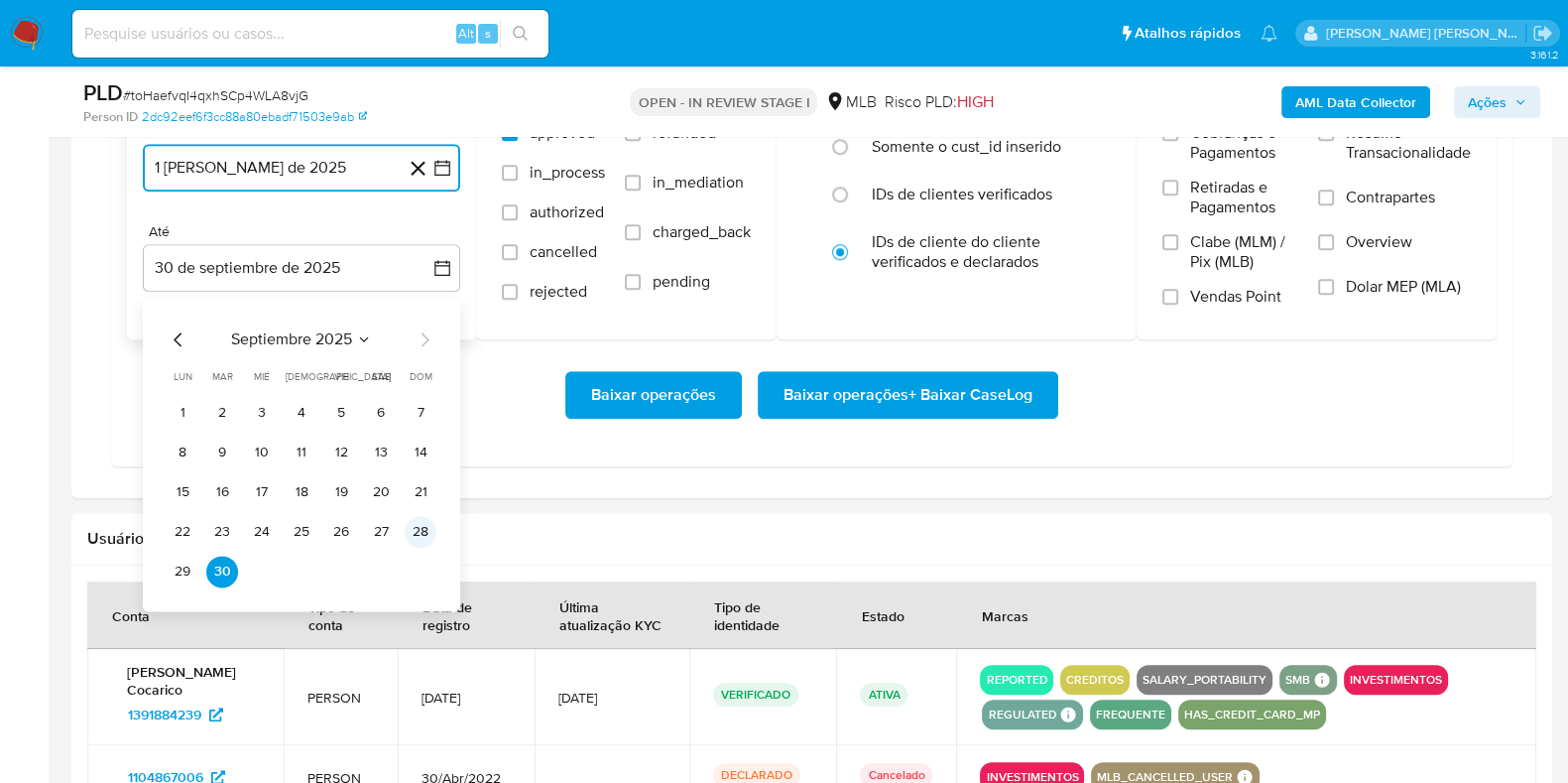
click at [420, 528] on button "28" at bounding box center [421, 532] width 32 height 32
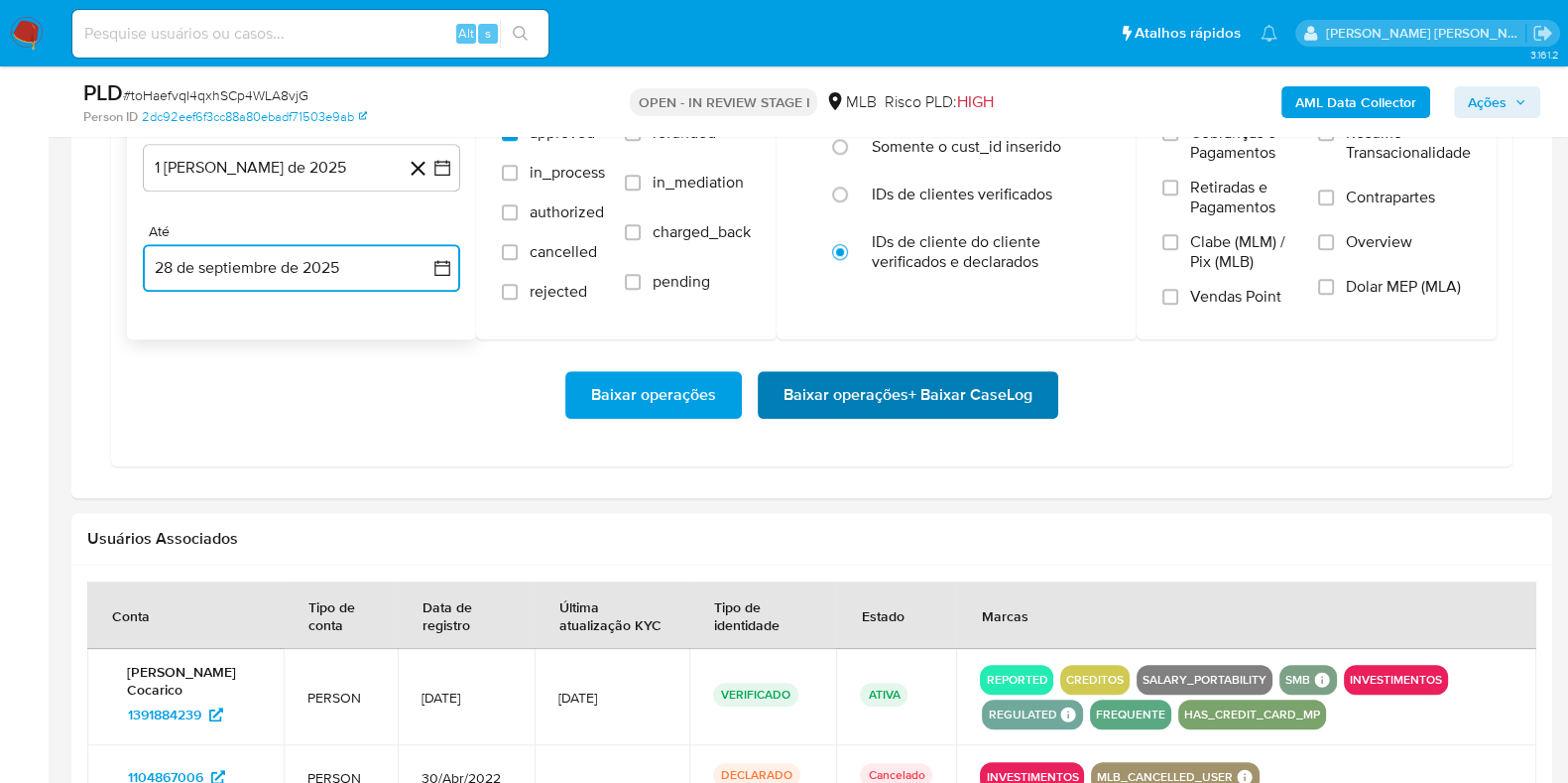
click at [841, 403] on span "Baixar operações + Baixar CaseLog" at bounding box center [908, 395] width 249 height 44
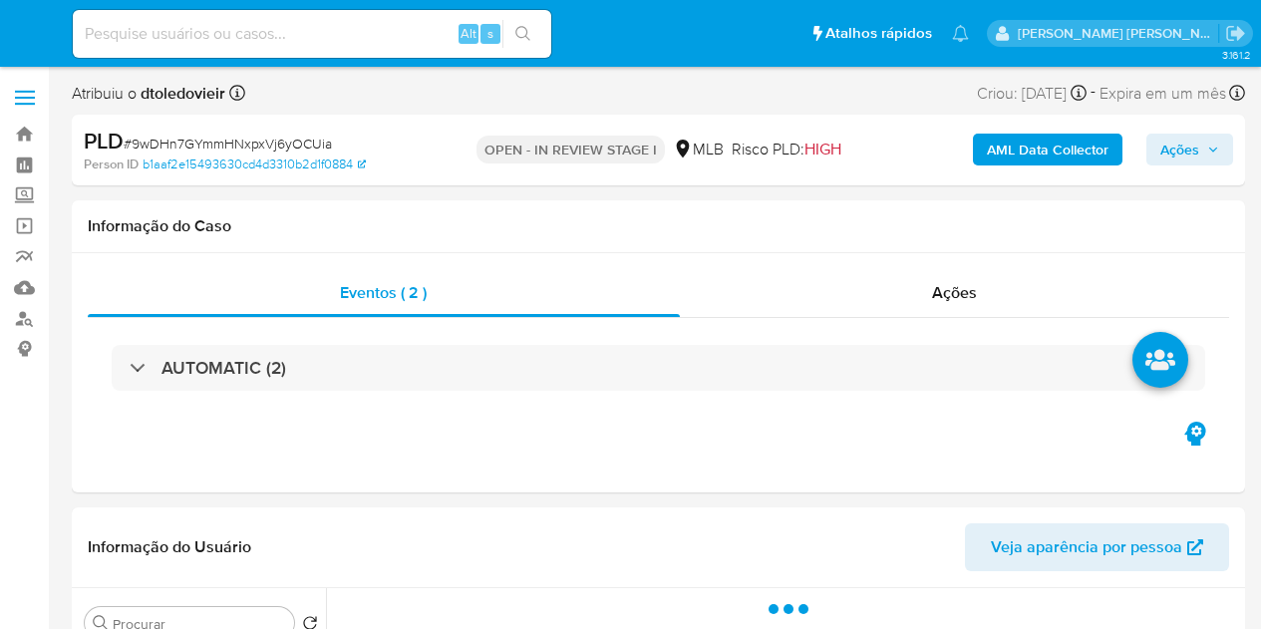
select select "10"
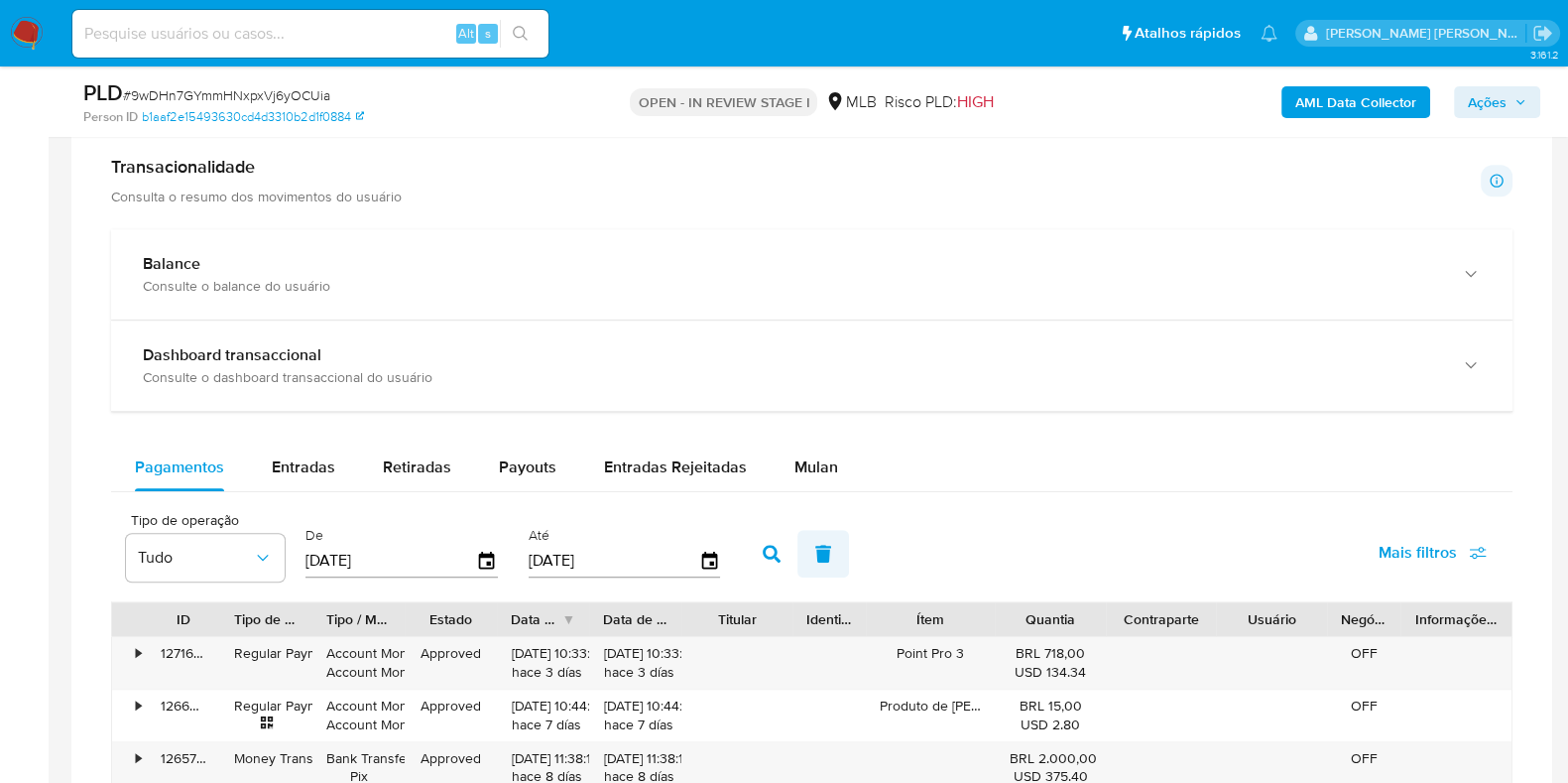
scroll to position [1612, 0]
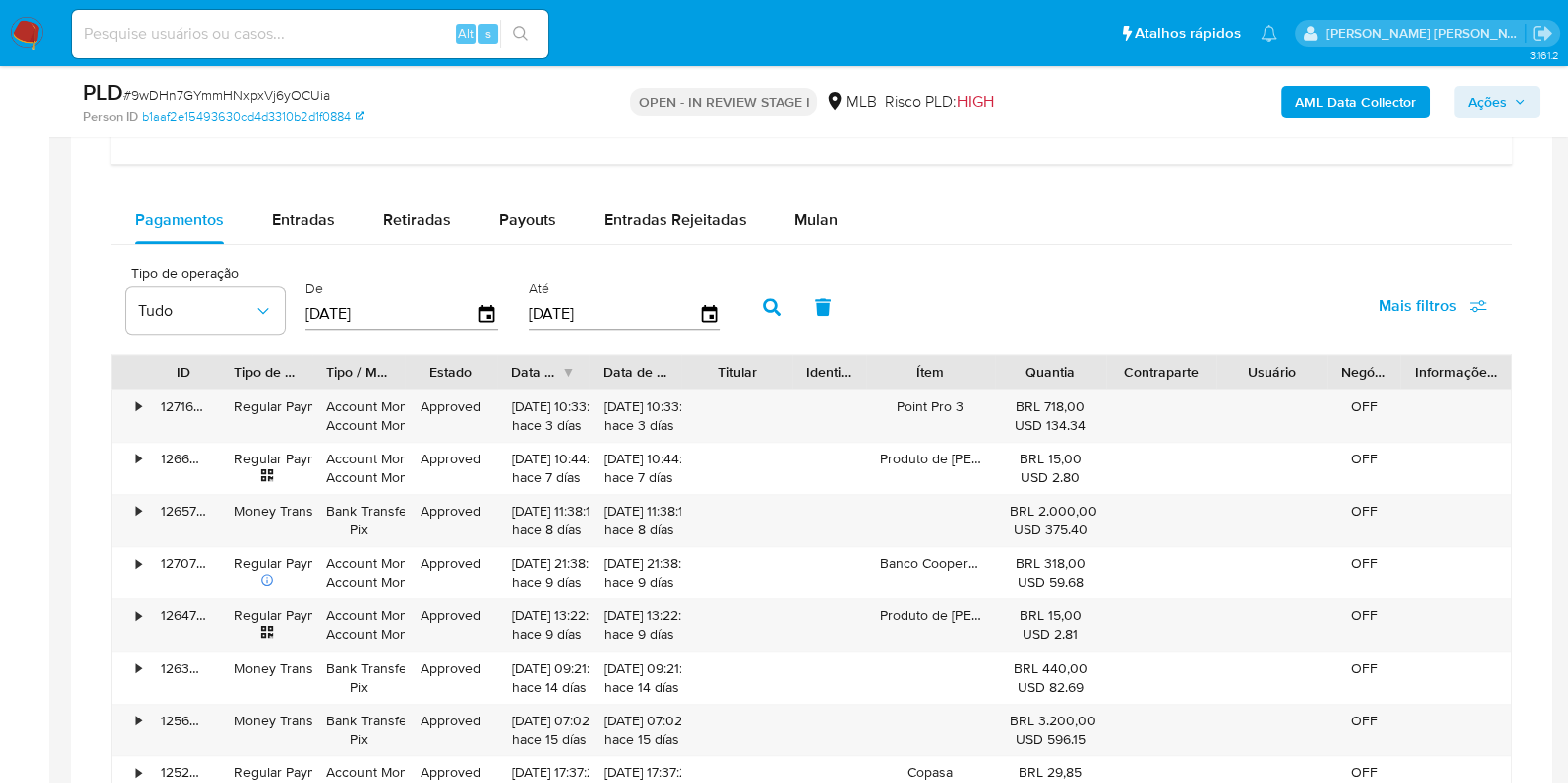
click at [793, 190] on div "Balance Consulte o balance do usuário Dashboard transaccional Consulte o dashbo…" at bounding box center [812, 474] width 1402 height 985
click at [807, 210] on span "Mulan" at bounding box center [816, 219] width 44 height 23
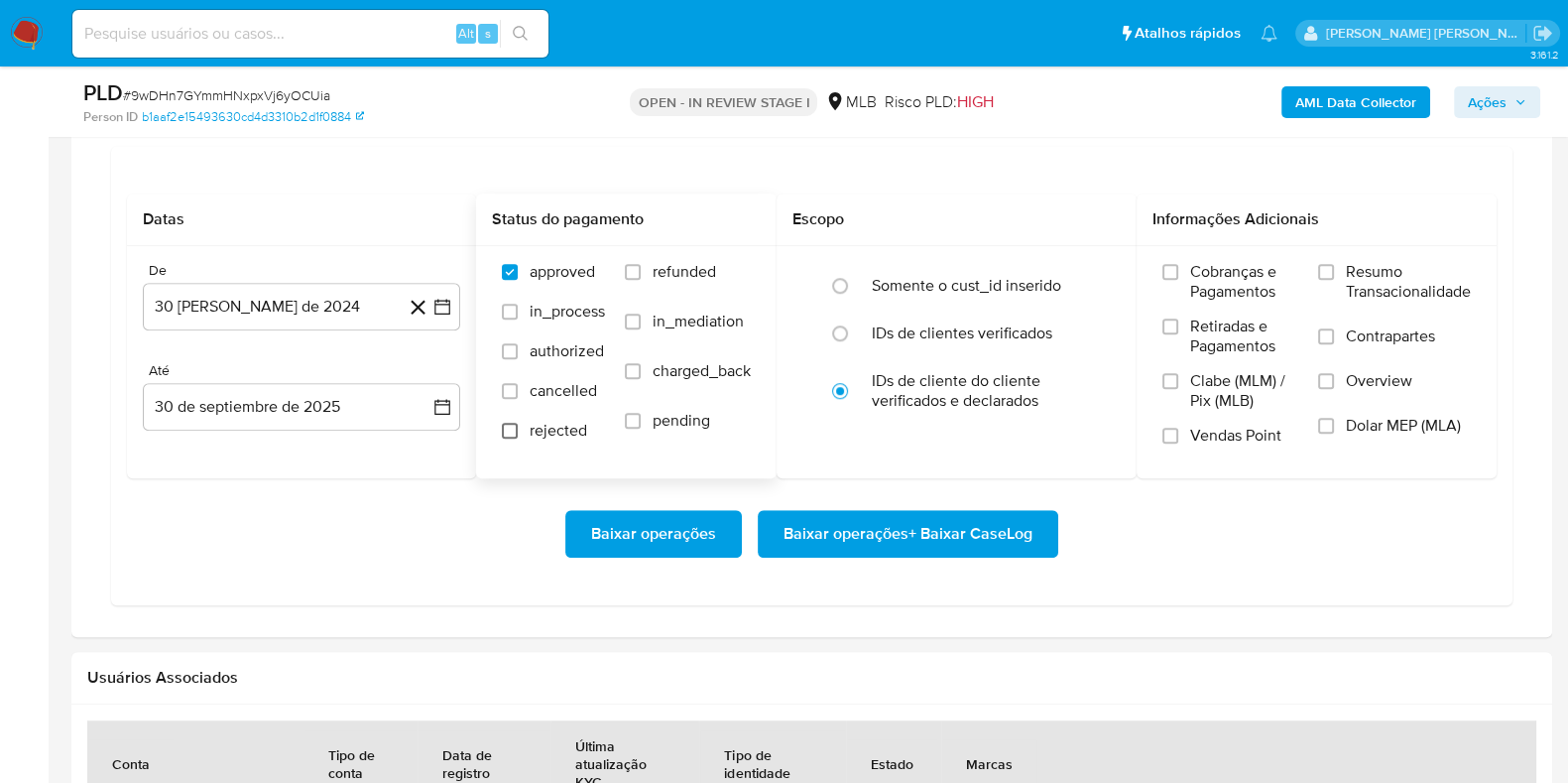
scroll to position [1860, 0]
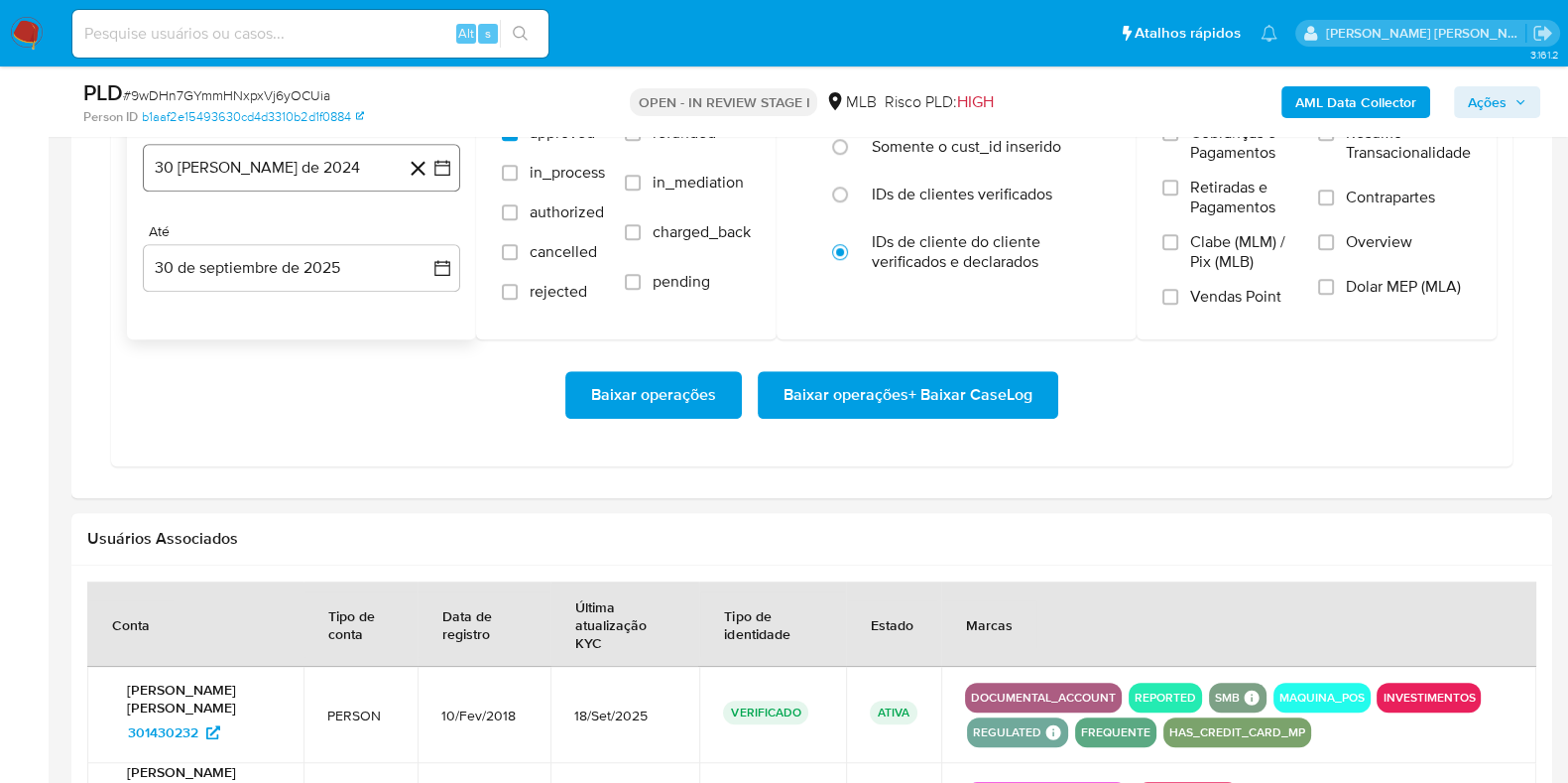
click at [335, 170] on button "30 [PERSON_NAME] de 2024" at bounding box center [301, 167] width 318 height 48
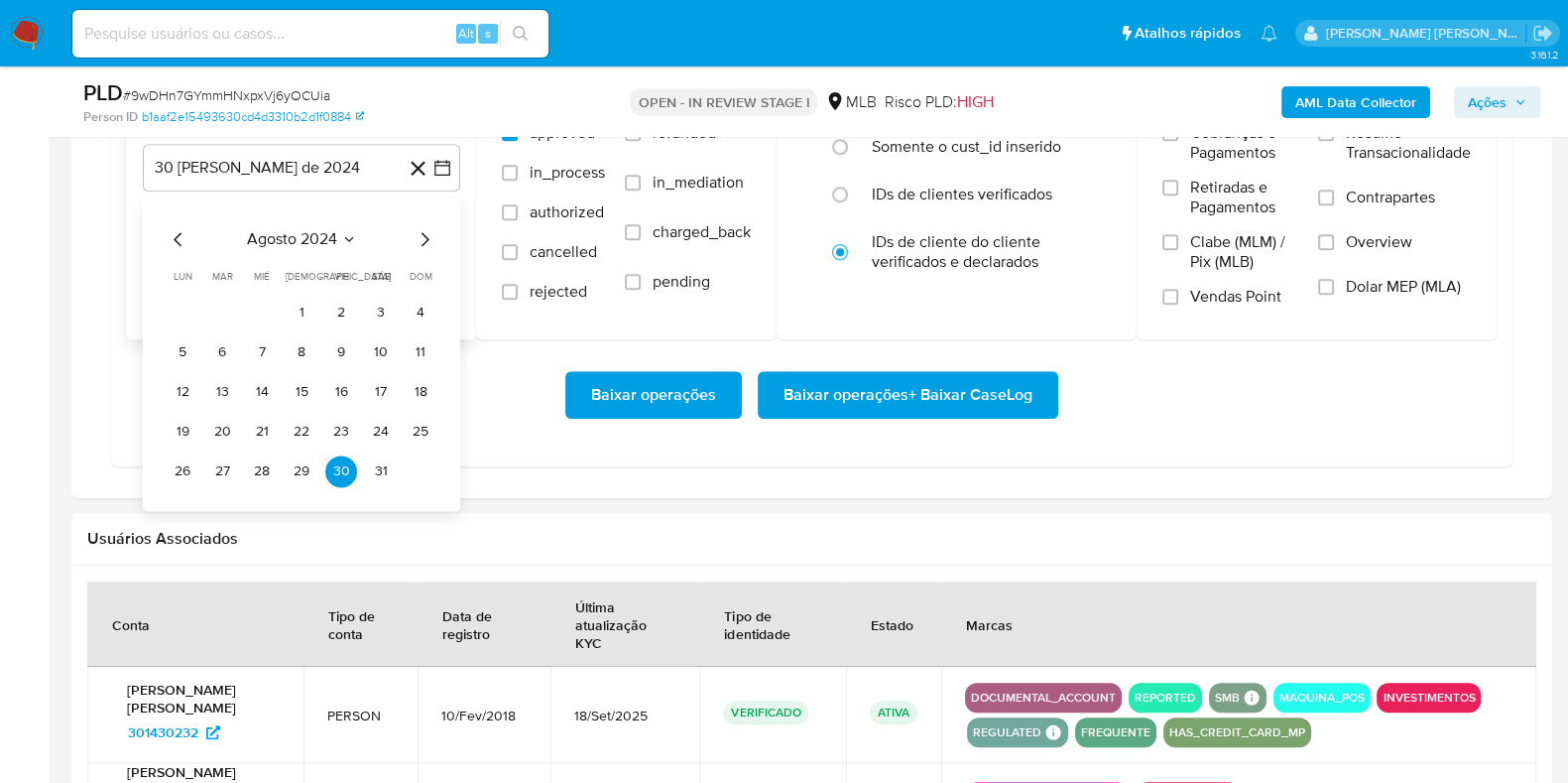
click at [428, 227] on icon "Mes siguiente" at bounding box center [425, 239] width 24 height 24
click at [427, 229] on icon "Mes siguiente" at bounding box center [425, 239] width 24 height 24
click at [425, 234] on icon "Mes siguiente" at bounding box center [425, 239] width 24 height 24
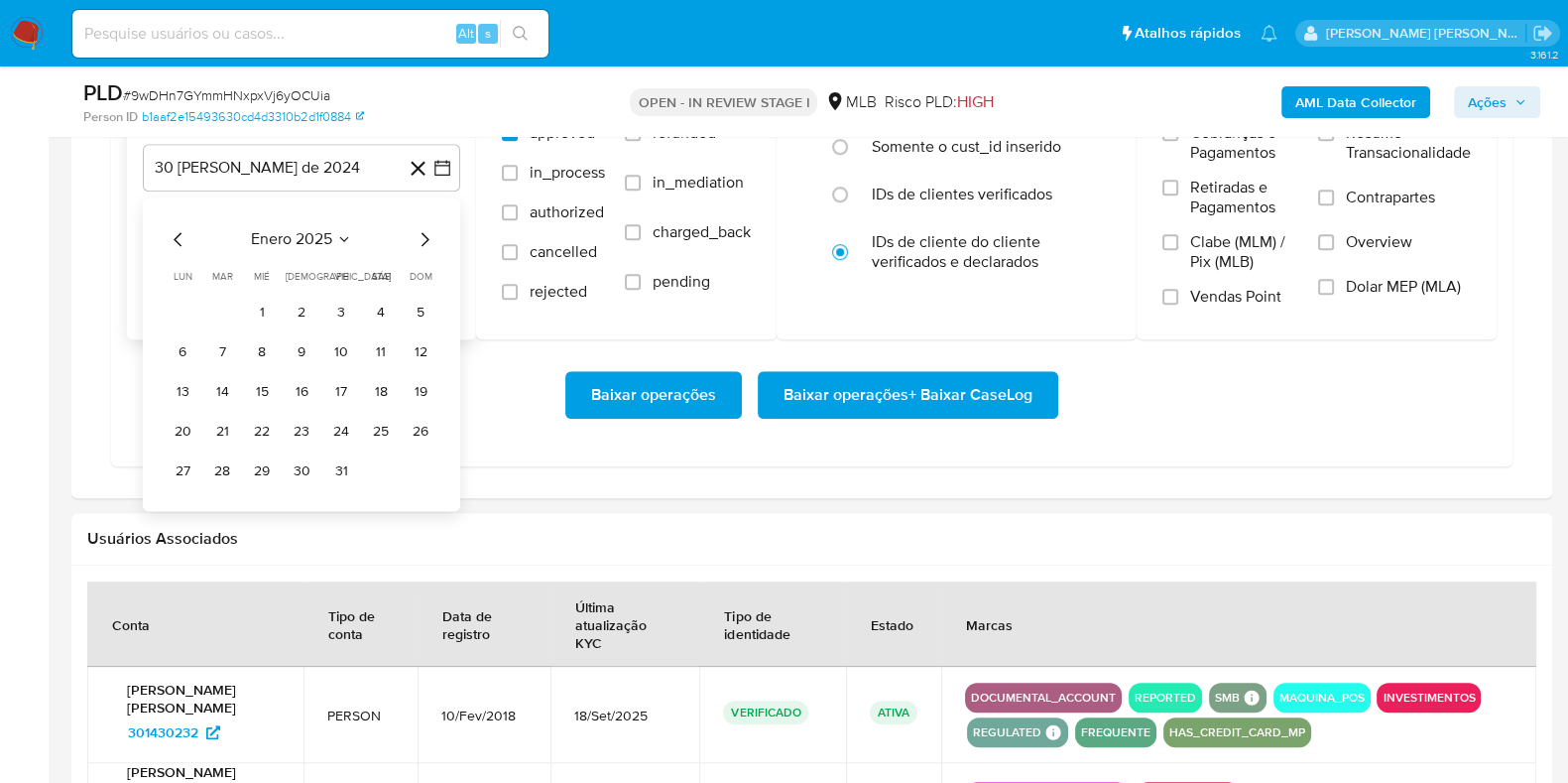
click at [425, 234] on icon "Mes siguiente" at bounding box center [425, 239] width 24 height 24
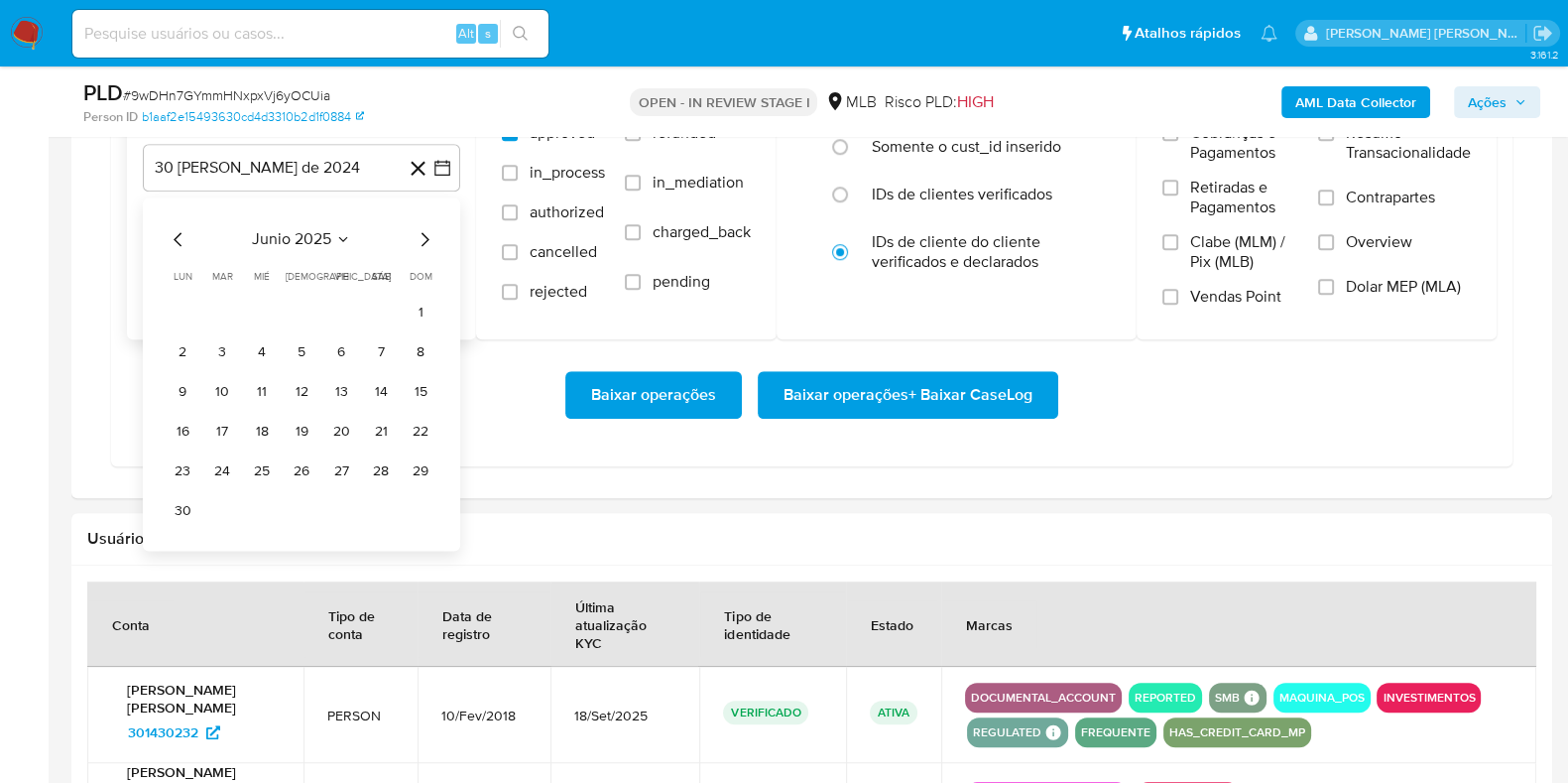
click at [425, 234] on icon "Mes siguiente" at bounding box center [425, 239] width 24 height 24
click at [341, 310] on button "1" at bounding box center [341, 313] width 32 height 32
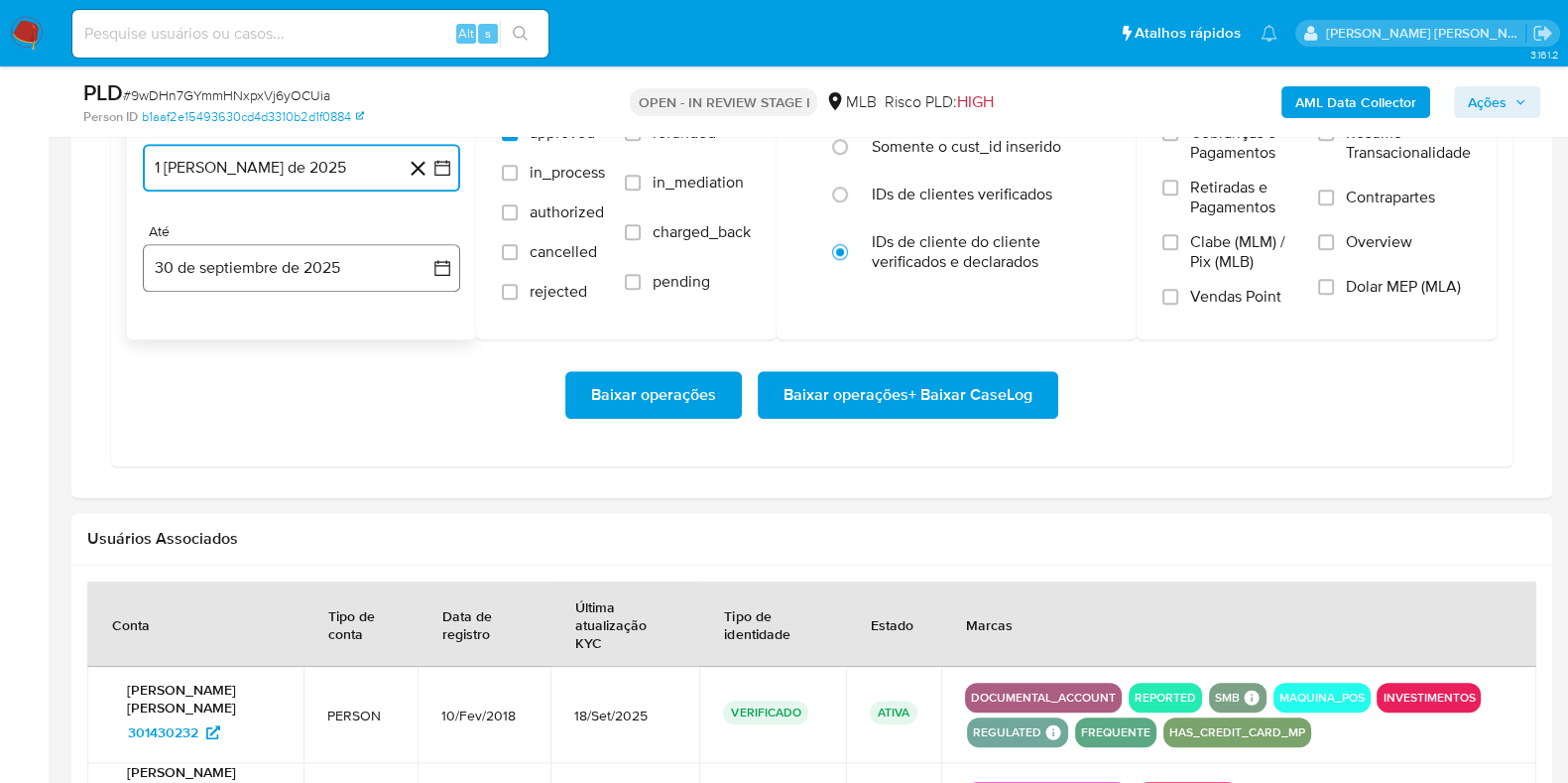
click at [318, 265] on button "30 de septiembre de 2025" at bounding box center [301, 268] width 318 height 48
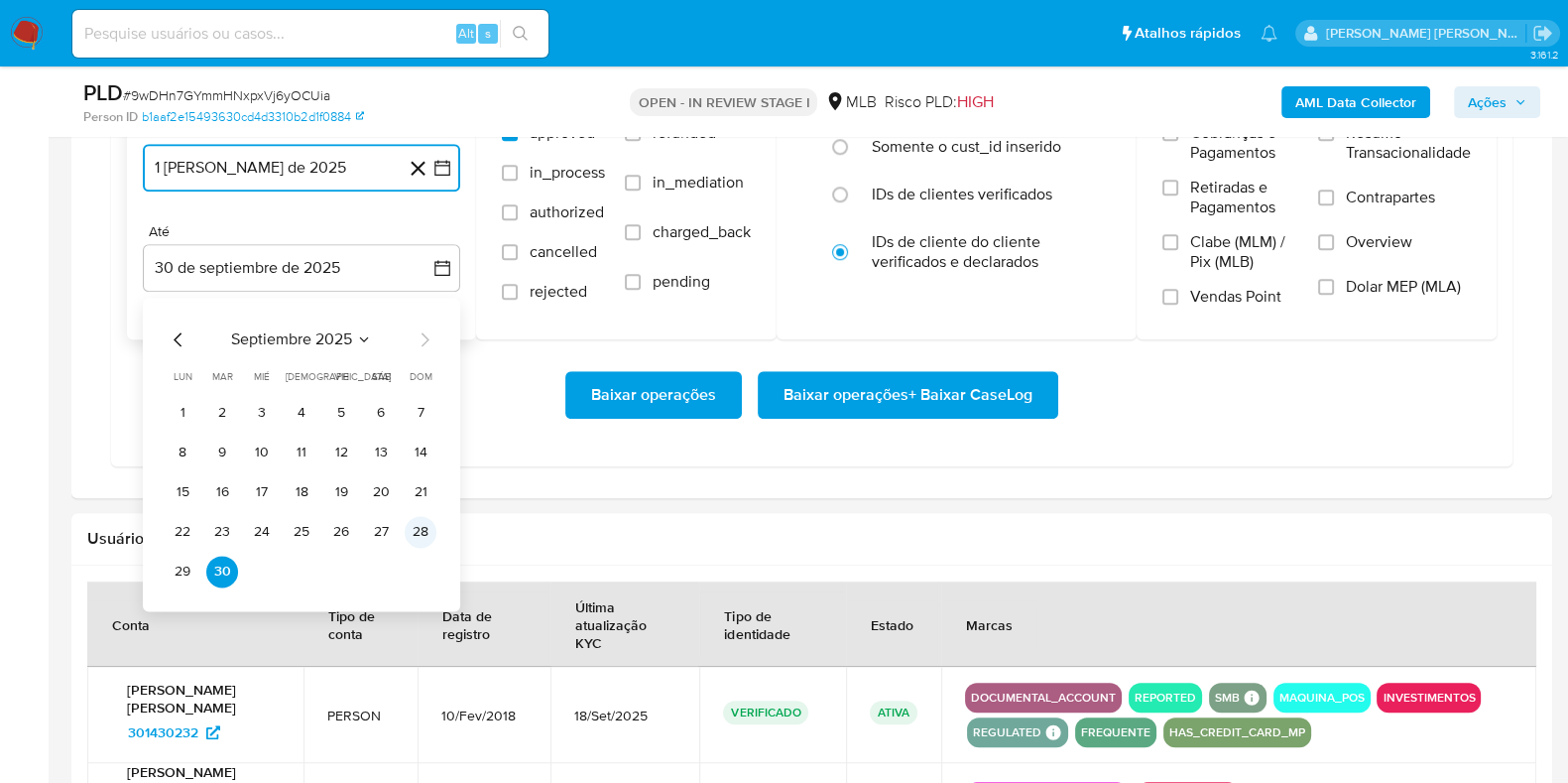
click at [430, 528] on button "28" at bounding box center [421, 532] width 32 height 32
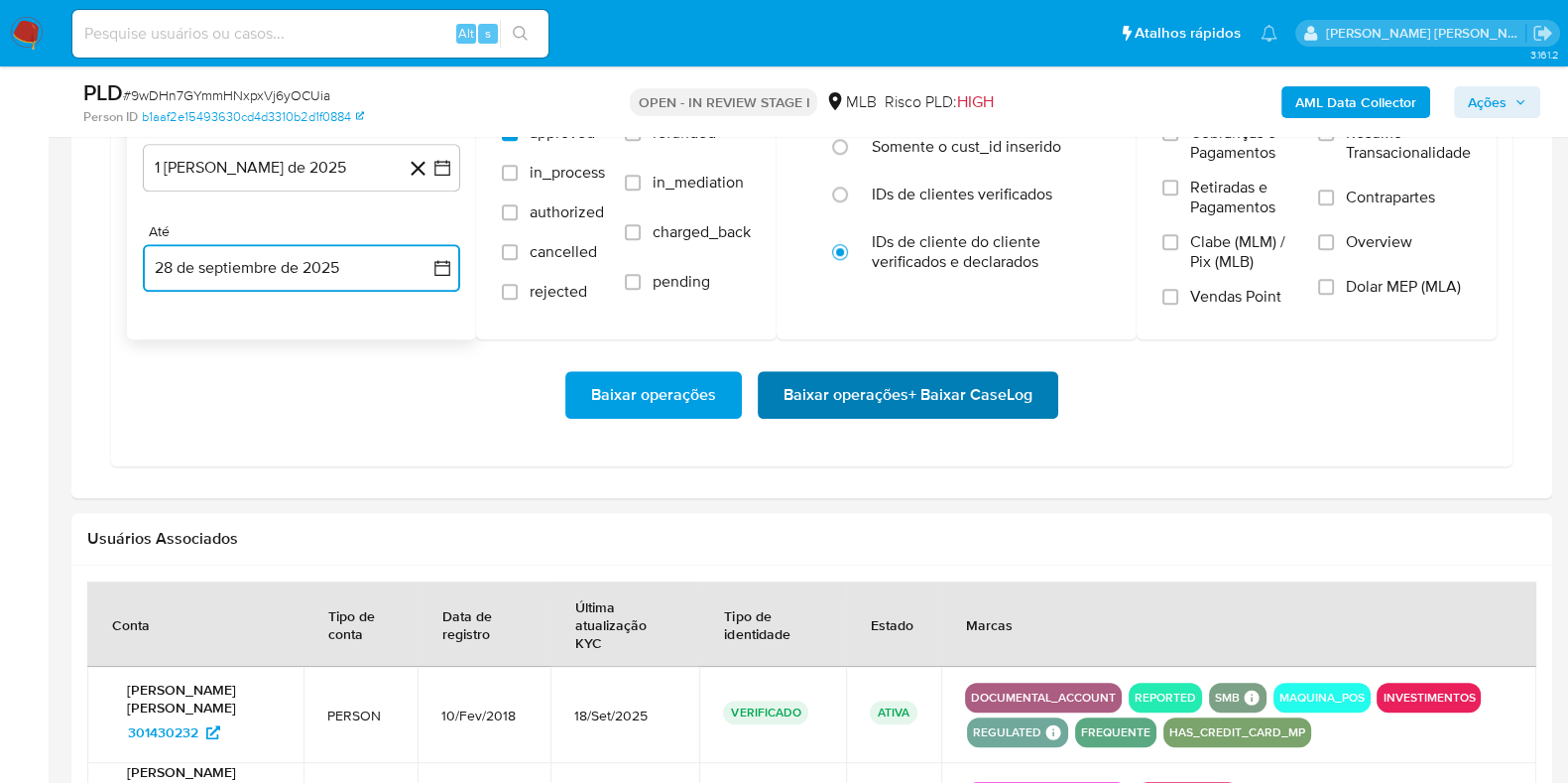
click at [838, 390] on span "Baixar operações + Baixar CaseLog" at bounding box center [908, 395] width 249 height 44
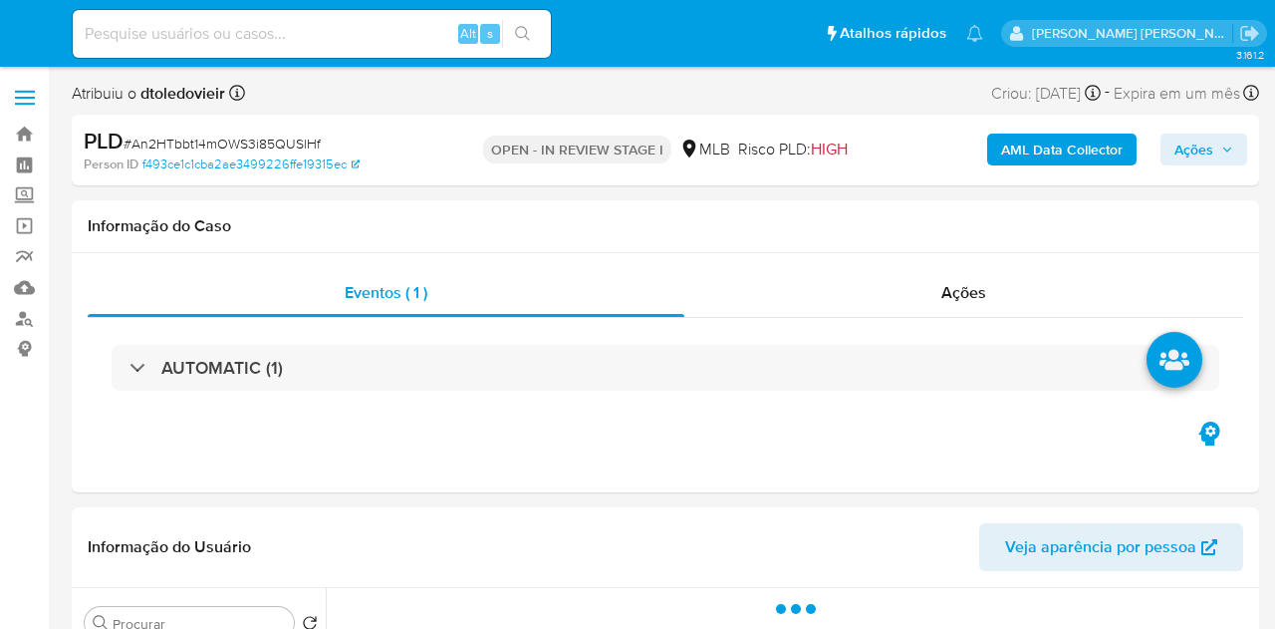
select select "10"
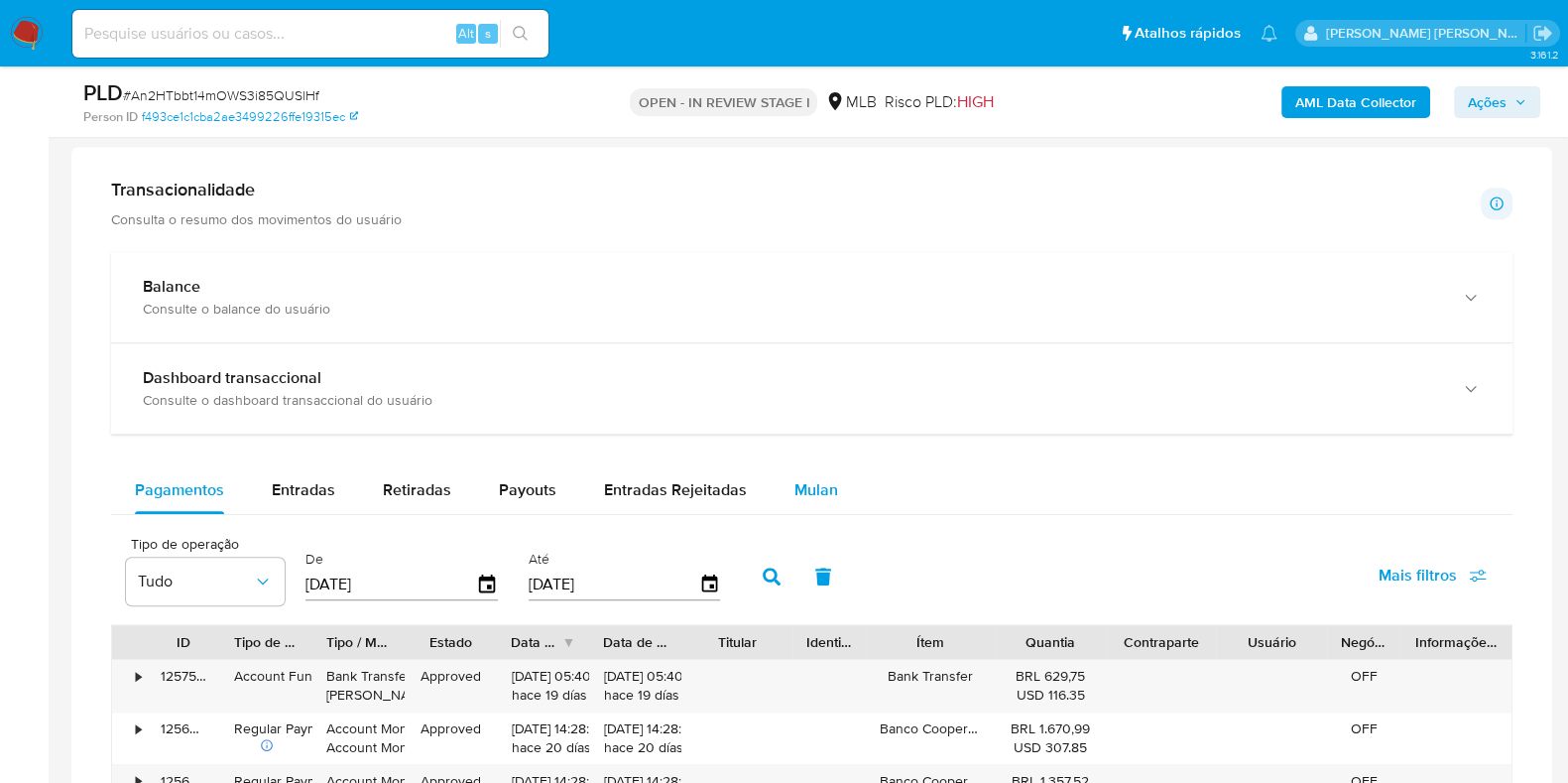
click at [794, 498] on span "Mulan" at bounding box center [816, 489] width 44 height 23
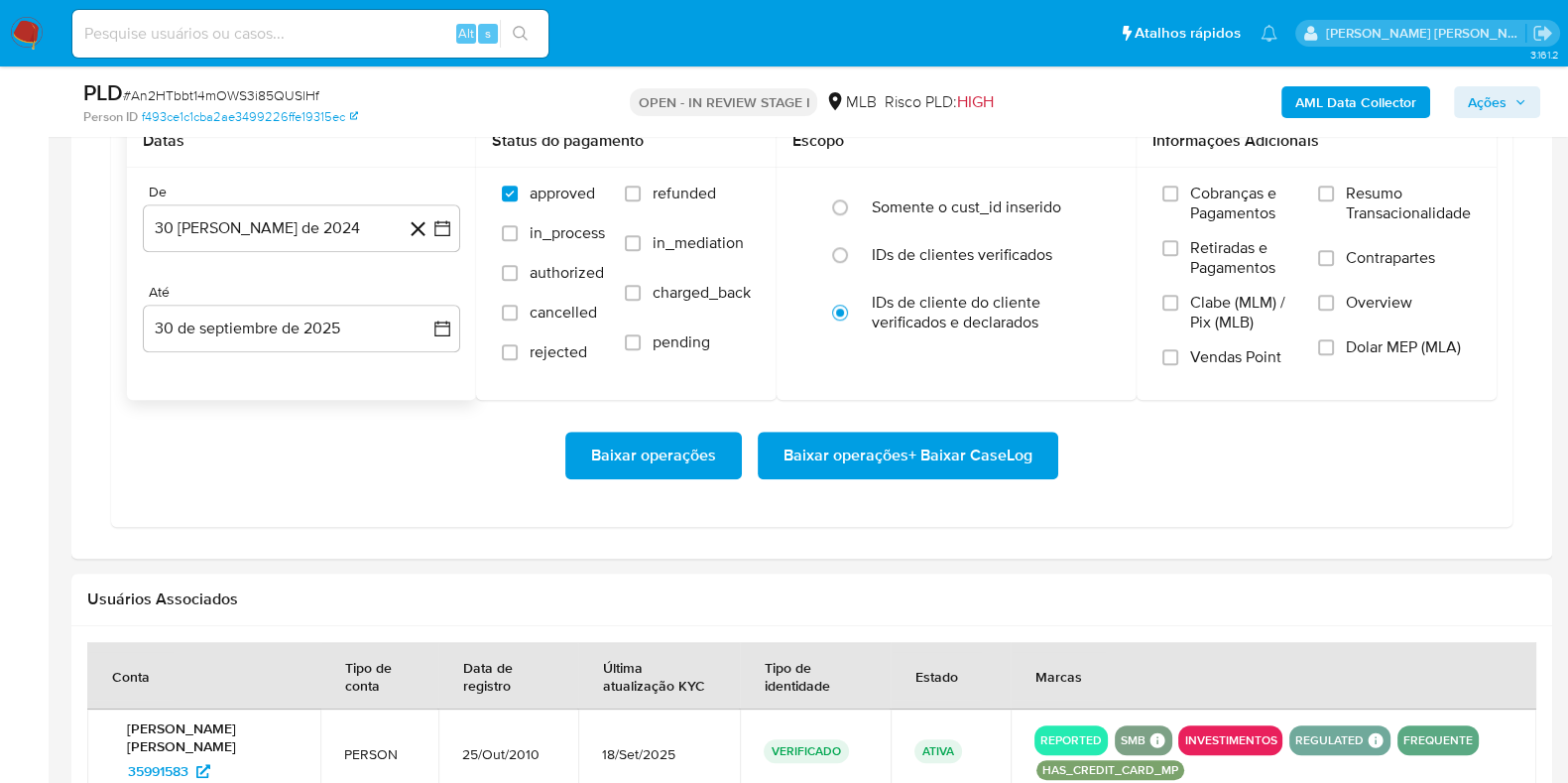
scroll to position [1736, 0]
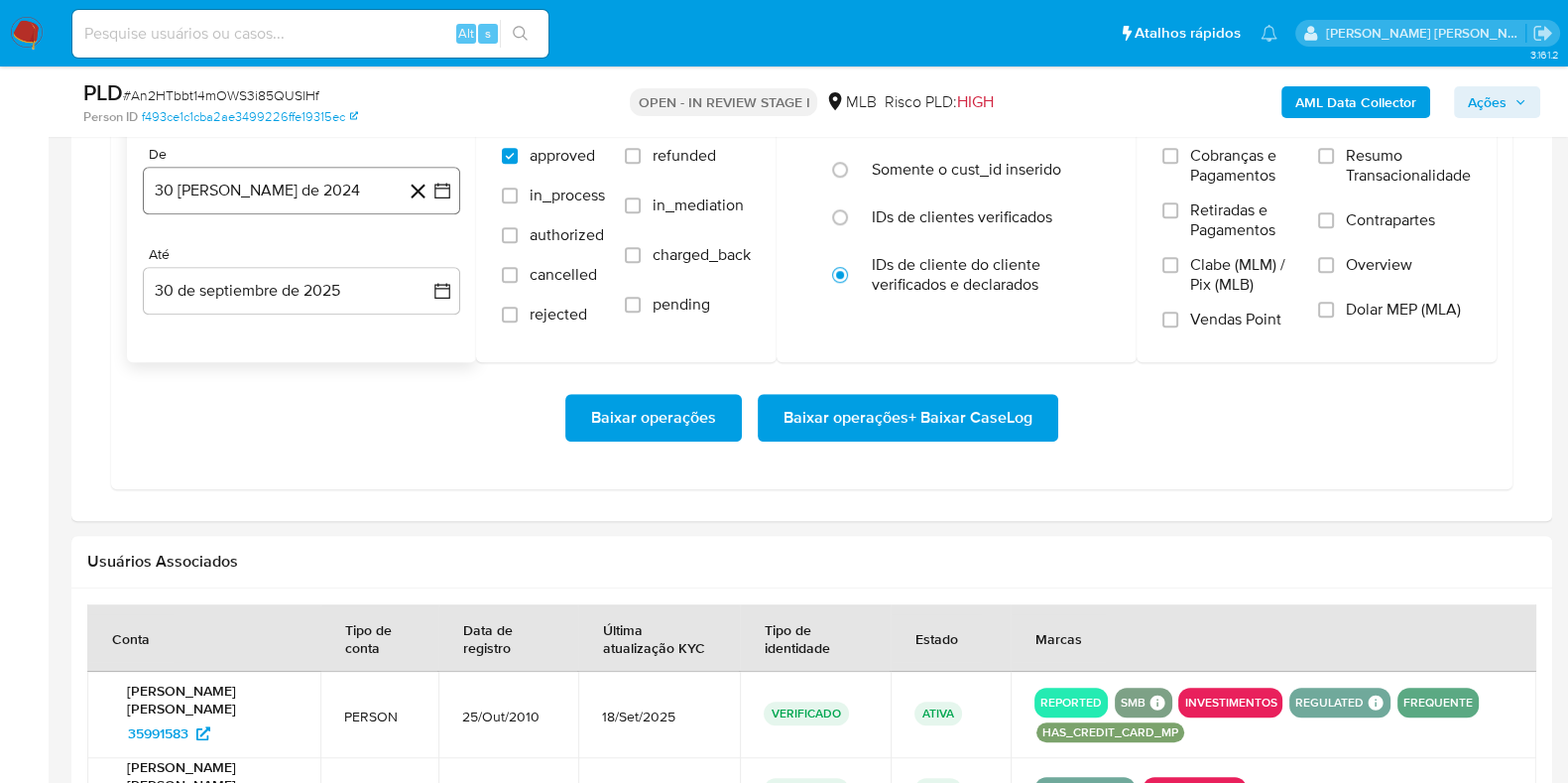
click at [273, 205] on button "30 [PERSON_NAME] de 2024" at bounding box center [301, 190] width 318 height 48
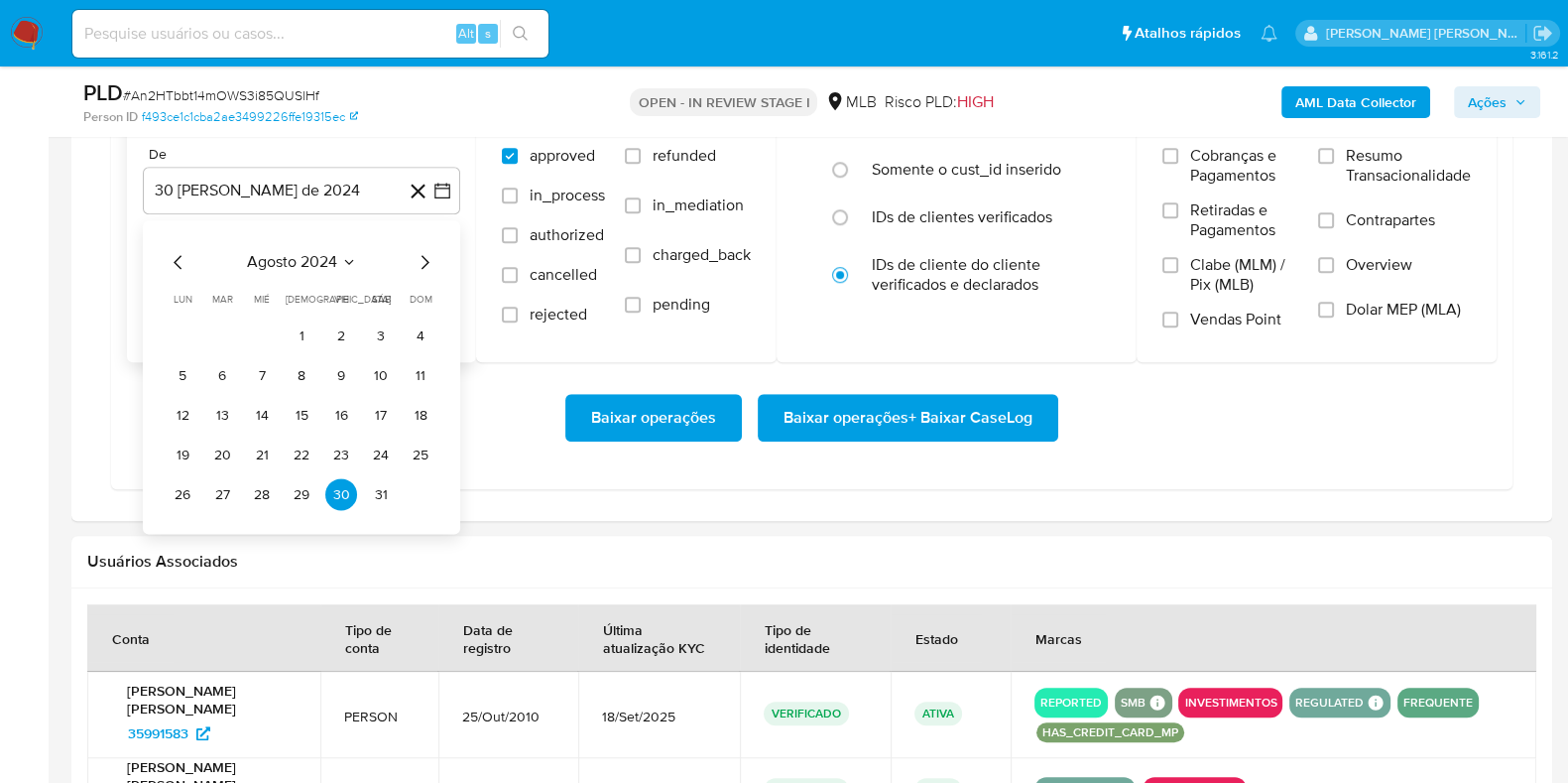
click at [428, 262] on icon "Mes siguiente" at bounding box center [425, 262] width 24 height 24
click at [428, 260] on icon "Mes siguiente" at bounding box center [425, 262] width 24 height 24
click at [425, 258] on icon "Mes siguiente" at bounding box center [425, 262] width 24 height 24
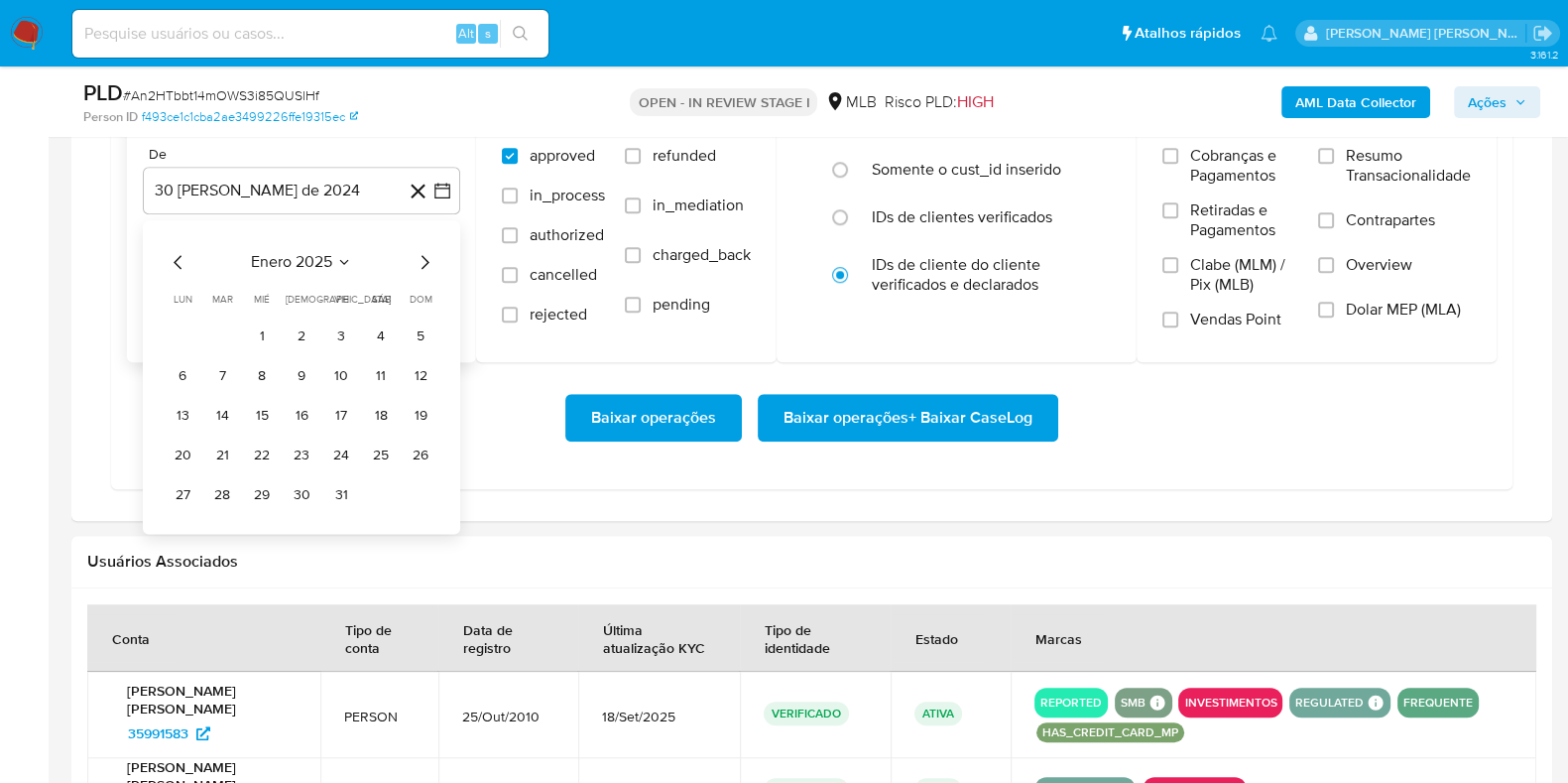
click at [425, 258] on icon "Mes siguiente" at bounding box center [425, 262] width 24 height 24
click at [424, 258] on icon "Mes siguiente" at bounding box center [425, 262] width 24 height 24
click at [423, 258] on icon "Mes siguiente" at bounding box center [425, 262] width 24 height 24
click at [422, 259] on icon "Mes siguiente" at bounding box center [425, 262] width 24 height 24
click at [421, 262] on icon "Mes siguiente" at bounding box center [425, 262] width 24 height 24
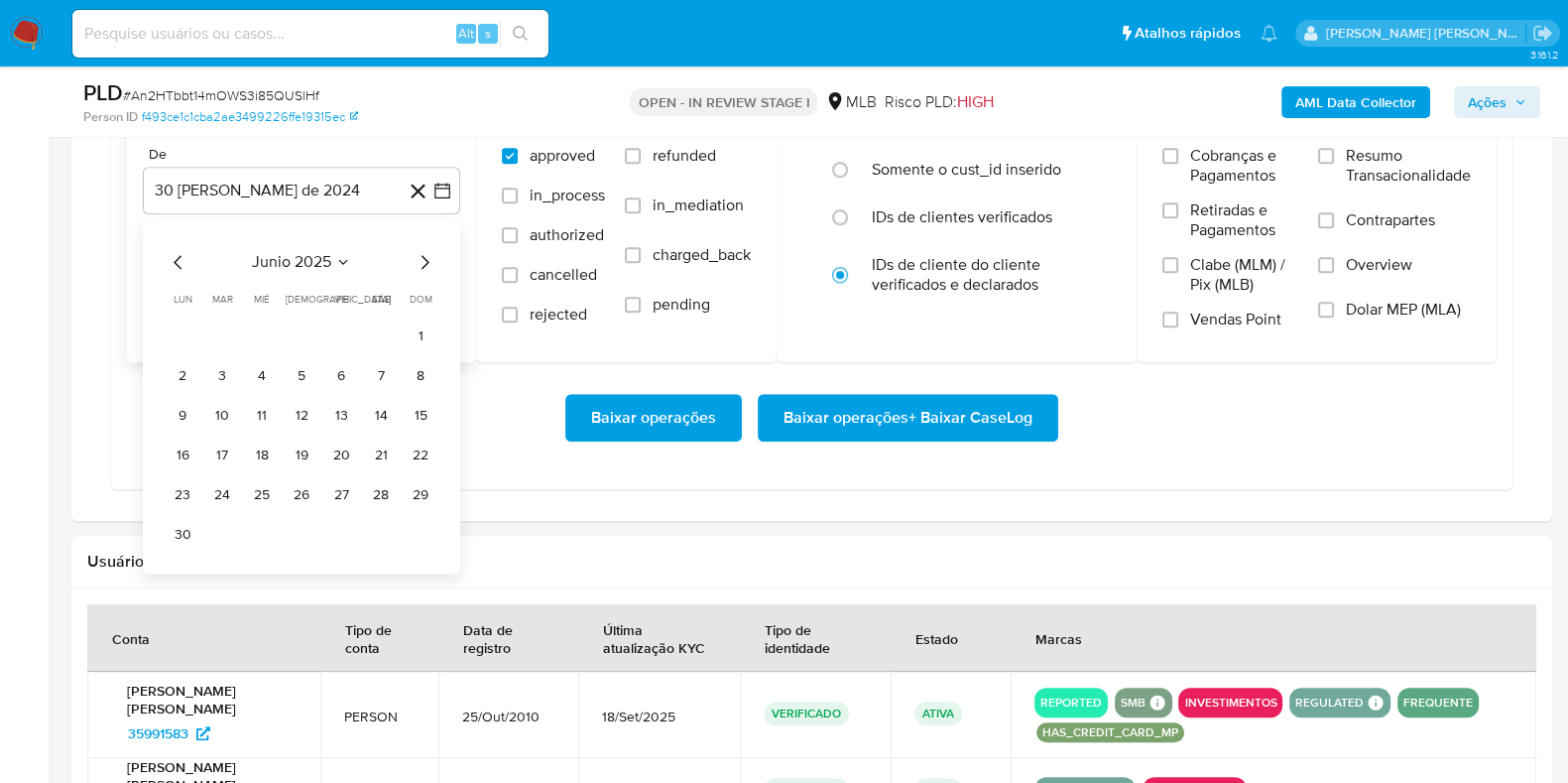
click at [421, 255] on icon "Mes siguiente" at bounding box center [425, 262] width 24 height 24
click at [425, 254] on icon "Mes siguiente" at bounding box center [425, 262] width 24 height 24
click at [342, 337] on button "1" at bounding box center [341, 336] width 32 height 32
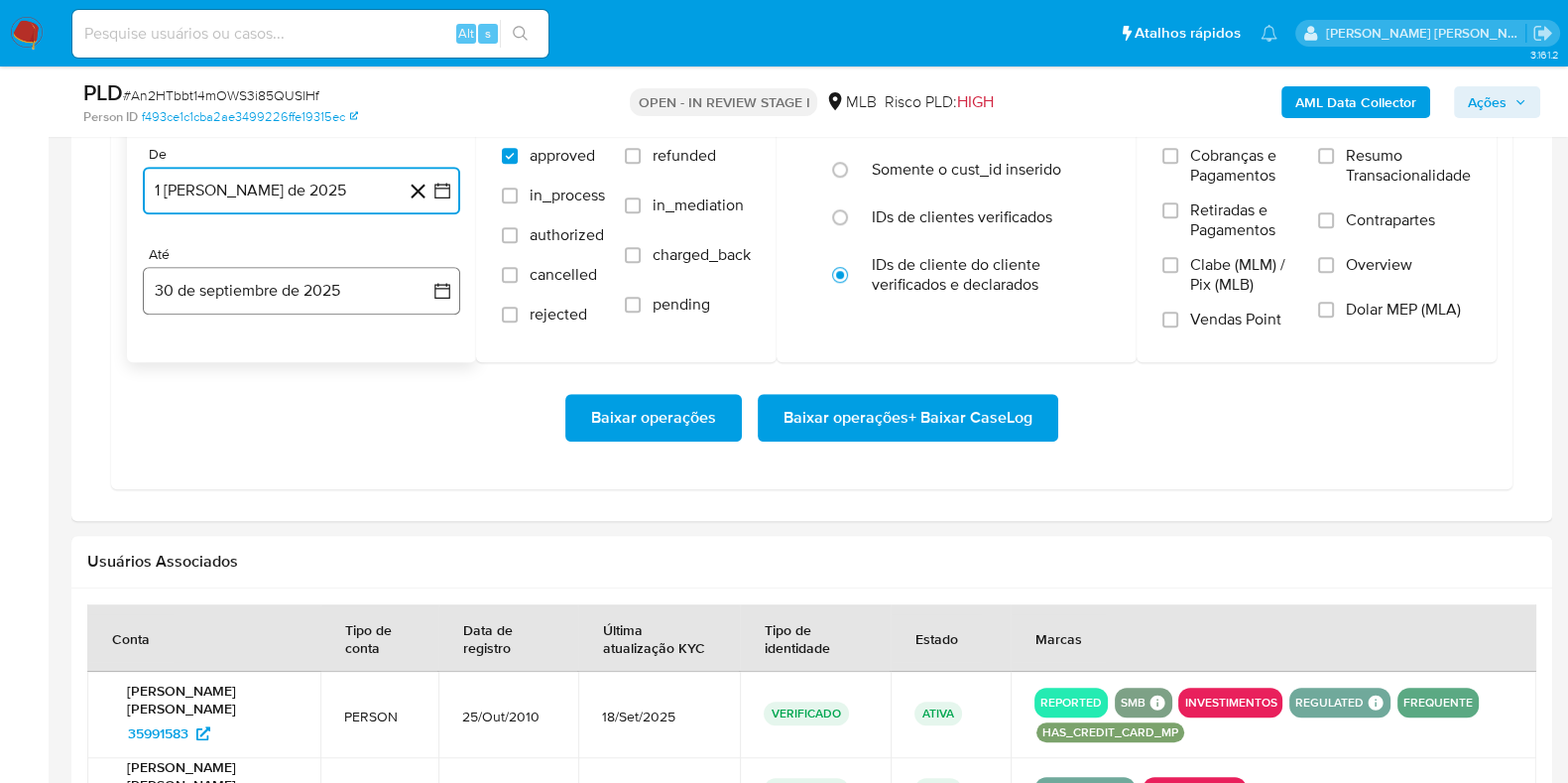
click at [325, 302] on button "30 de septiembre de 2025" at bounding box center [301, 291] width 318 height 48
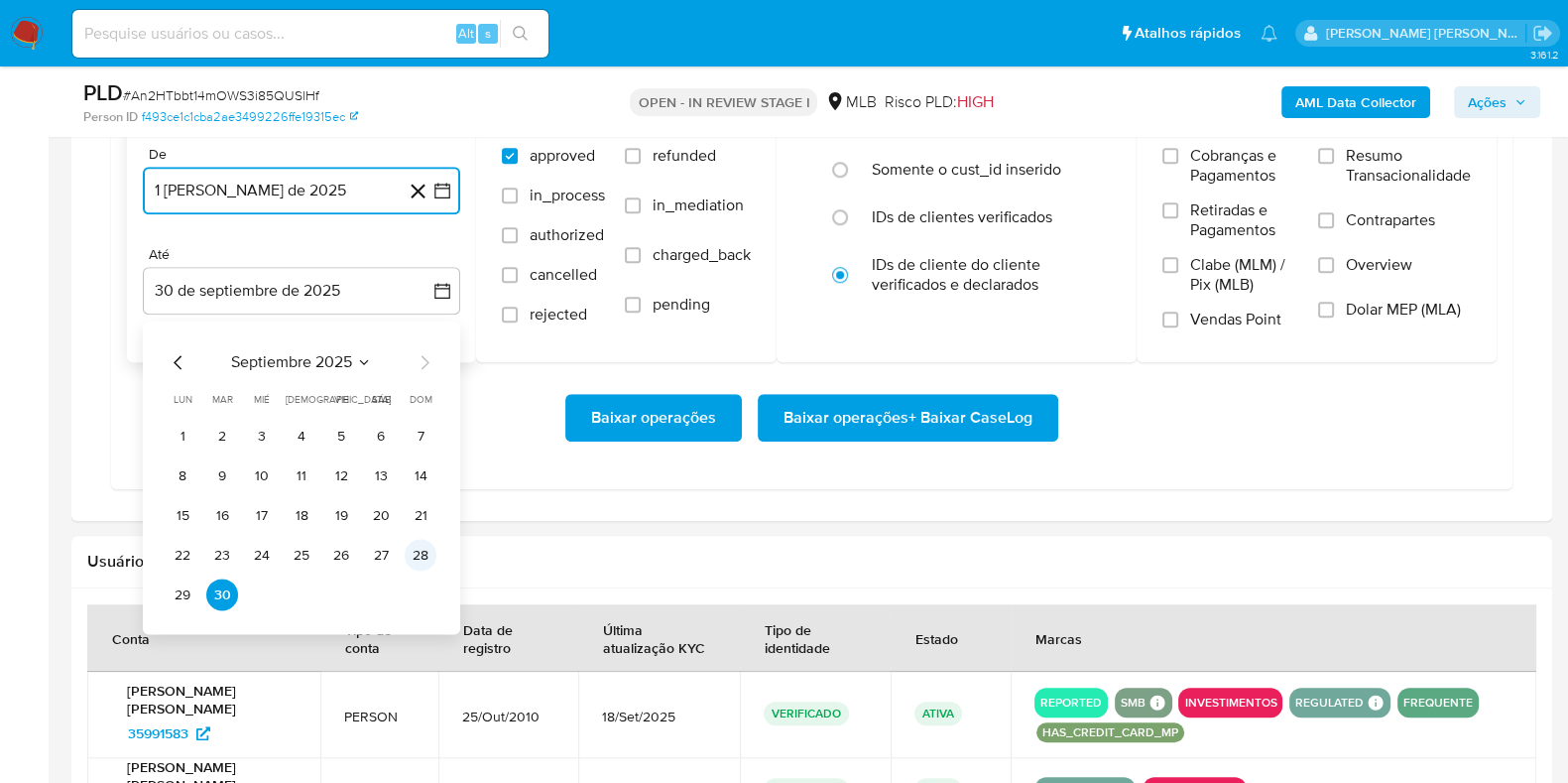
click at [424, 543] on button "28" at bounding box center [421, 555] width 32 height 32
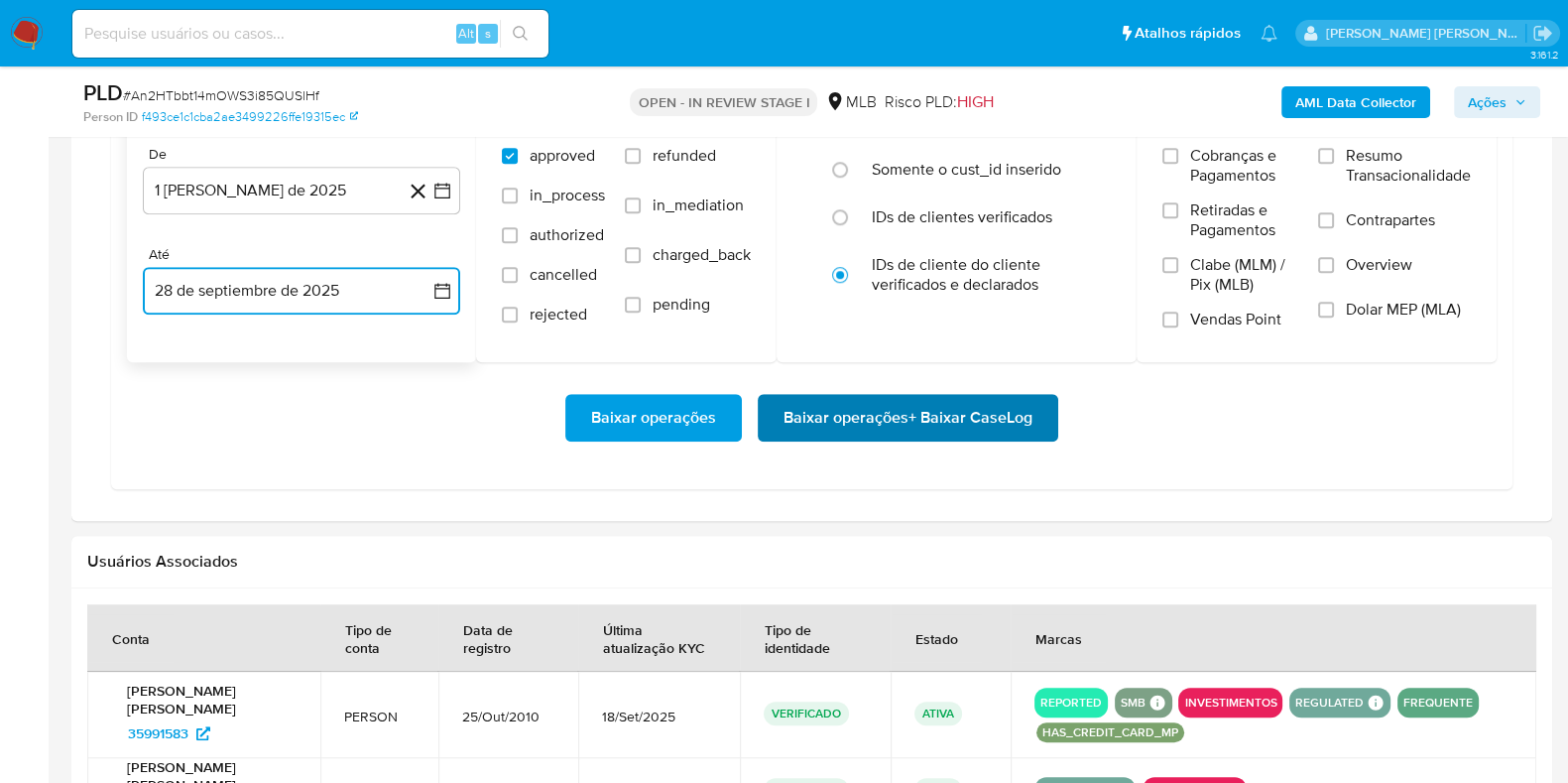
click at [910, 419] on span "Baixar operações + Baixar CaseLog" at bounding box center [908, 418] width 249 height 44
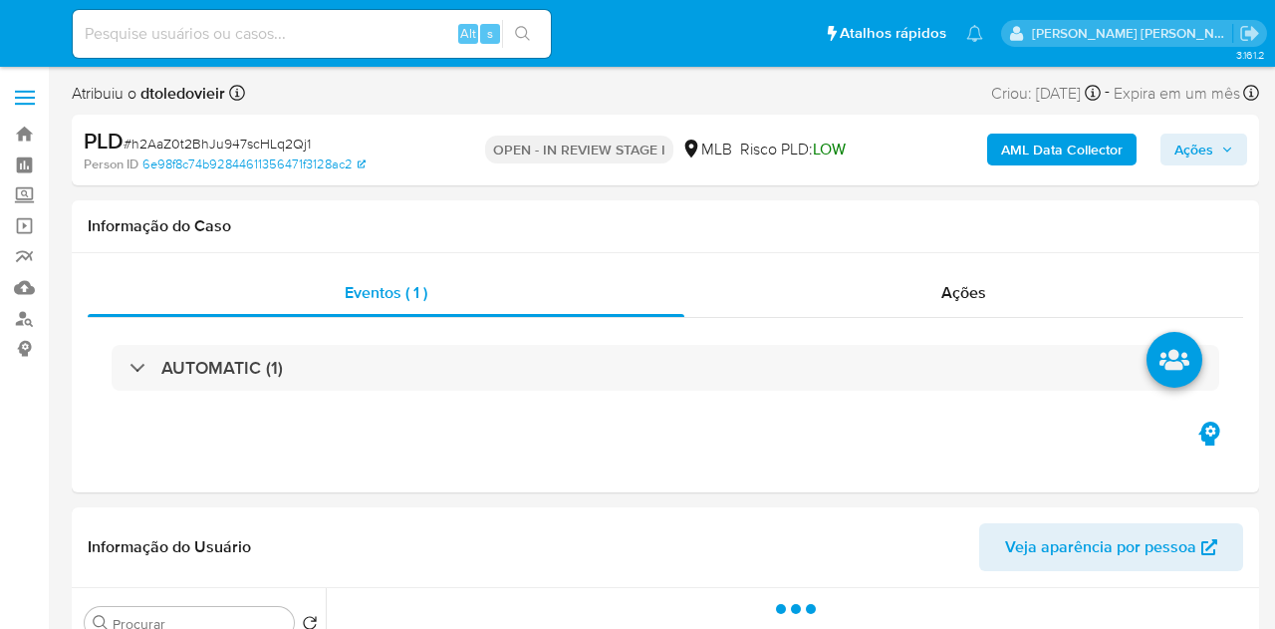
select select "10"
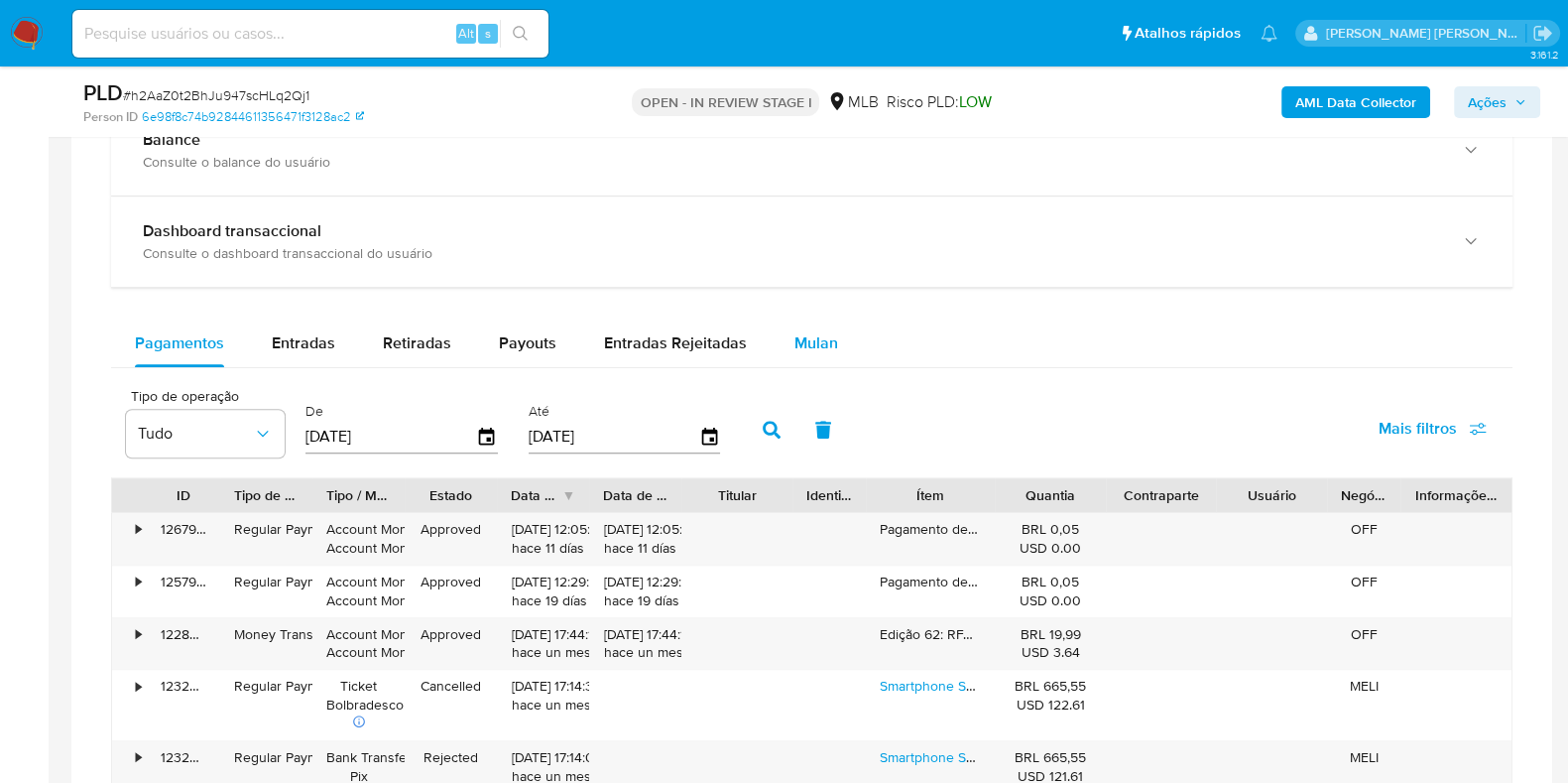
click at [823, 334] on span "Mulan" at bounding box center [816, 343] width 44 height 23
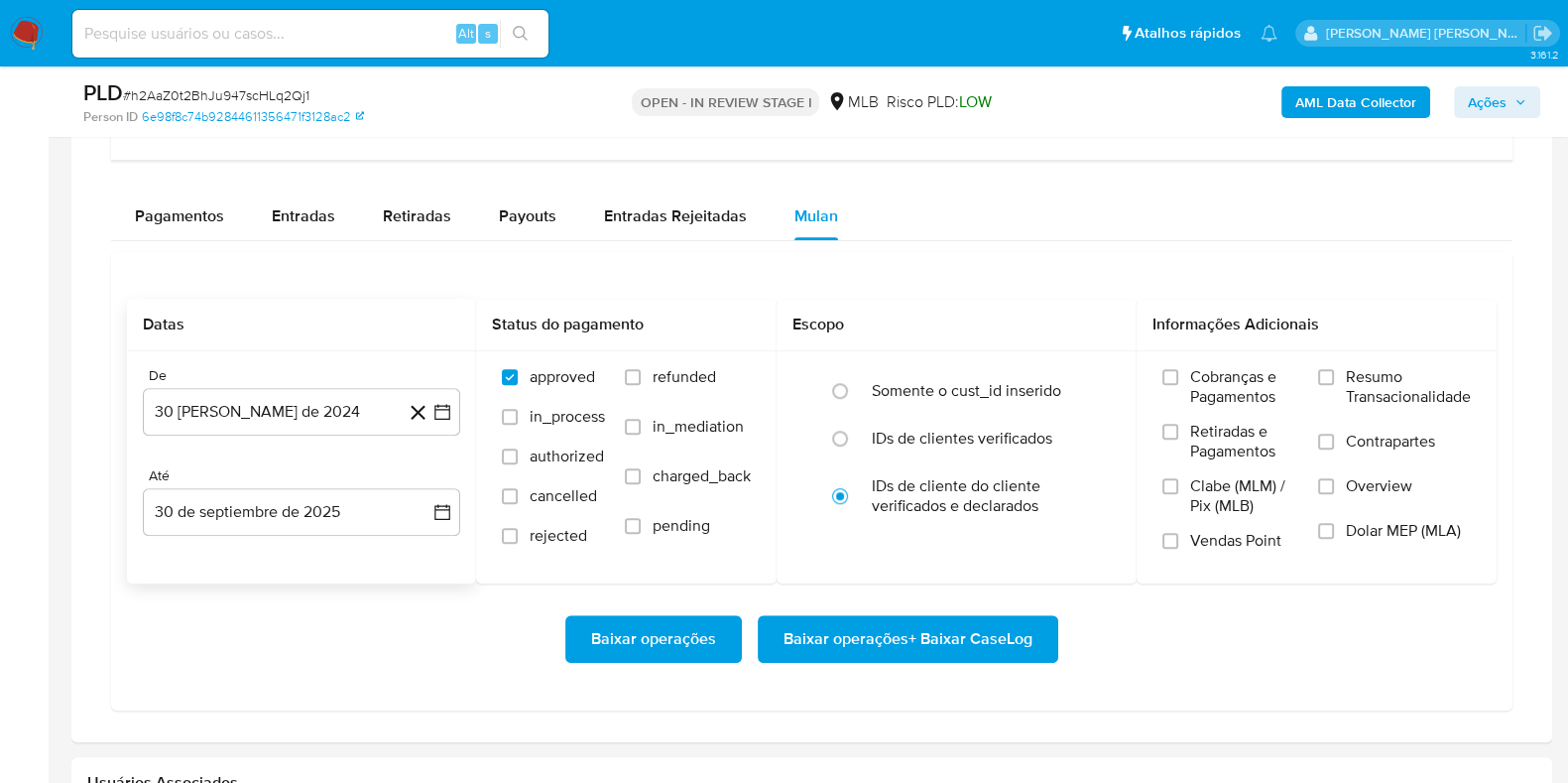
scroll to position [1736, 0]
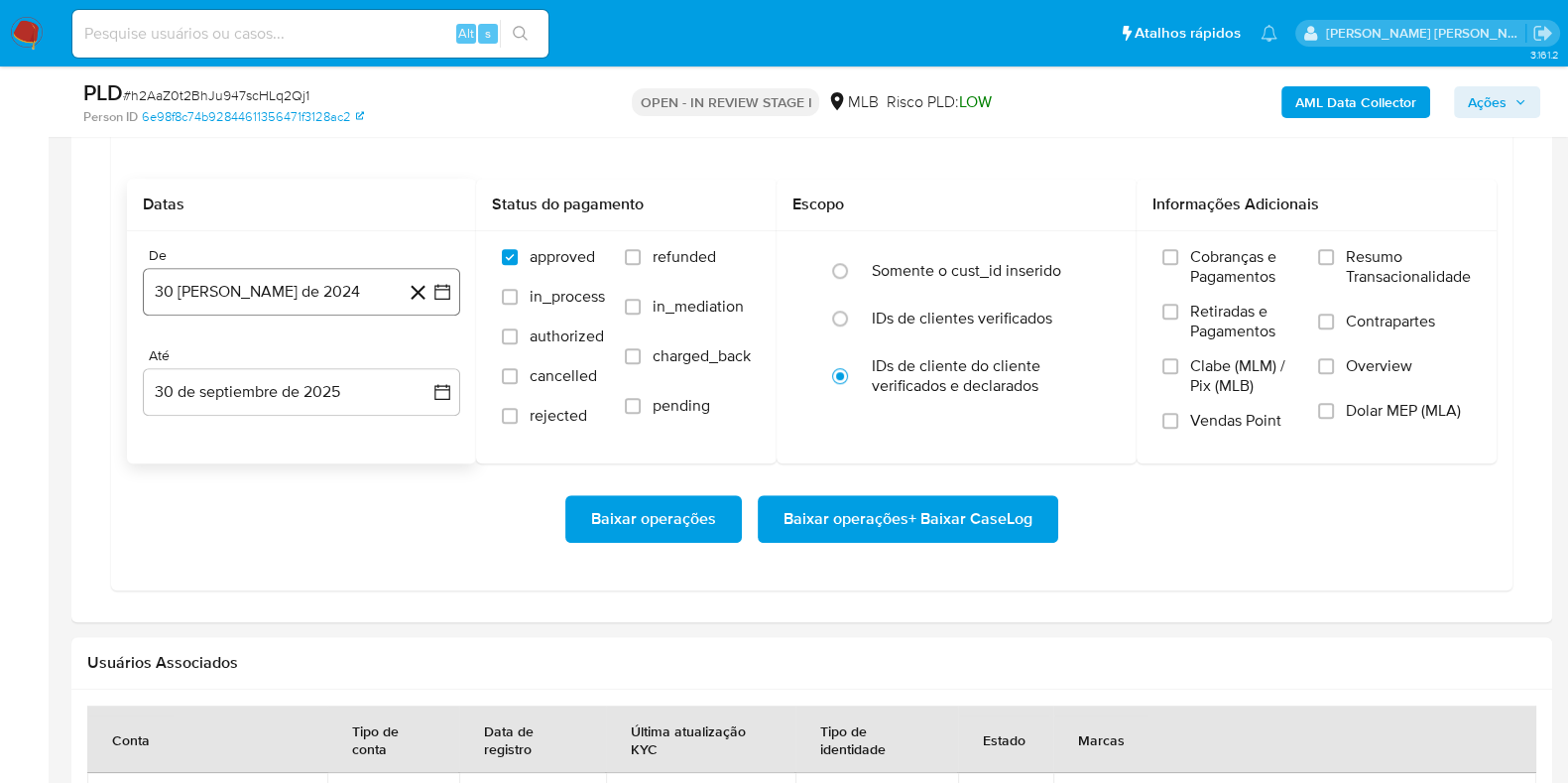
click at [278, 274] on button "30 [PERSON_NAME] de 2024" at bounding box center [301, 292] width 318 height 48
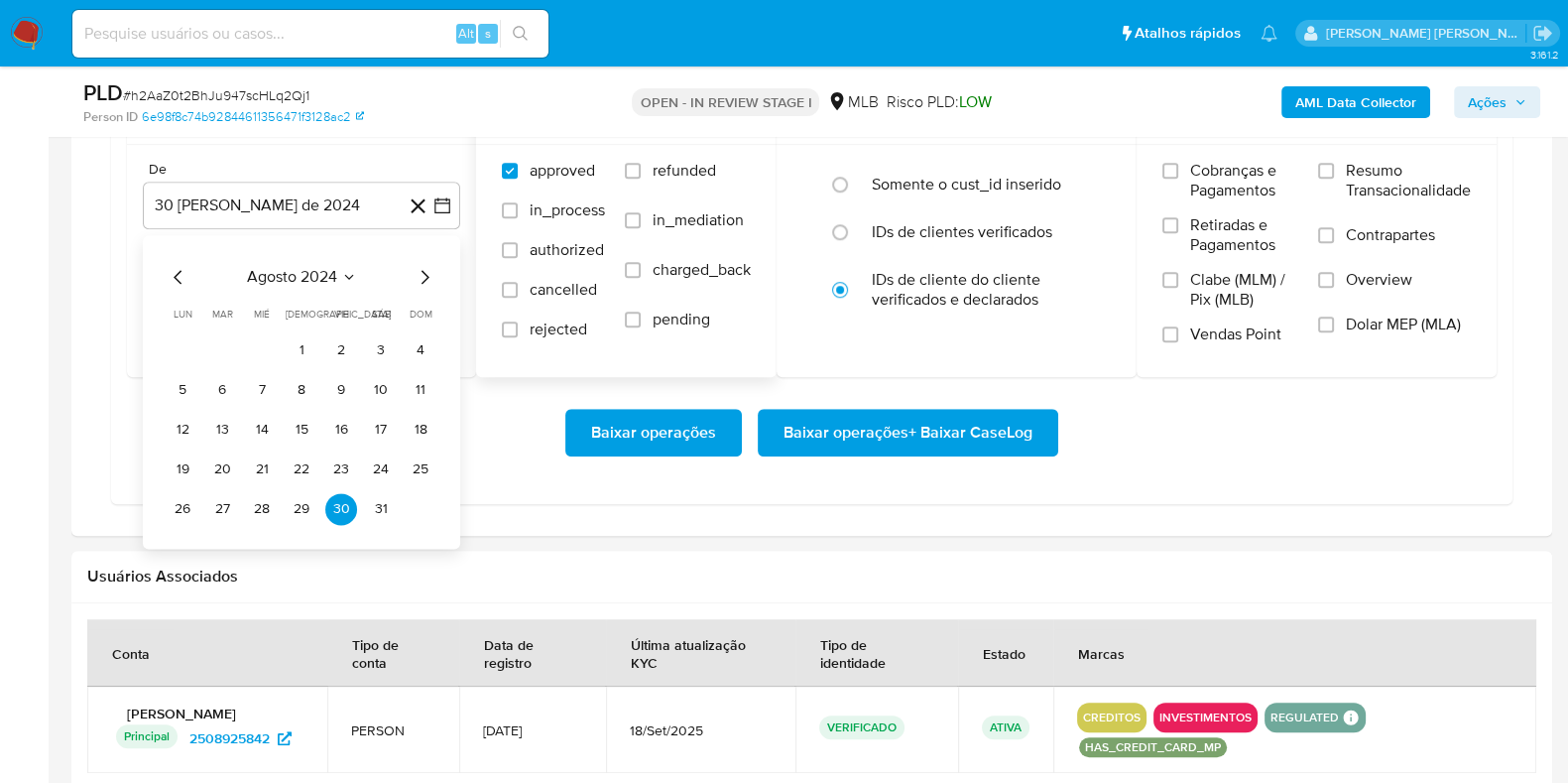
scroll to position [1860, 0]
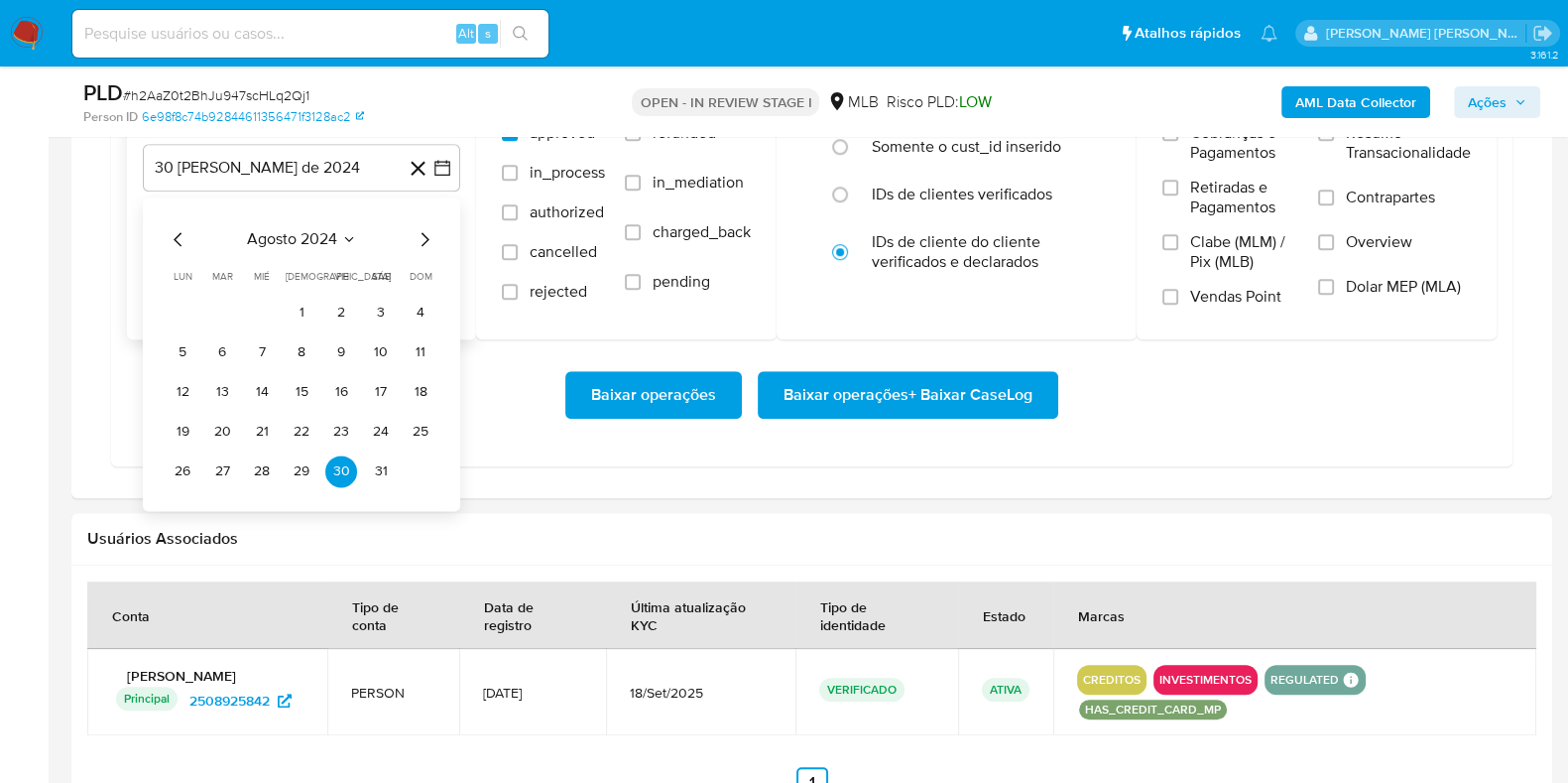
click at [417, 236] on icon "Mes siguiente" at bounding box center [425, 239] width 24 height 24
click at [417, 235] on icon "Mes siguiente" at bounding box center [425, 239] width 24 height 24
click at [417, 234] on icon "Mes siguiente" at bounding box center [425, 239] width 24 height 24
click at [420, 233] on icon "Mes siguiente" at bounding box center [425, 239] width 24 height 24
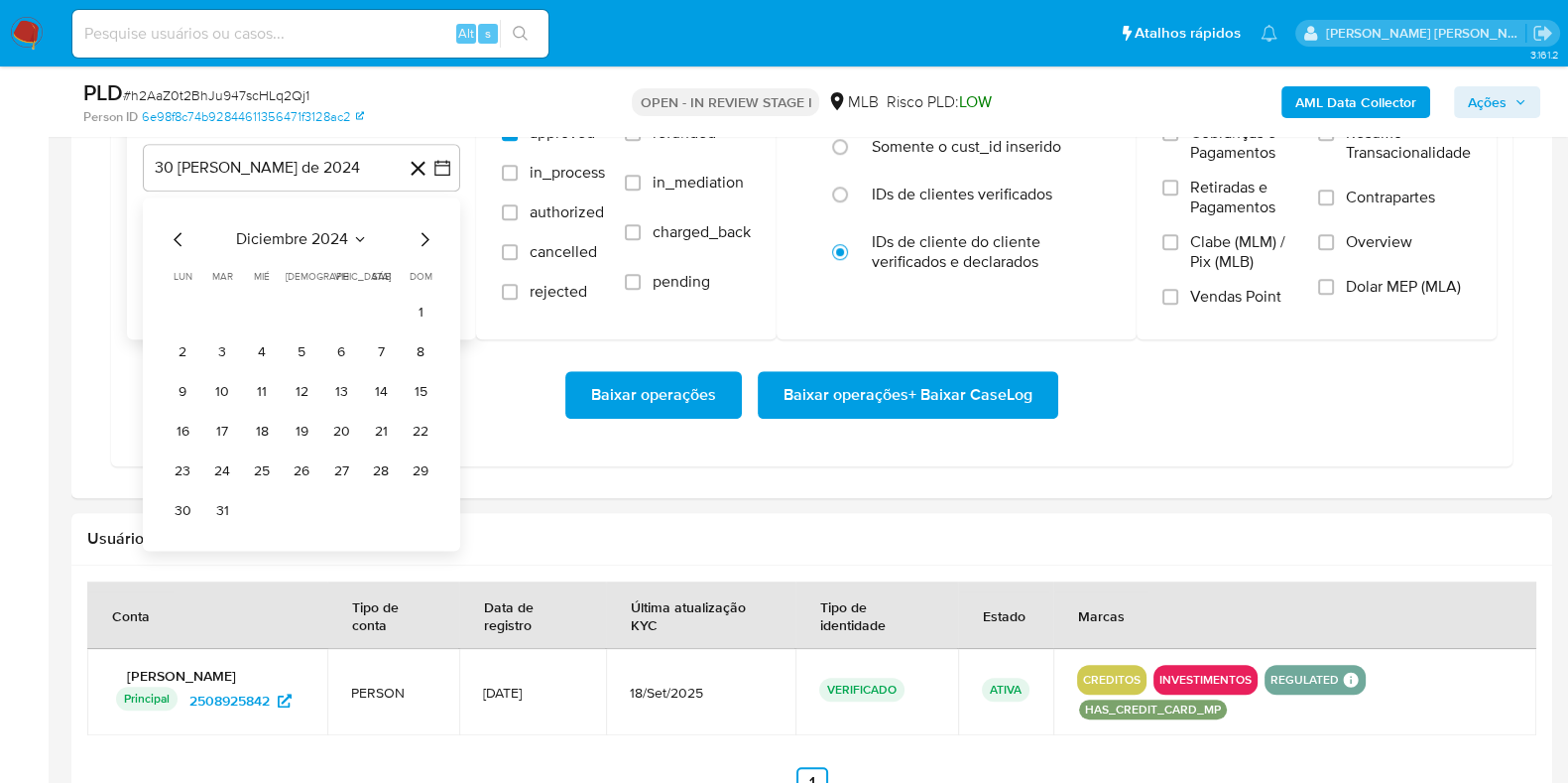
click at [420, 233] on icon "Mes siguiente" at bounding box center [425, 239] width 24 height 24
click at [421, 233] on icon "Mes siguiente" at bounding box center [425, 239] width 24 height 24
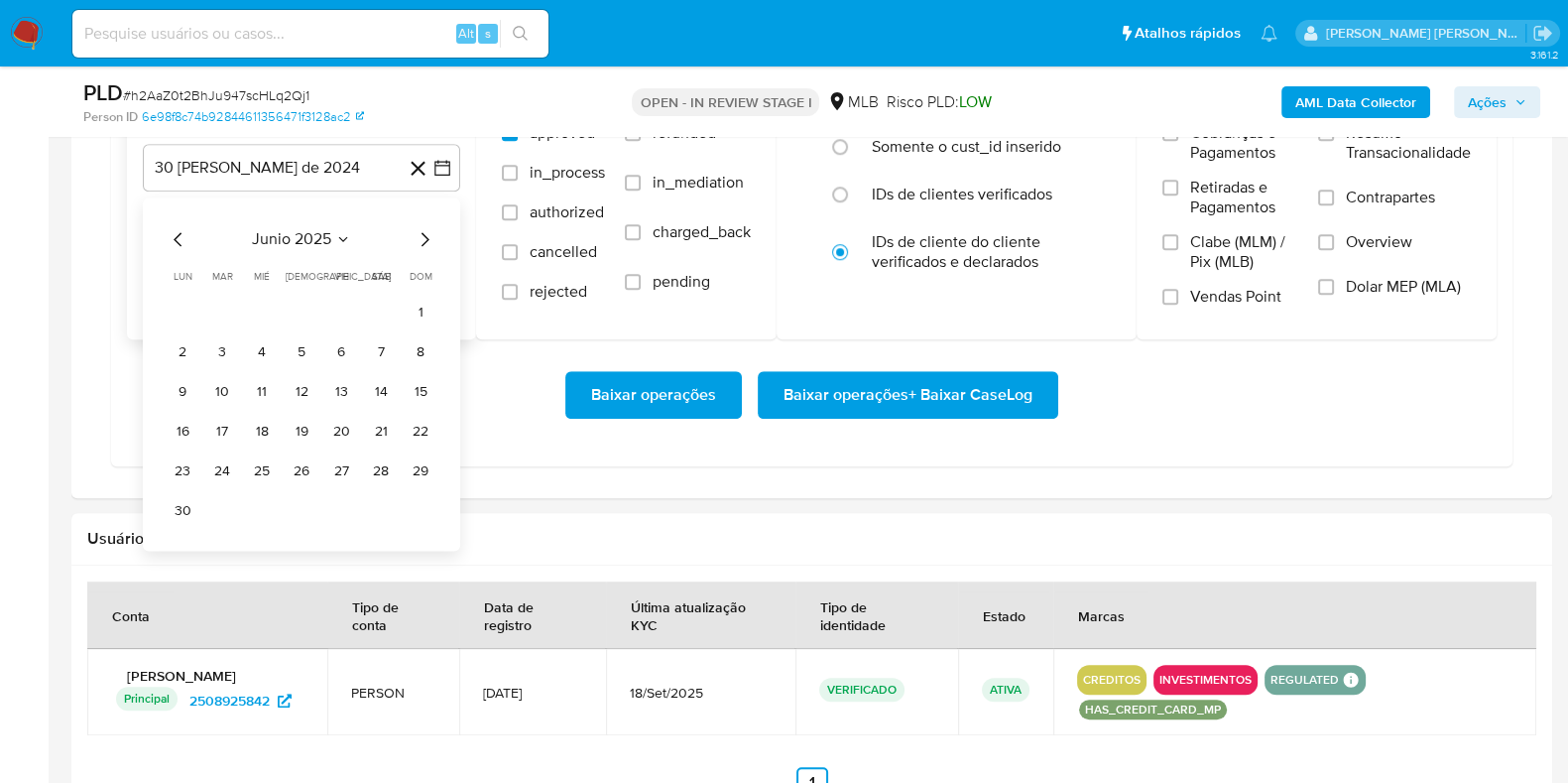
click at [421, 233] on icon "Mes siguiente" at bounding box center [425, 239] width 24 height 24
click at [424, 232] on icon "Mes siguiente" at bounding box center [425, 239] width 8 height 14
click at [421, 235] on icon "Mes siguiente" at bounding box center [425, 239] width 24 height 24
click at [184, 233] on icon "Mes anterior" at bounding box center [178, 239] width 24 height 24
click at [176, 233] on icon "Mes anterior" at bounding box center [177, 239] width 8 height 14
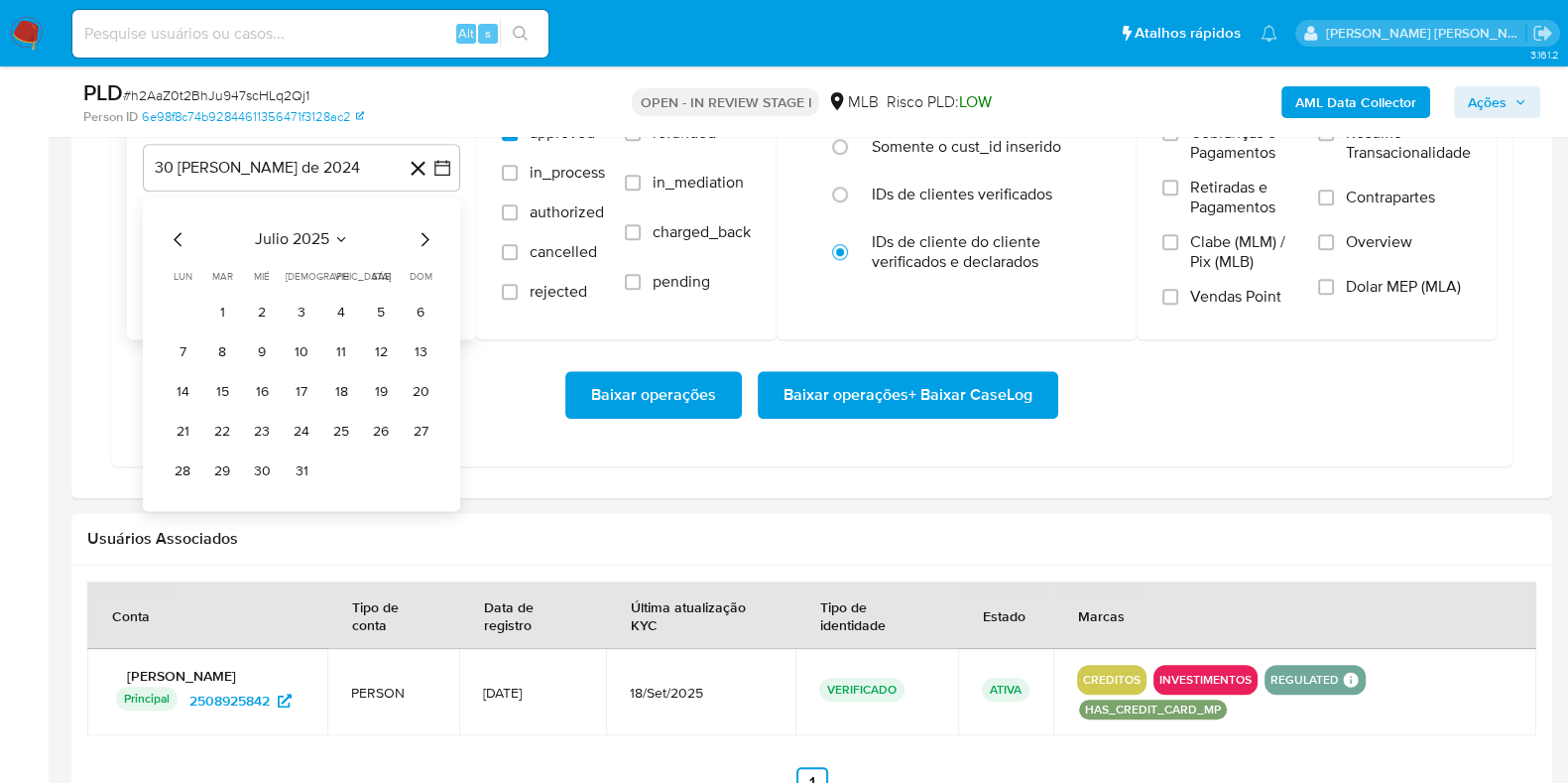
click at [176, 233] on icon "Mes anterior" at bounding box center [177, 239] width 8 height 14
click at [421, 235] on icon "Mes siguiente" at bounding box center [425, 239] width 24 height 24
click at [346, 307] on button "1" at bounding box center [341, 313] width 32 height 32
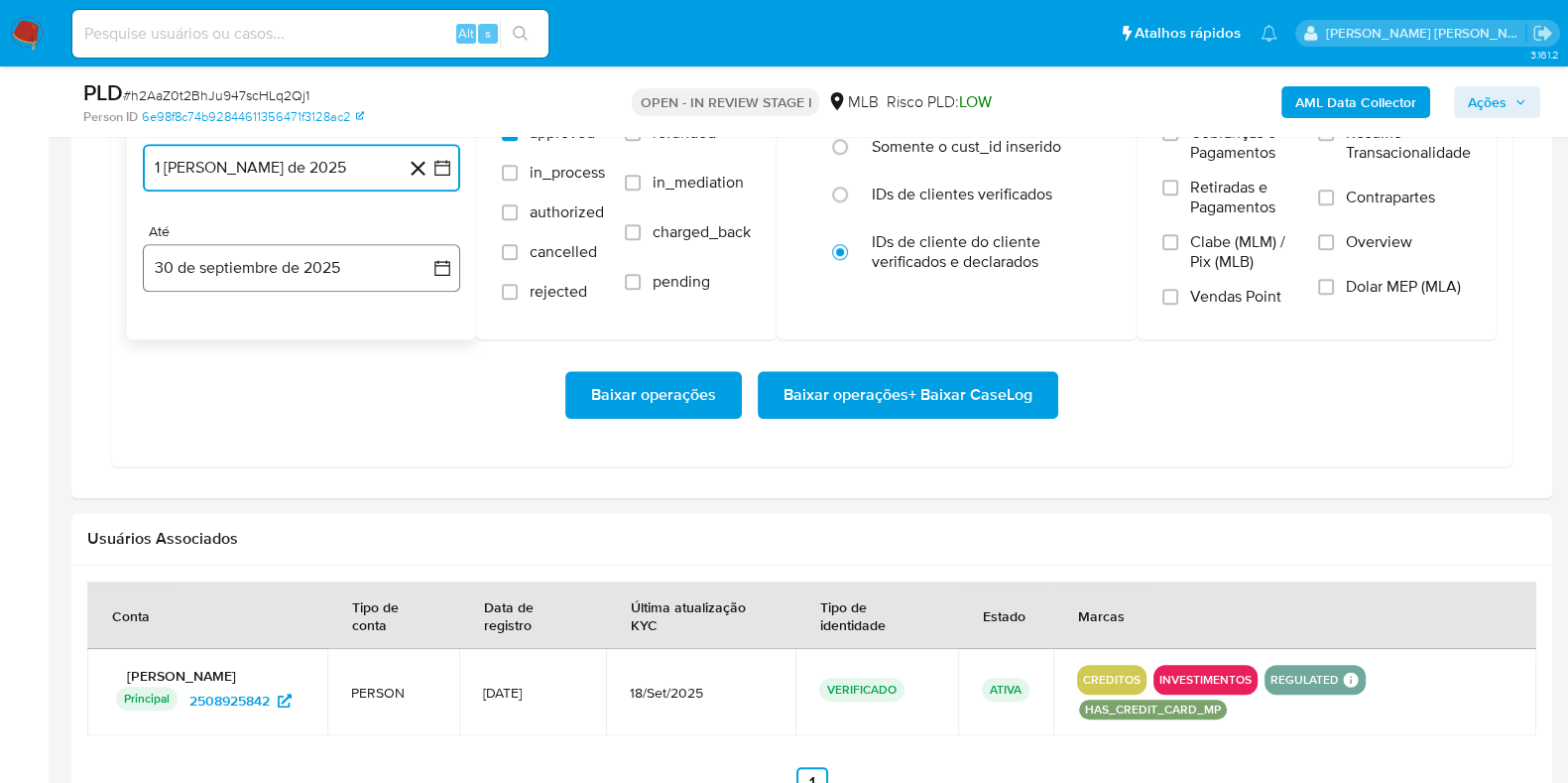
click at [311, 266] on button "30 de septiembre de 2025" at bounding box center [301, 268] width 318 height 48
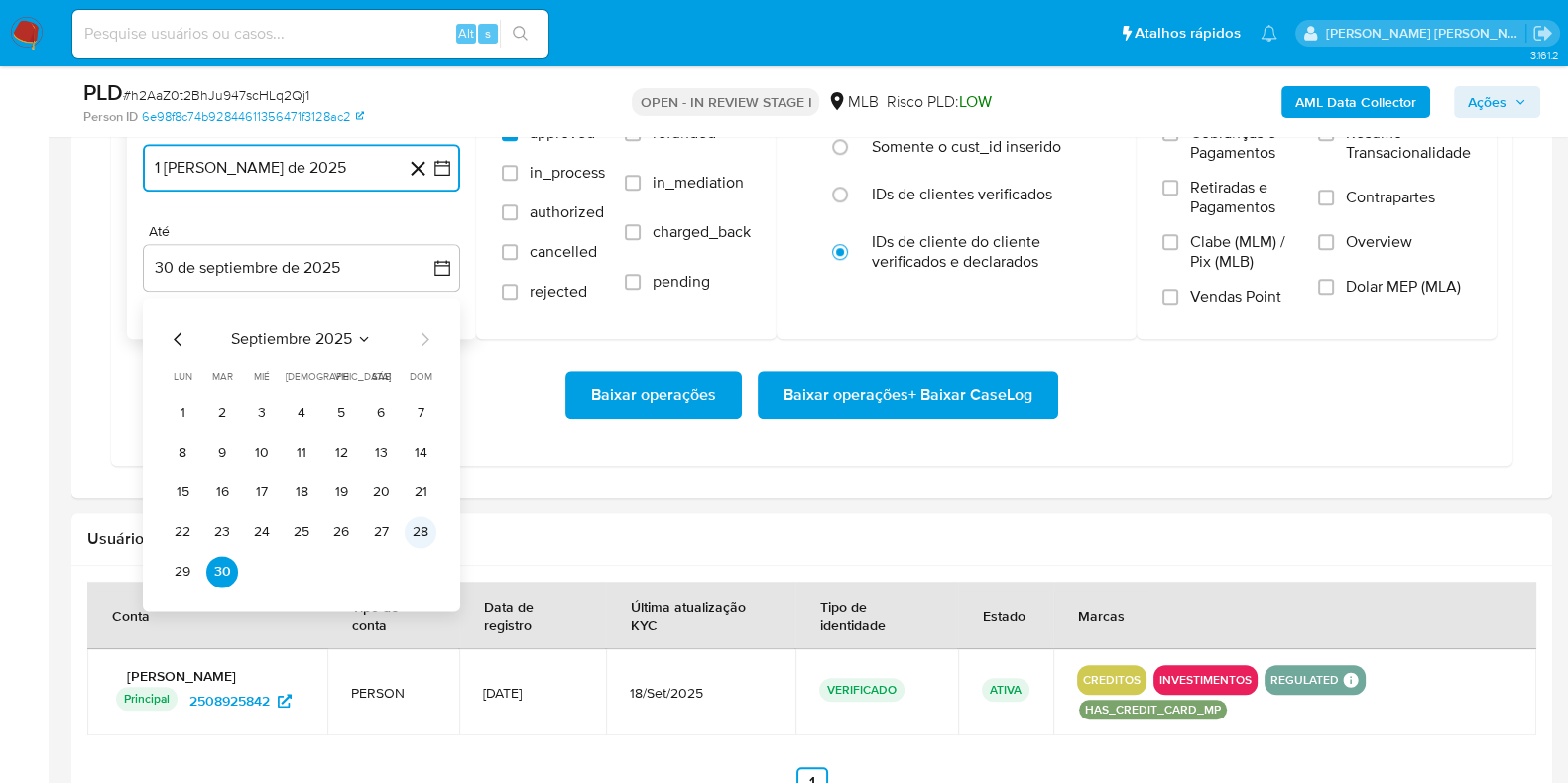
click at [426, 530] on button "28" at bounding box center [421, 532] width 32 height 32
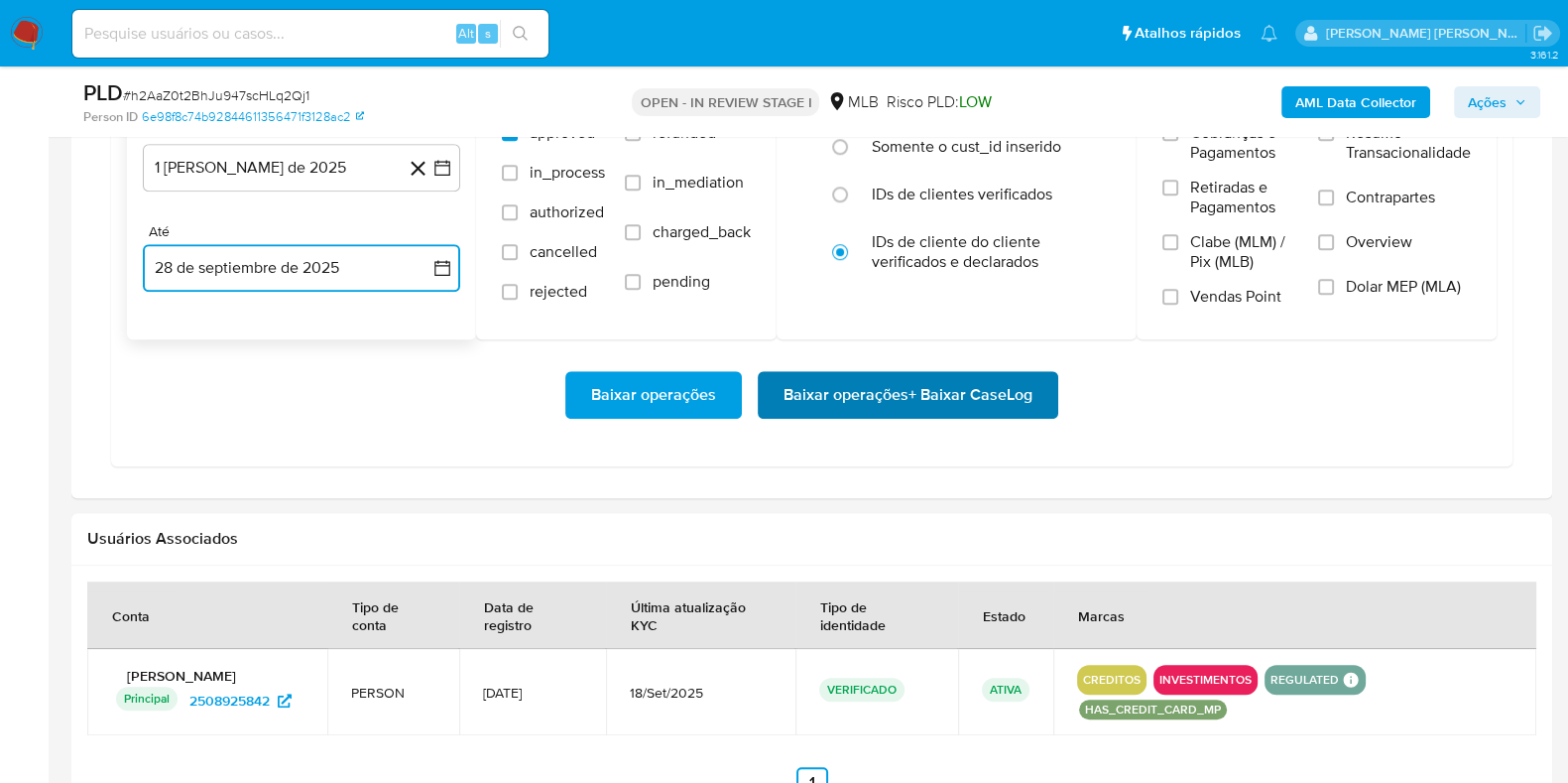
click at [804, 387] on span "Baixar operações + Baixar CaseLog" at bounding box center [908, 395] width 249 height 44
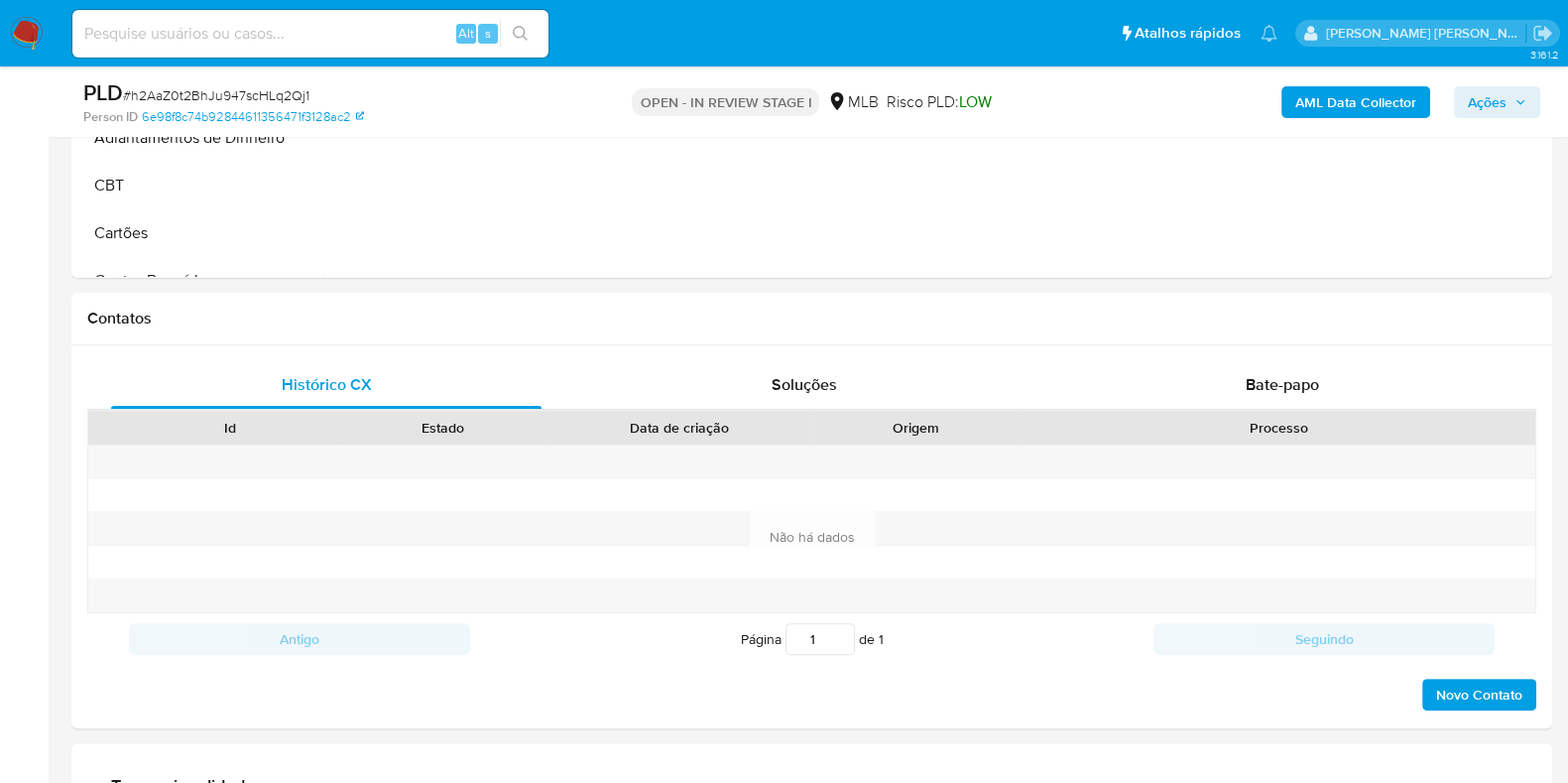
scroll to position [373, 0]
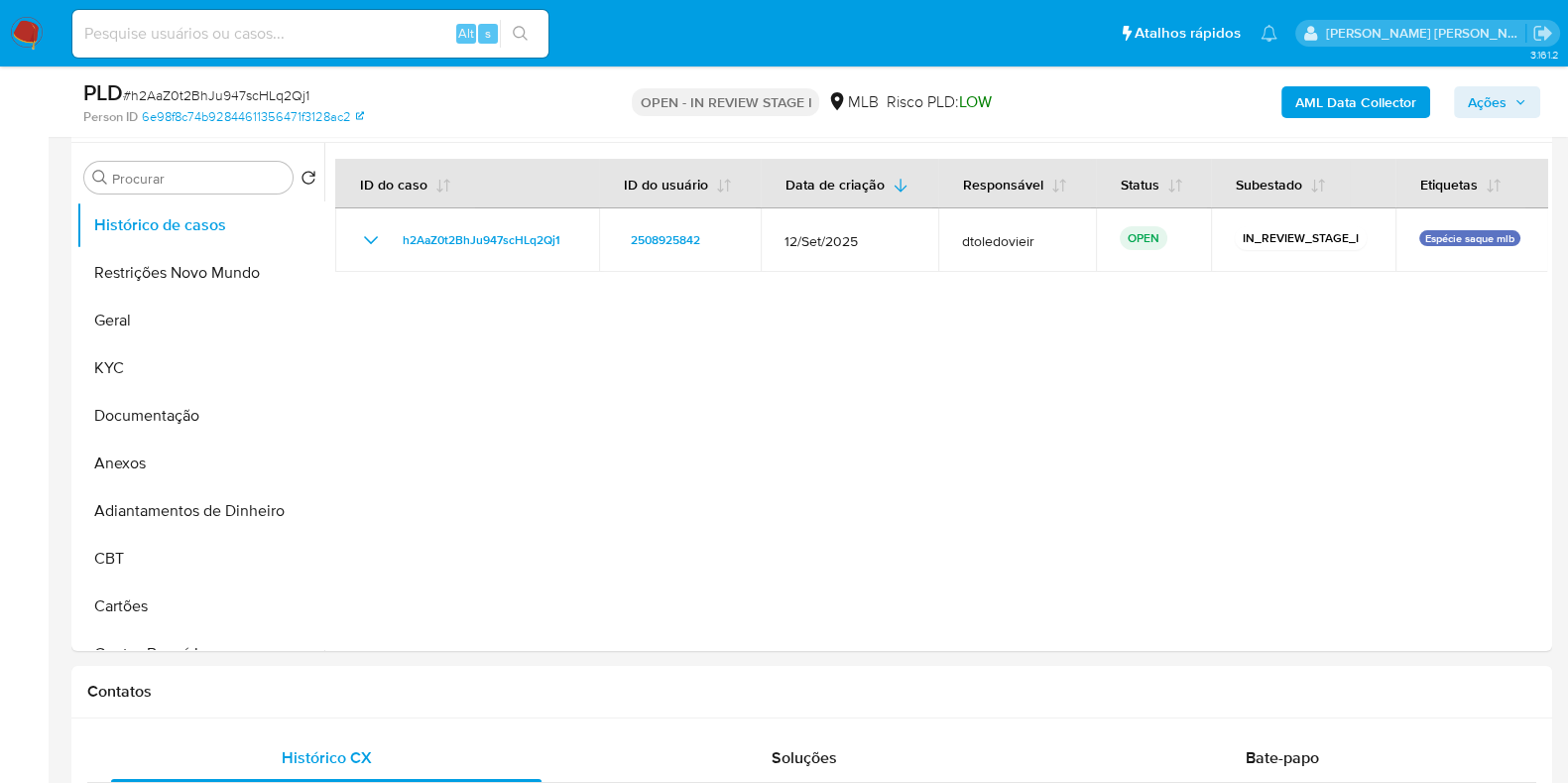
click at [32, 29] on img at bounding box center [27, 34] width 34 height 34
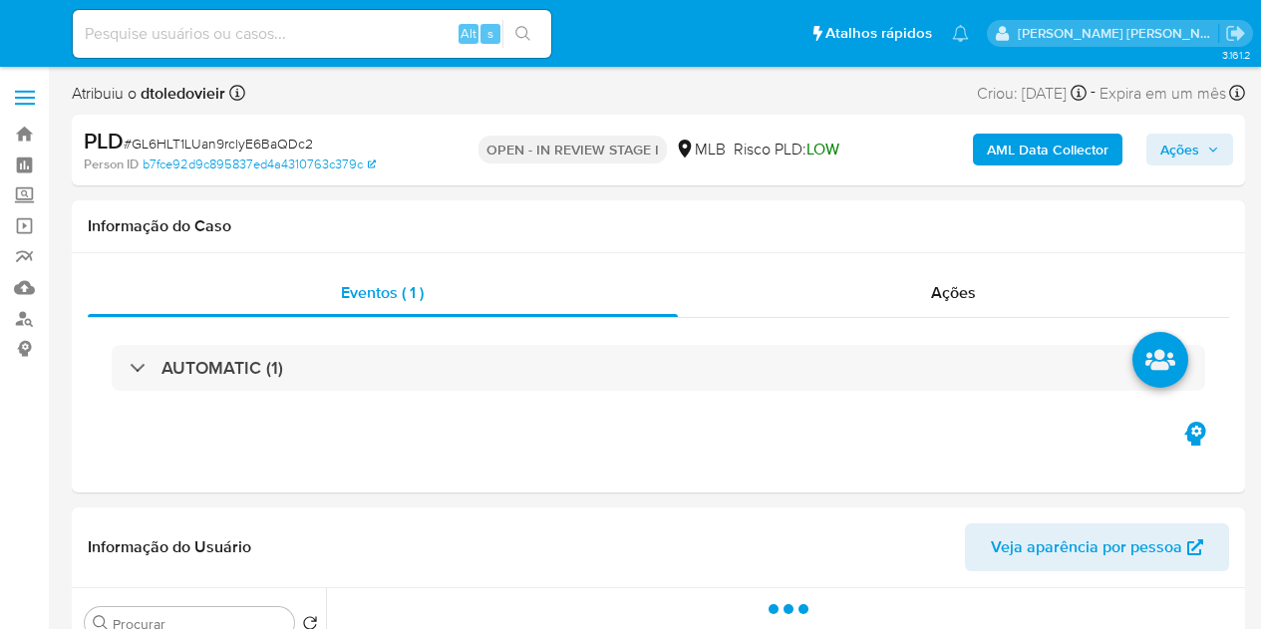
select select "10"
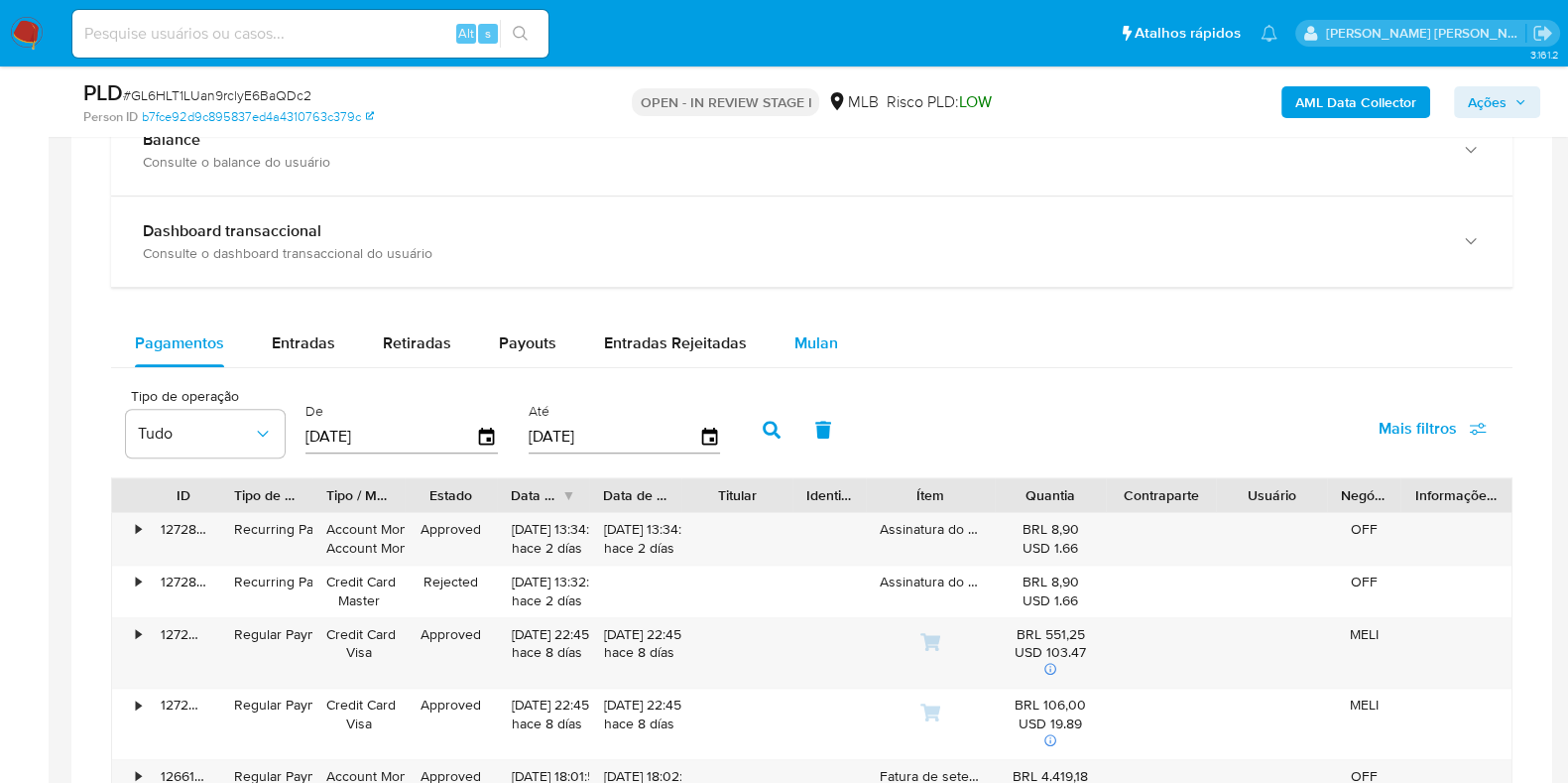
click at [819, 335] on span "Mulan" at bounding box center [816, 343] width 44 height 23
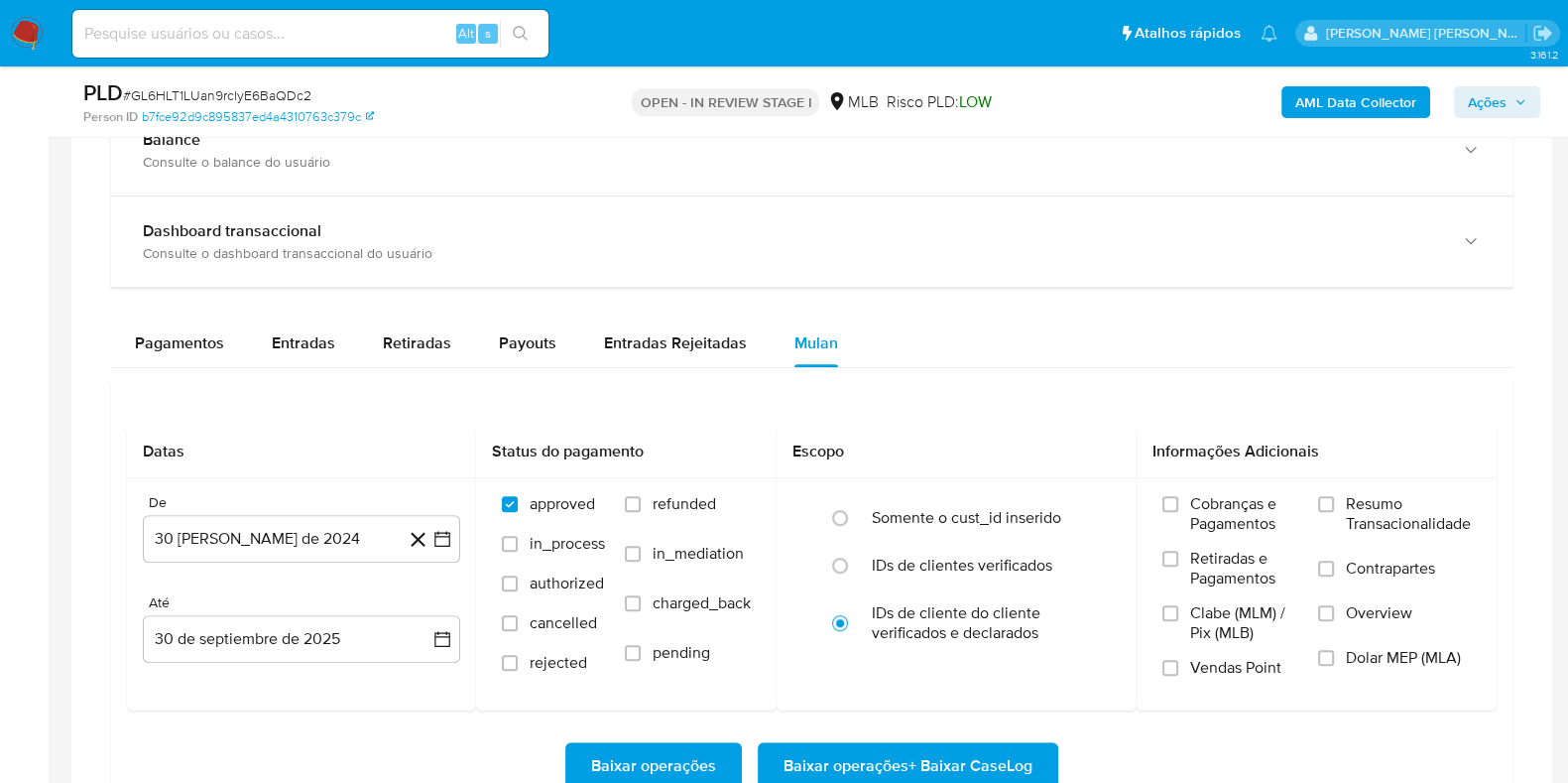
scroll to position [1860, 0]
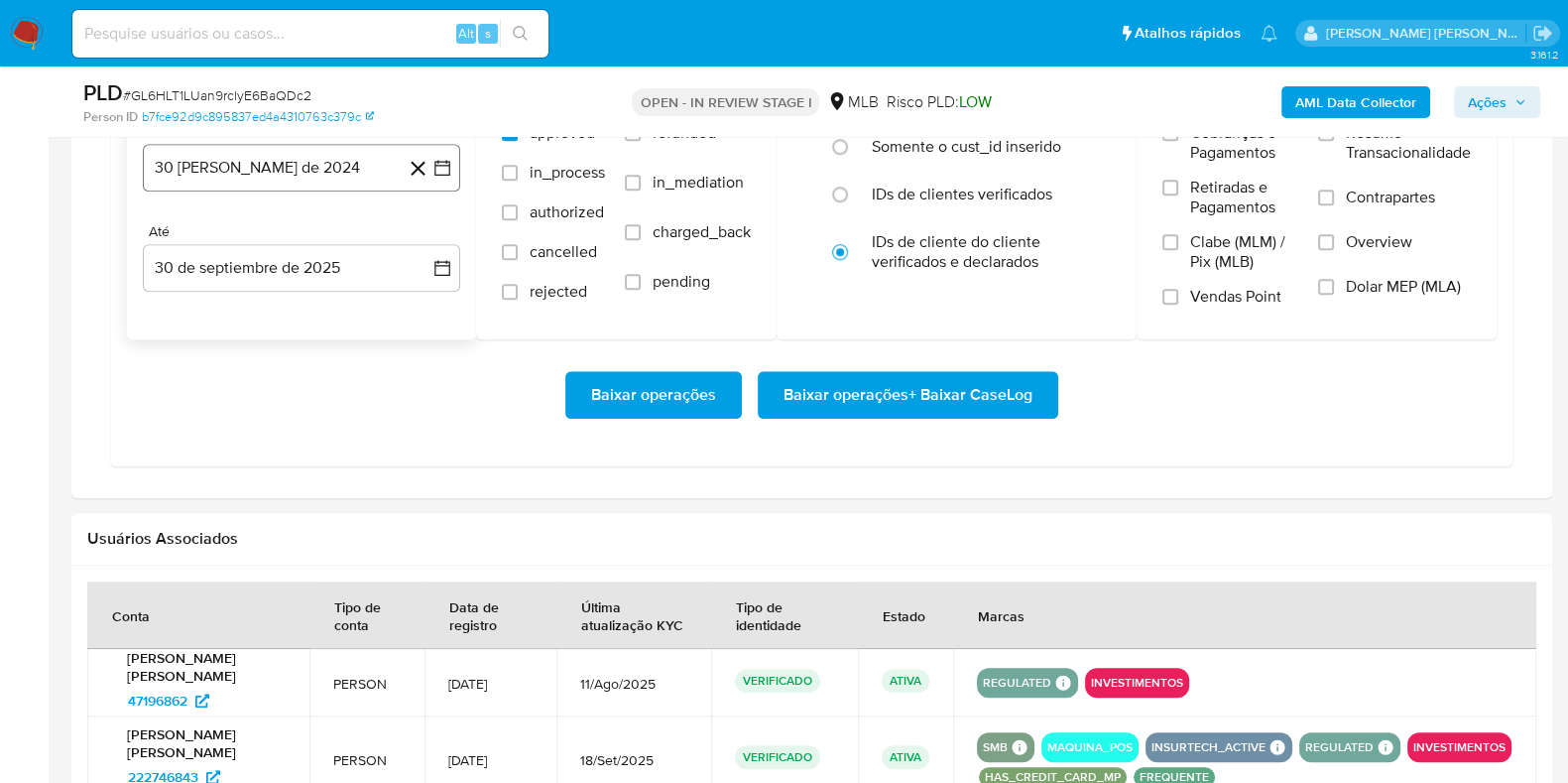
click at [324, 164] on button "30 [PERSON_NAME] de 2024" at bounding box center [301, 167] width 318 height 48
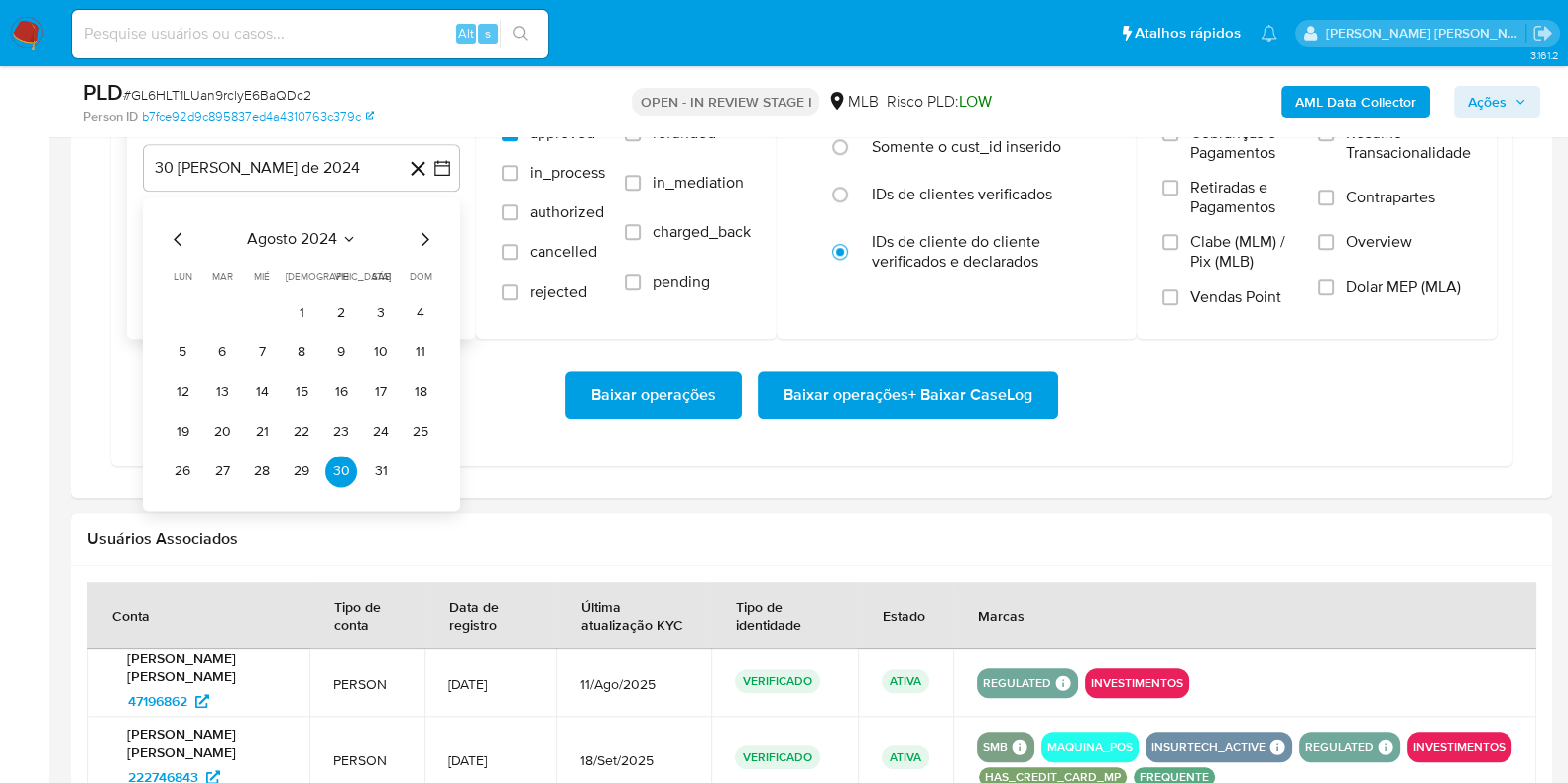
click at [419, 235] on icon "Mes siguiente" at bounding box center [425, 239] width 24 height 24
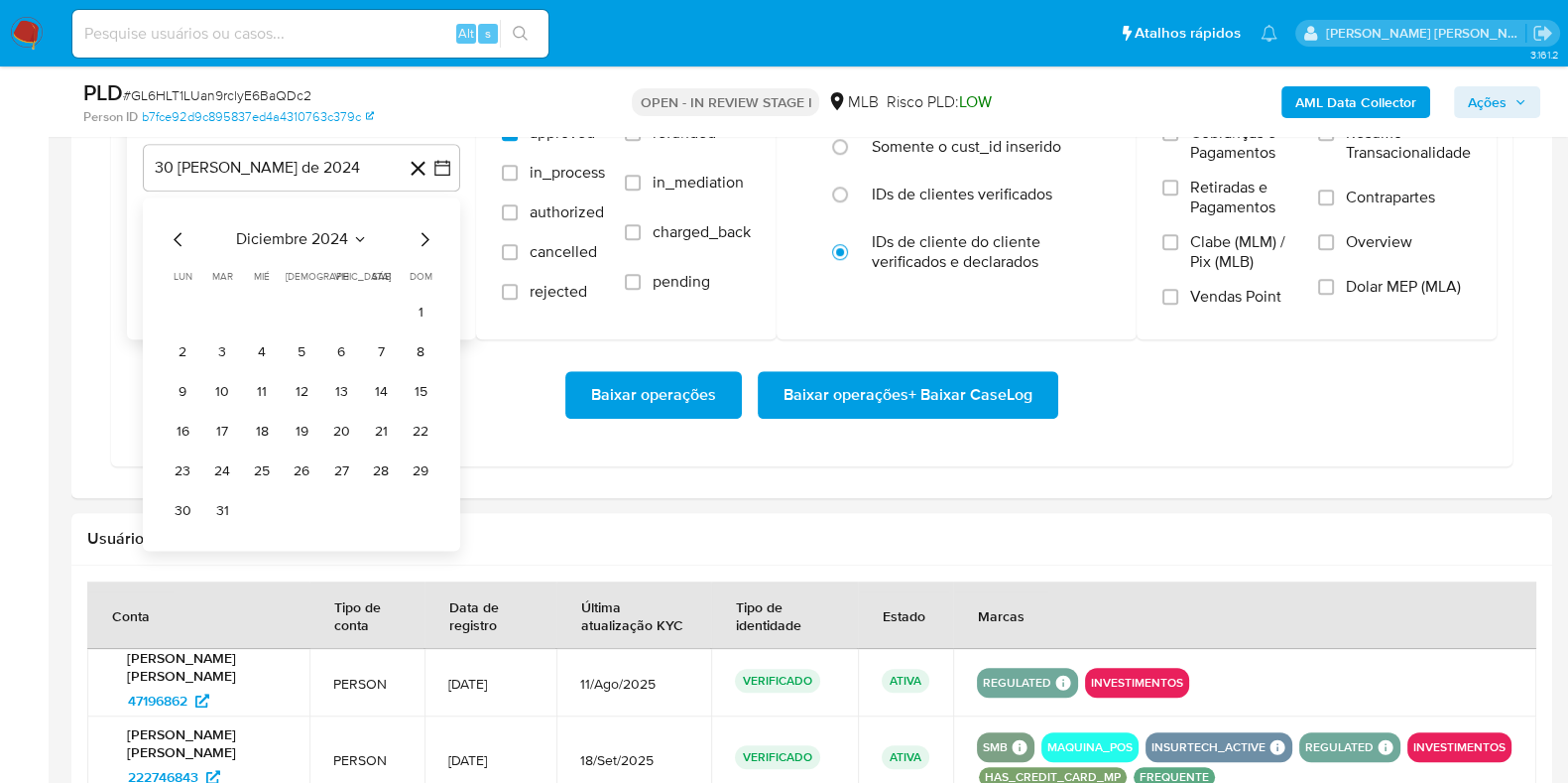
click at [419, 235] on icon "Mes siguiente" at bounding box center [425, 239] width 24 height 24
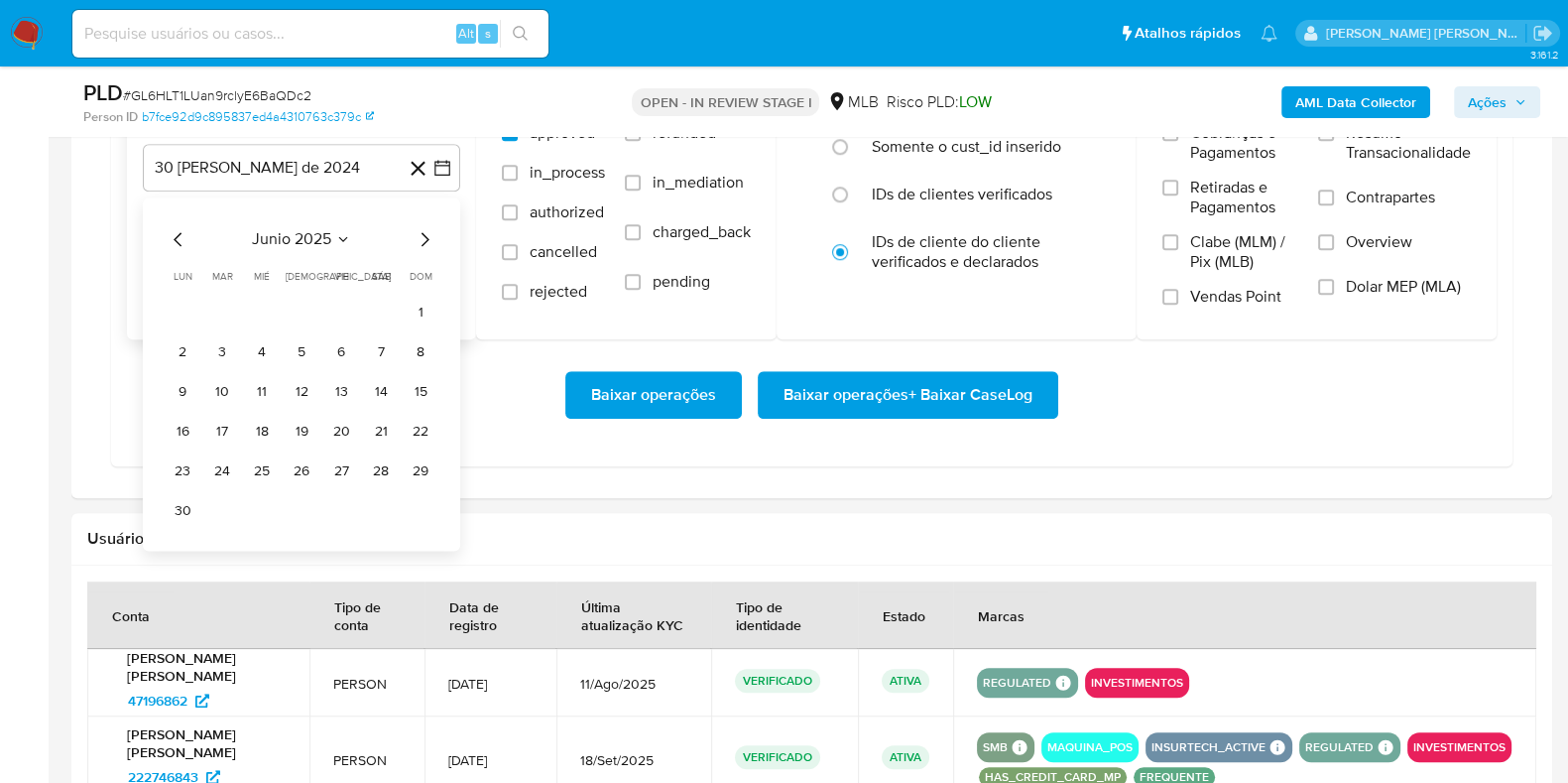
click at [419, 235] on icon "Mes siguiente" at bounding box center [425, 239] width 24 height 24
drag, startPoint x: 415, startPoint y: 222, endPoint x: 419, endPoint y: 235, distance: 13.6
click at [417, 222] on div "julio 2025 julio 2025 lun lunes mar martes mié miércoles jue jueves vie viernes…" at bounding box center [301, 354] width 318 height 314
click at [419, 236] on icon "Mes siguiente" at bounding box center [425, 239] width 24 height 24
click at [335, 307] on button "1" at bounding box center [341, 313] width 32 height 32
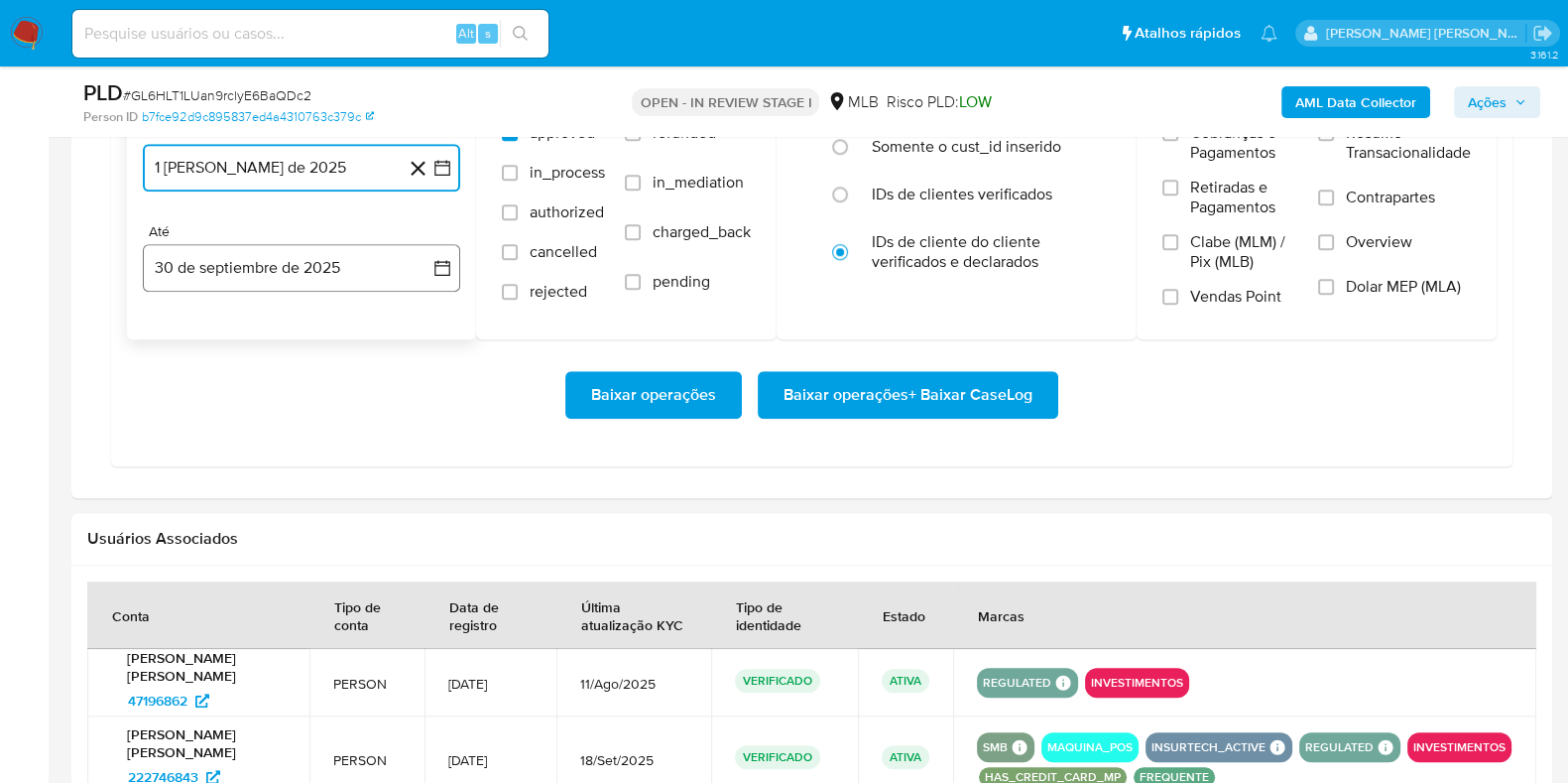
click at [303, 275] on button "30 de septiembre de 2025" at bounding box center [301, 268] width 318 height 48
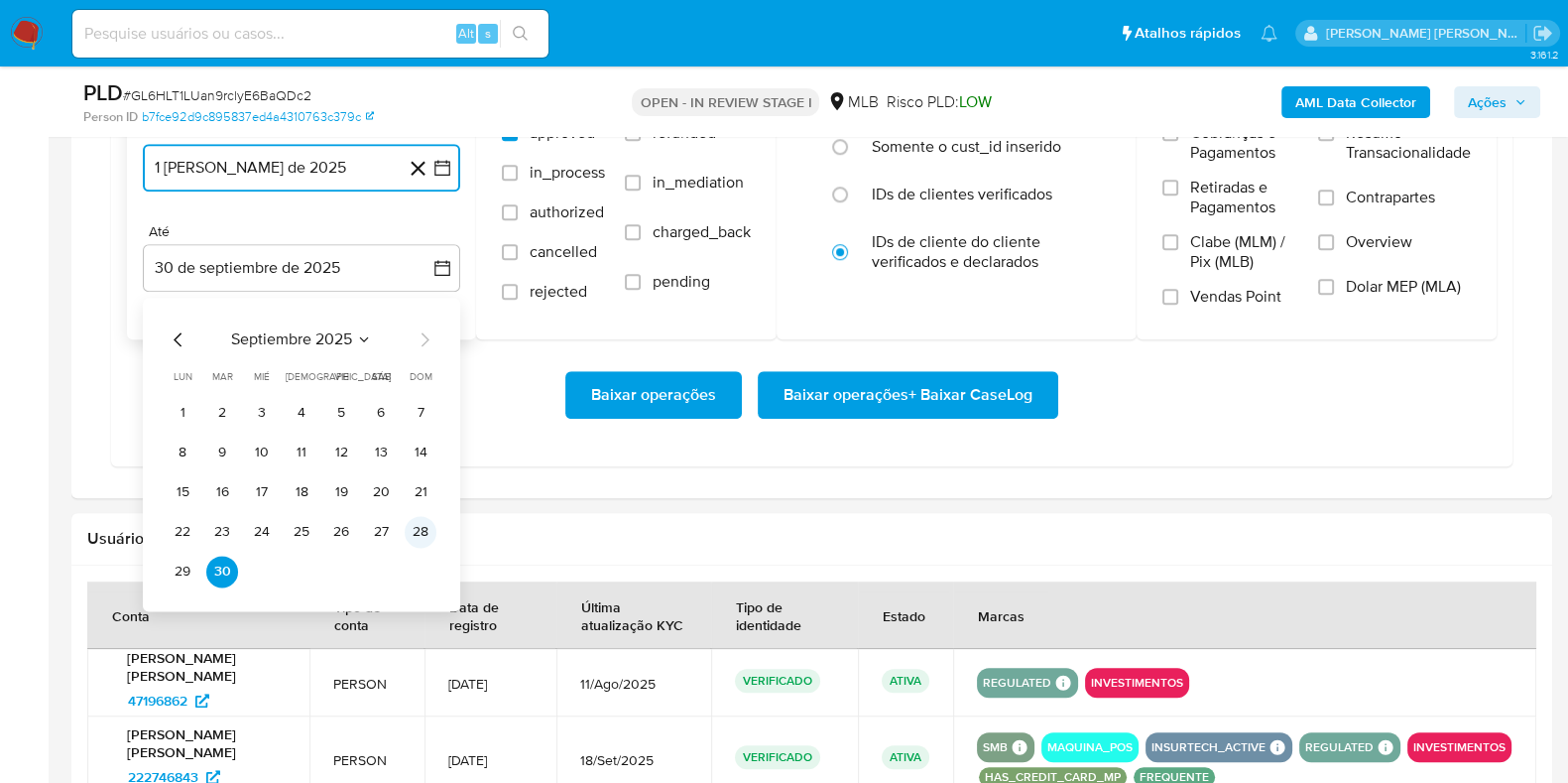
click at [419, 534] on button "28" at bounding box center [421, 532] width 32 height 32
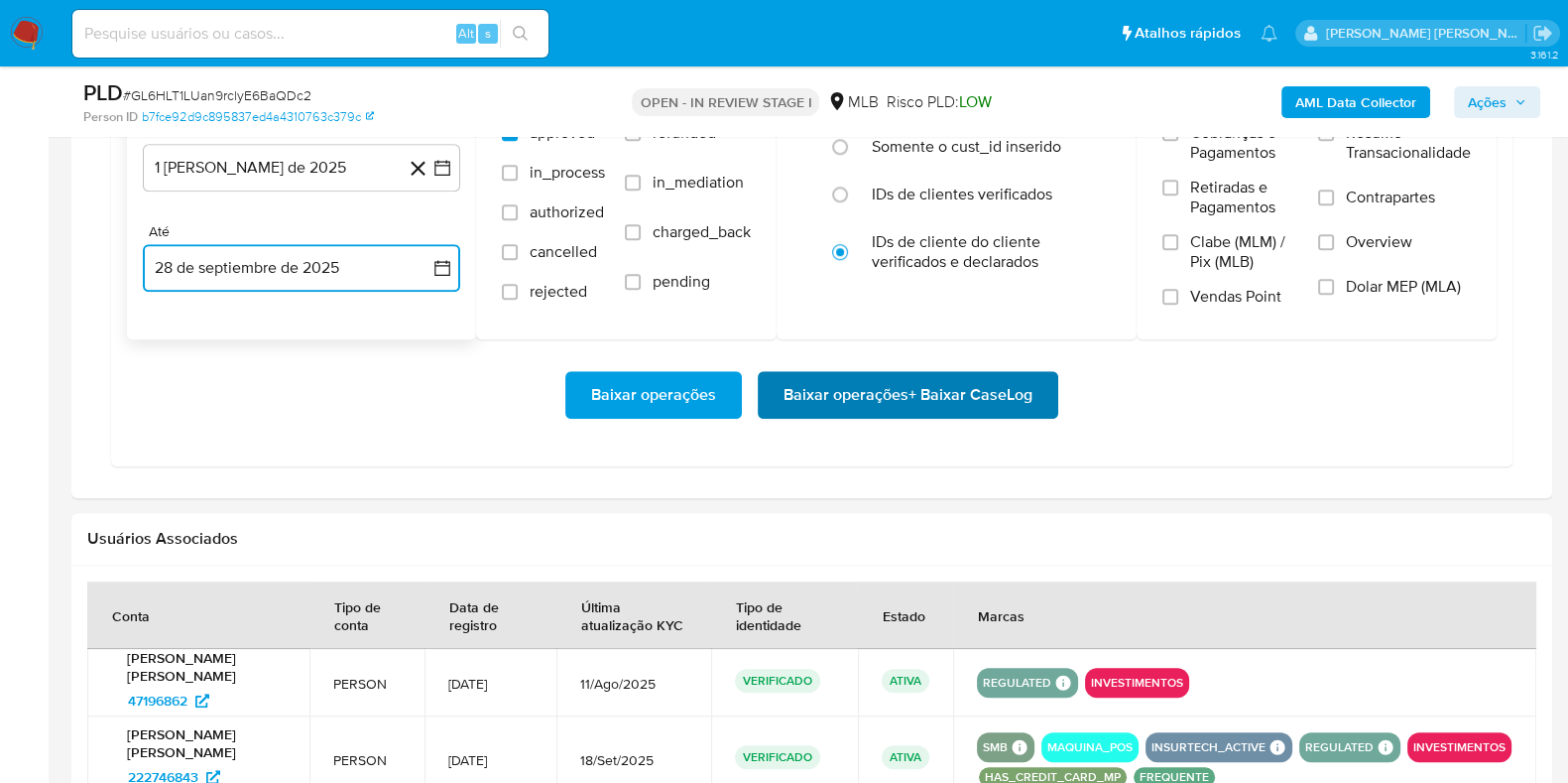
click at [779, 392] on button "Baixar operações + Baixar CaseLog" at bounding box center [908, 395] width 301 height 48
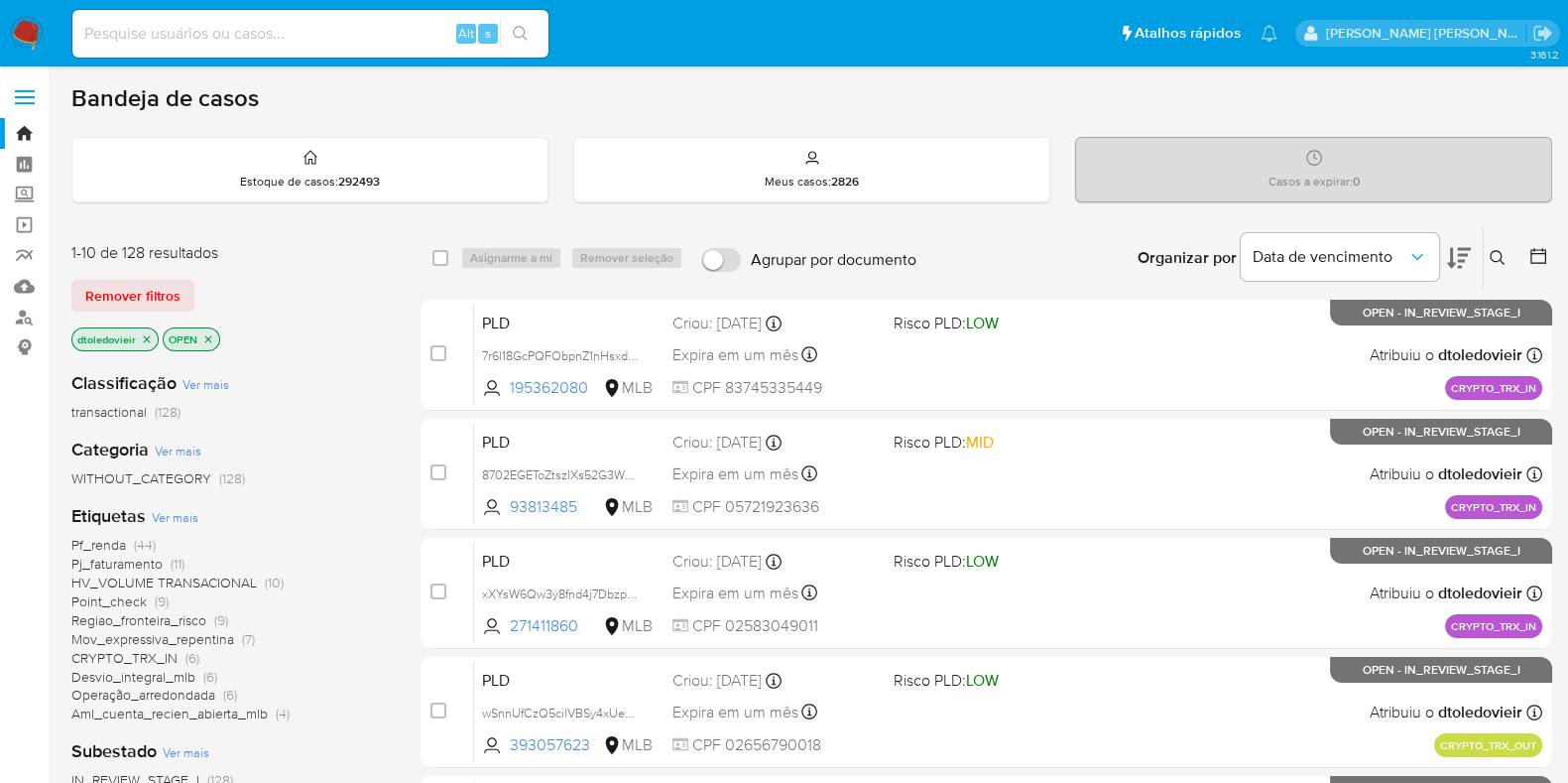
click at [976, 231] on div "Organizar por Data de vencimento Os resultados não podem ser classificados enqu…" at bounding box center [1239, 258] width 626 height 62
click at [958, 269] on div "Organizar por Data de vencimento Os resultados não podem ser classificados enqu…" at bounding box center [1239, 258] width 626 height 62
click at [336, 42] on input at bounding box center [311, 34] width 476 height 26
paste input "1050282809"
type input "1050282809"
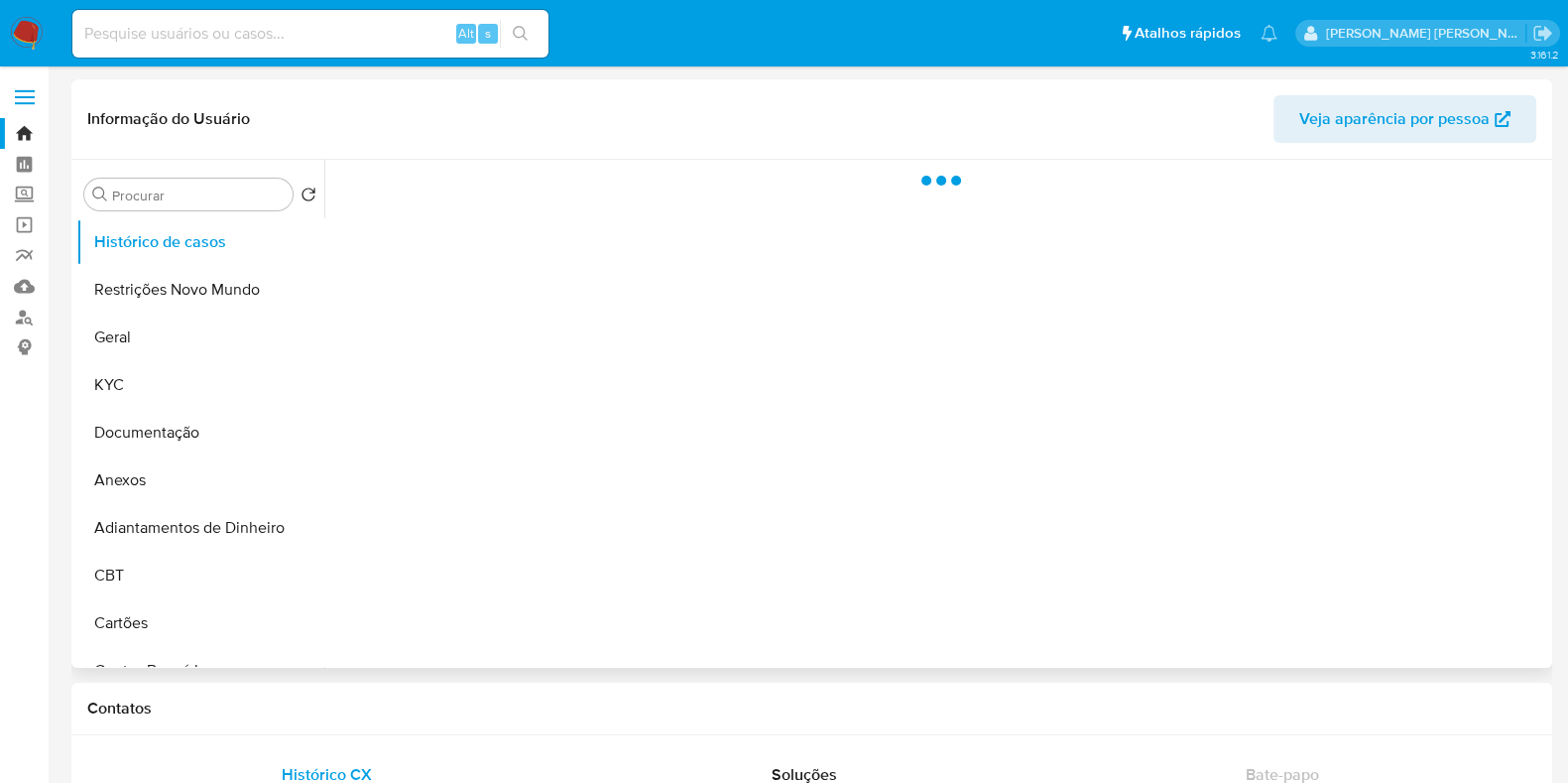
select select "10"
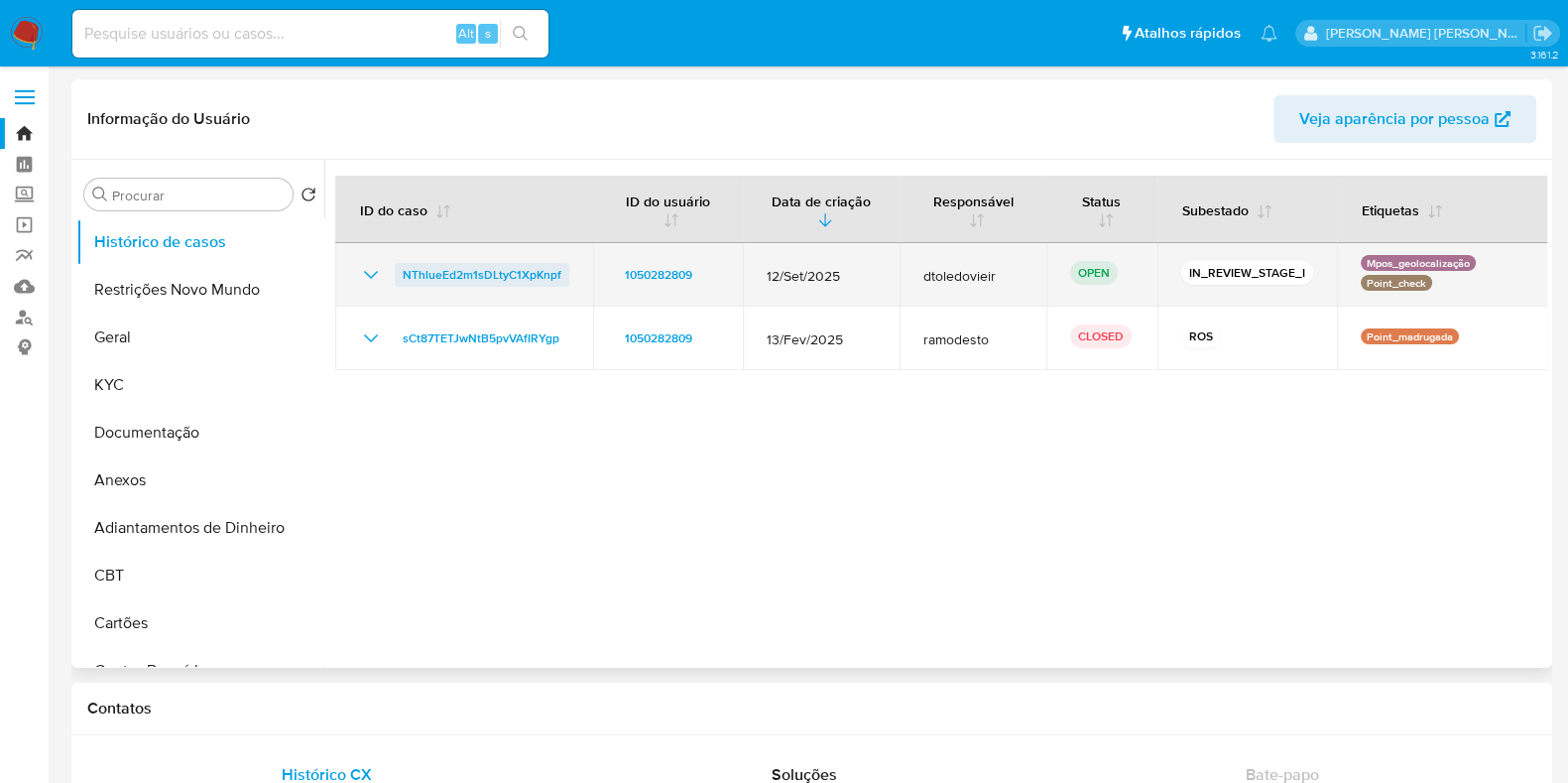
click at [488, 273] on span "NThlueEd2m1sDLtyC1XpKnpf" at bounding box center [482, 275] width 158 height 24
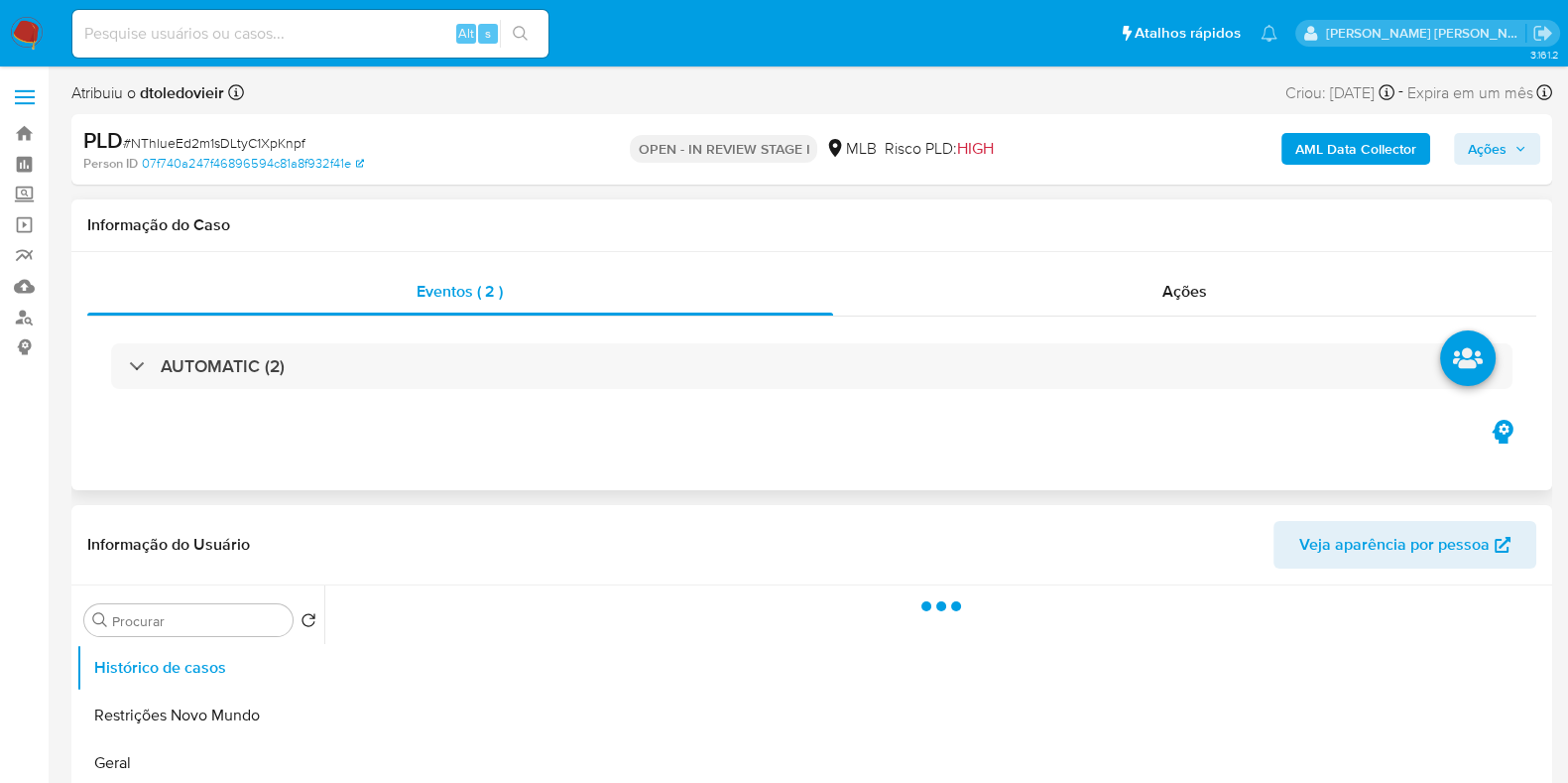
select select "10"
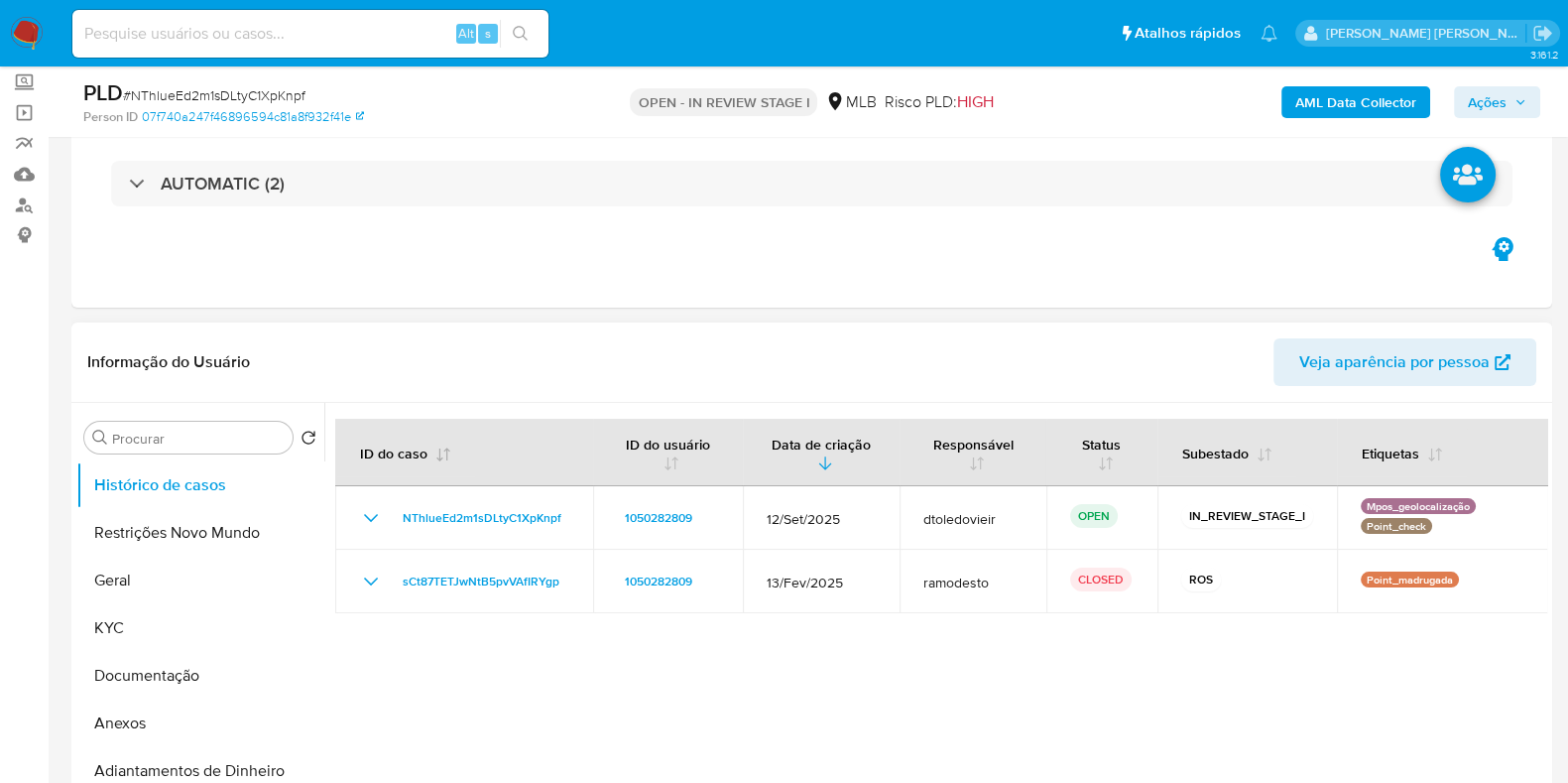
scroll to position [247, 0]
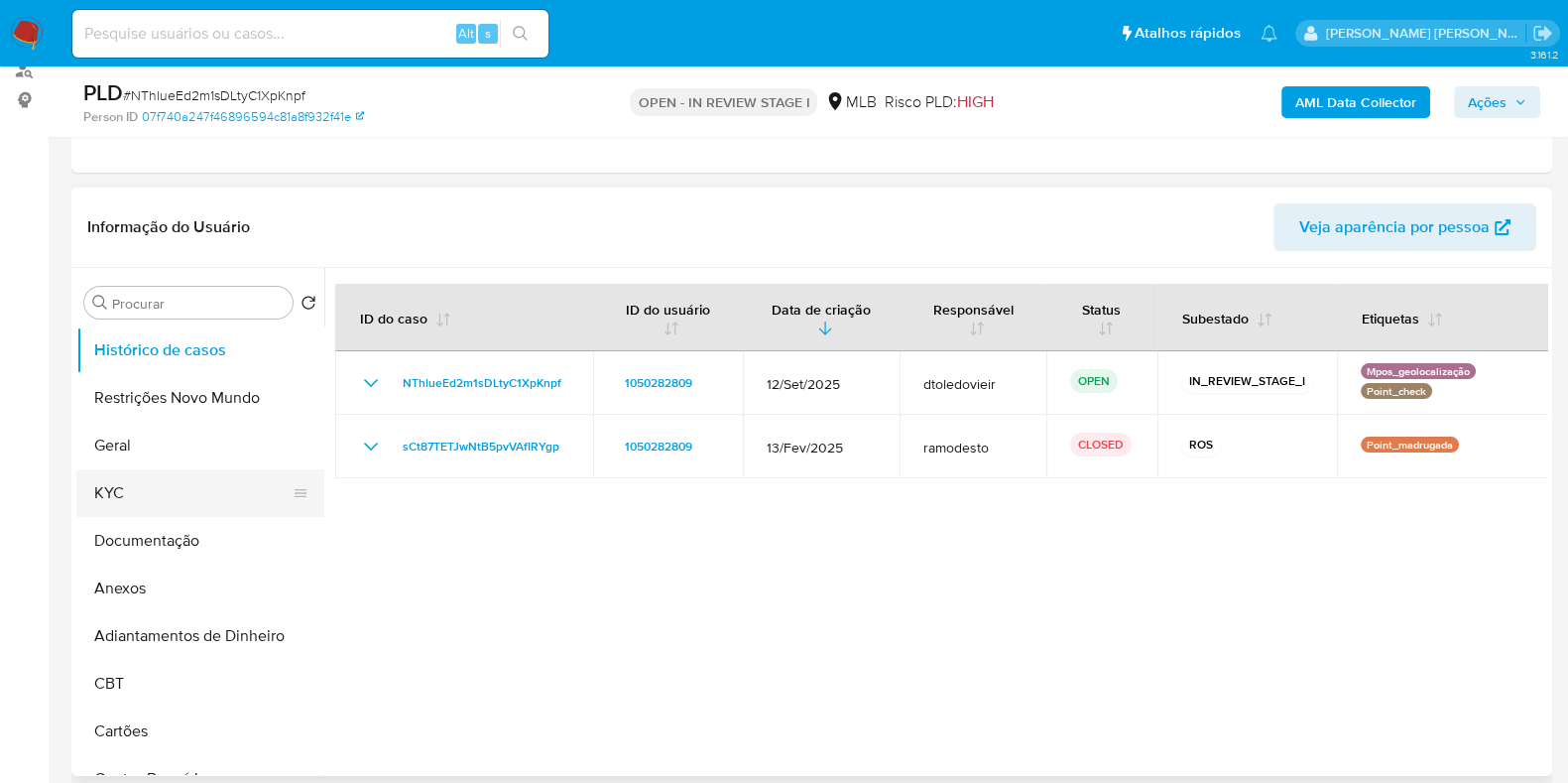
drag, startPoint x: 208, startPoint y: 460, endPoint x: 177, endPoint y: 491, distance: 43.8
click at [207, 462] on button "Geral" at bounding box center [200, 445] width 248 height 48
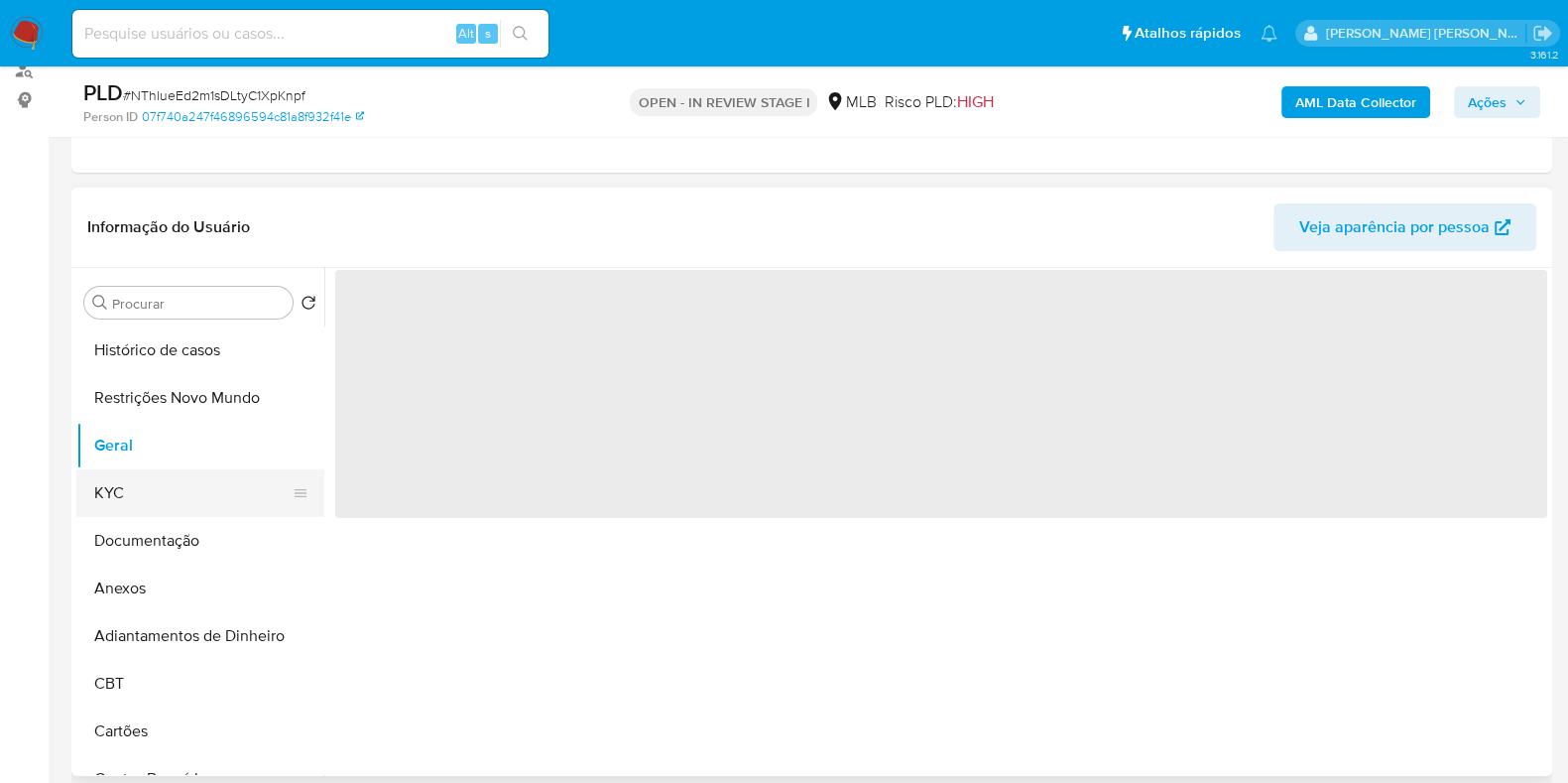
click at [175, 493] on button "KYC" at bounding box center [192, 493] width 232 height 48
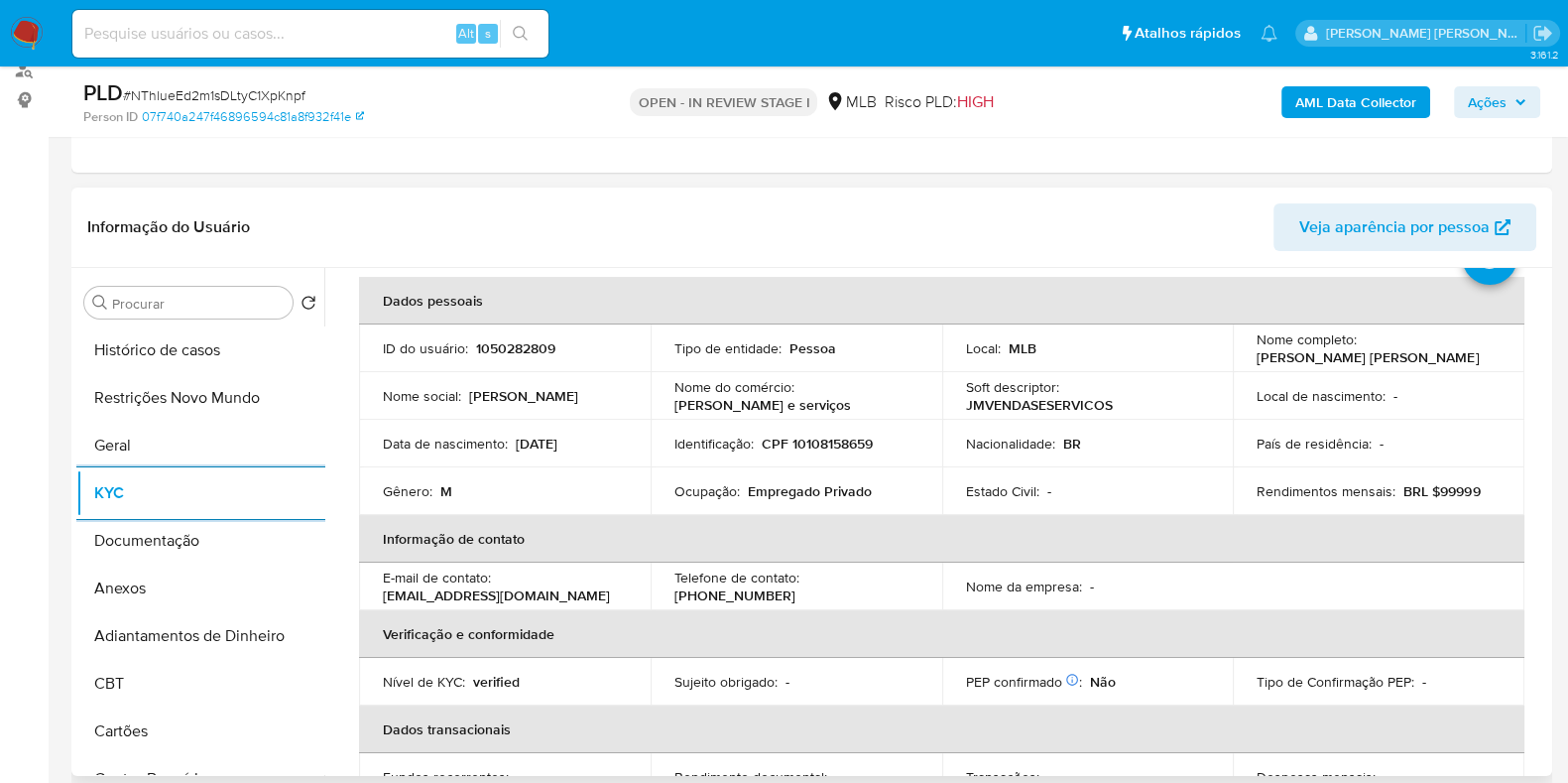
scroll to position [124, 0]
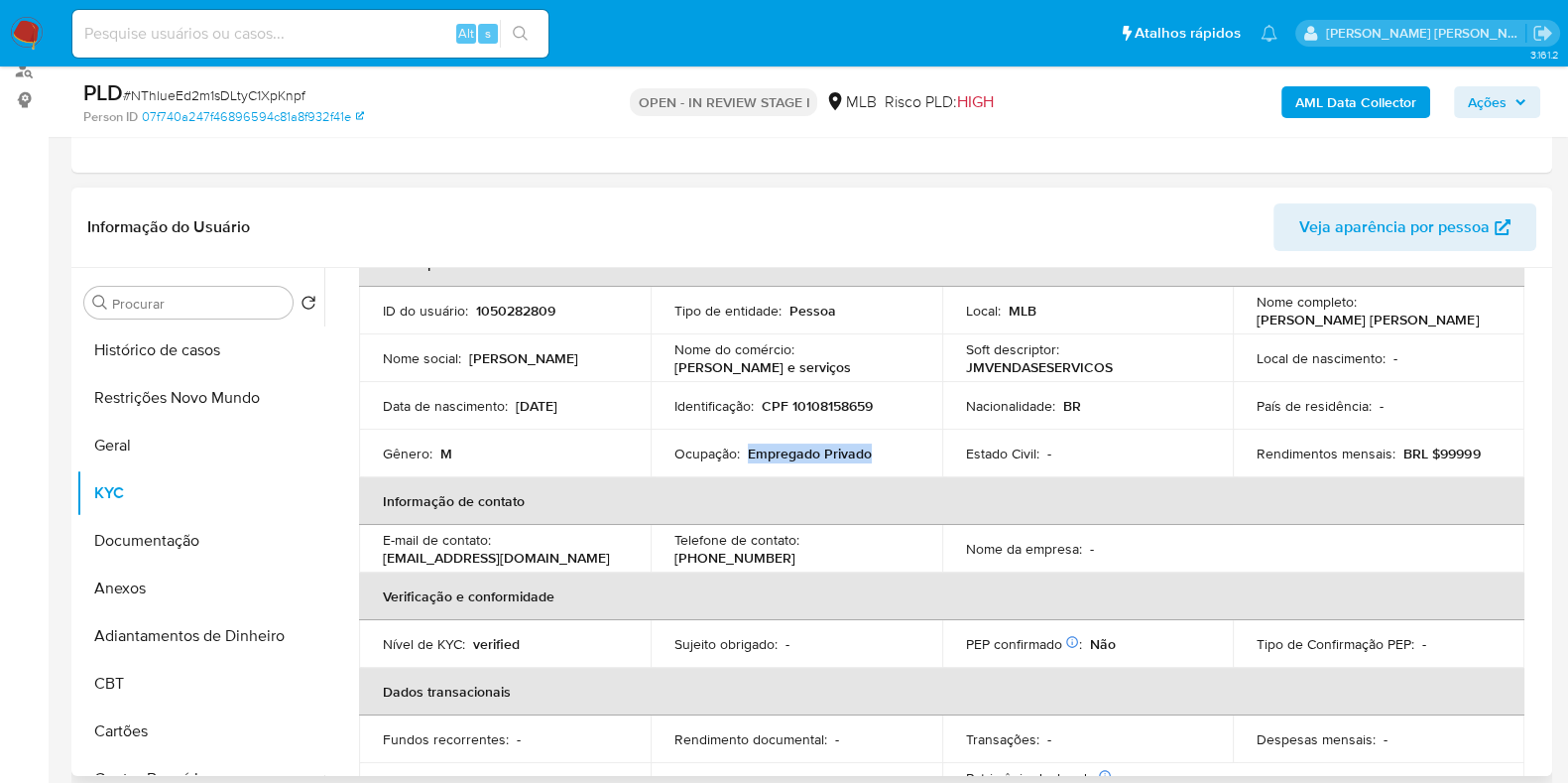
drag, startPoint x: 810, startPoint y: 456, endPoint x: 749, endPoint y: 457, distance: 61.0
click at [749, 457] on div "Ocupação : Empregado Privado" at bounding box center [796, 453] width 244 height 18
click at [139, 532] on button "Documentação" at bounding box center [192, 541] width 232 height 48
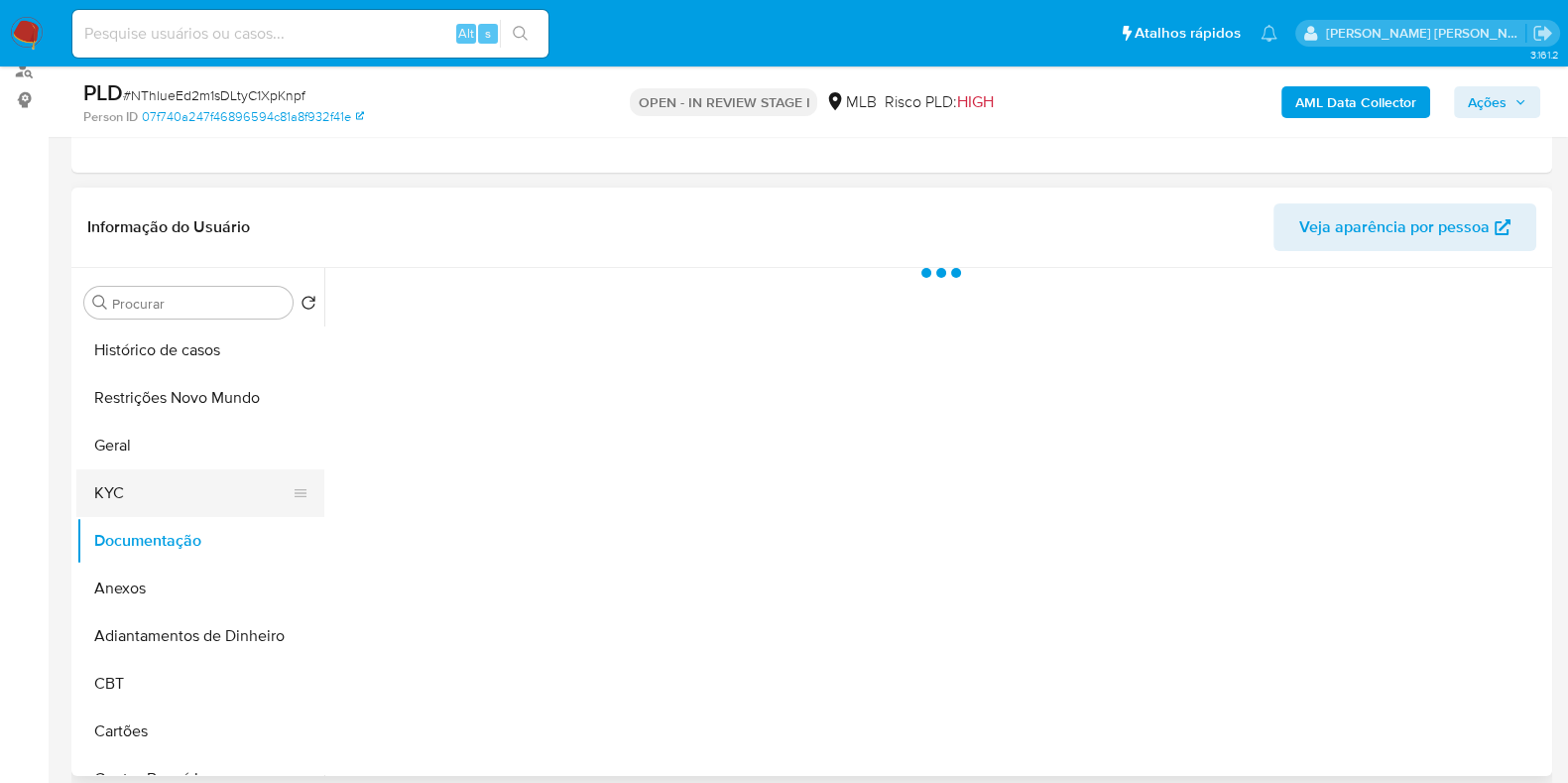
scroll to position [0, 0]
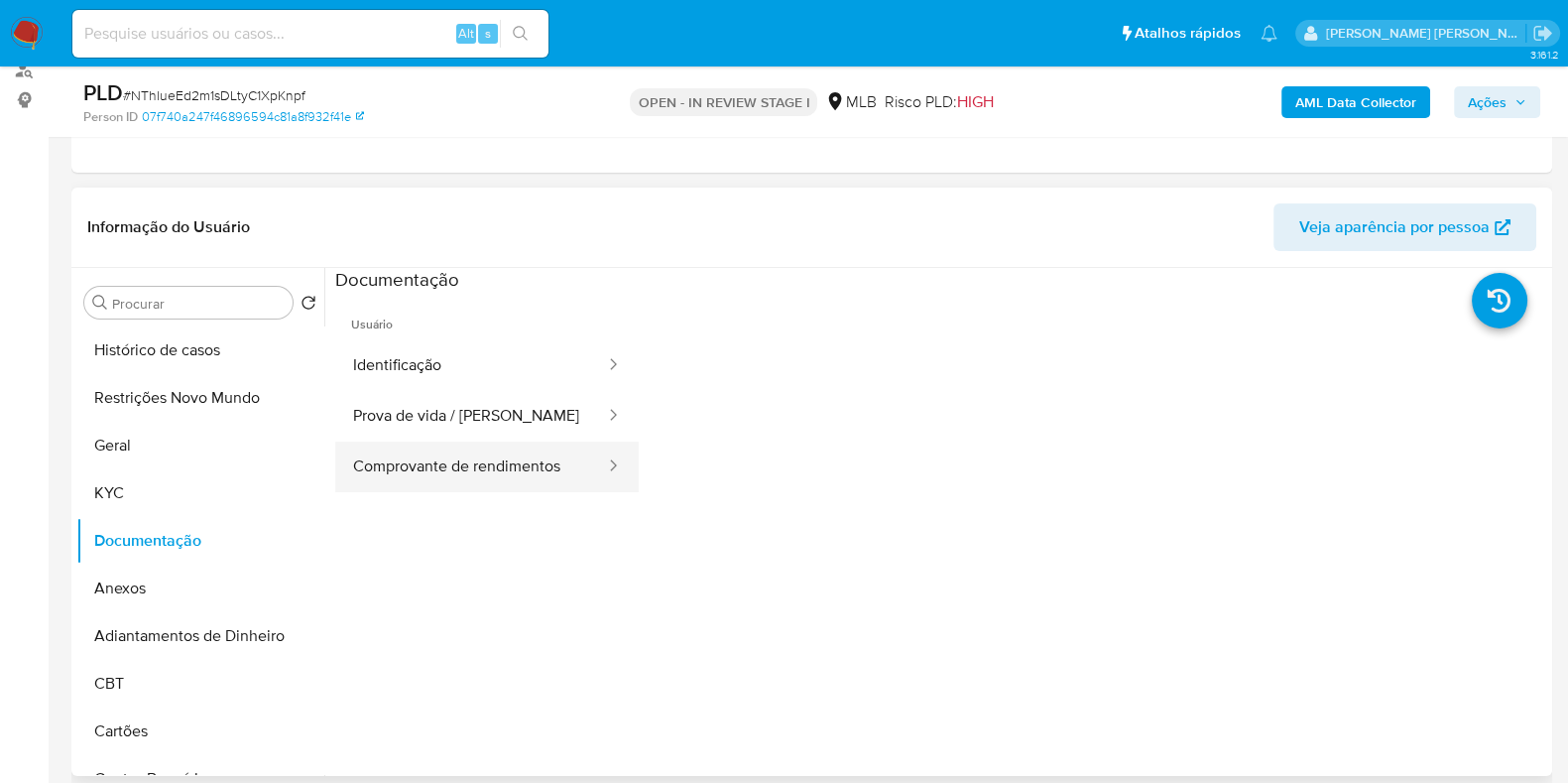
click at [432, 455] on button "Comprovante de rendimentos" at bounding box center [471, 466] width 272 height 51
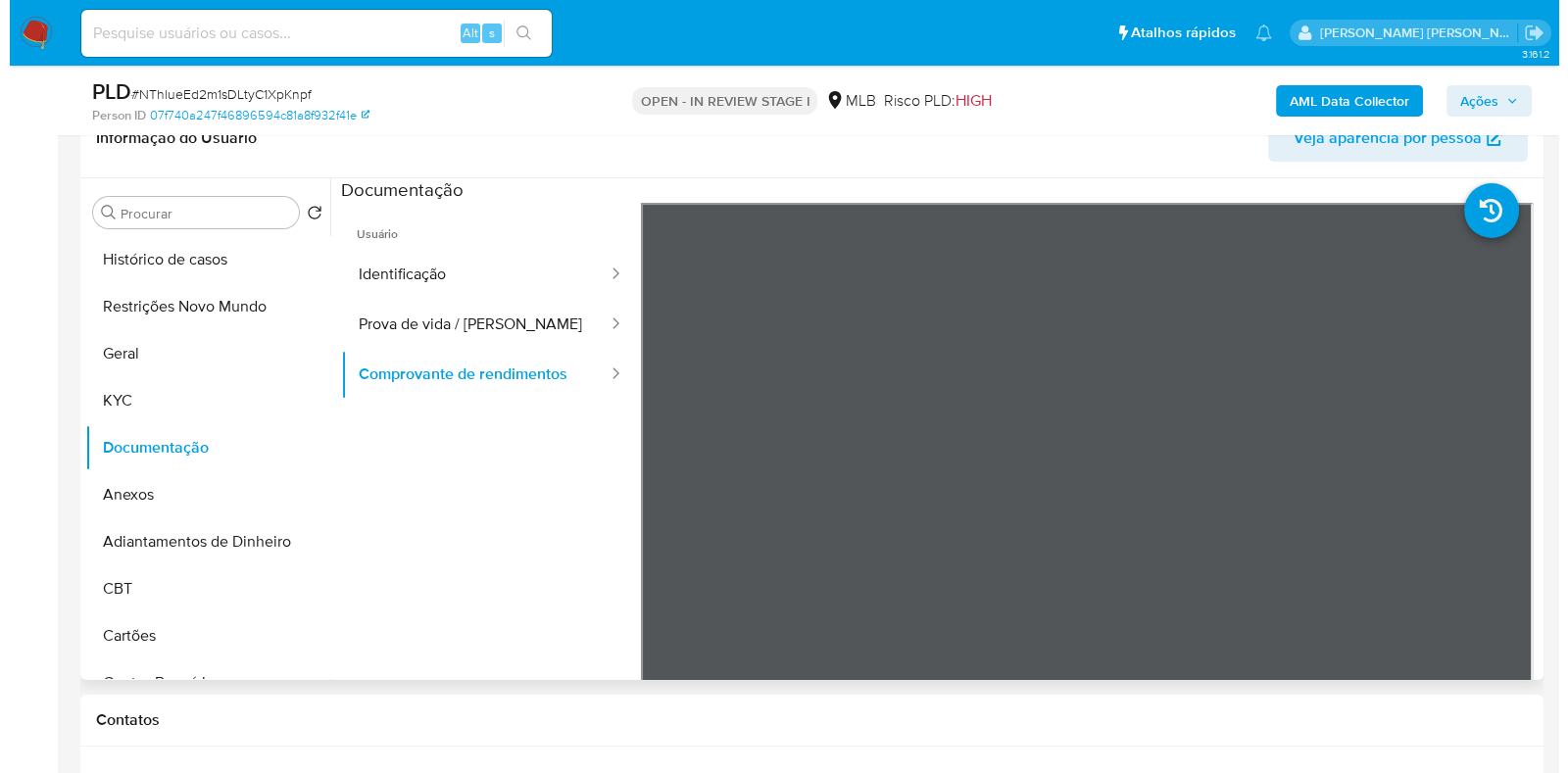
scroll to position [368, 0]
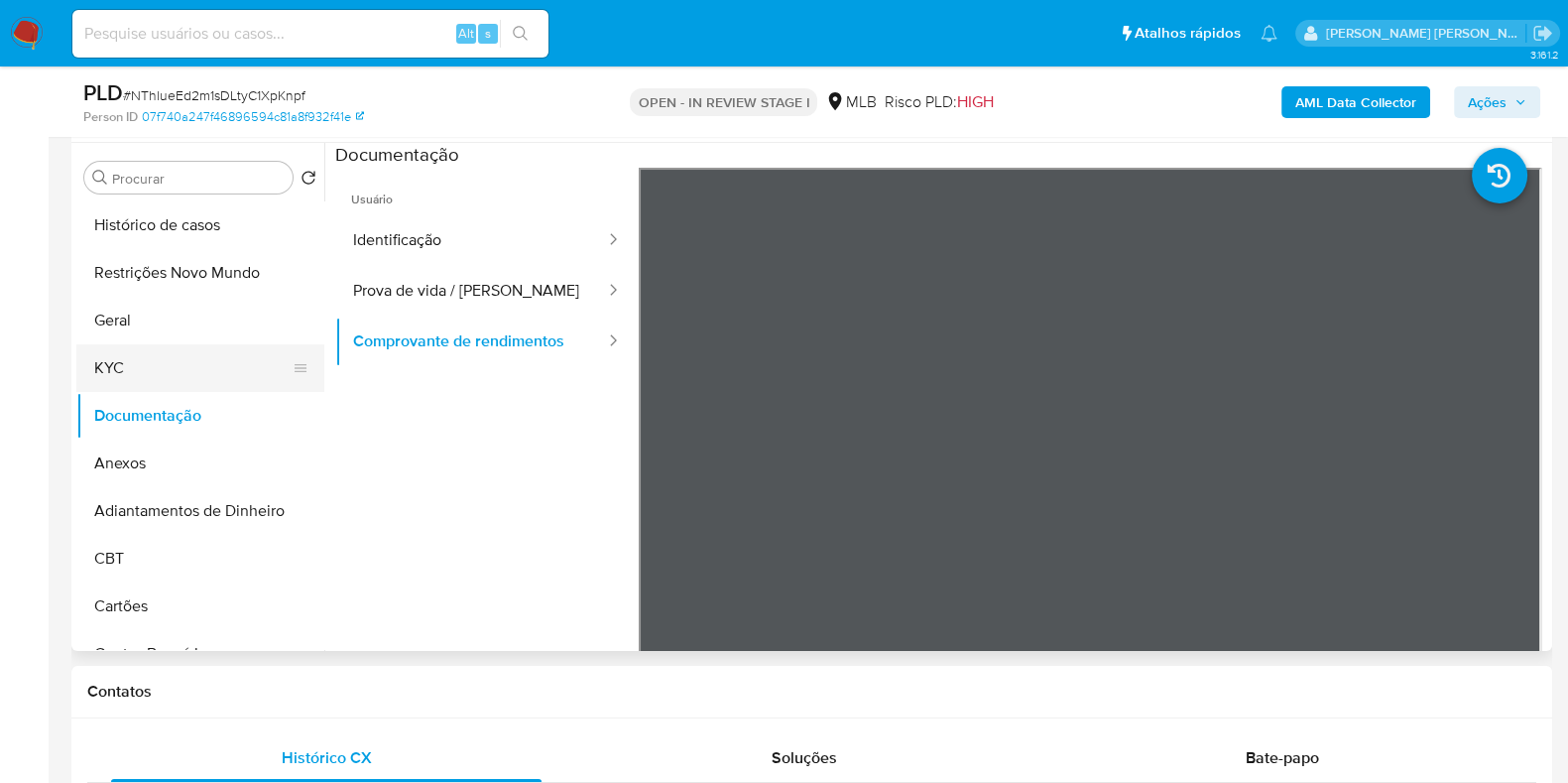
click at [158, 375] on button "KYC" at bounding box center [192, 369] width 232 height 48
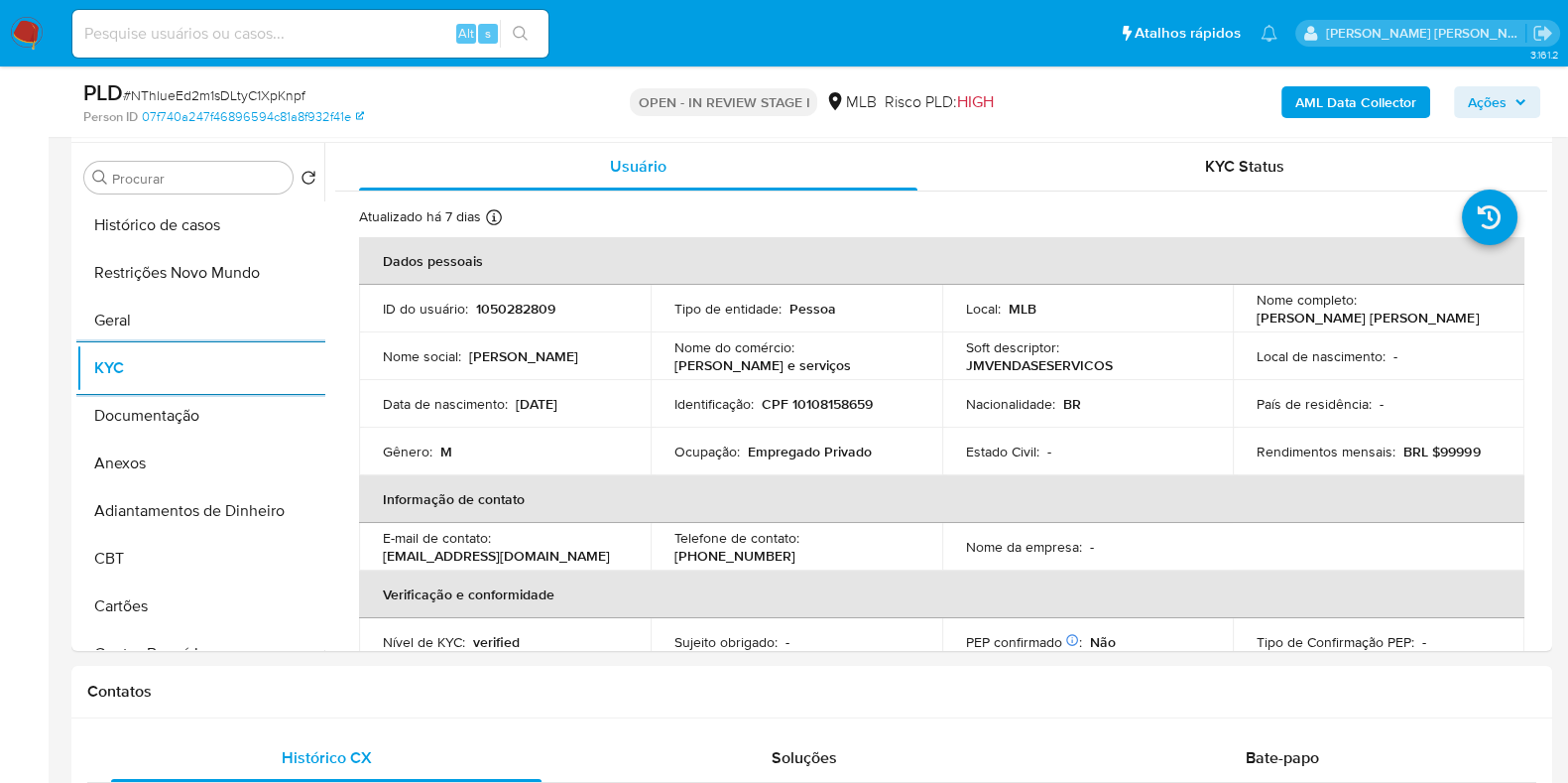
click at [1372, 104] on b "AML Data Collector" at bounding box center [1356, 103] width 121 height 32
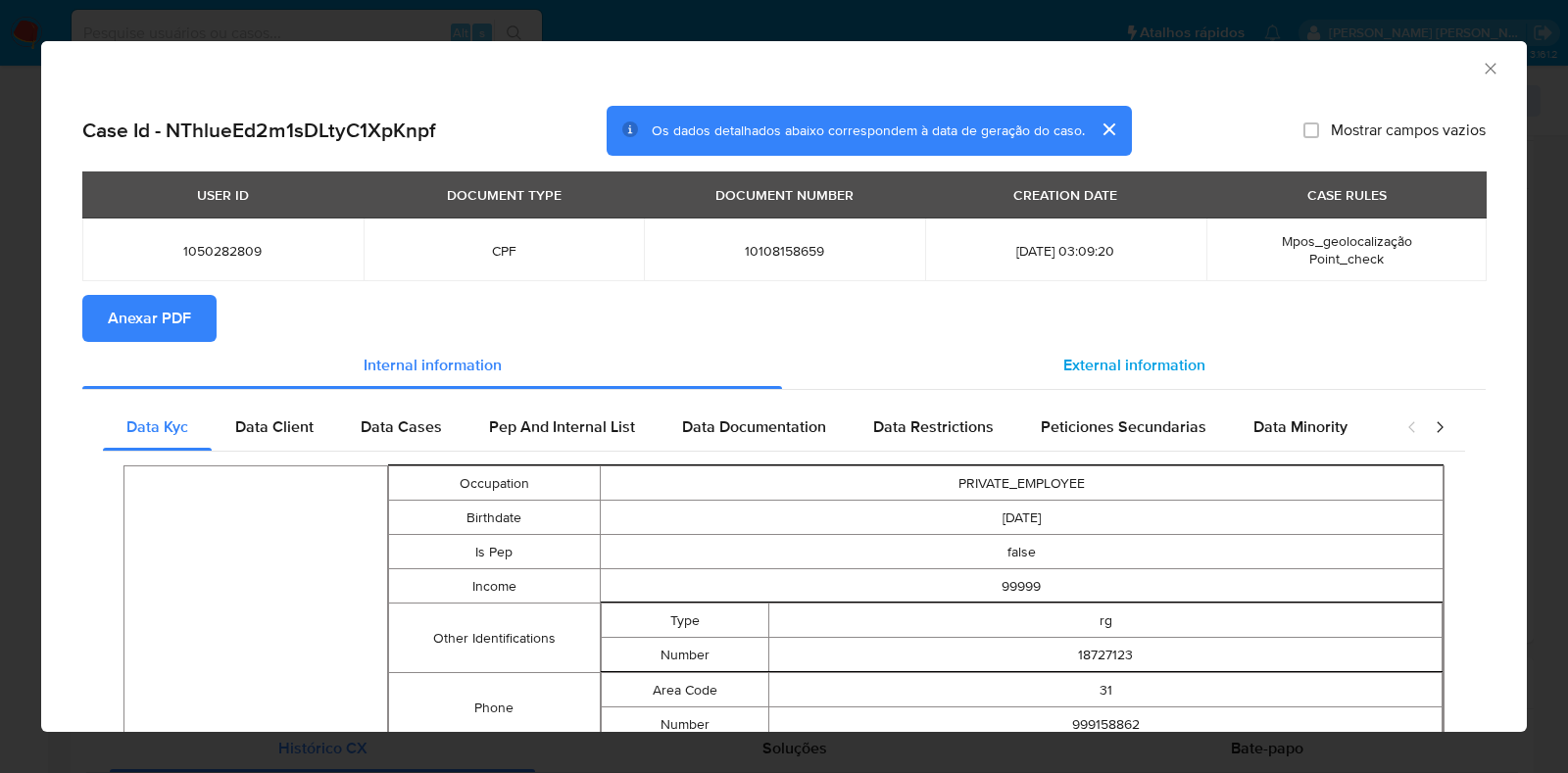
click at [1063, 355] on span "External information" at bounding box center [1134, 365] width 142 height 23
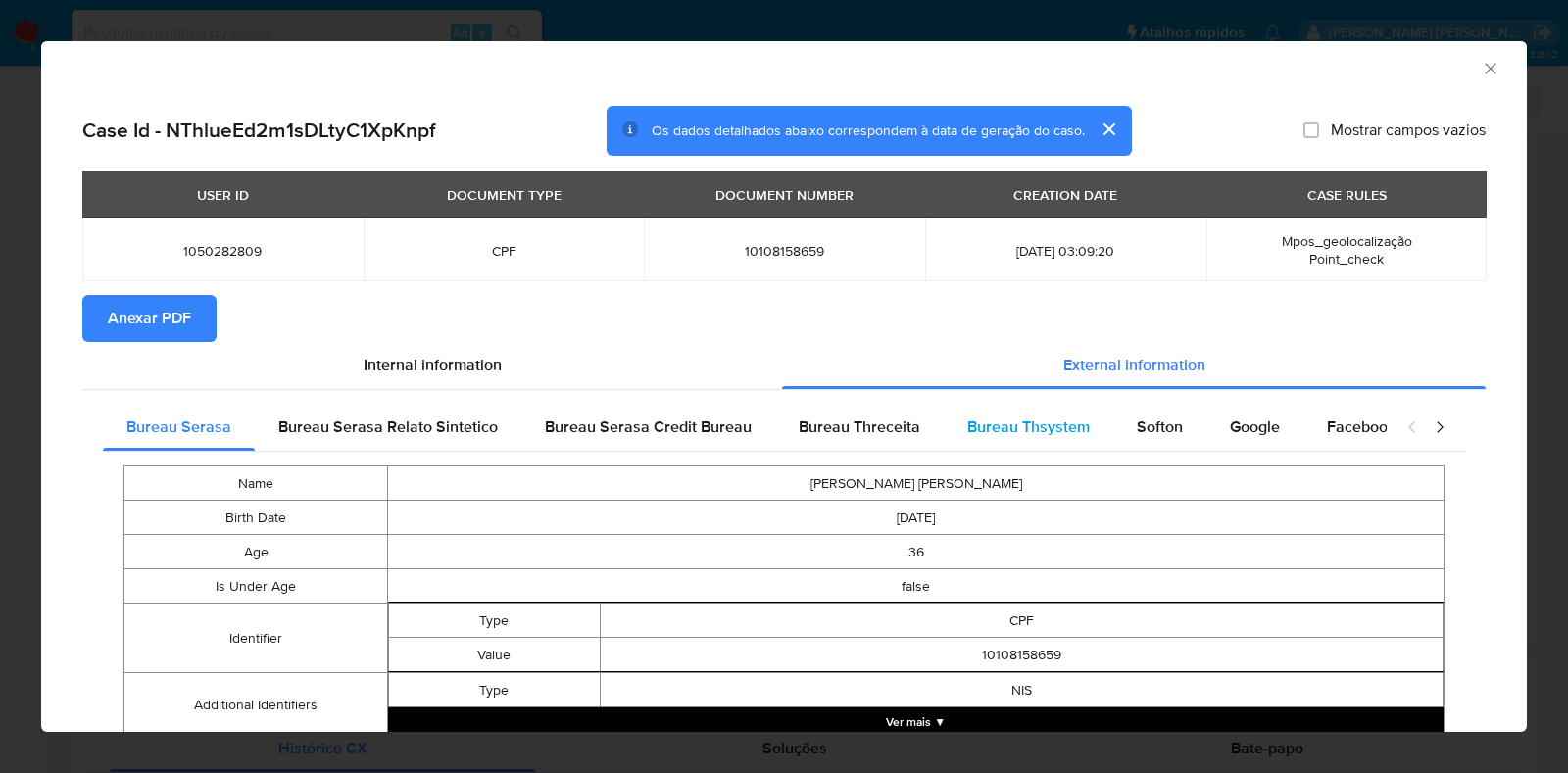
click at [988, 435] on span "Bureau Thsystem" at bounding box center [1028, 426] width 123 height 23
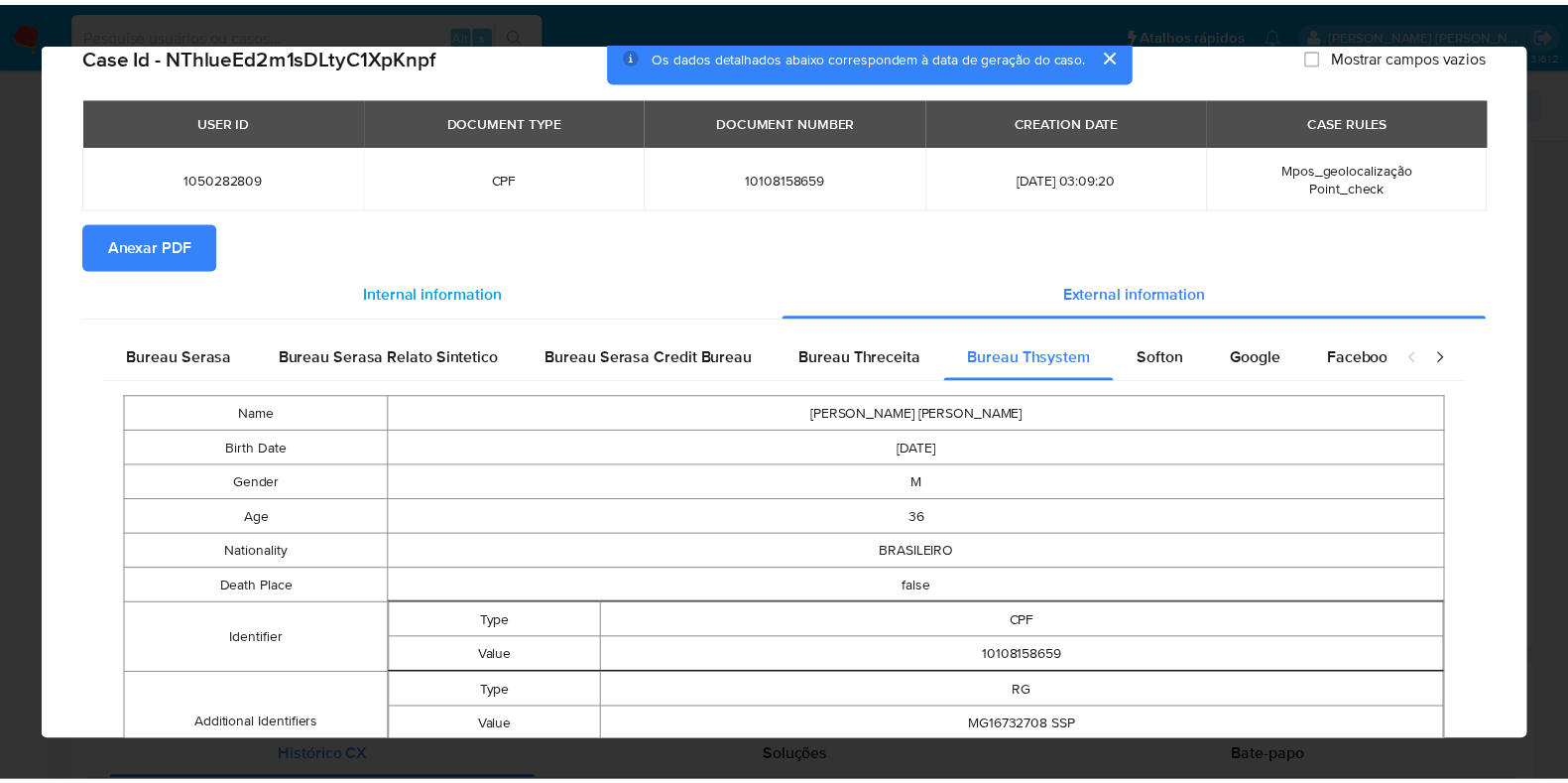
scroll to position [0, 0]
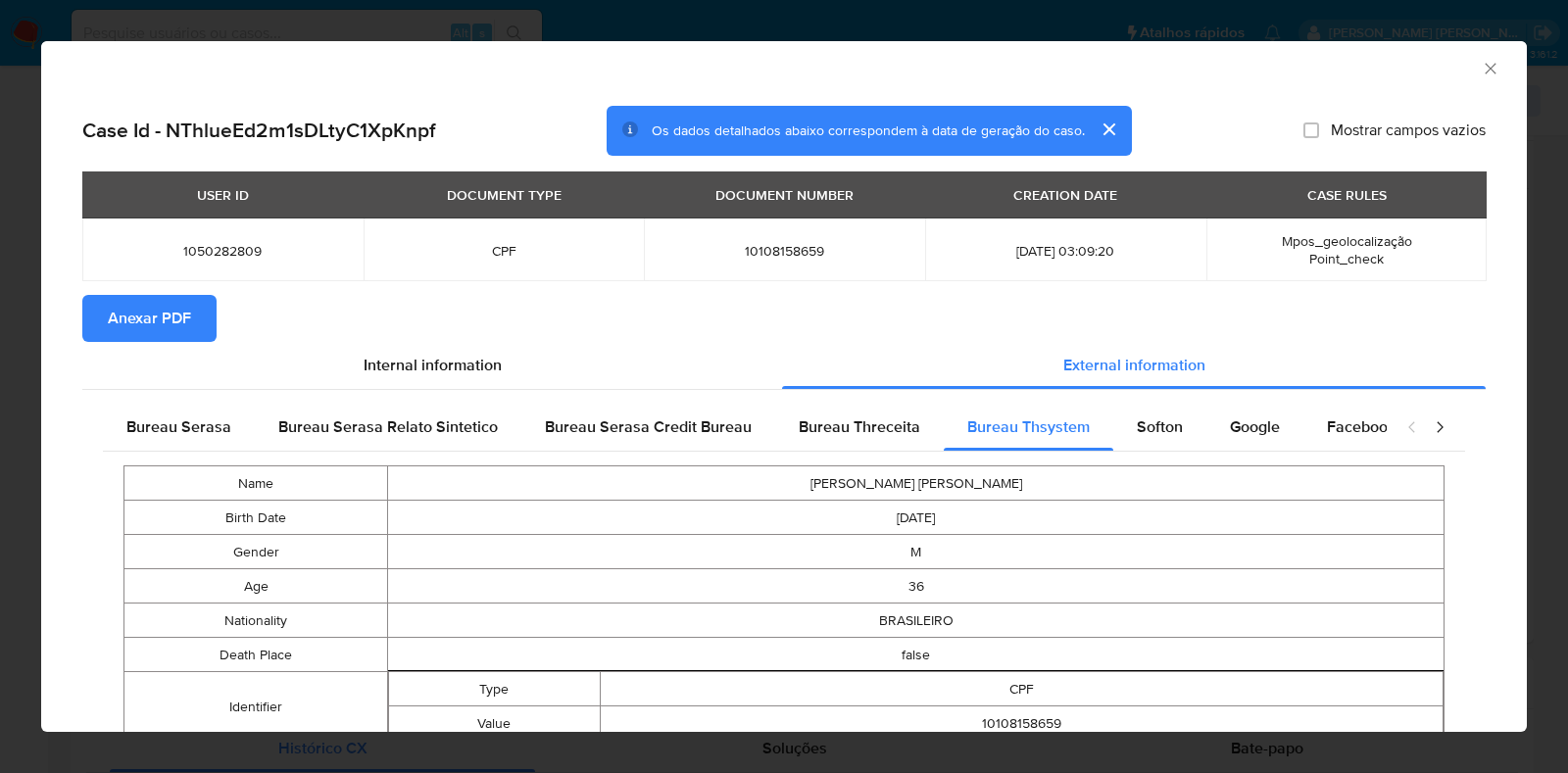
click at [766, 251] on span "10108158659" at bounding box center [785, 251] width 234 height 18
click at [766, 247] on span "10108158659" at bounding box center [785, 251] width 234 height 18
click at [779, 247] on span "10108158659" at bounding box center [785, 251] width 234 height 18
copy span "10108158659"
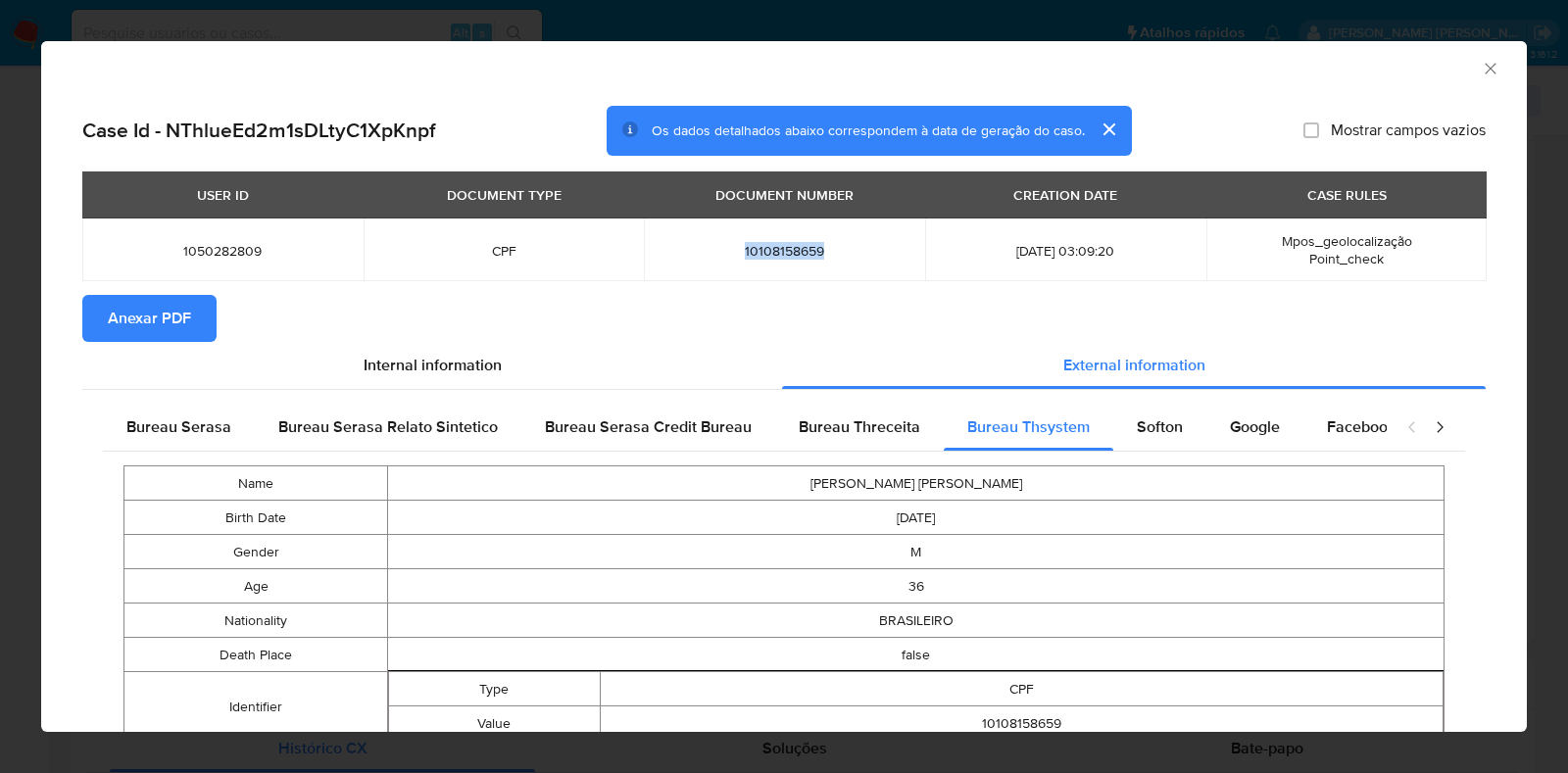
click at [0, 385] on div "AML Data Collector Case Id - NThlueEd2m1sDLtyC1XpKnpf Os dados detalhados abaix…" at bounding box center [784, 386] width 1568 height 773
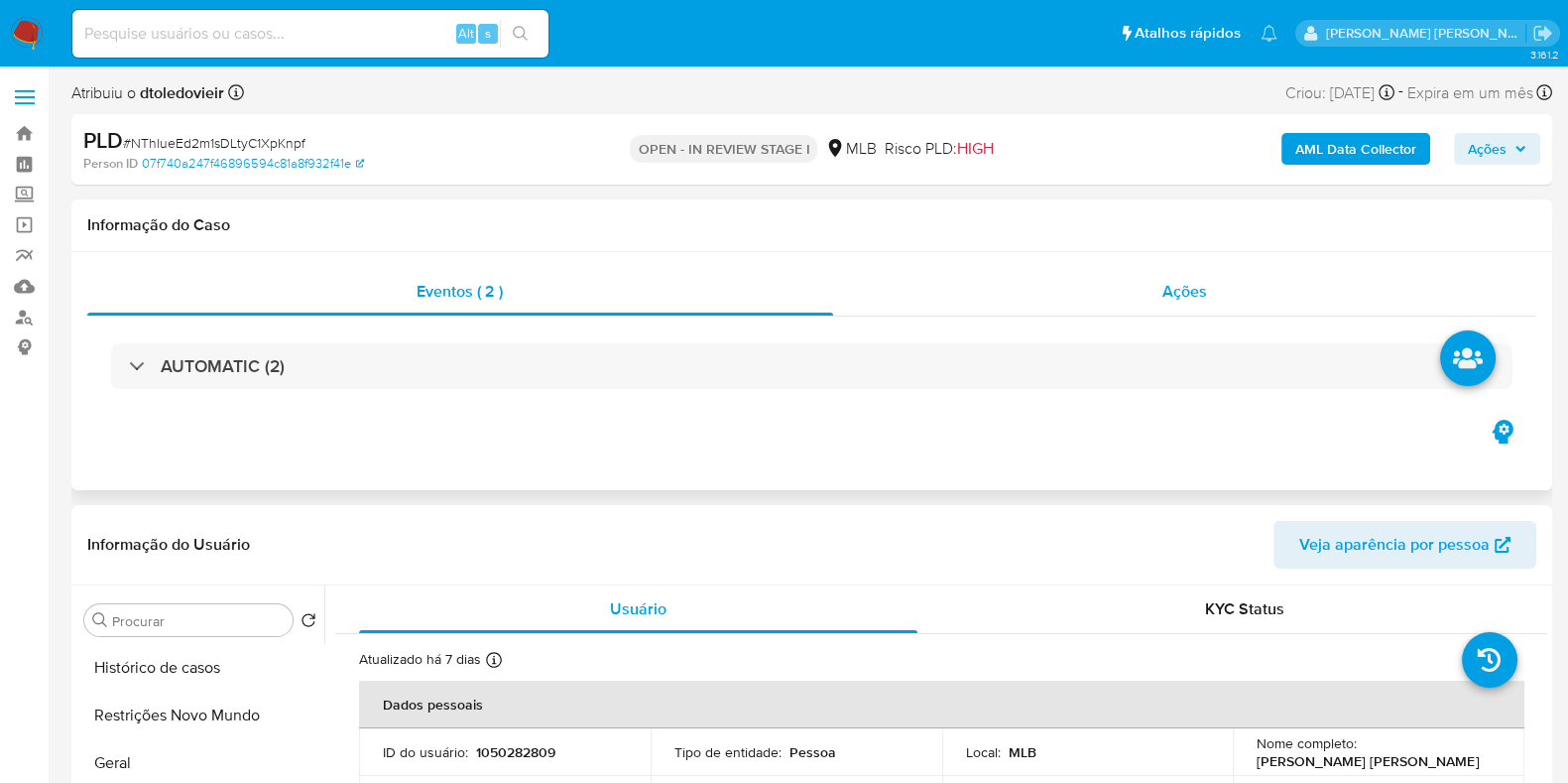
click at [1175, 296] on span "Ações" at bounding box center [1185, 291] width 45 height 23
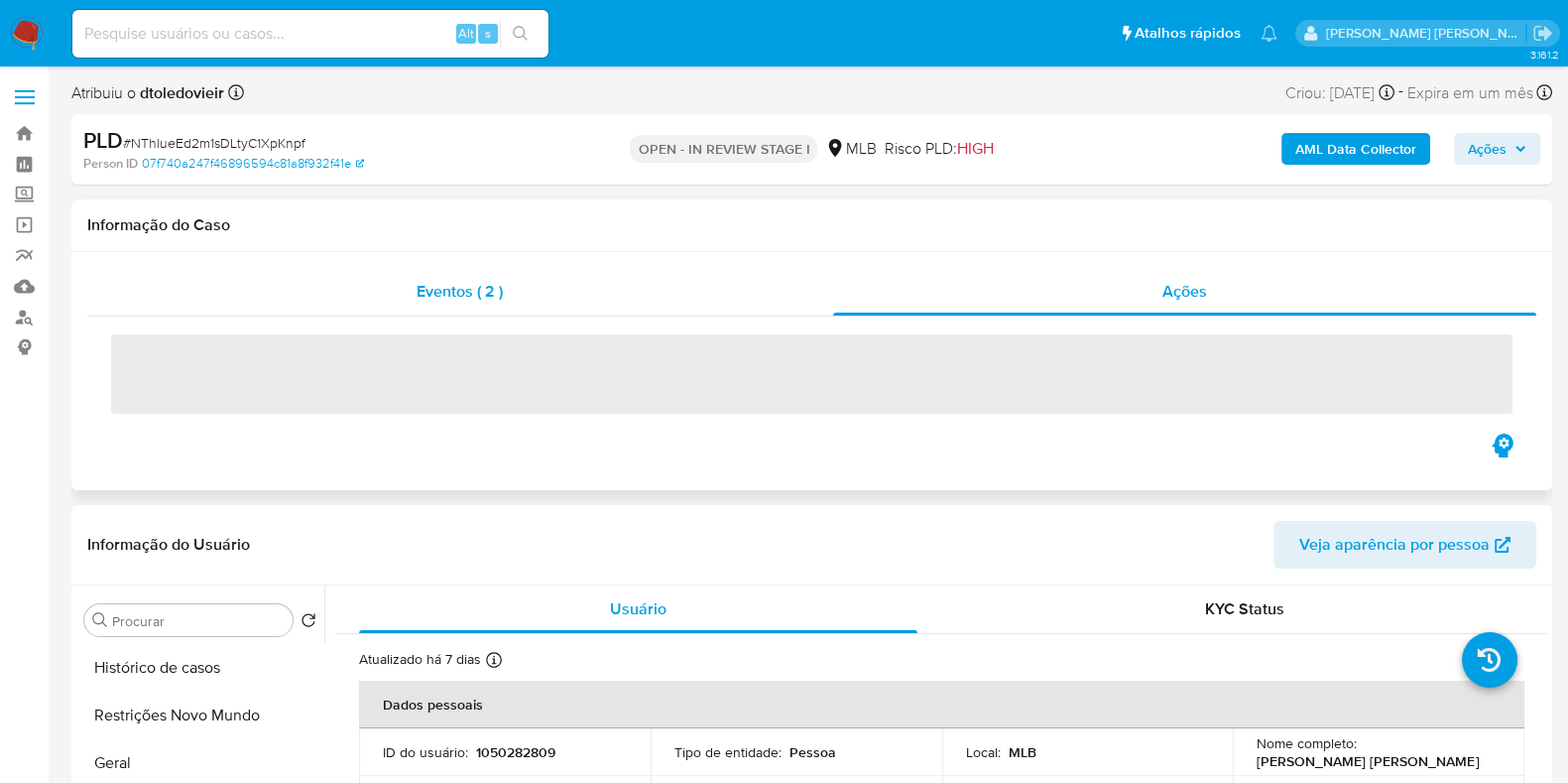
click at [672, 284] on div "Eventos ( 2 )" at bounding box center [460, 292] width 746 height 48
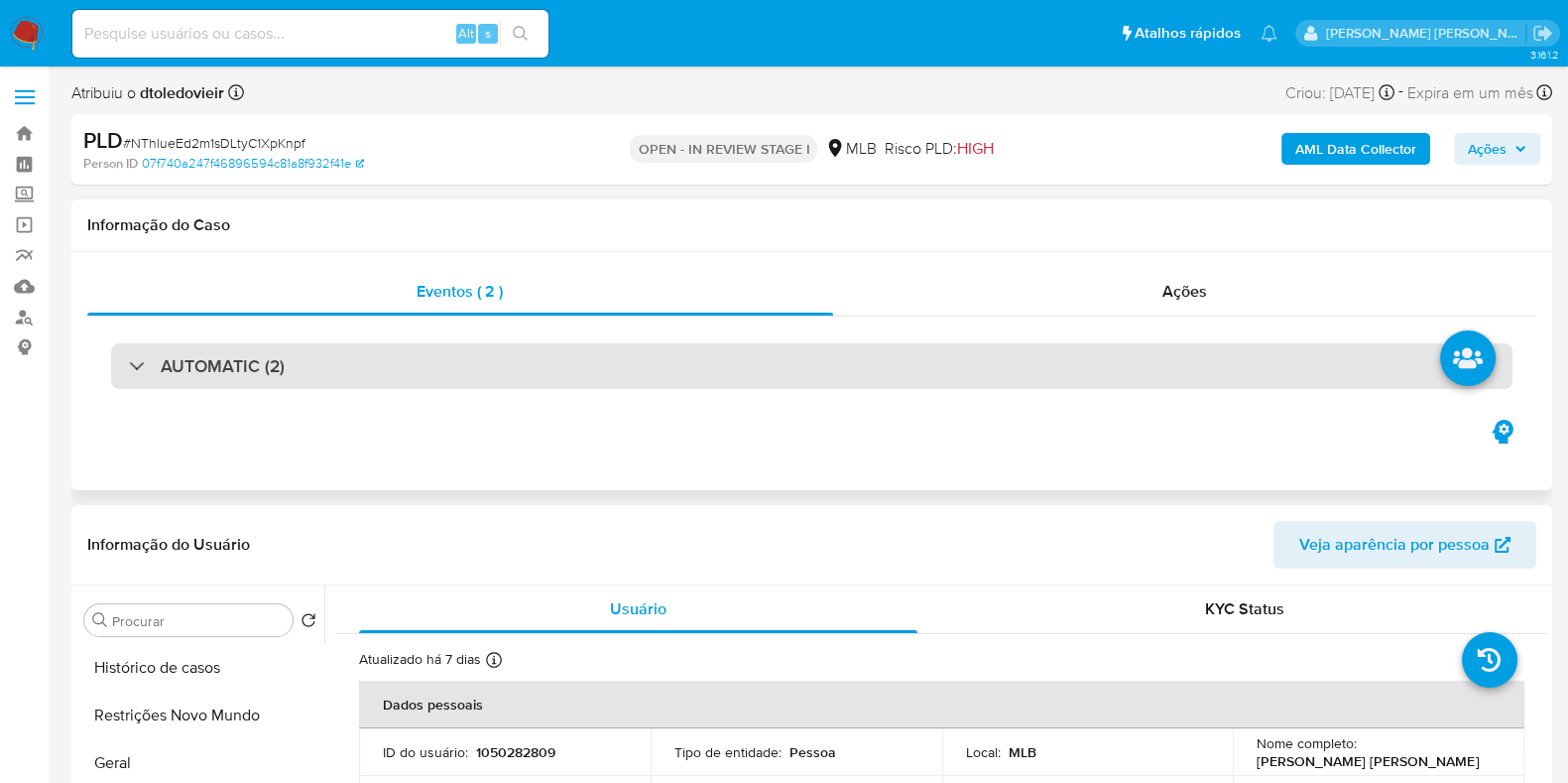
click at [1064, 375] on div "AUTOMATIC (2)" at bounding box center [812, 367] width 1402 height 46
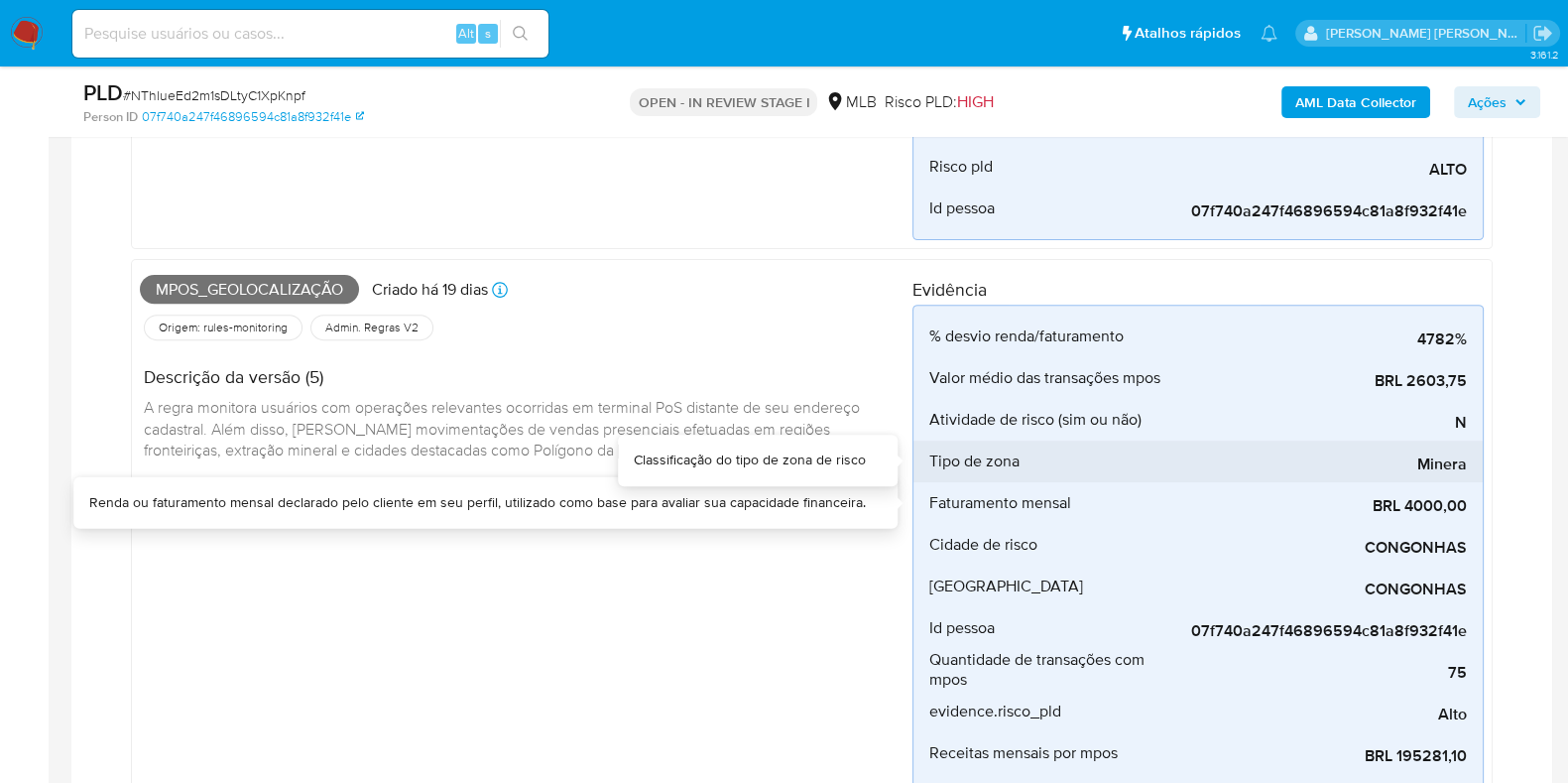
scroll to position [868, 0]
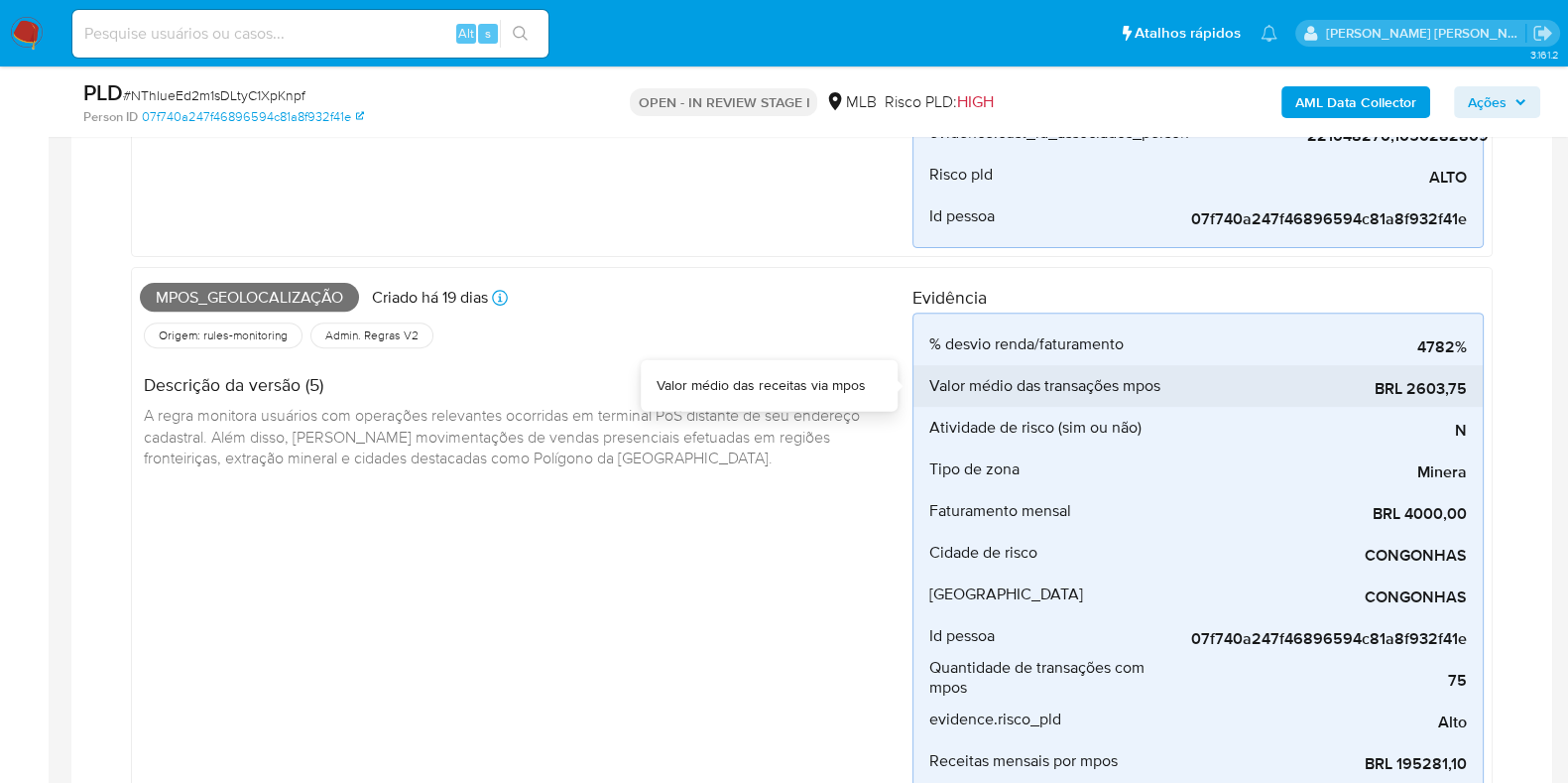
drag, startPoint x: 1476, startPoint y: 385, endPoint x: 1409, endPoint y: 392, distance: 67.4
click at [1409, 392] on li "Valor médio das transações mpos BRL 2603,75" at bounding box center [1199, 387] width 569 height 42
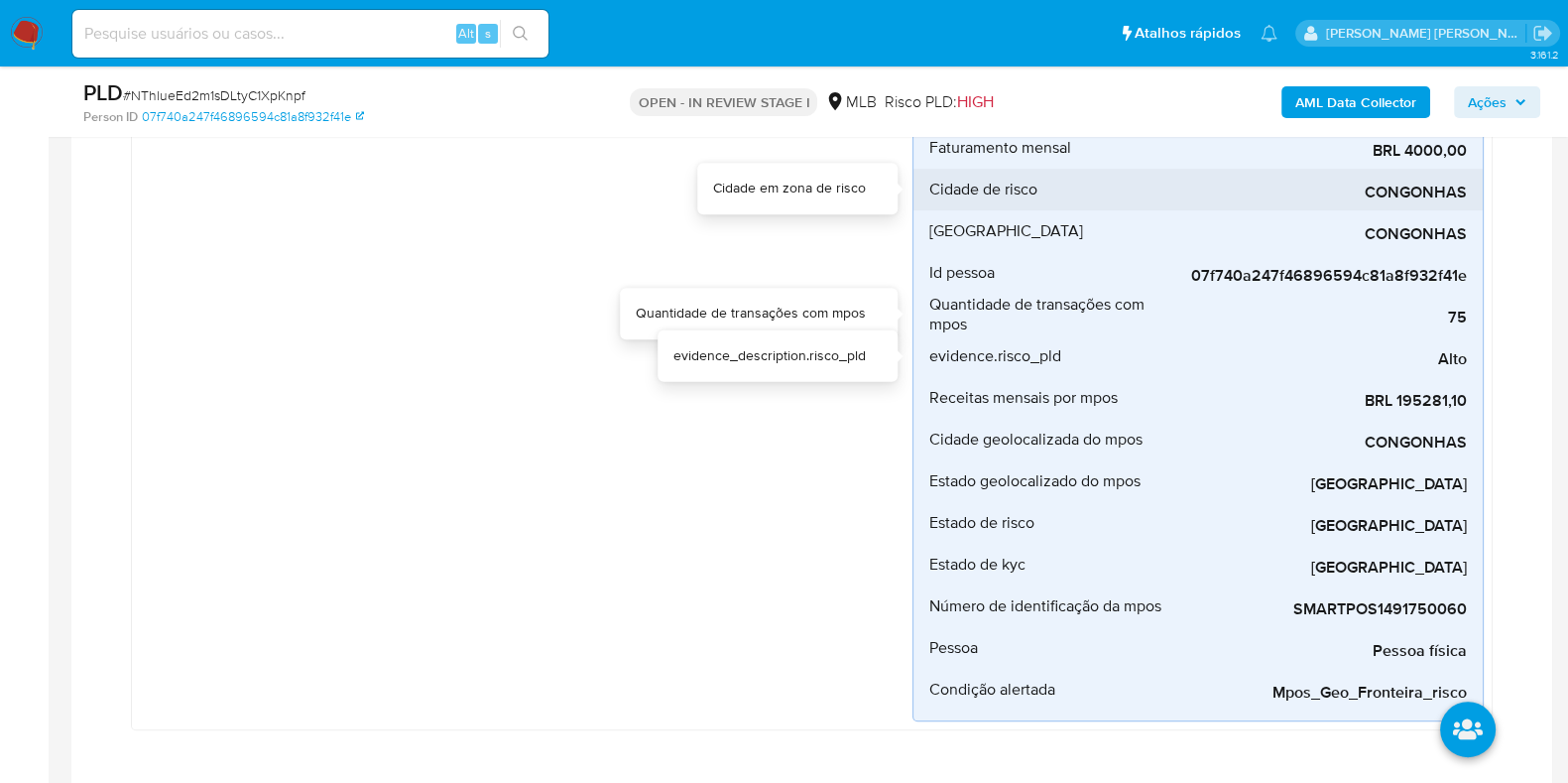
scroll to position [1241, 0]
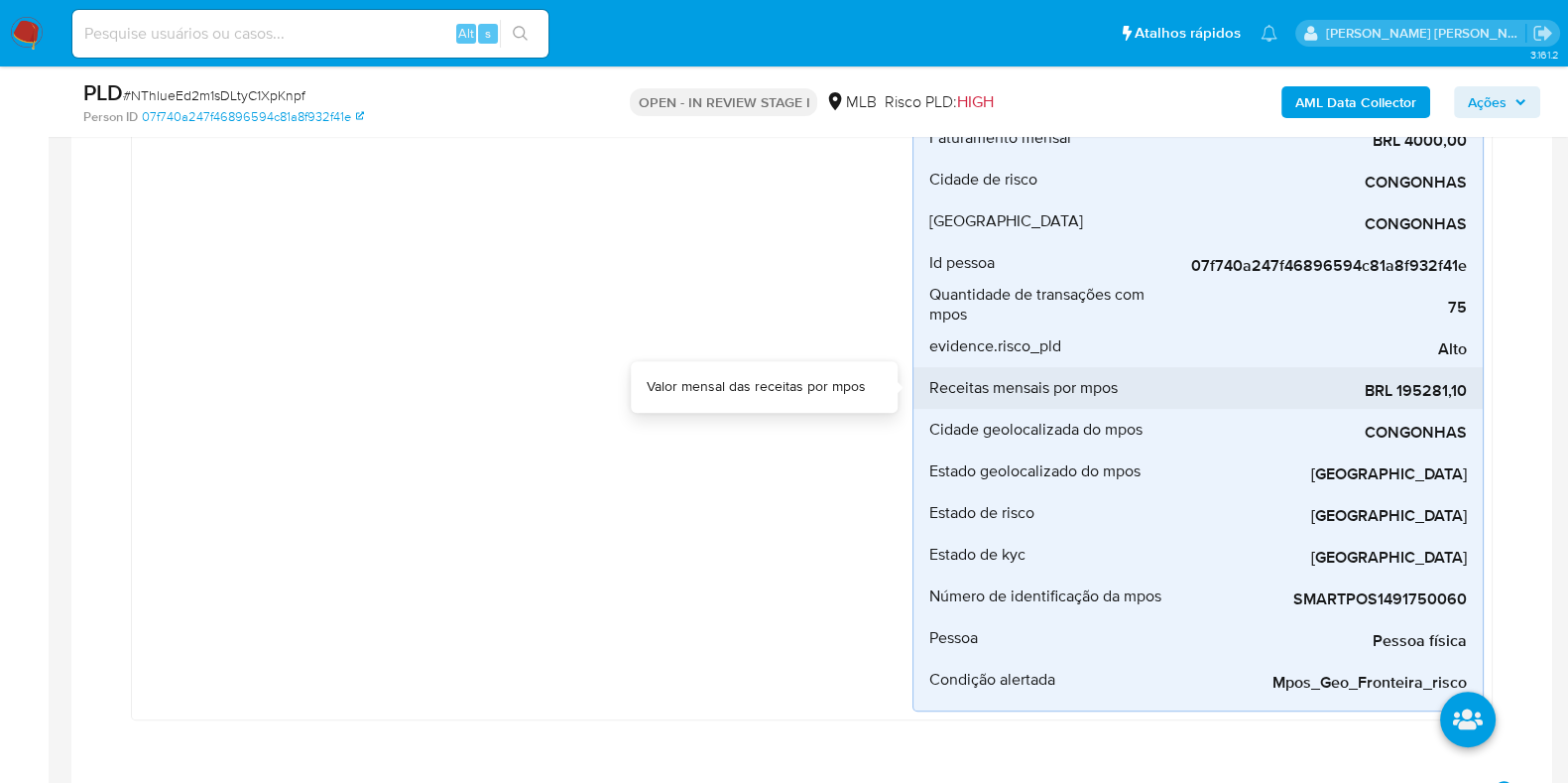
drag, startPoint x: 1470, startPoint y: 387, endPoint x: 1399, endPoint y: 396, distance: 71.6
click at [1399, 396] on li "Receitas mensais por mpos BRL 195281,10" at bounding box center [1199, 389] width 569 height 42
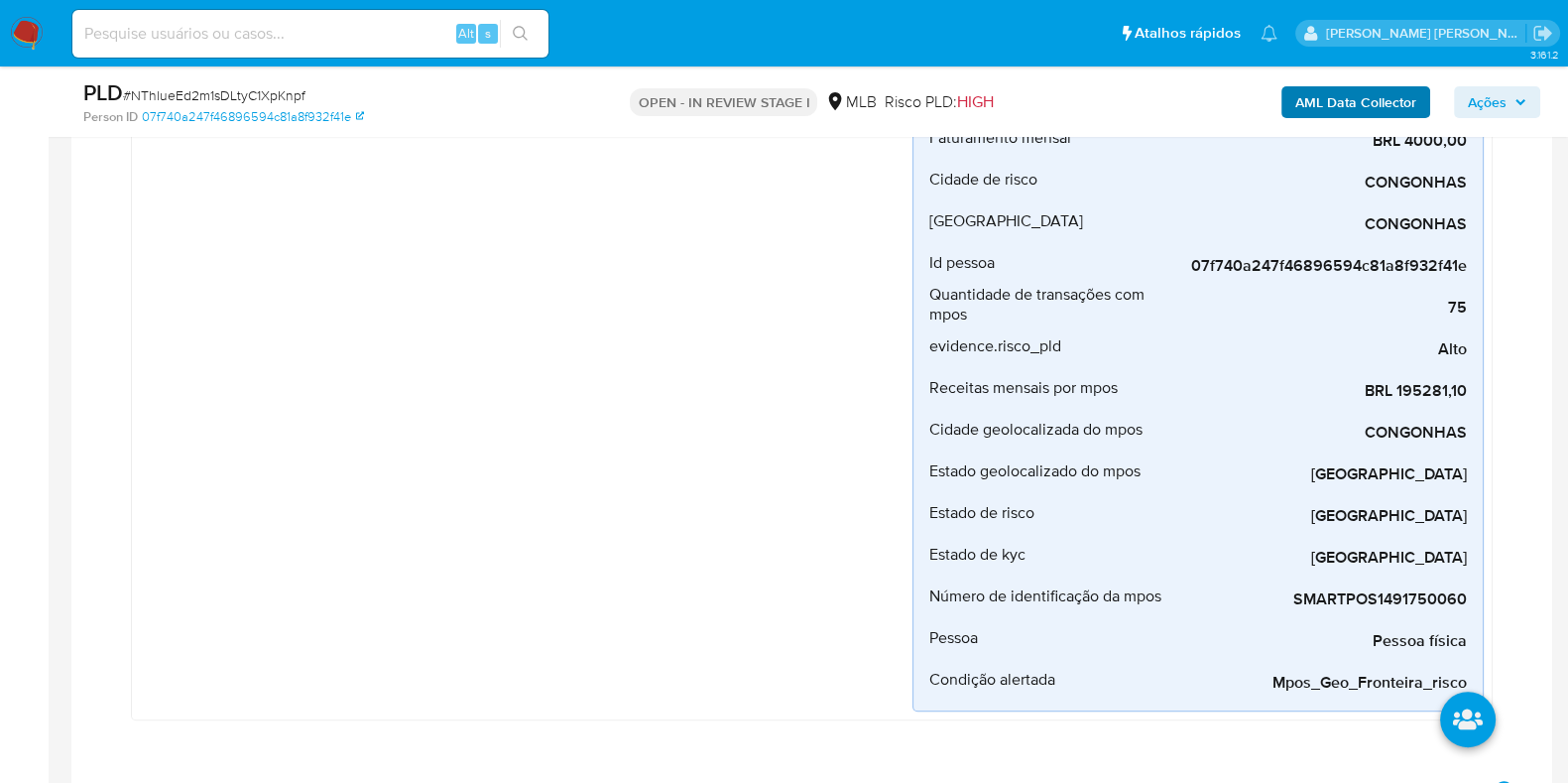
drag, startPoint x: 1493, startPoint y: 108, endPoint x: 1318, endPoint y: 109, distance: 175.0
click at [1494, 109] on span "Ações" at bounding box center [1487, 103] width 39 height 32
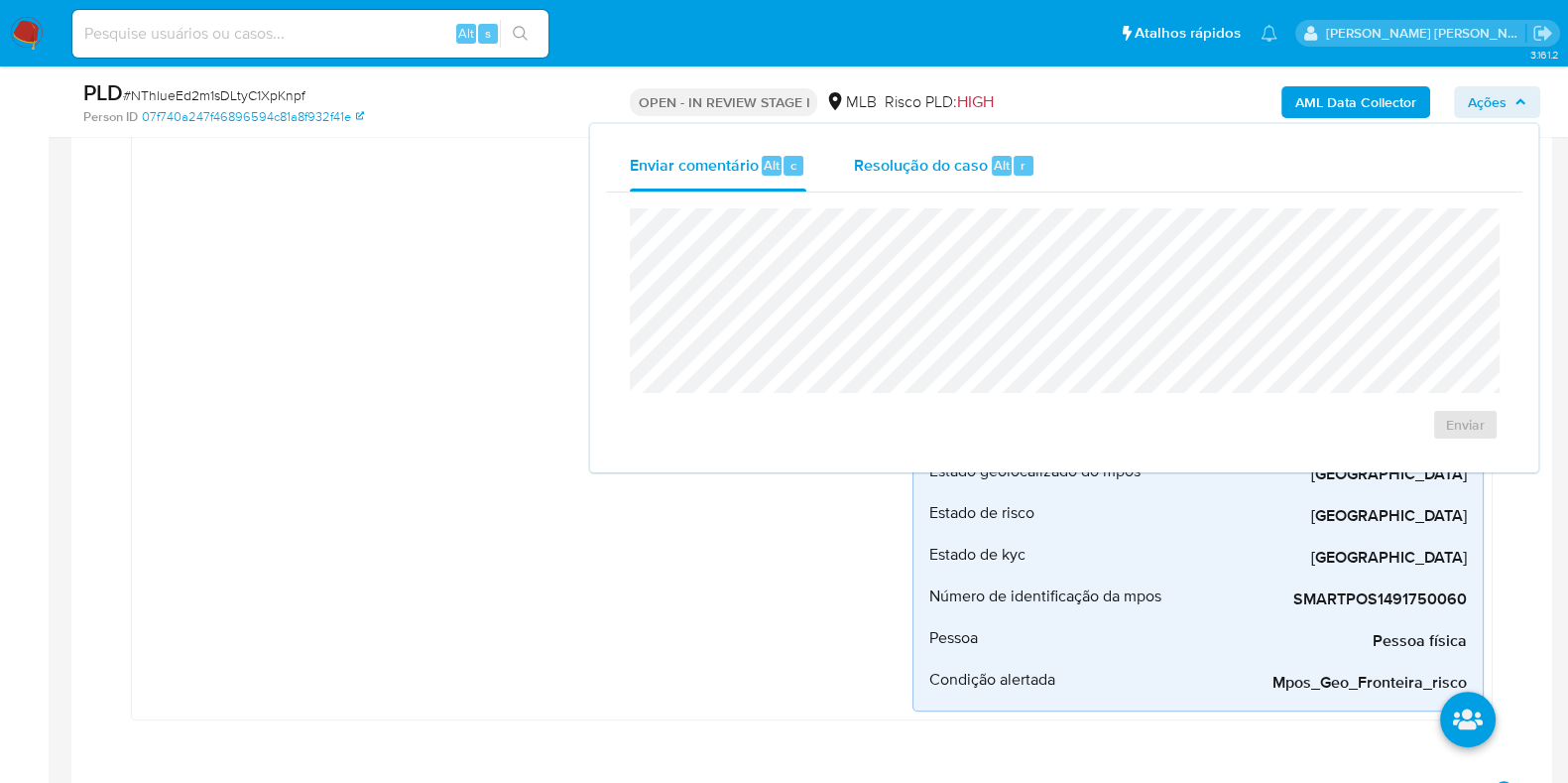
click at [994, 157] on span "Alt" at bounding box center [1002, 164] width 16 height 19
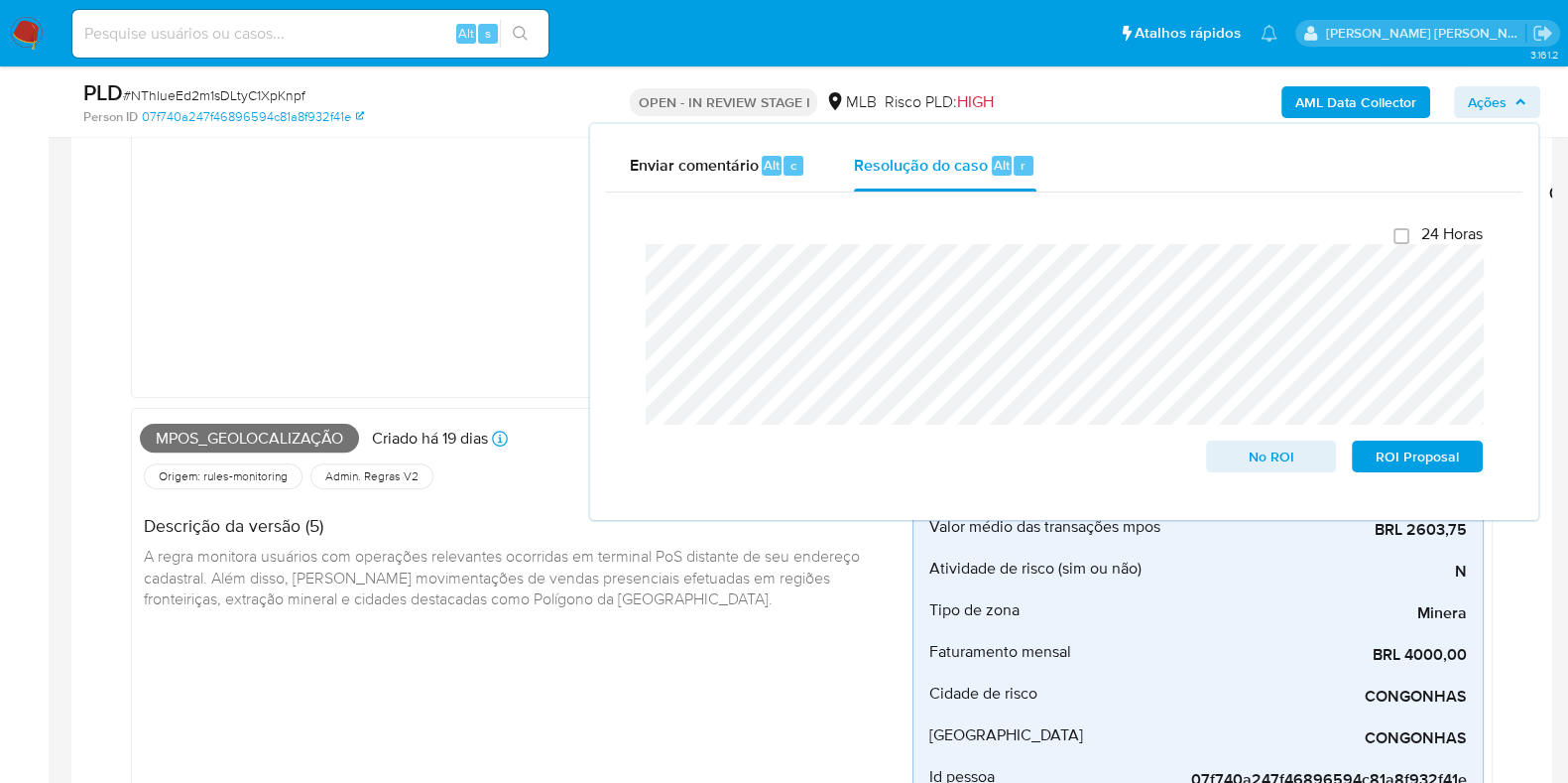
scroll to position [373, 0]
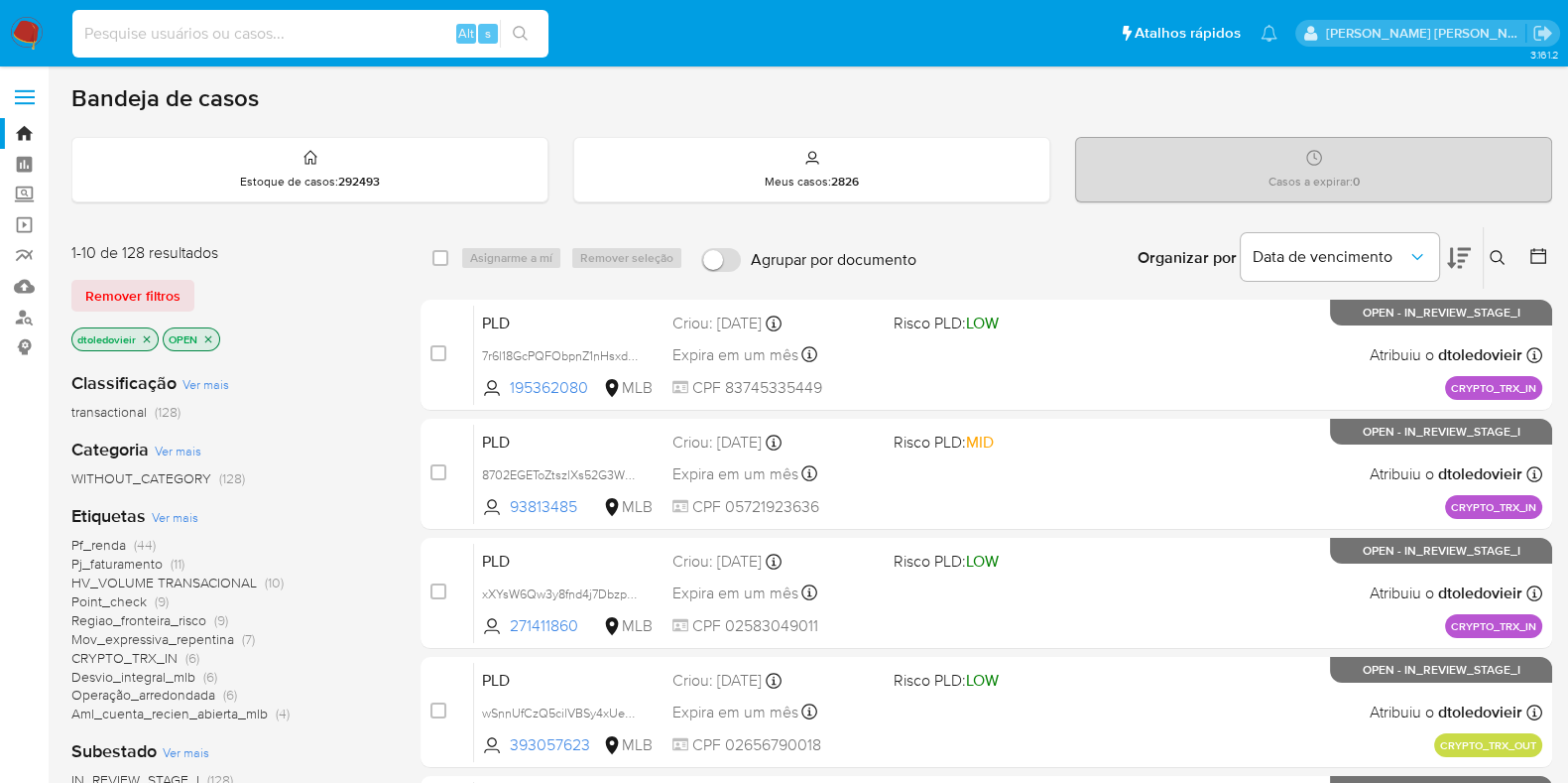
click at [288, 37] on input at bounding box center [311, 34] width 476 height 26
paste input "1115196856"
type input "1115196856"
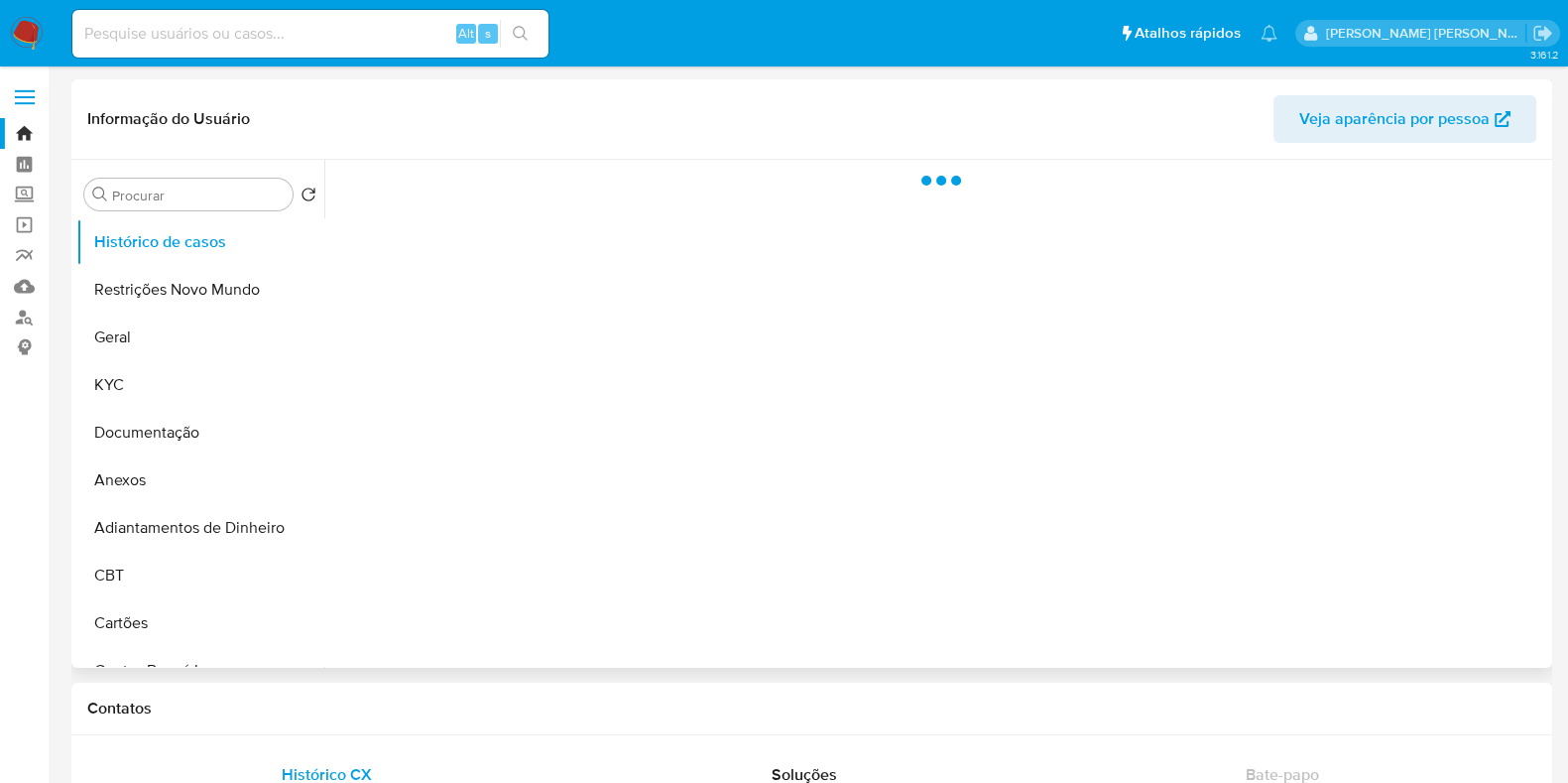
select select "10"
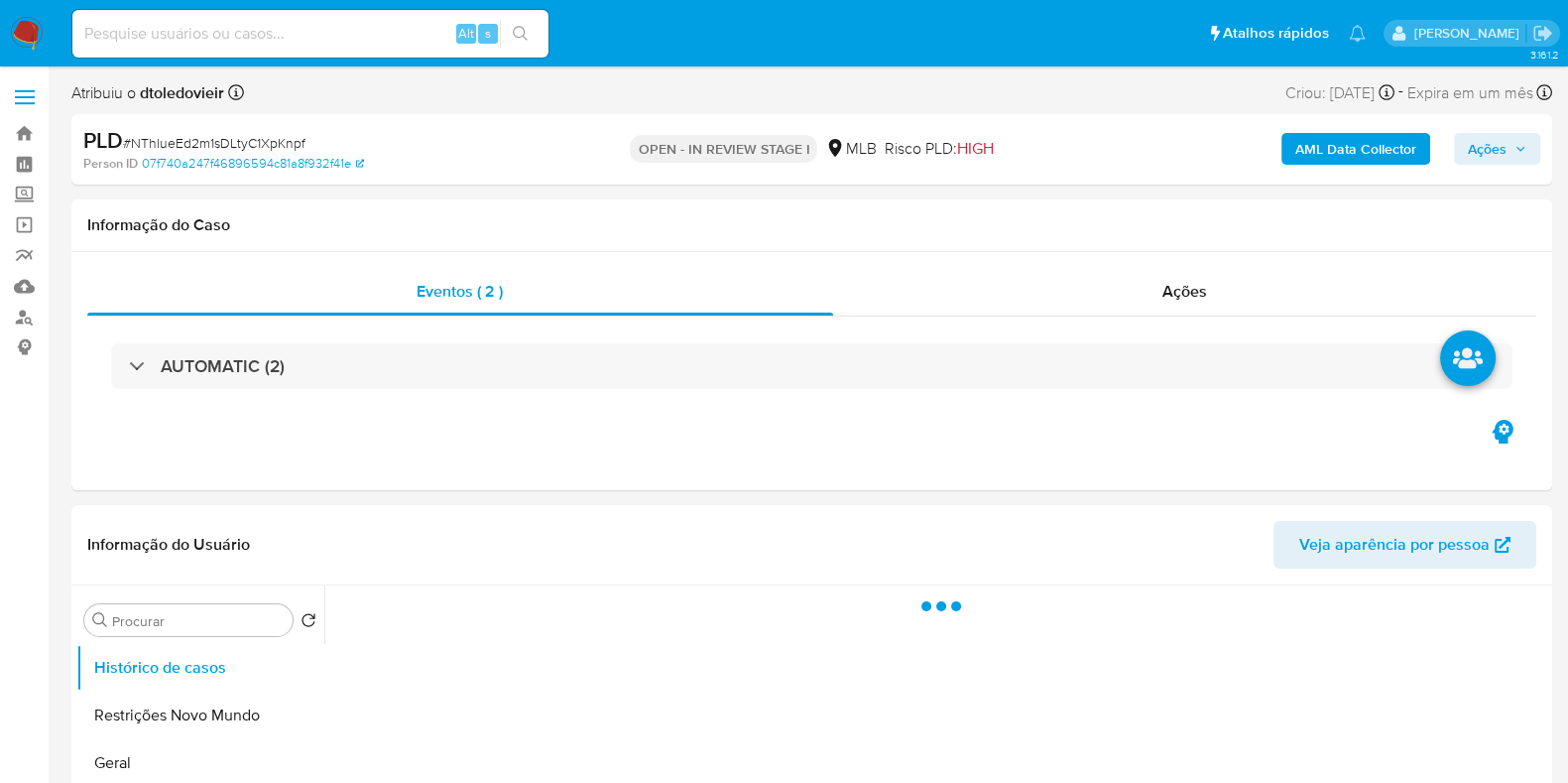
select select "10"
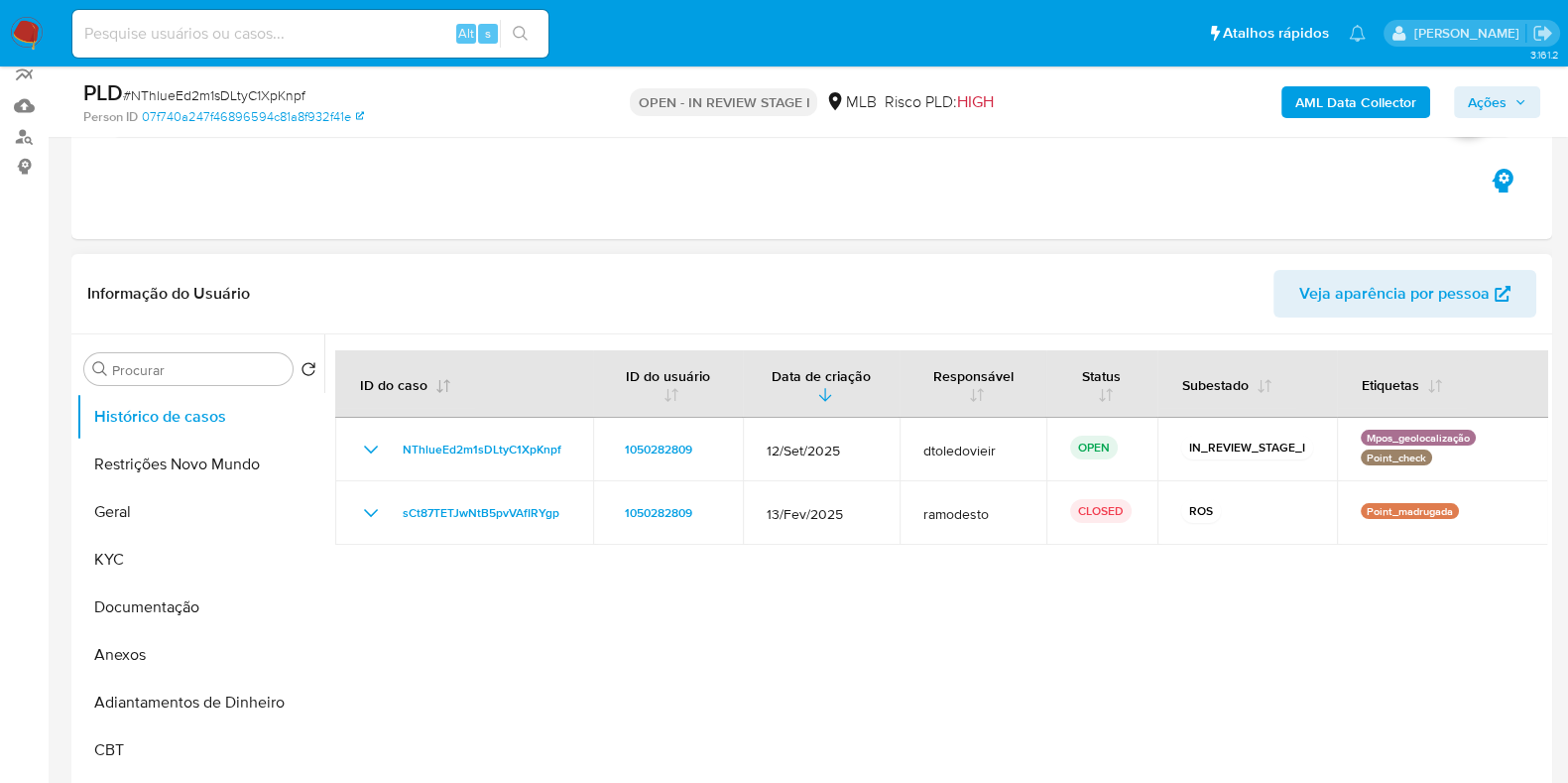
scroll to position [124, 0]
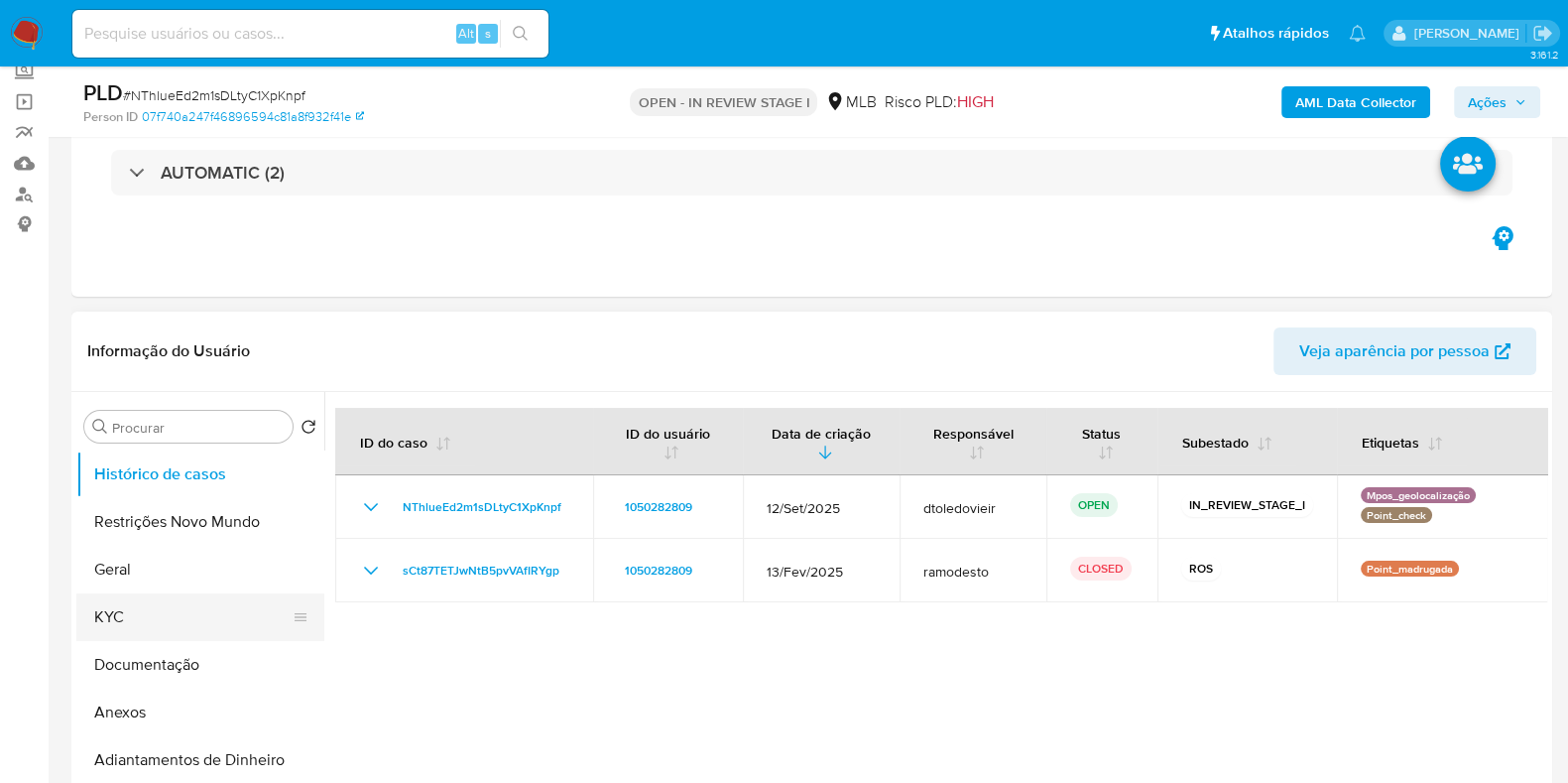
click at [124, 616] on button "KYC" at bounding box center [192, 618] width 232 height 48
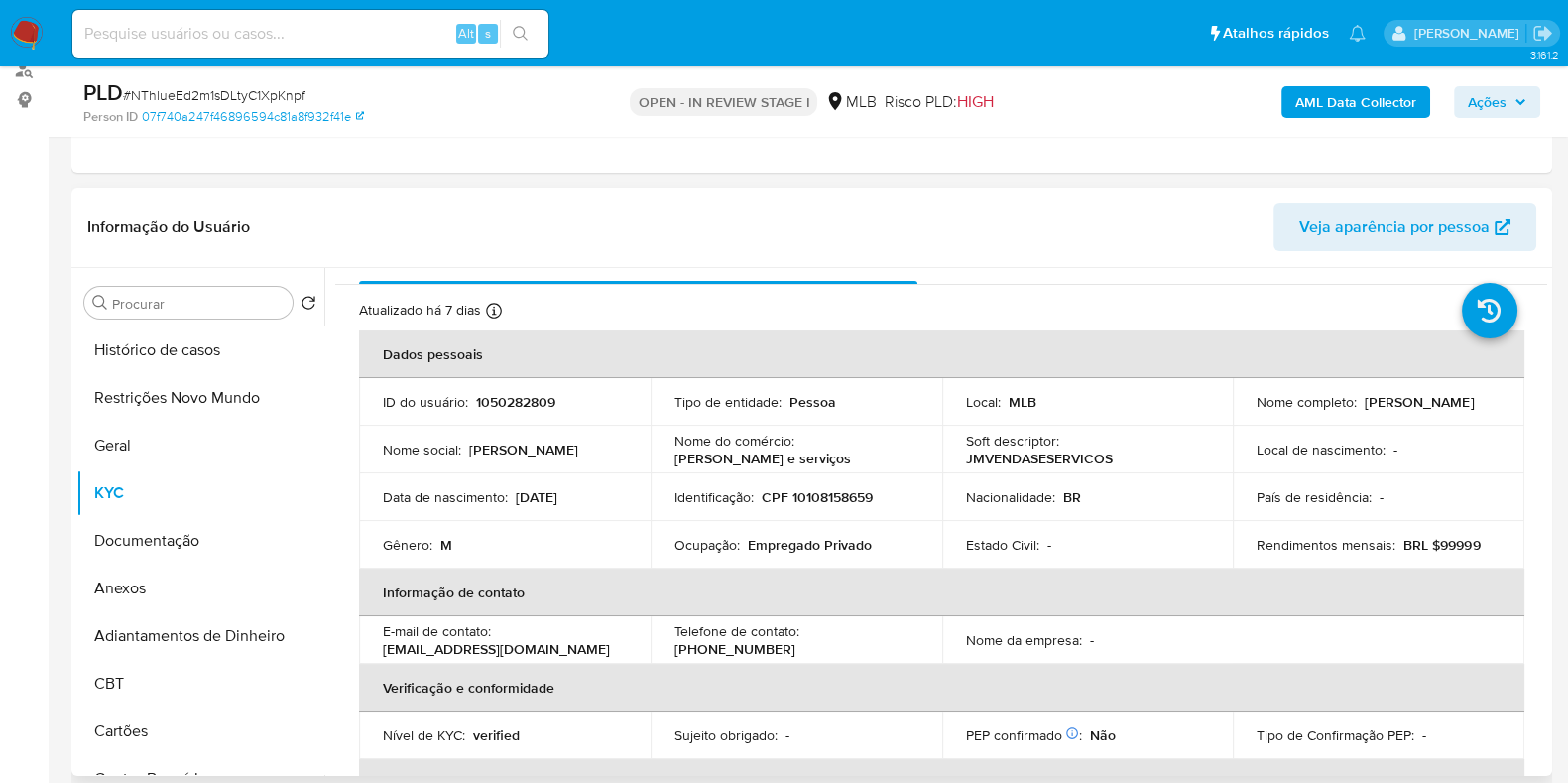
scroll to position [0, 0]
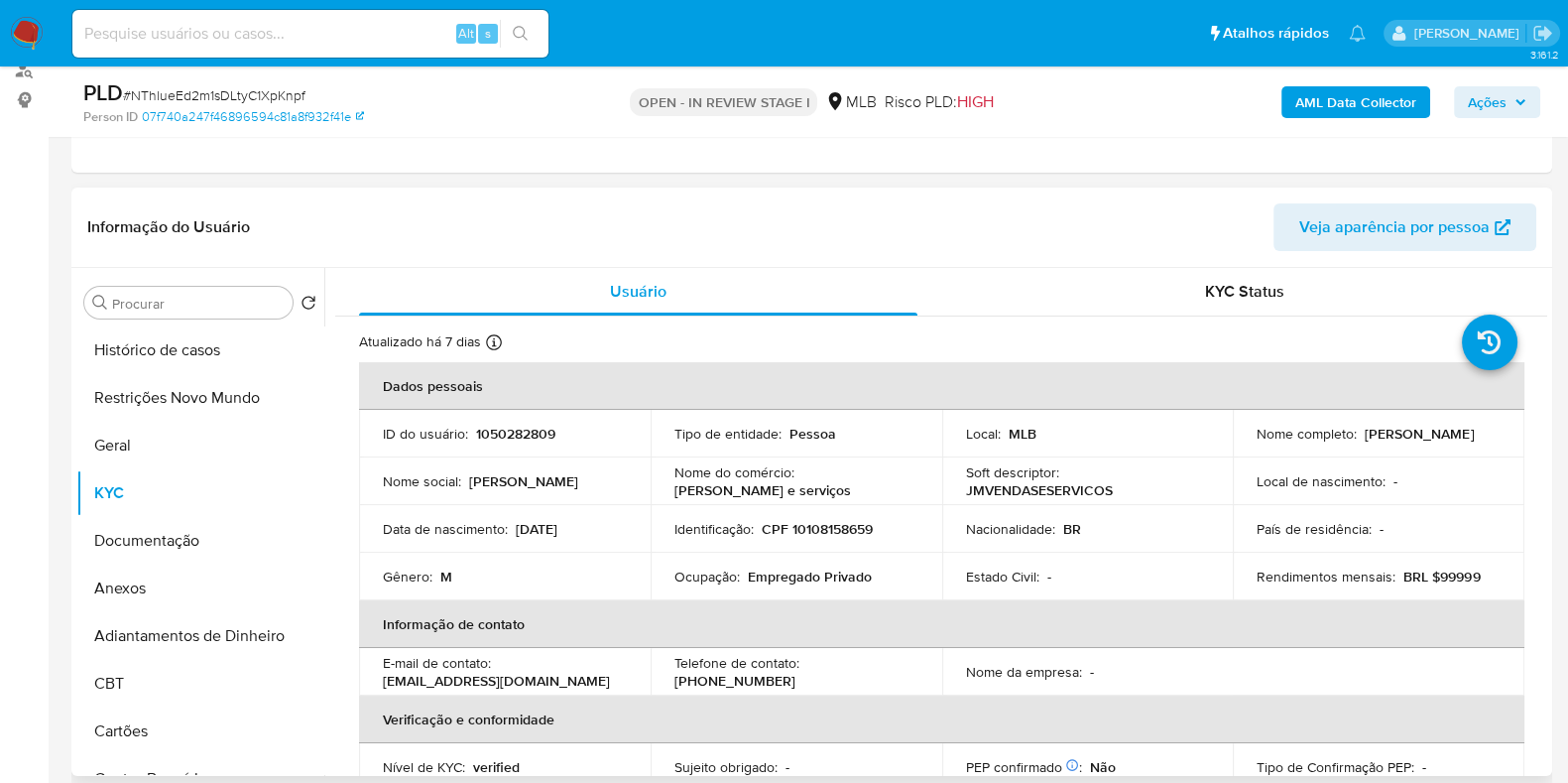
click at [831, 520] on p "CPF 10108158659" at bounding box center [817, 529] width 112 height 18
copy p "10108158659"
drag, startPoint x: 149, startPoint y: 524, endPoint x: 155, endPoint y: 511, distance: 14.3
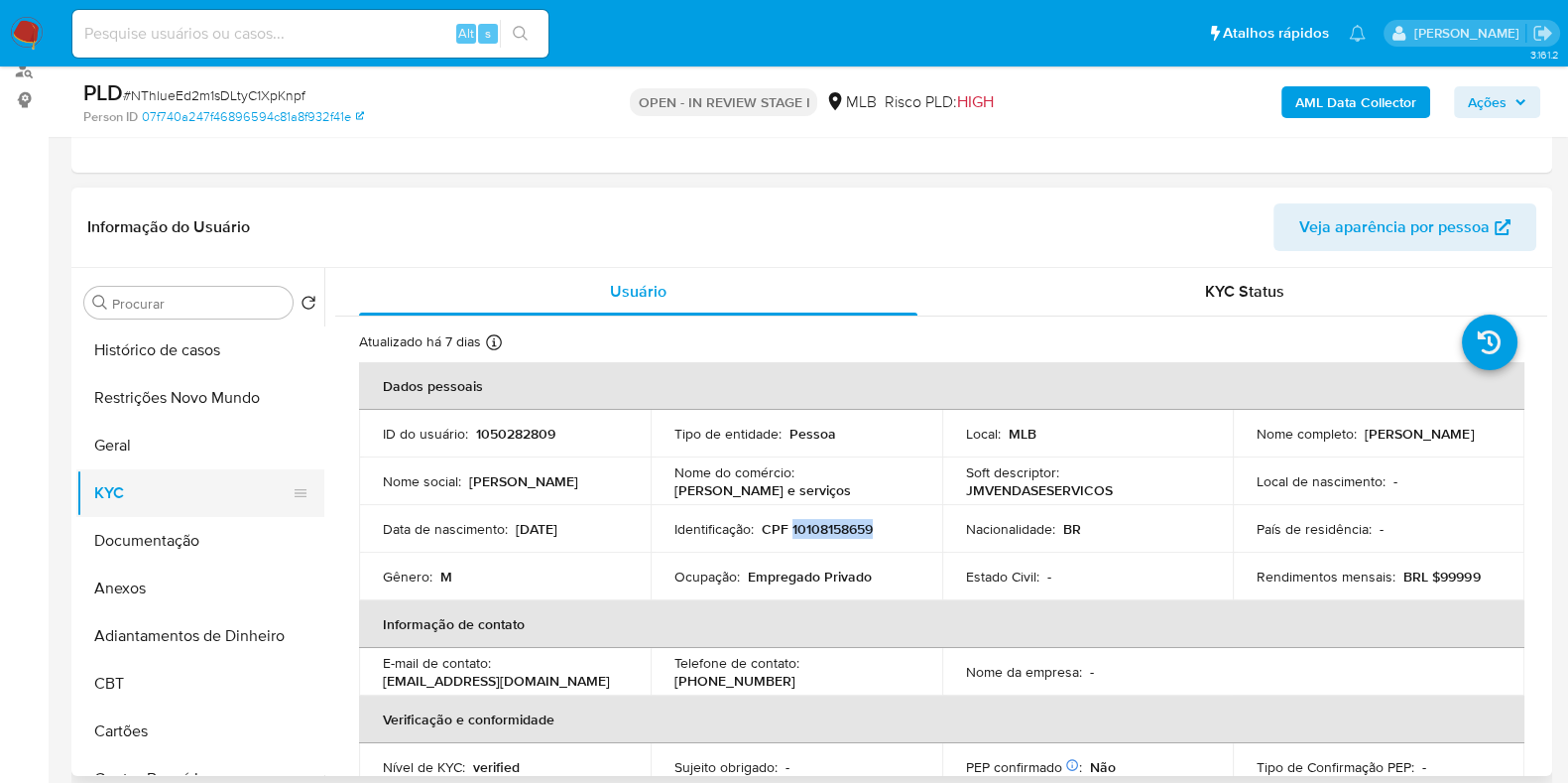
click at [149, 527] on button "Documentação" at bounding box center [200, 541] width 248 height 48
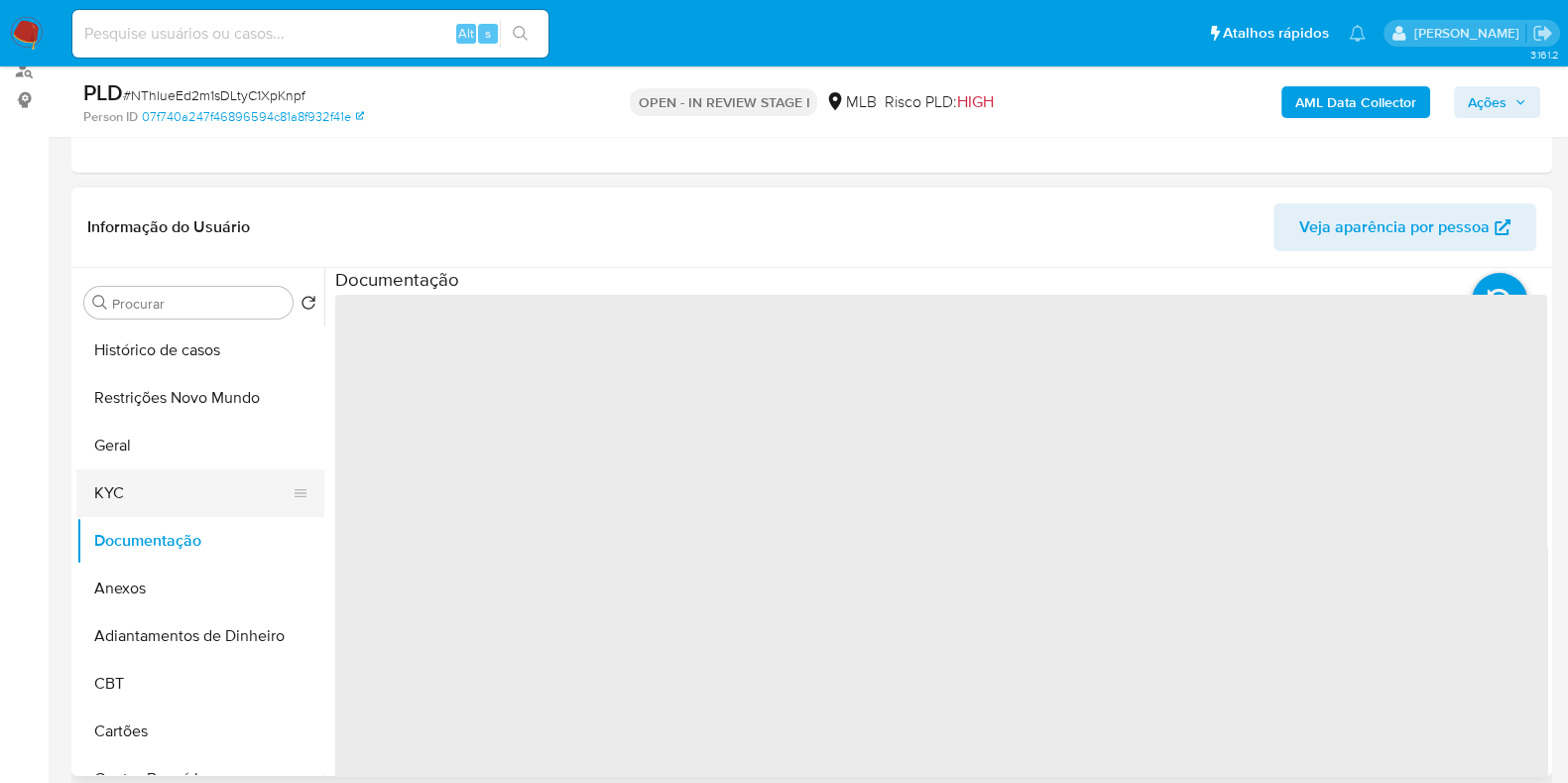
click at [165, 485] on button "KYC" at bounding box center [192, 493] width 232 height 48
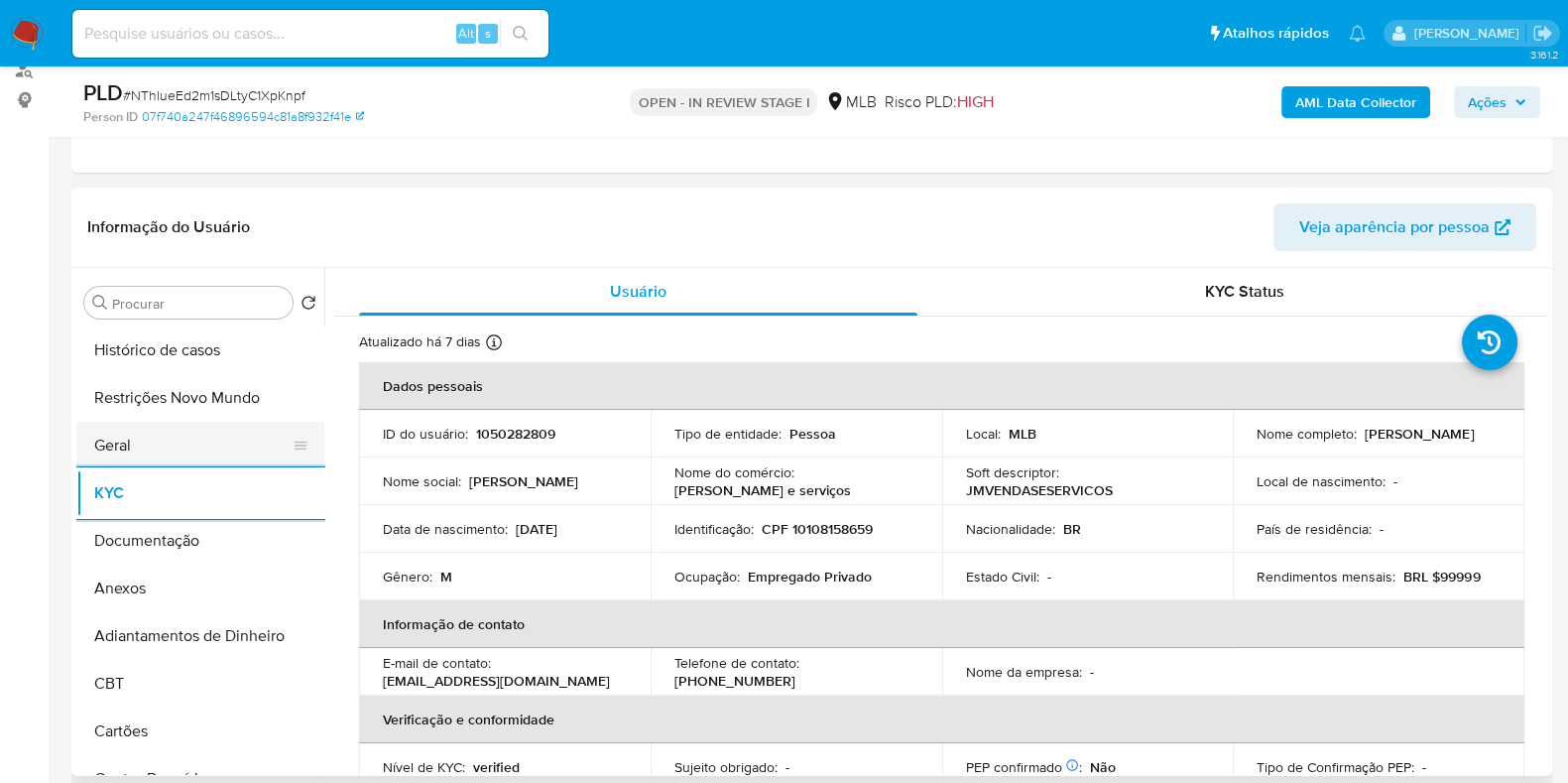
click at [120, 431] on button "Geral" at bounding box center [192, 445] width 232 height 48
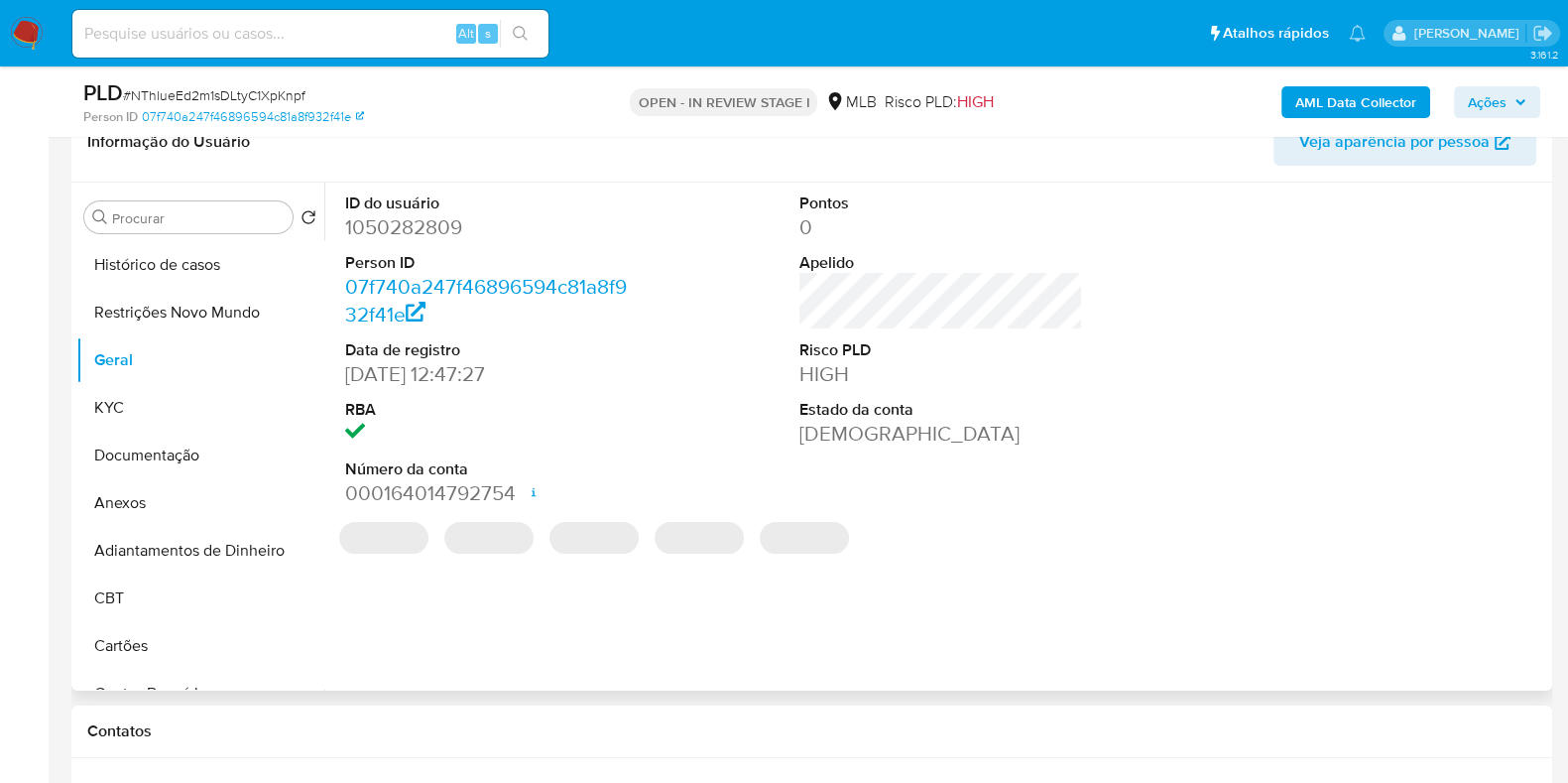
scroll to position [373, 0]
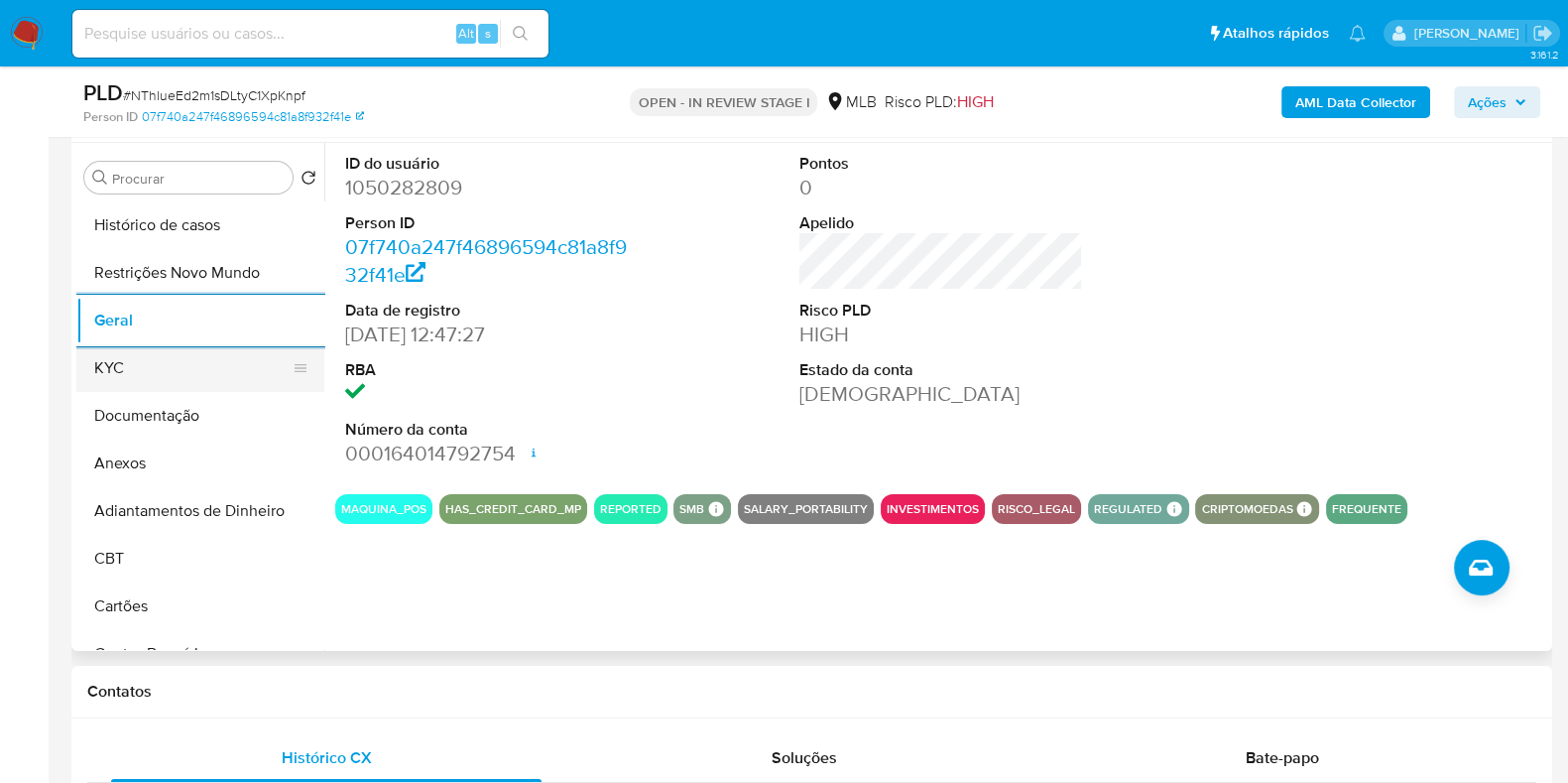
click at [152, 363] on button "KYC" at bounding box center [192, 369] width 232 height 48
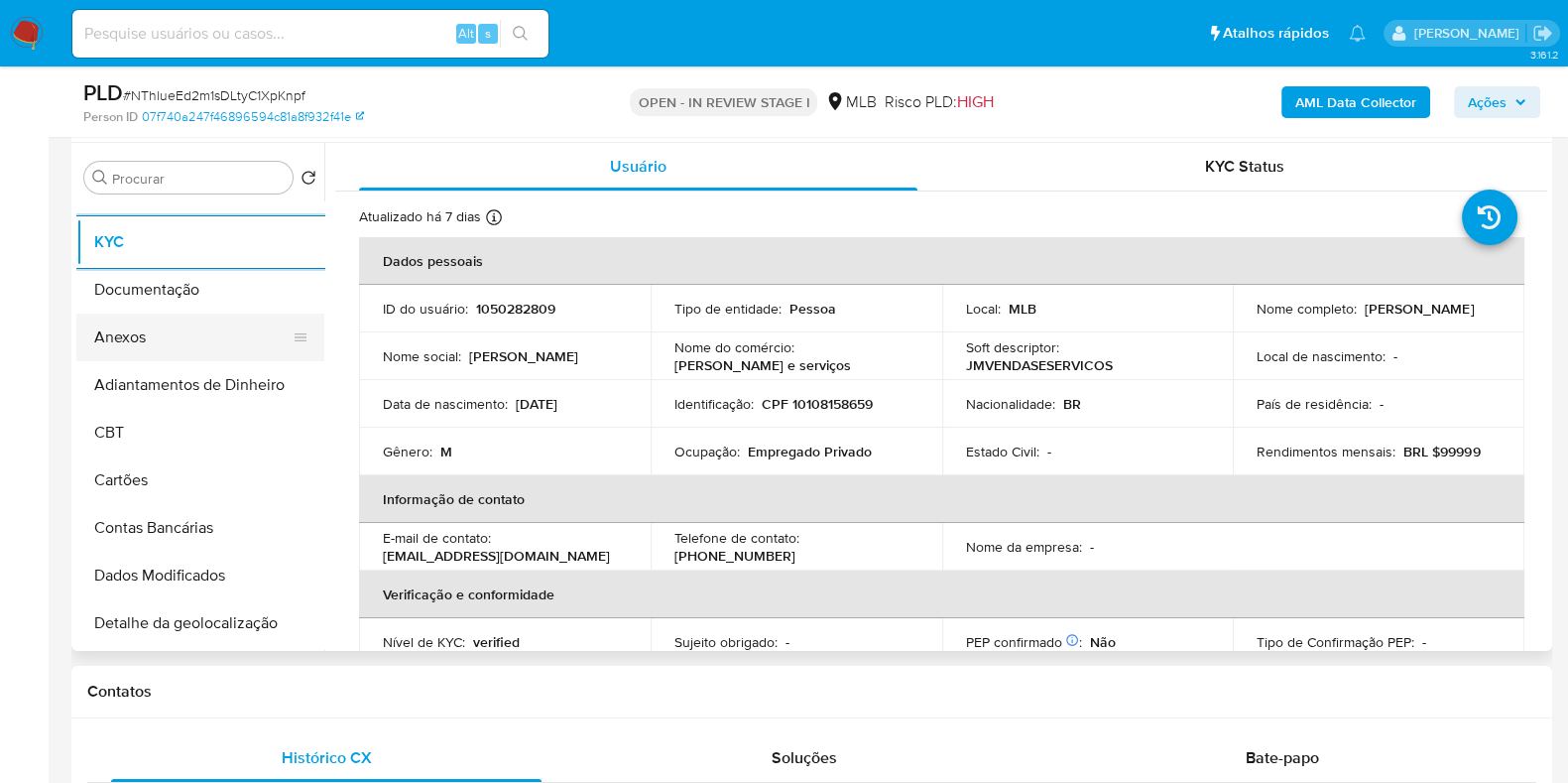
scroll to position [495, 0]
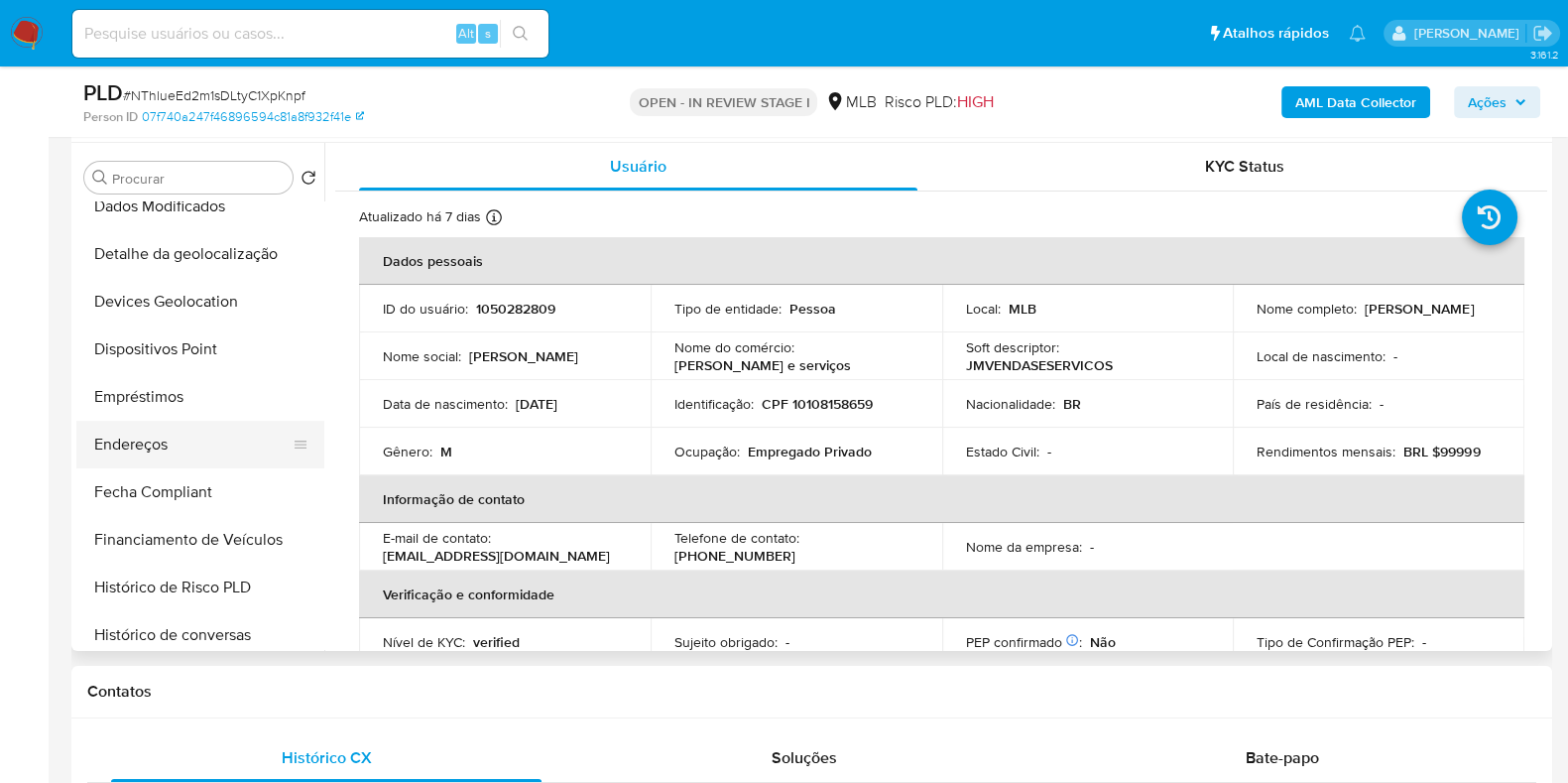
click at [148, 450] on button "Endereços" at bounding box center [192, 444] width 232 height 48
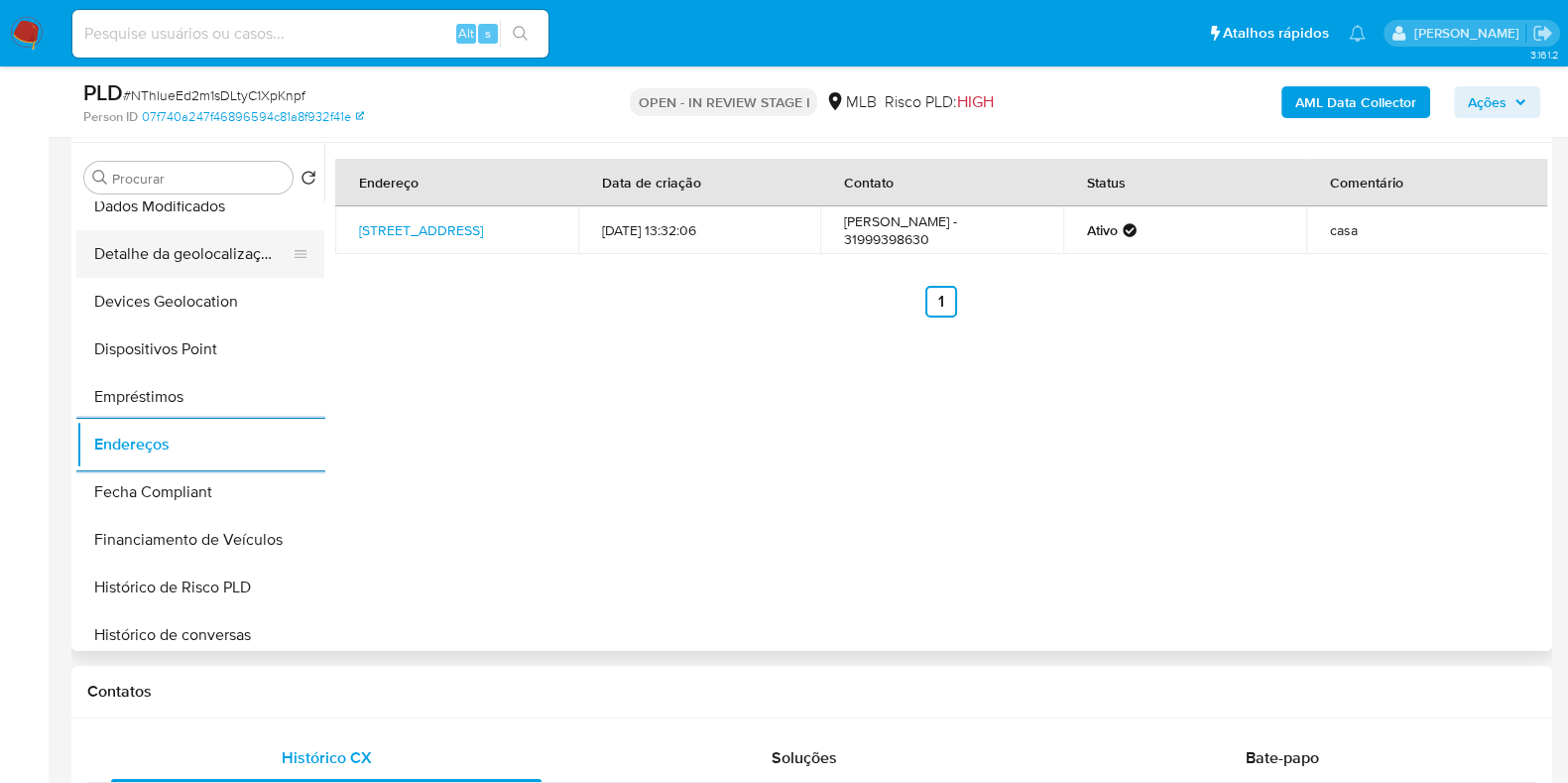
click at [208, 263] on button "Detalhe da geolocalização" at bounding box center [192, 254] width 232 height 48
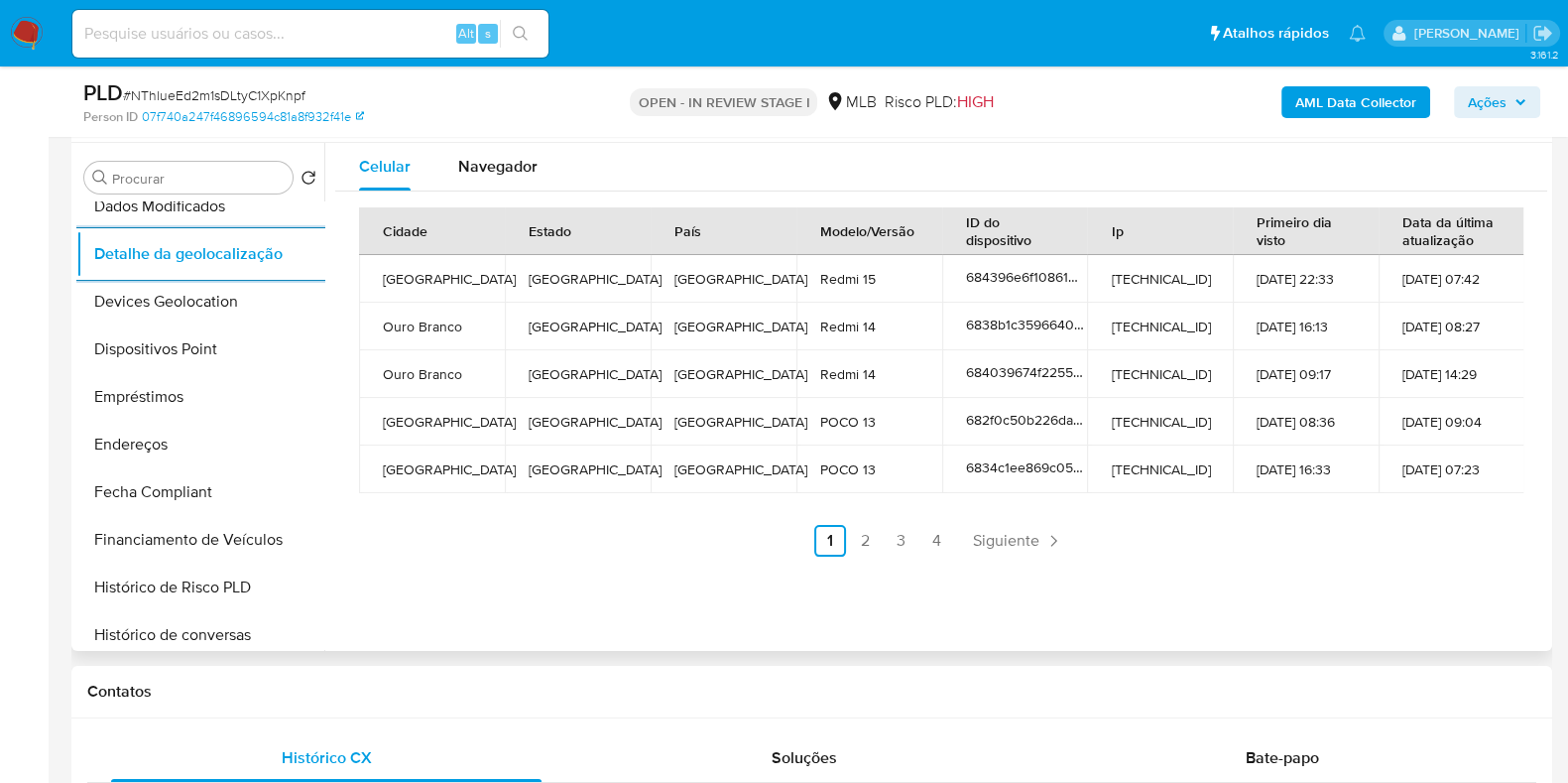
scroll to position [0, 0]
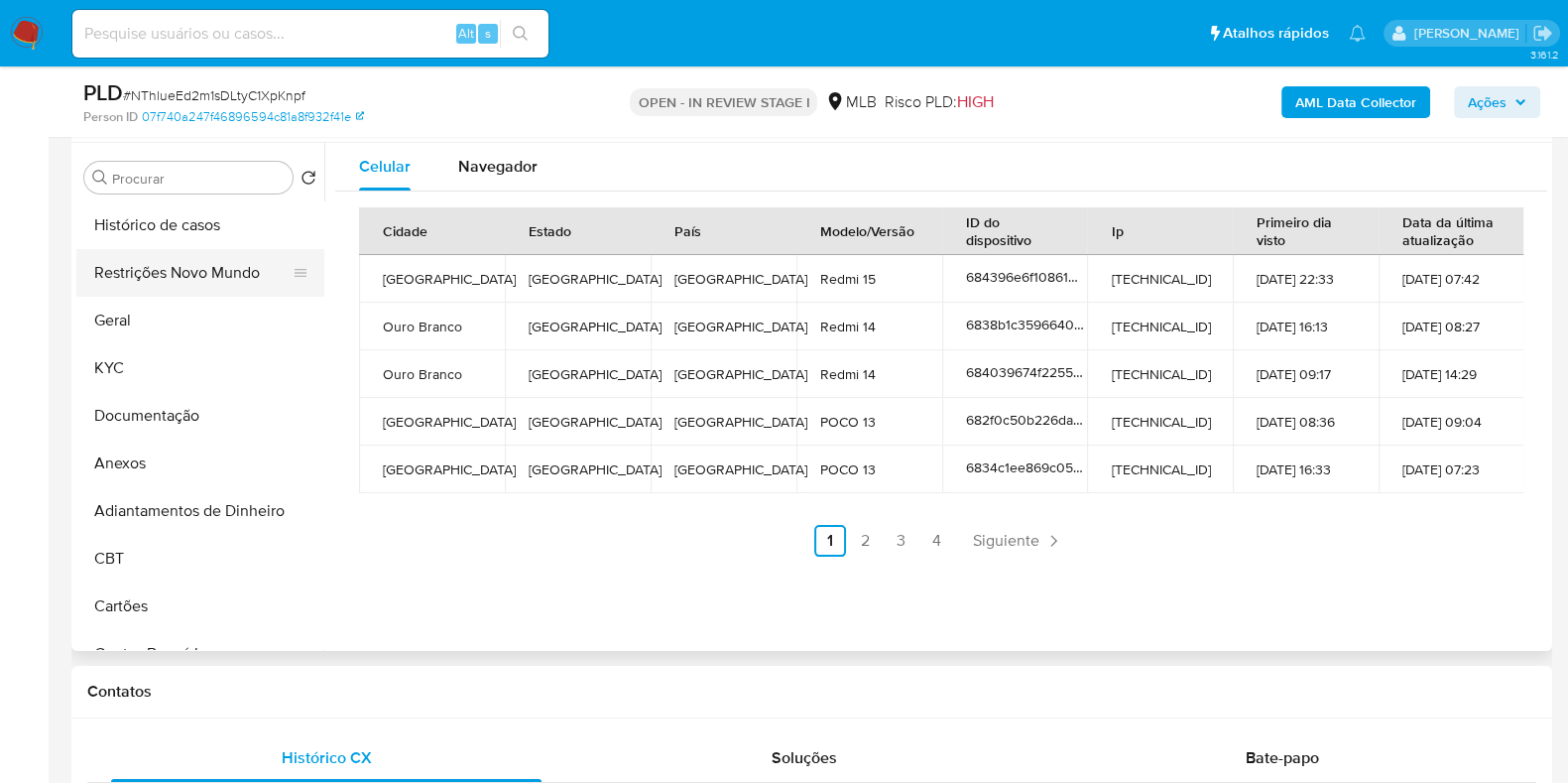
click at [225, 280] on button "Restrições Novo Mundo" at bounding box center [192, 273] width 232 height 48
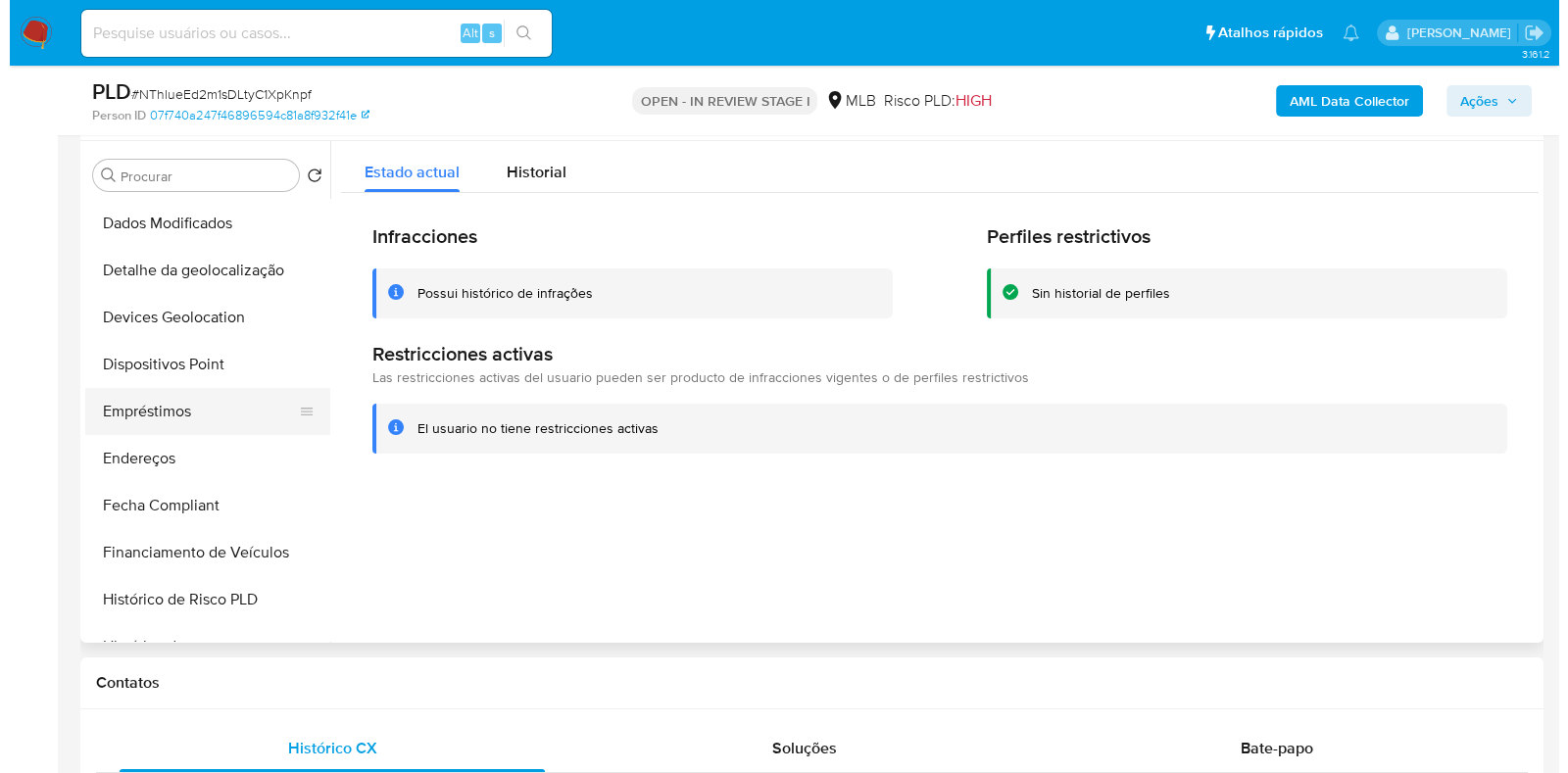
scroll to position [489, 0]
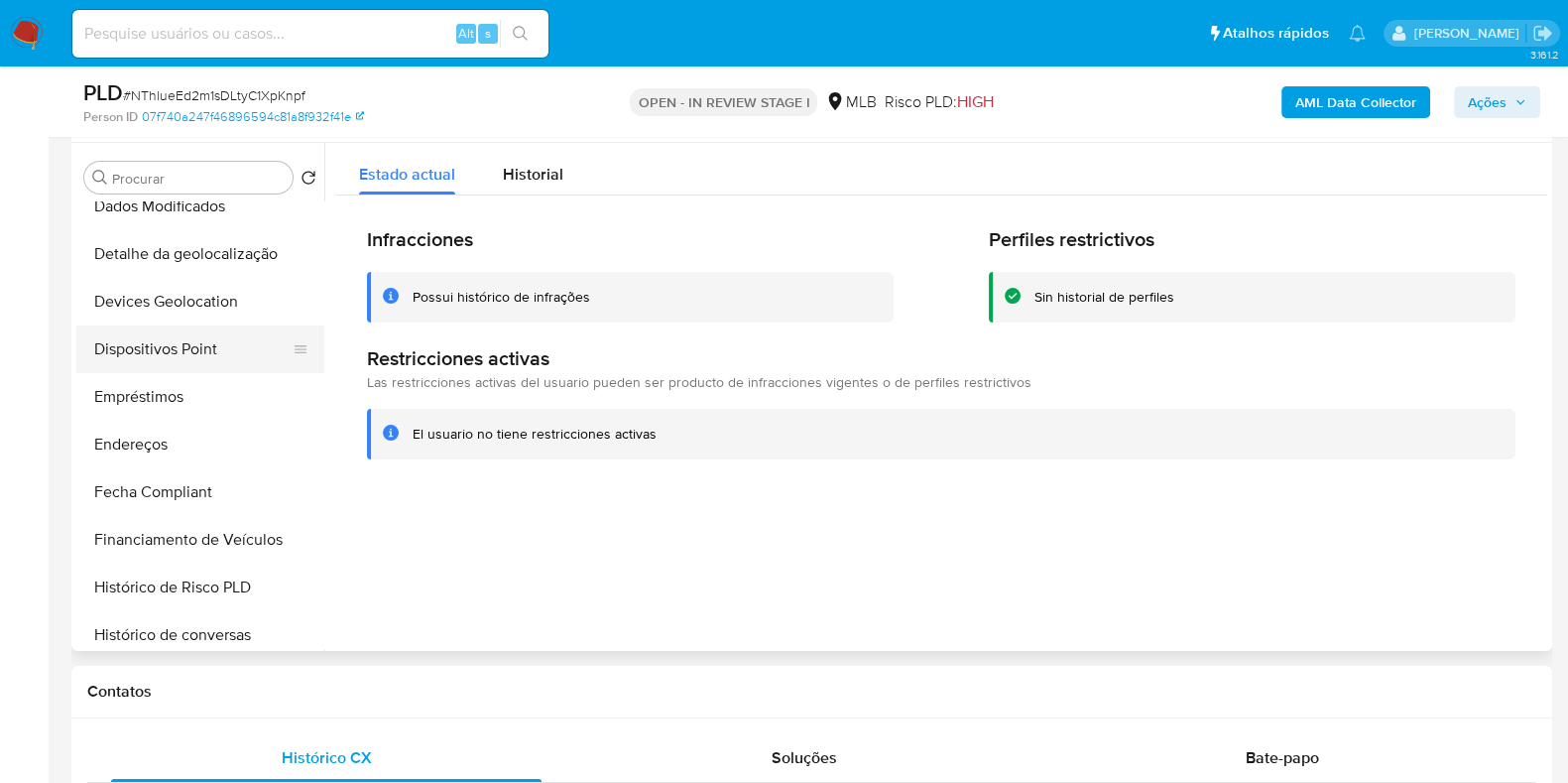
click at [218, 357] on button "Dispositivos Point" at bounding box center [192, 350] width 232 height 48
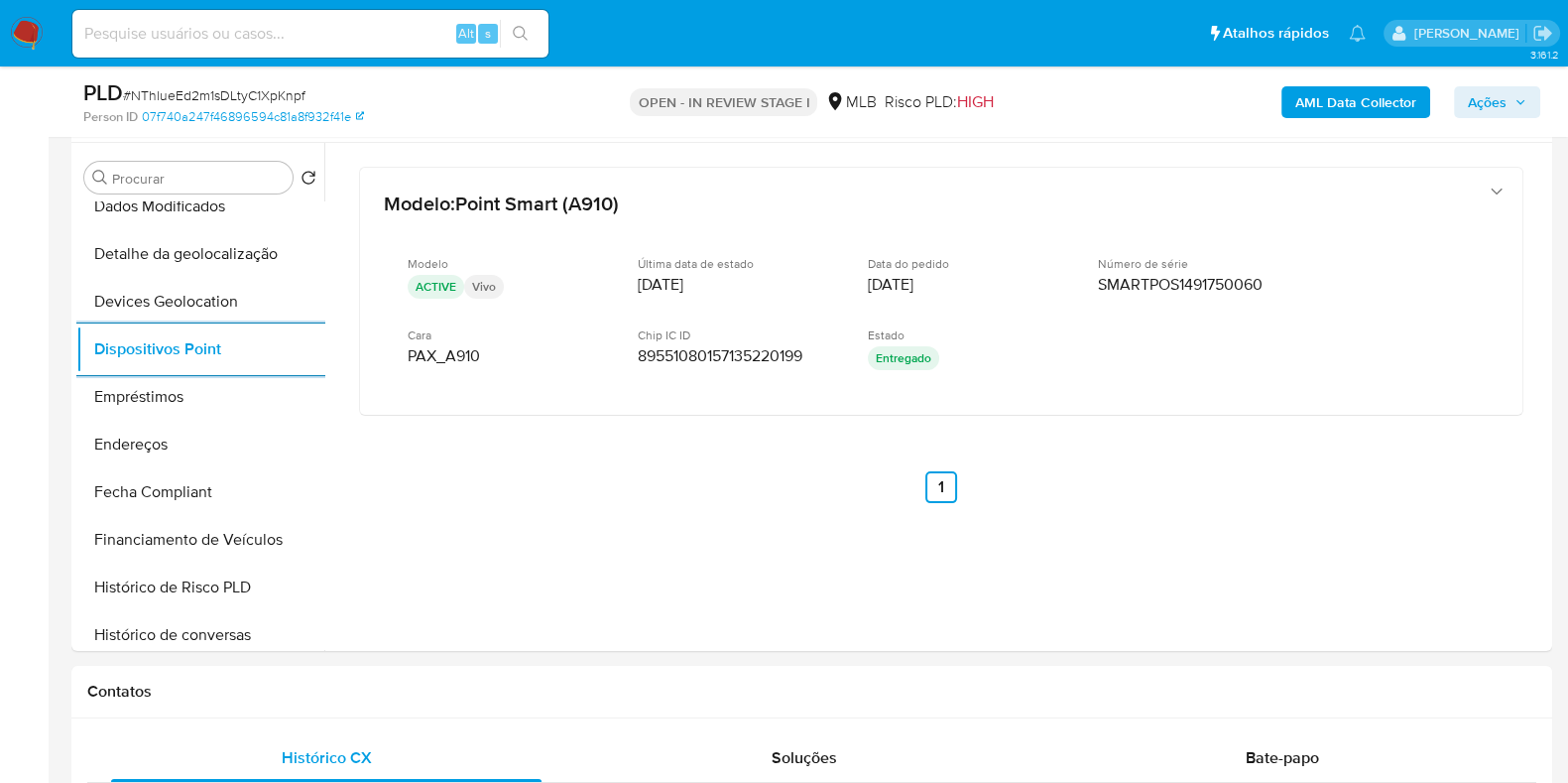
click at [1330, 95] on b "AML Data Collector" at bounding box center [1356, 103] width 121 height 32
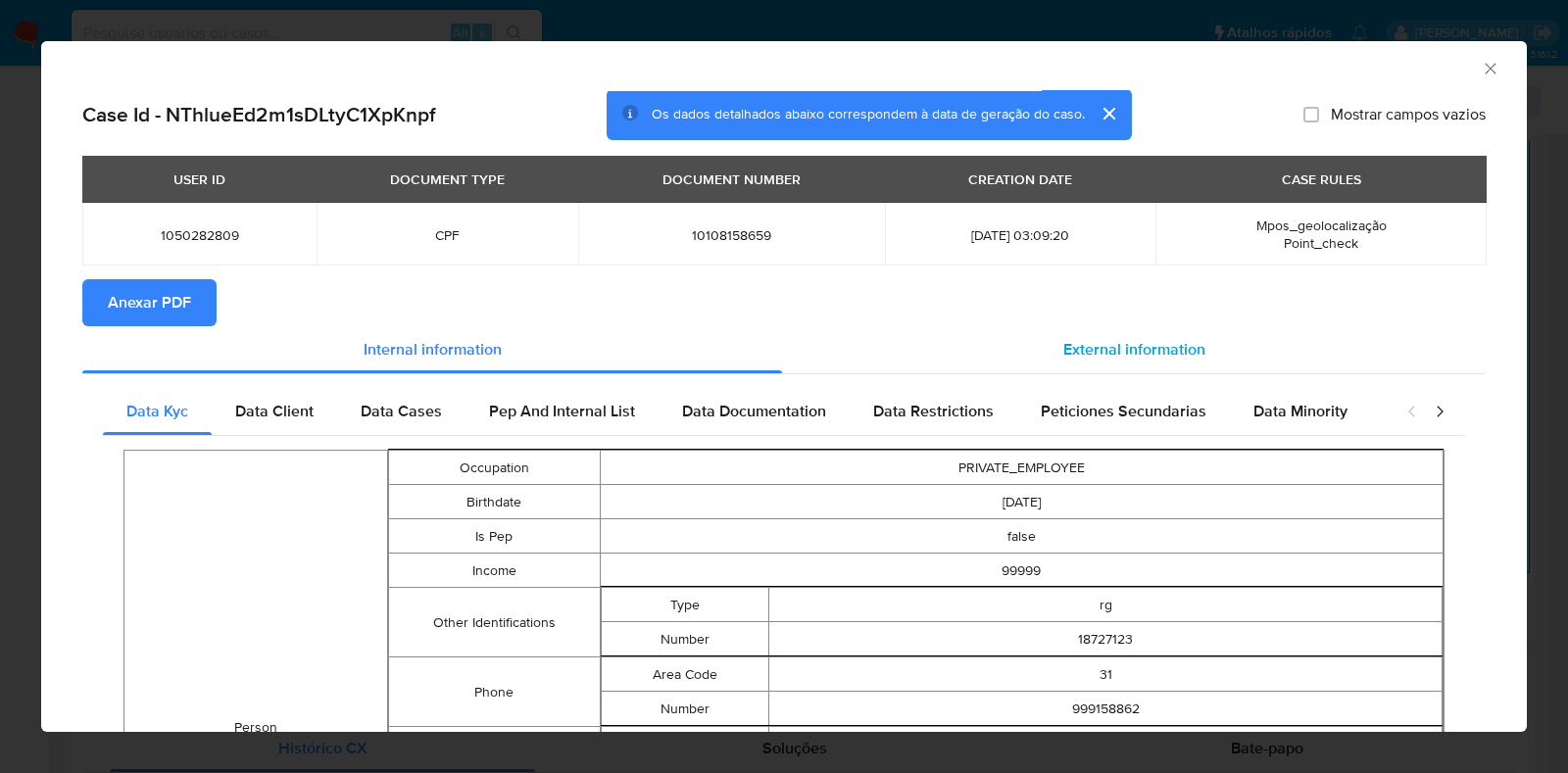
click at [1102, 354] on span "External information" at bounding box center [1134, 349] width 142 height 23
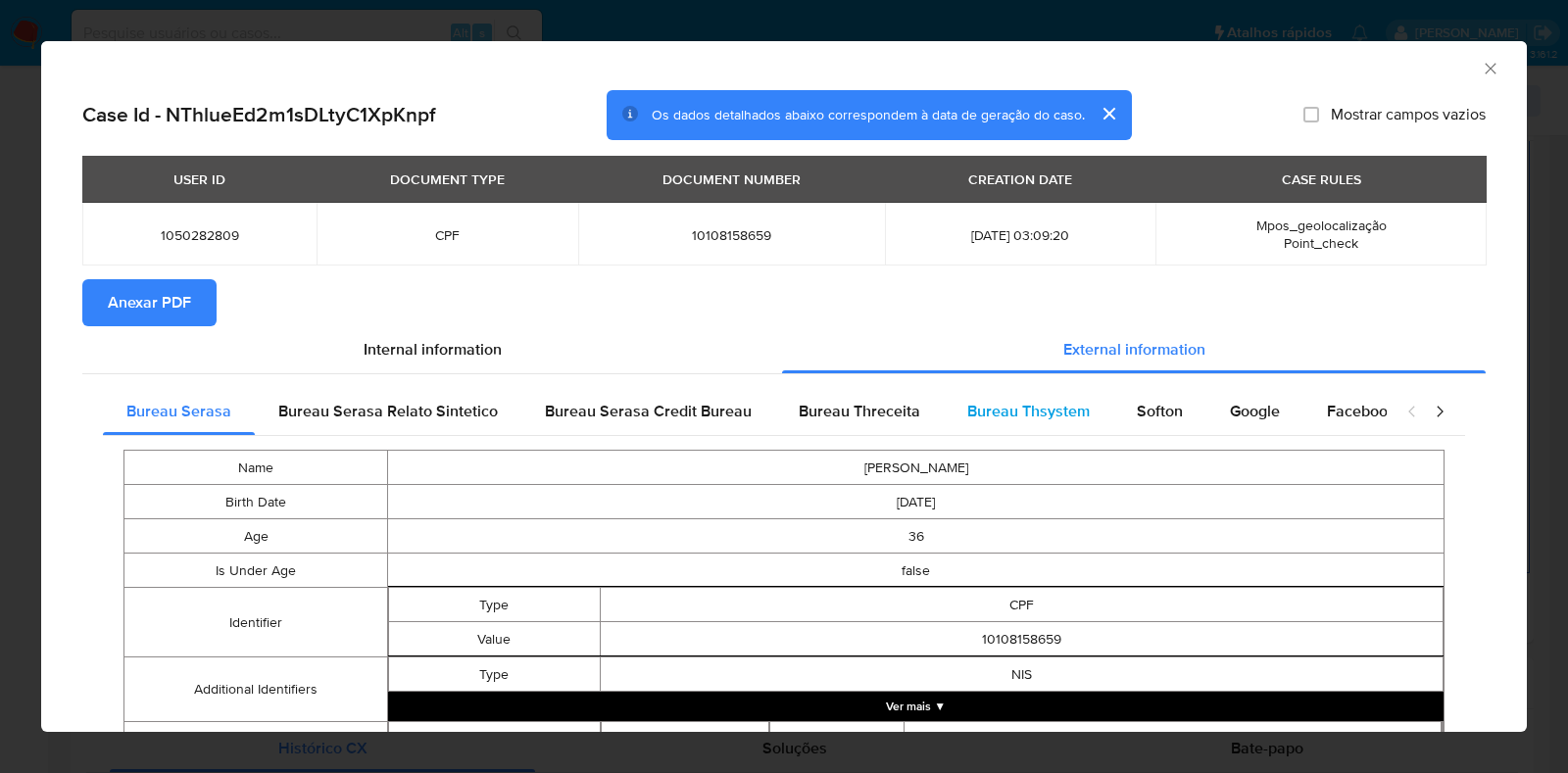
click at [1048, 415] on span "Bureau Thsystem" at bounding box center [1028, 411] width 123 height 23
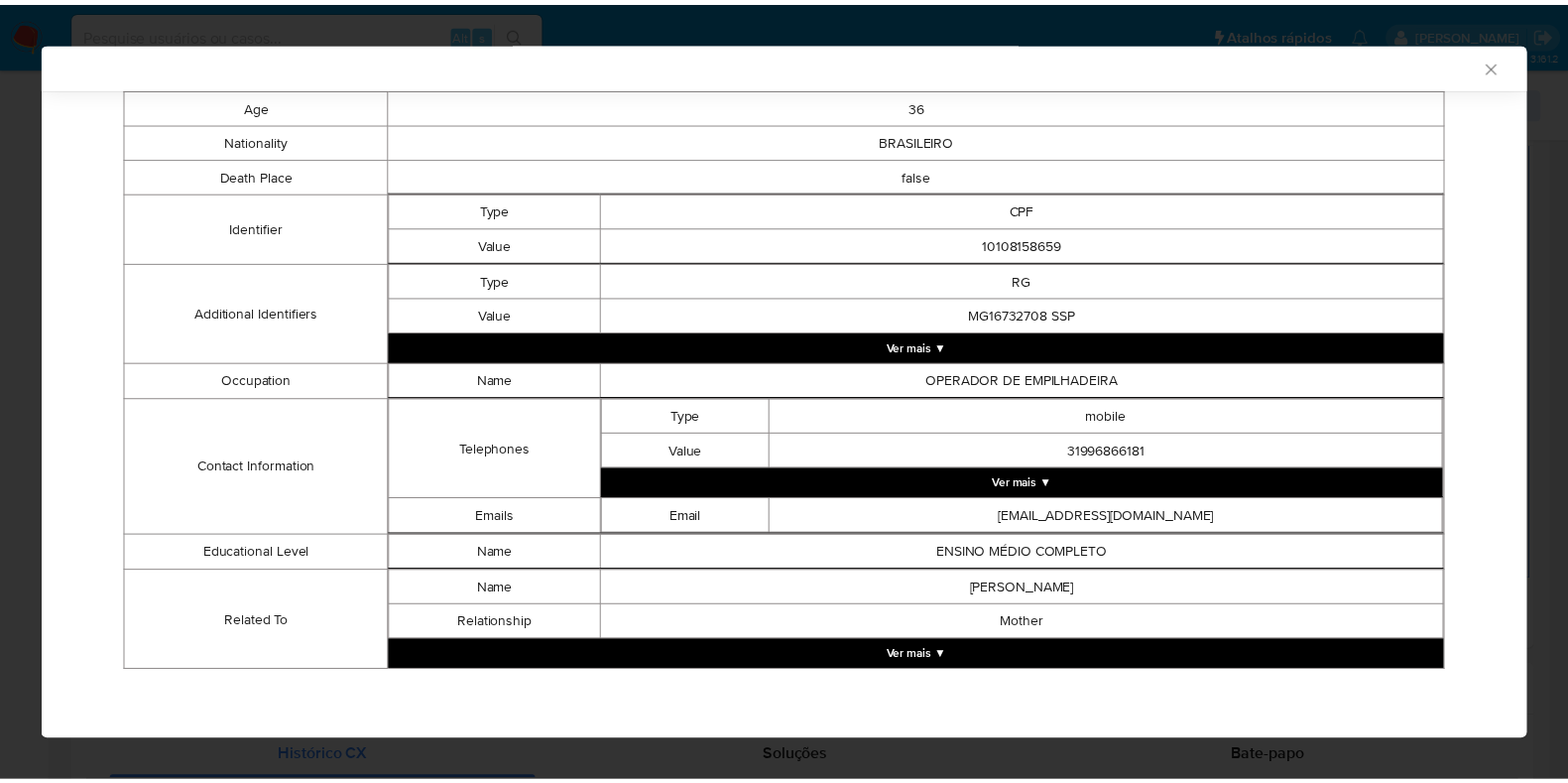
scroll to position [0, 0]
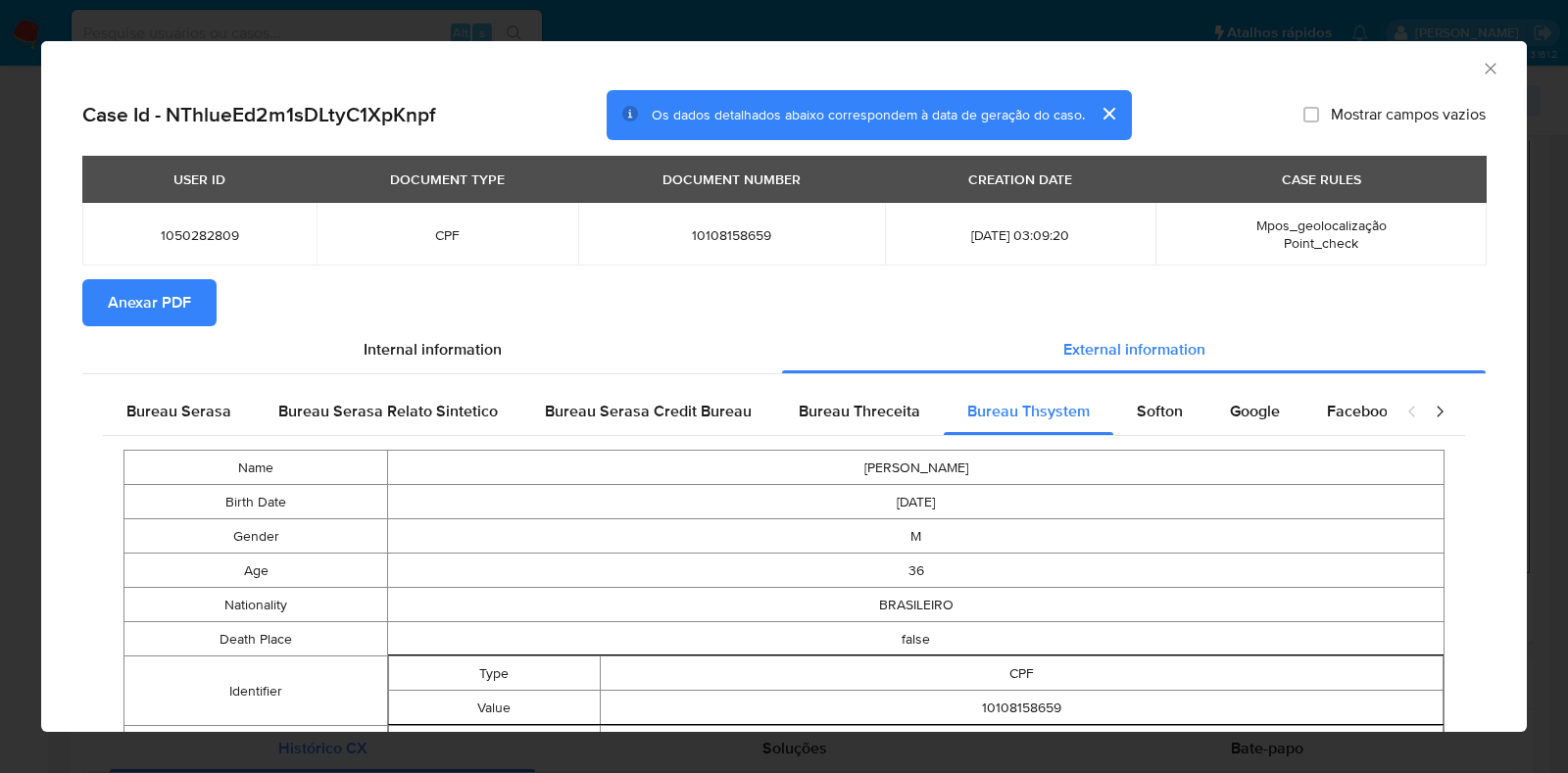
drag, startPoint x: 174, startPoint y: 297, endPoint x: 162, endPoint y: 310, distance: 17.7
click at [173, 297] on span "Anexar PDF" at bounding box center [150, 303] width 84 height 43
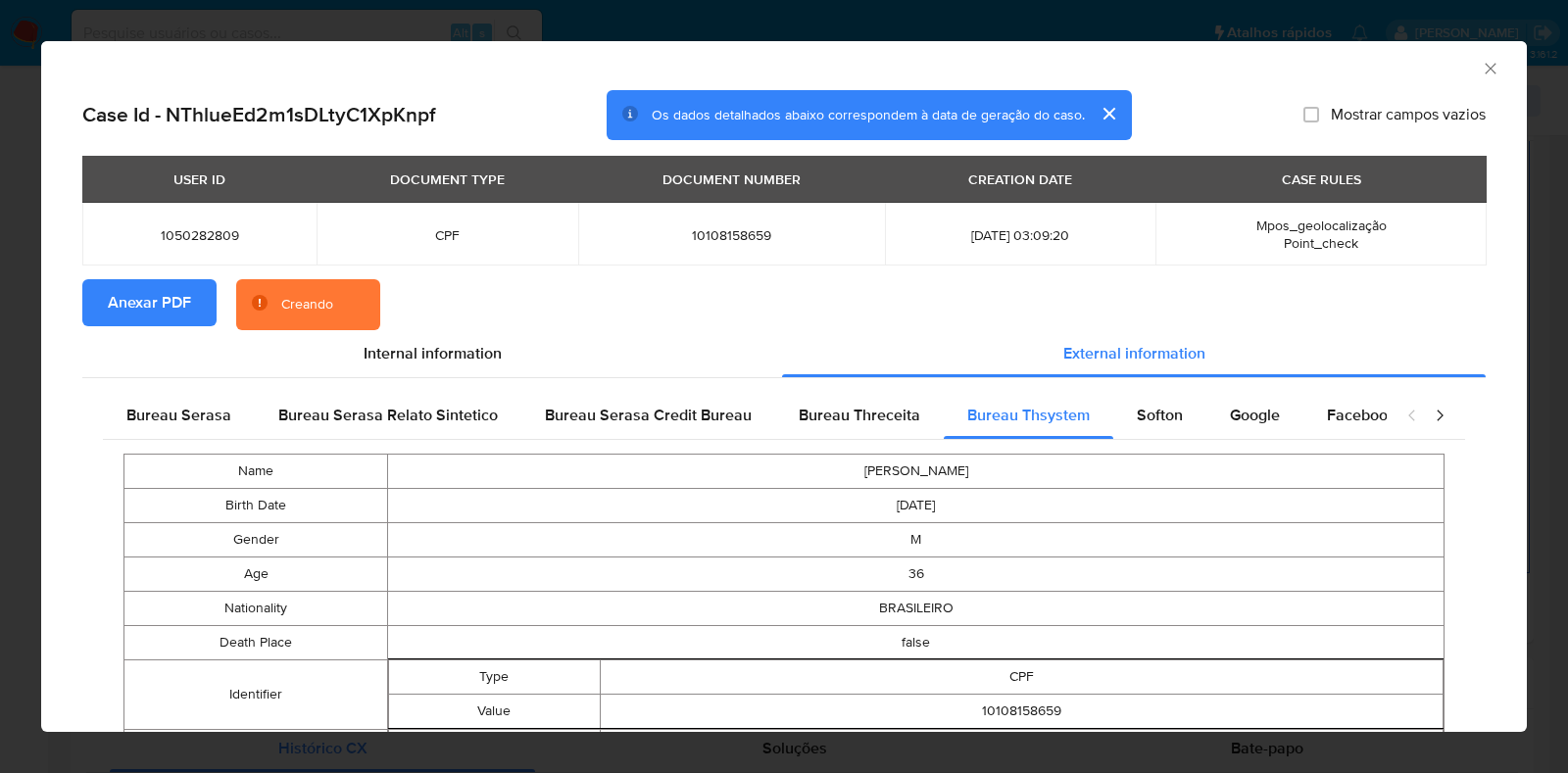
click at [0, 426] on div "AML Data Collector Case Id - NThlueEd2m1sDLtyC1XpKnpf Os dados detalhados abaix…" at bounding box center [784, 386] width 1568 height 773
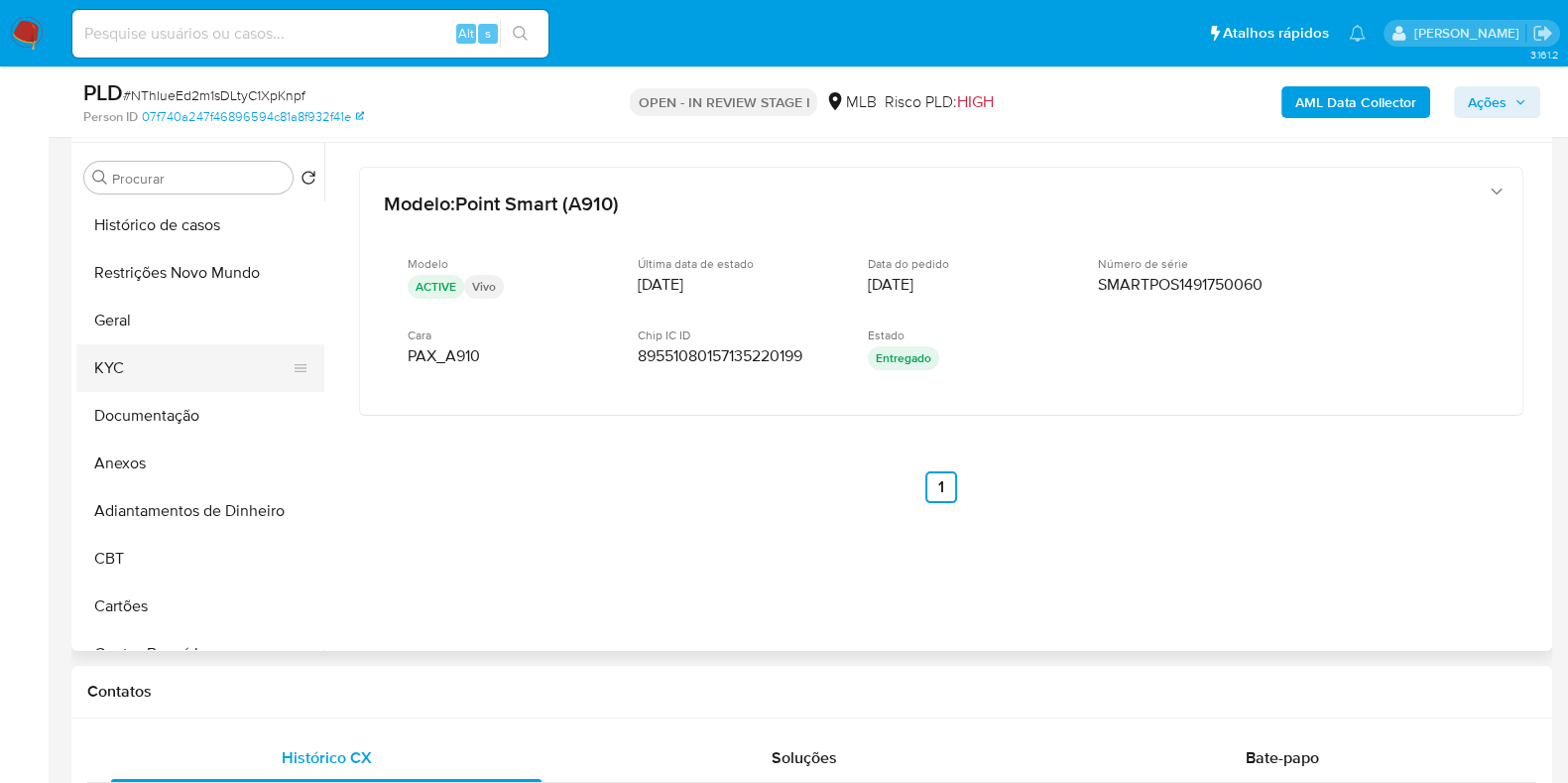
drag, startPoint x: 168, startPoint y: 392, endPoint x: 184, endPoint y: 381, distance: 19.4
click at [168, 392] on button "Documentação" at bounding box center [200, 416] width 248 height 48
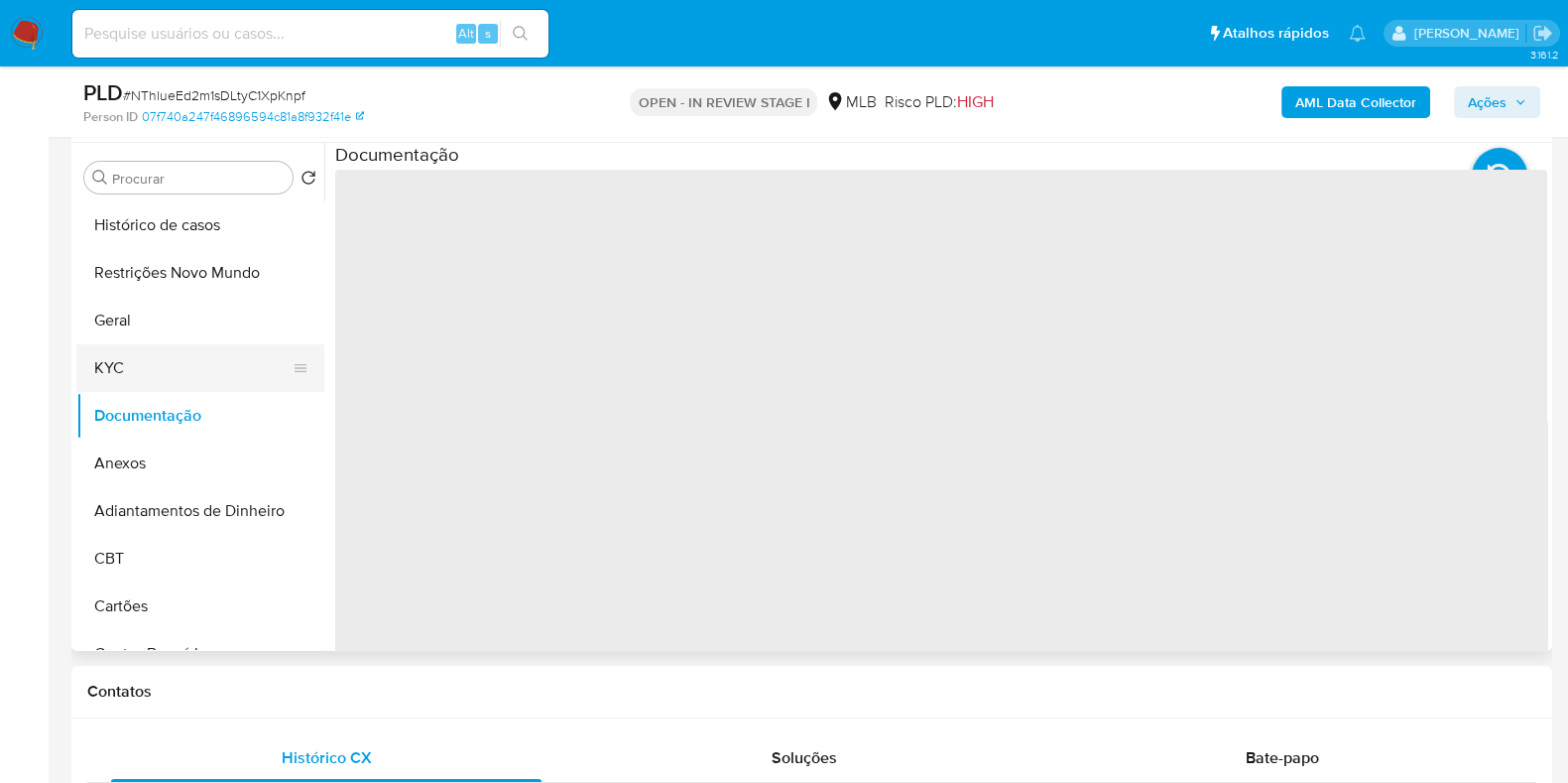
click at [187, 379] on button "KYC" at bounding box center [192, 369] width 232 height 48
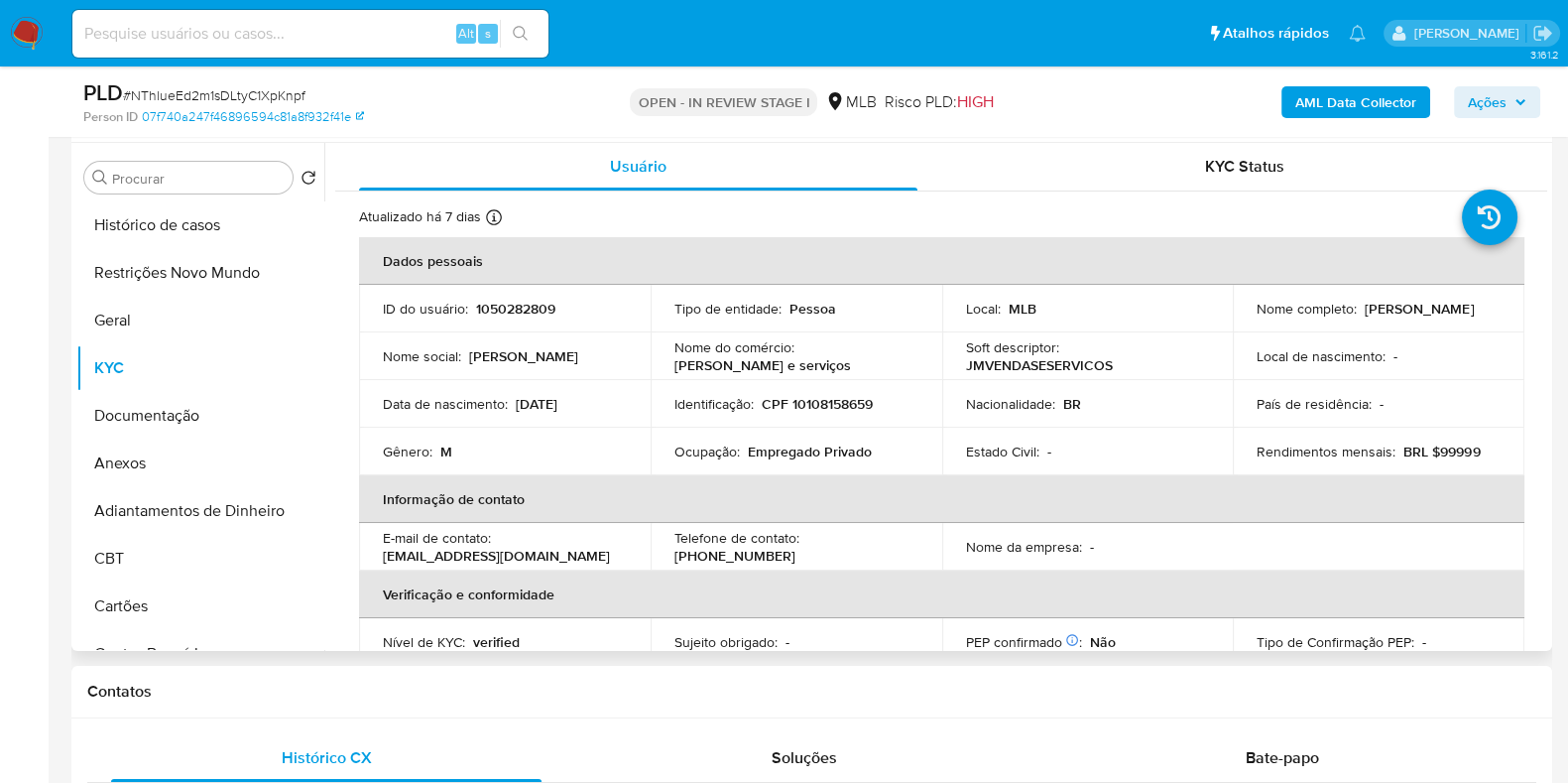
drag, startPoint x: 1444, startPoint y: 324, endPoint x: 1244, endPoint y: 327, distance: 200.0
click at [1244, 327] on td "Nome completo : Joel Pereira Santos Oliveira" at bounding box center [1379, 309] width 292 height 48
copy p "[PERSON_NAME] [PERSON_NAME]"
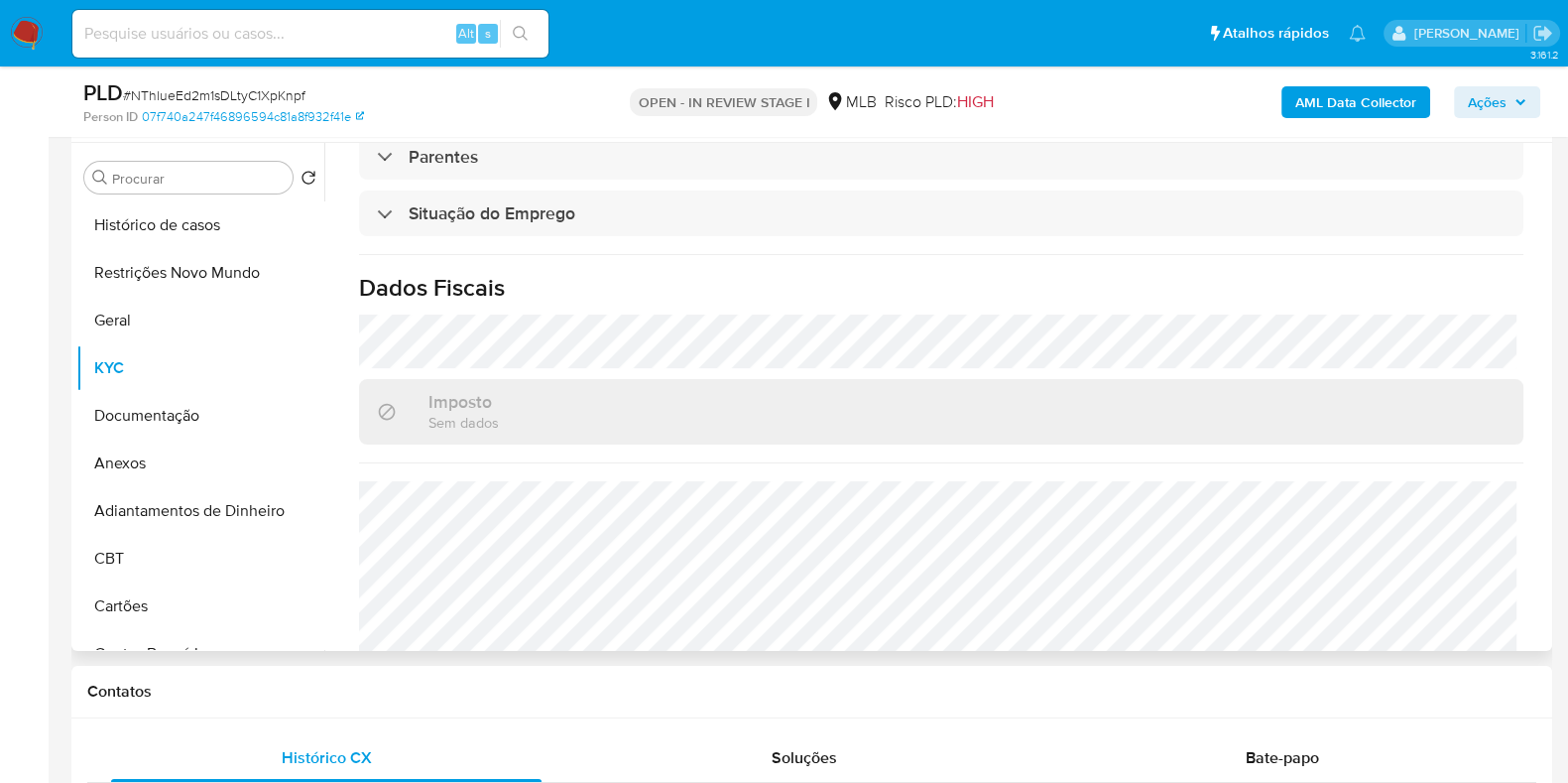
scroll to position [863, 0]
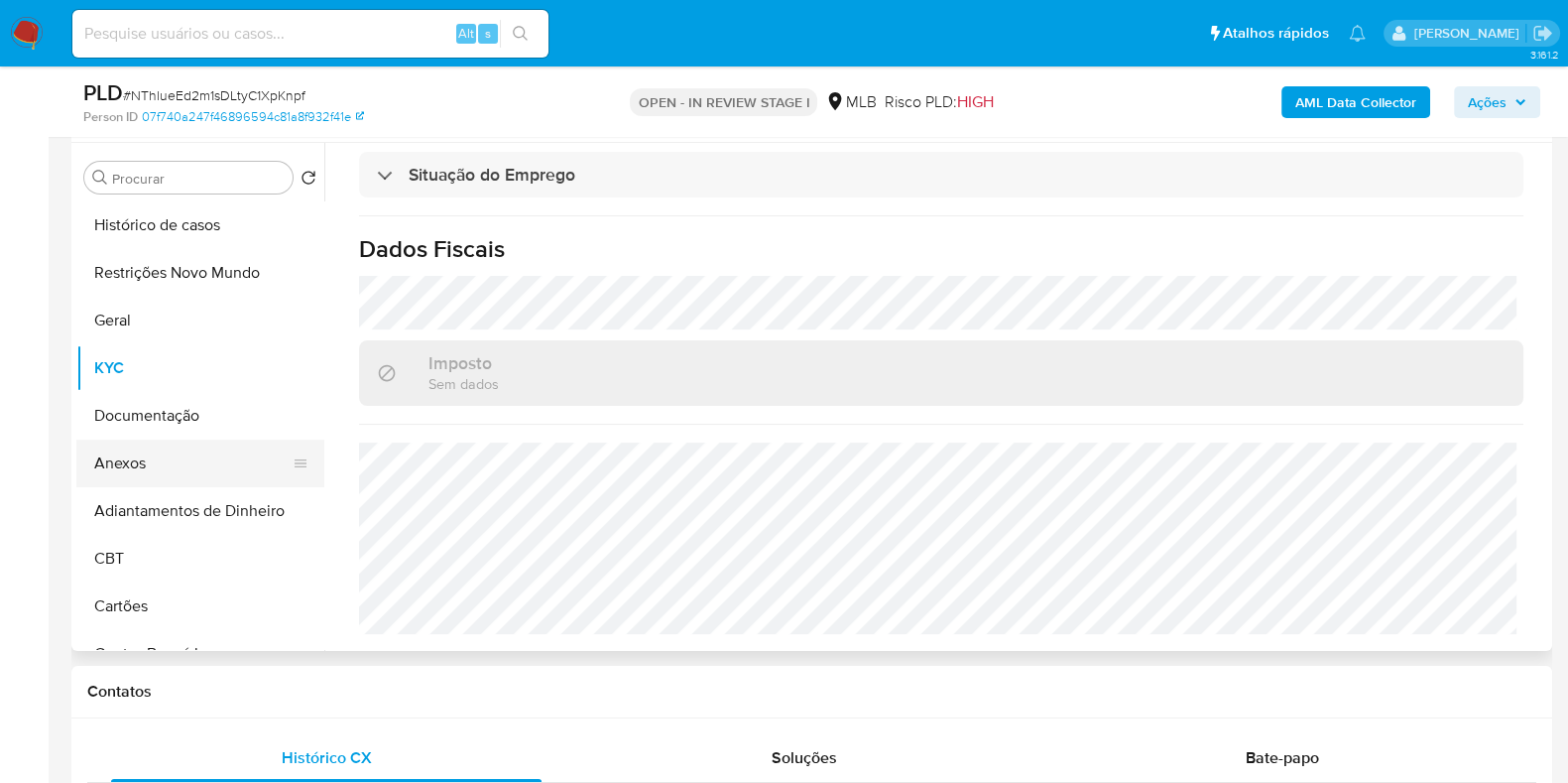
drag, startPoint x: 139, startPoint y: 488, endPoint x: 151, endPoint y: 478, distance: 15.6
click at [139, 488] on button "Adiantamentos de Dinheiro" at bounding box center [200, 511] width 248 height 48
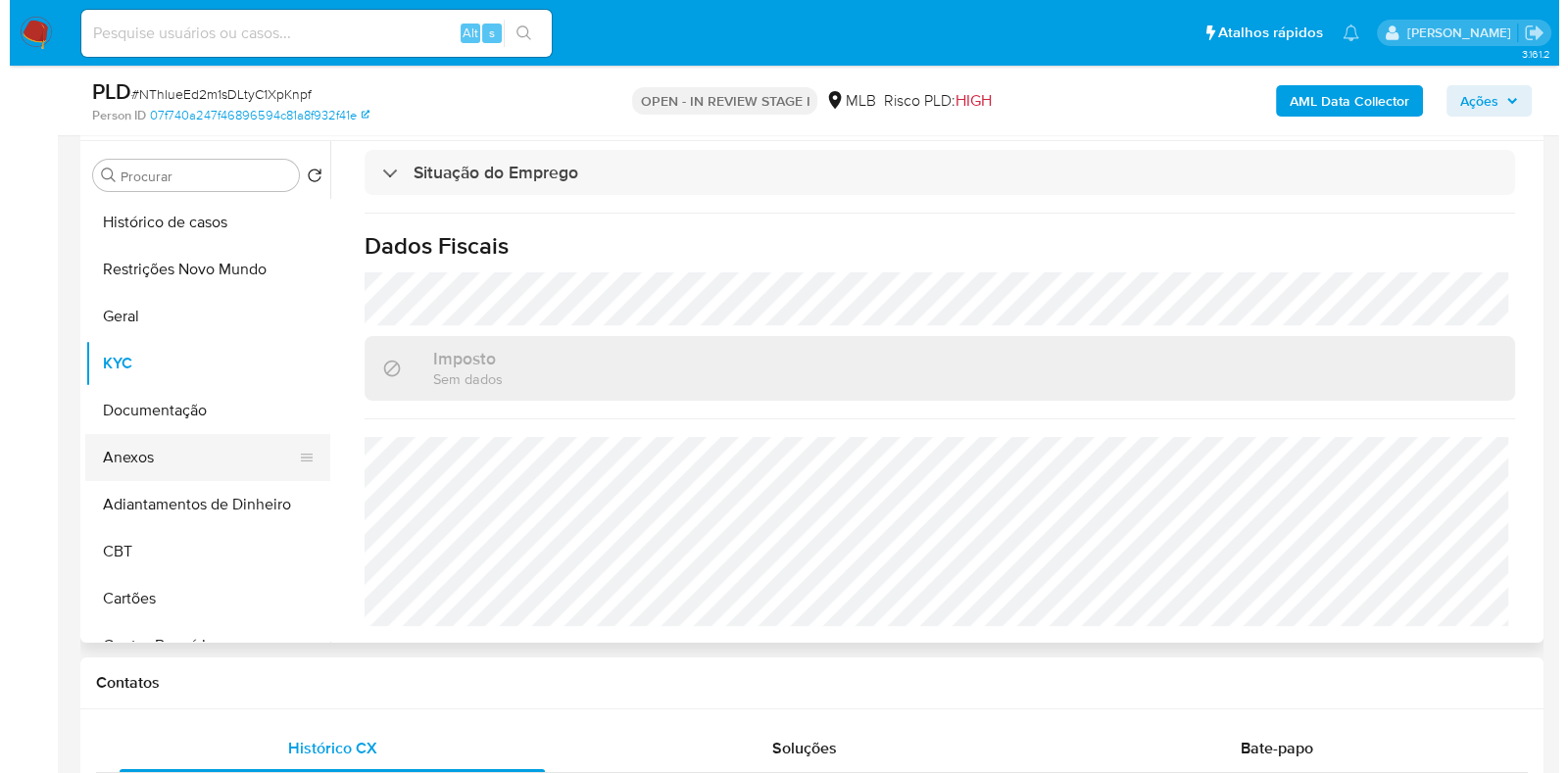
scroll to position [0, 0]
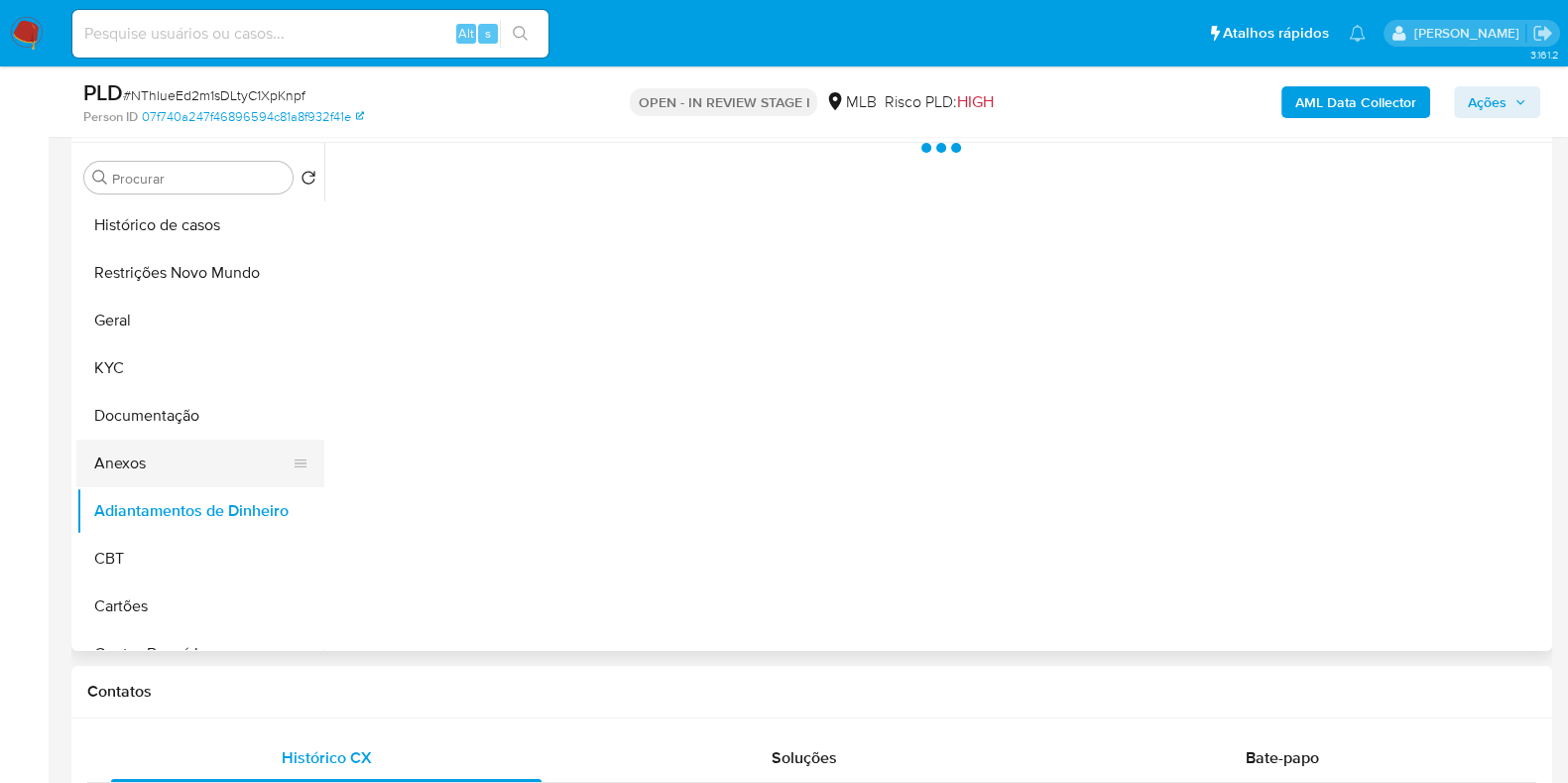
click at [159, 474] on button "Anexos" at bounding box center [192, 463] width 232 height 48
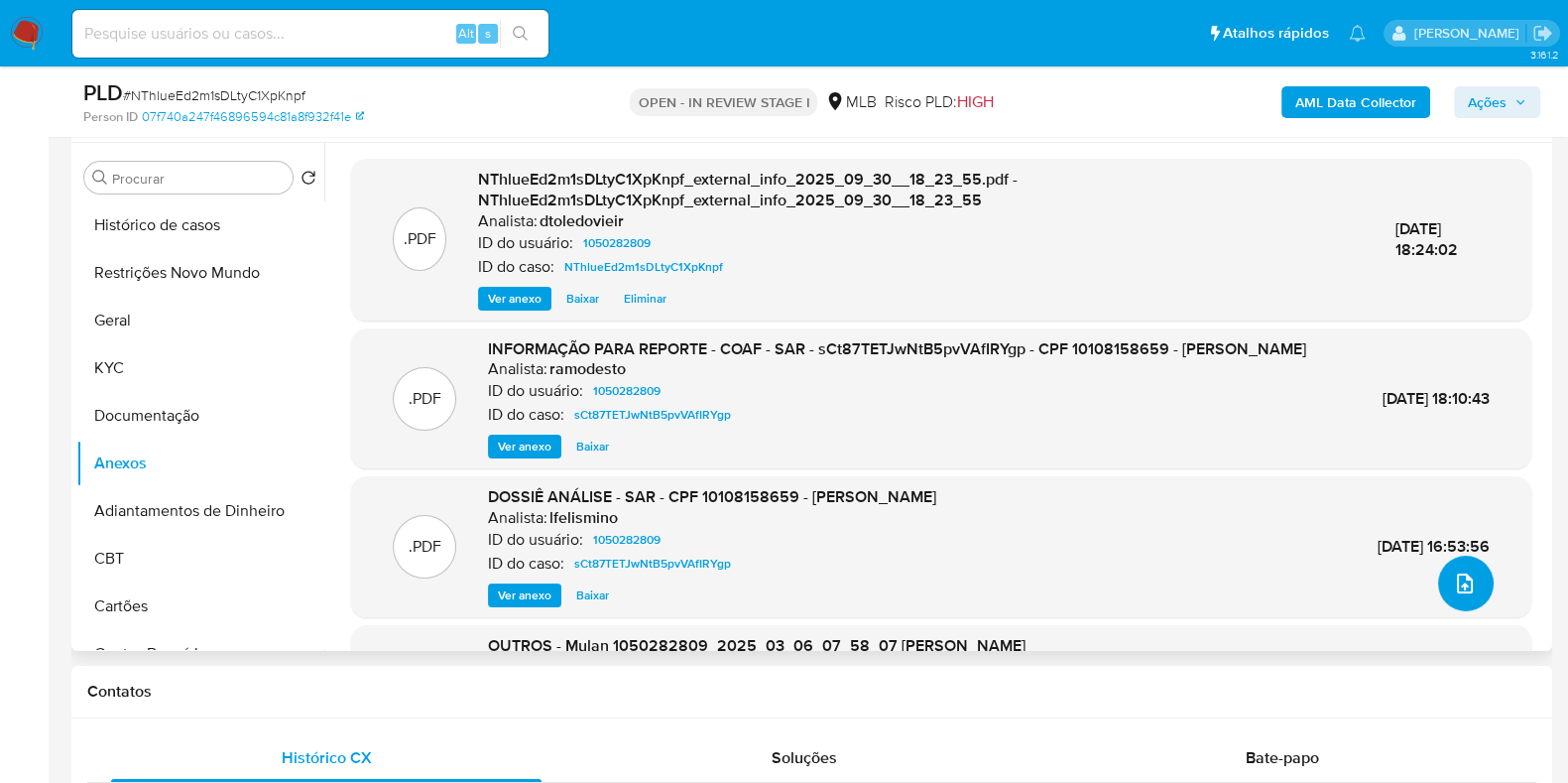
click at [1464, 578] on icon "upload-file" at bounding box center [1465, 584] width 24 height 24
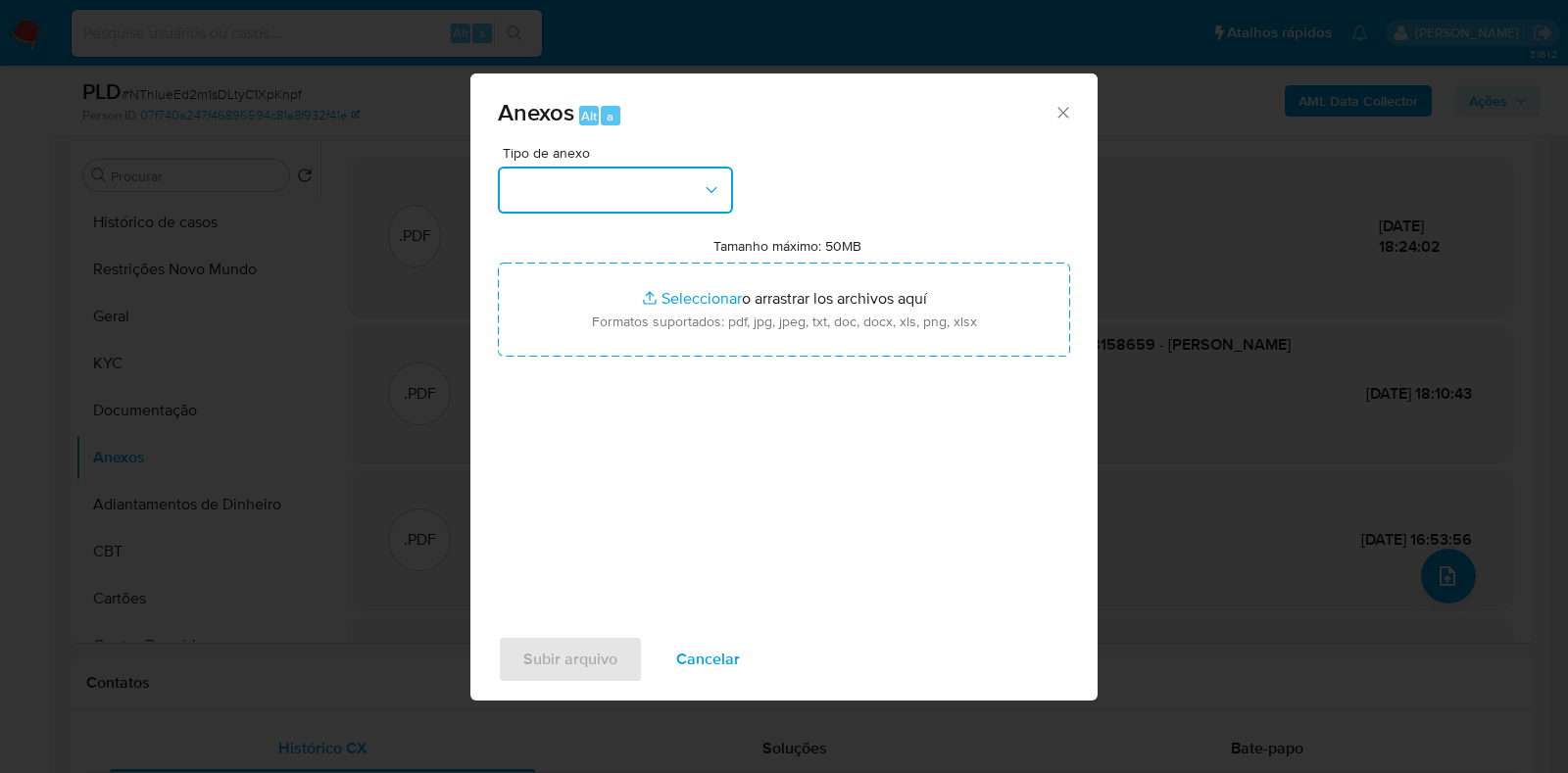
click at [603, 185] on button "button" at bounding box center [615, 190] width 235 height 47
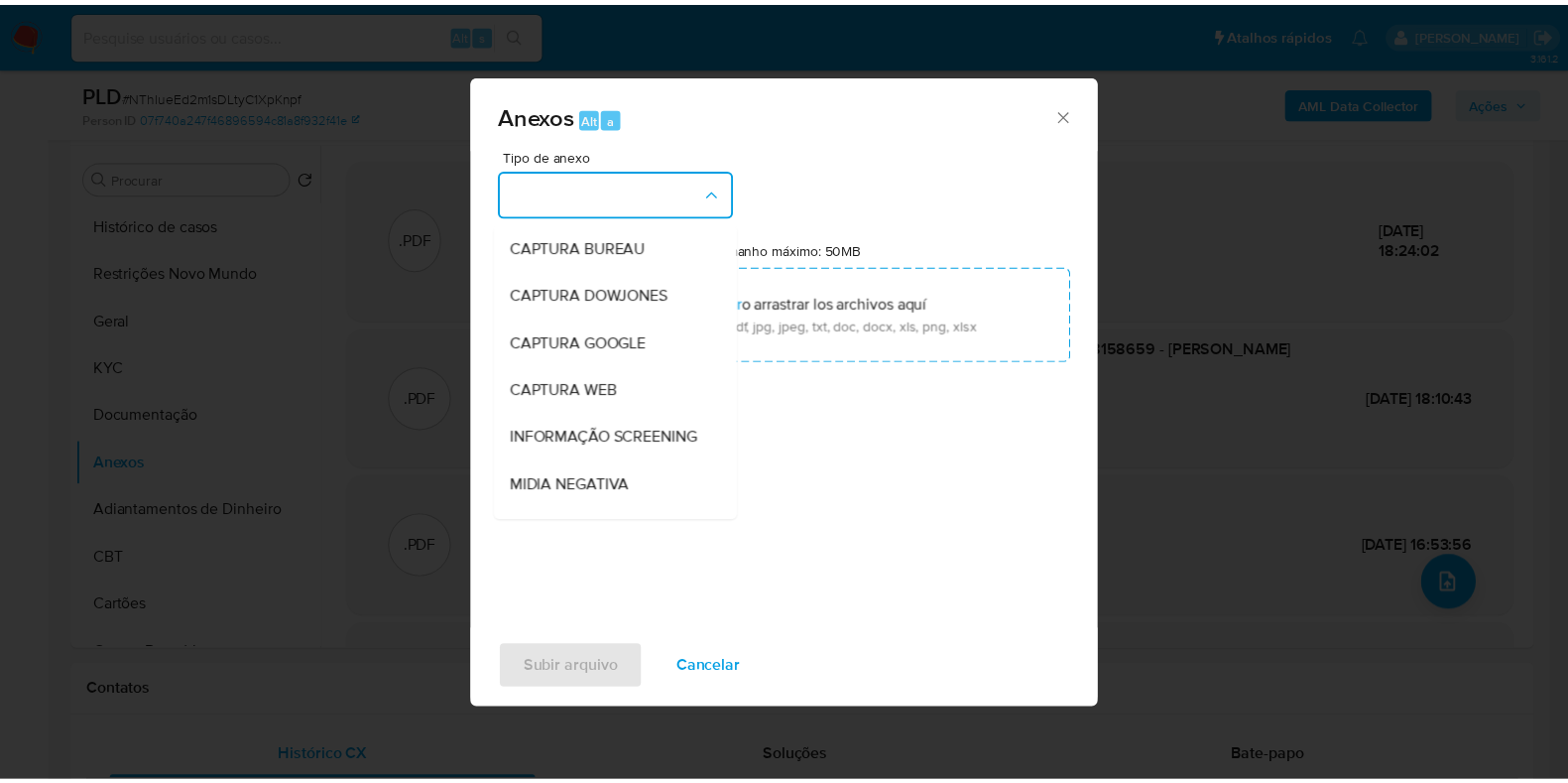
scroll to position [306, 0]
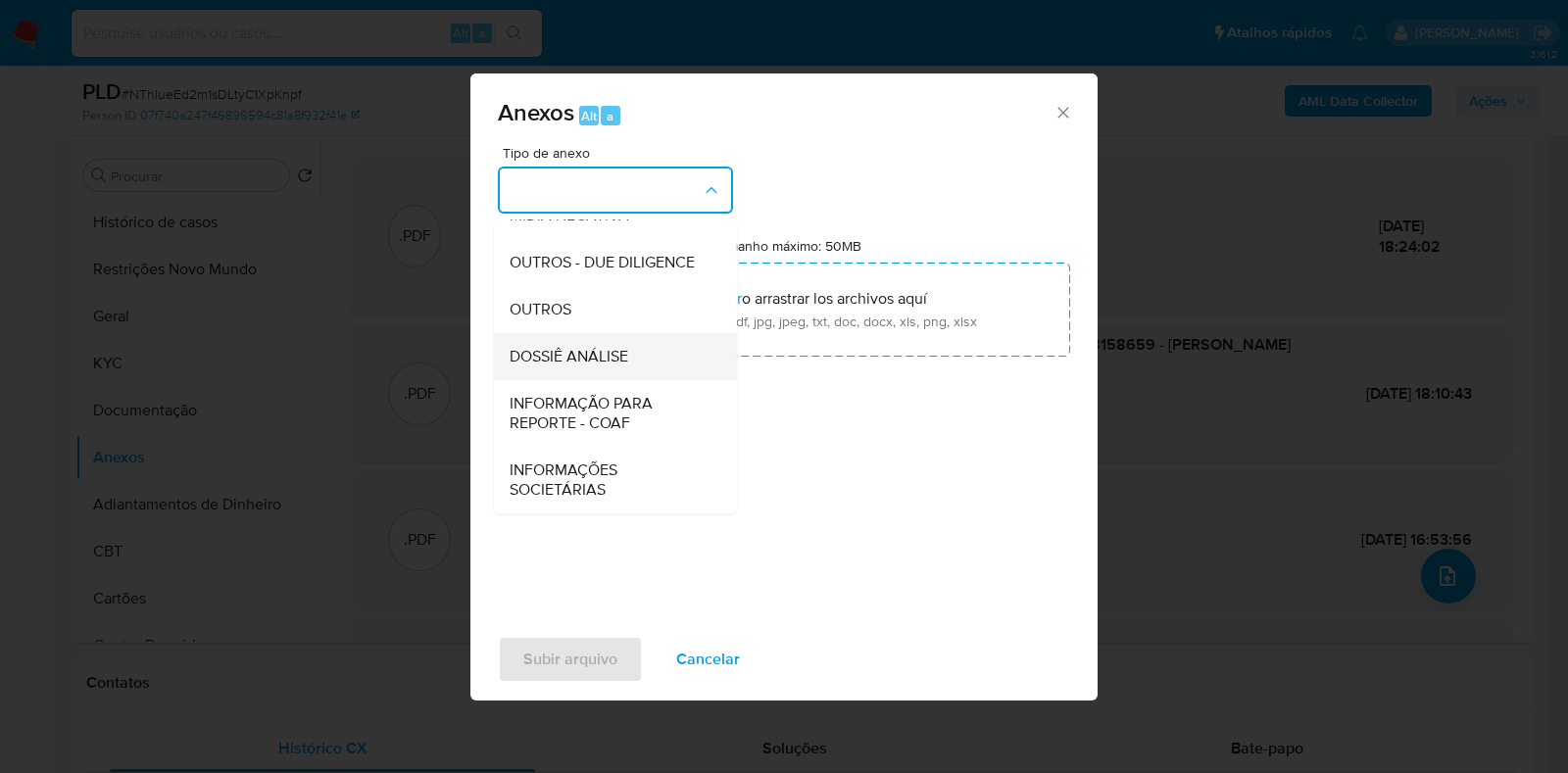
click at [581, 362] on span "DOSSIÊ ANÁLISE" at bounding box center [569, 357] width 119 height 20
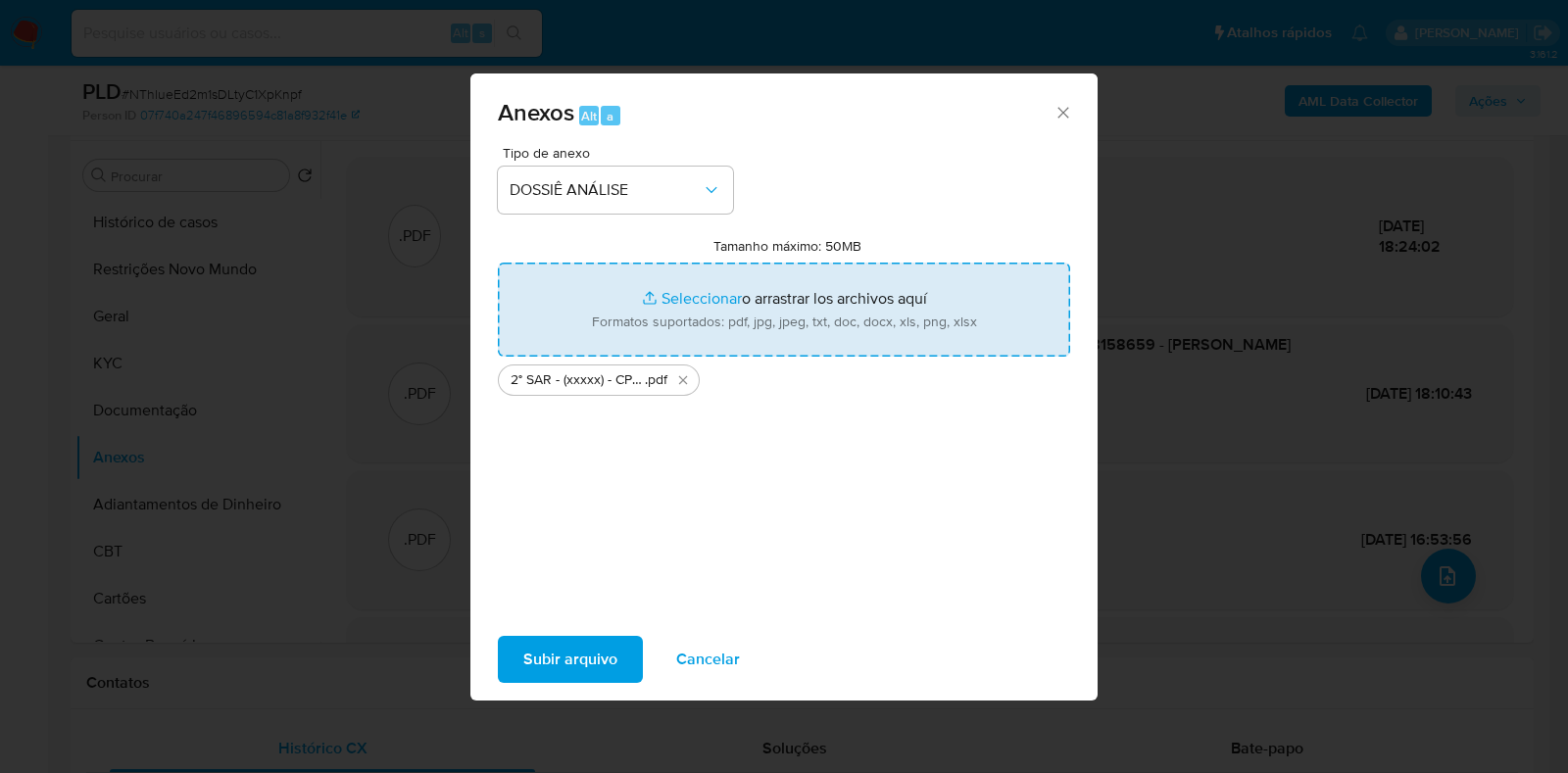
type input "C:\fakepath\Mulan 1050282809_2025_09_30_16_56_36.xlsx"
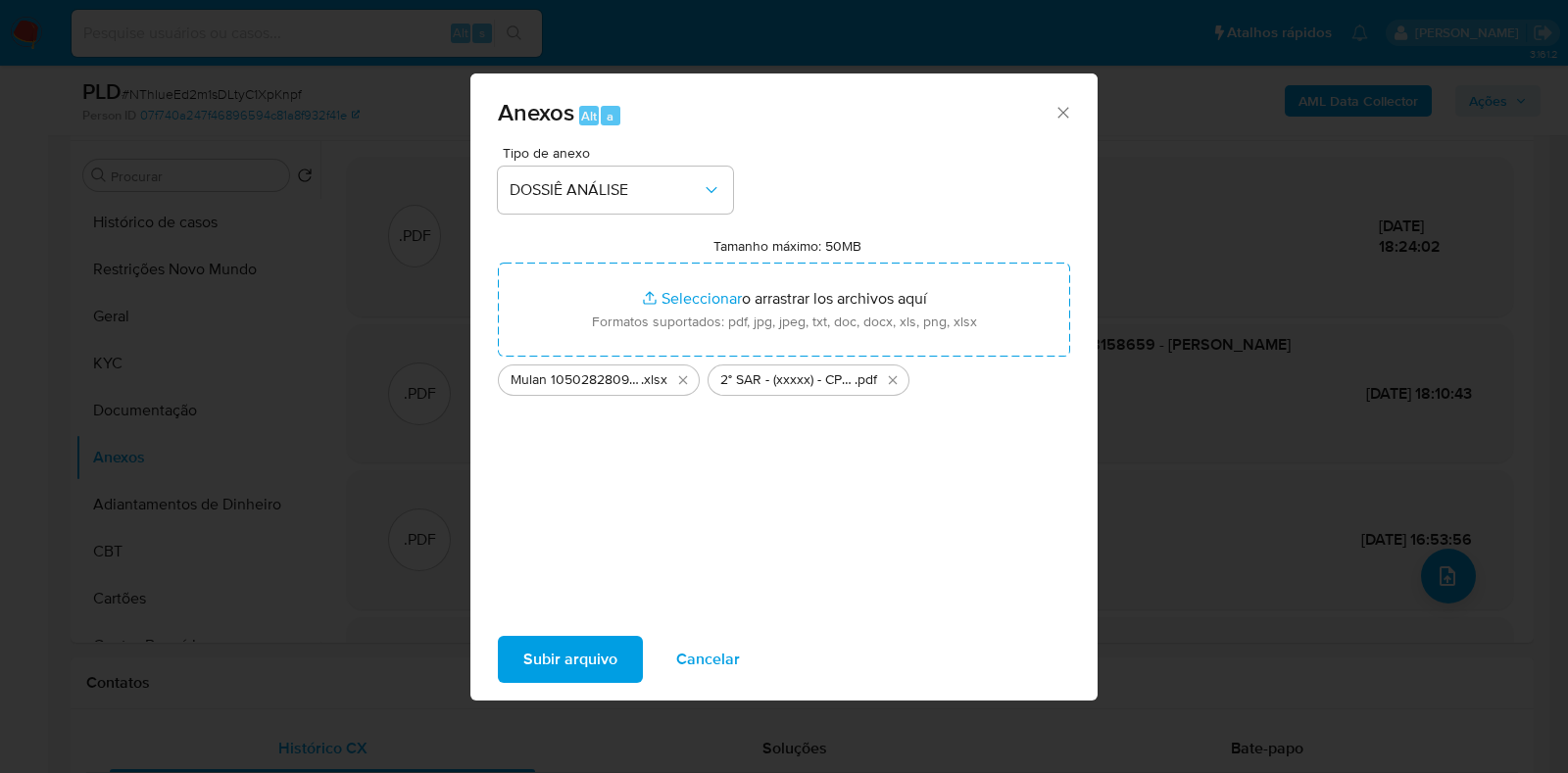
click at [588, 661] on span "Subir arquivo" at bounding box center [571, 660] width 94 height 43
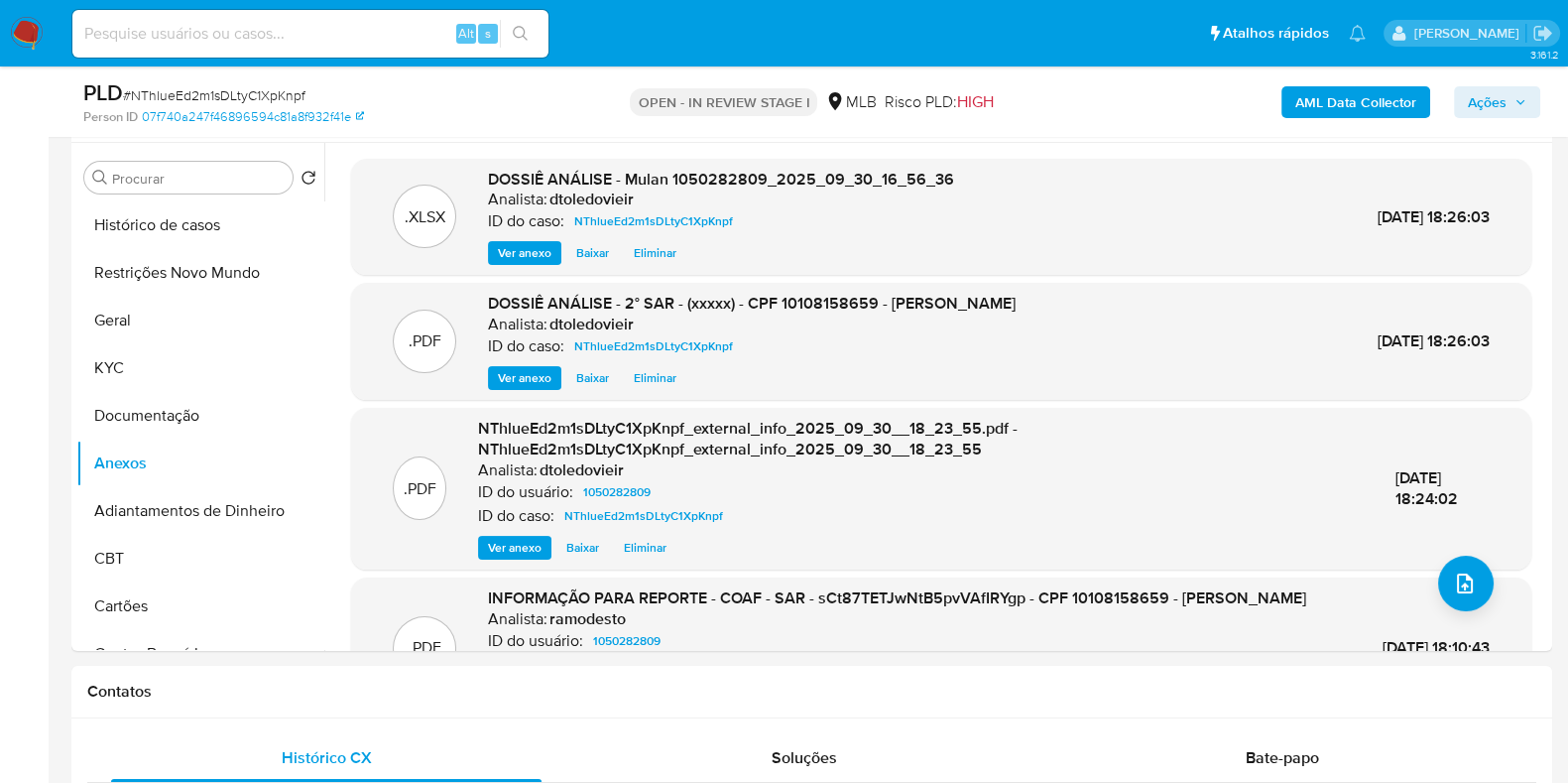
click at [1513, 102] on span "Ações" at bounding box center [1497, 103] width 59 height 28
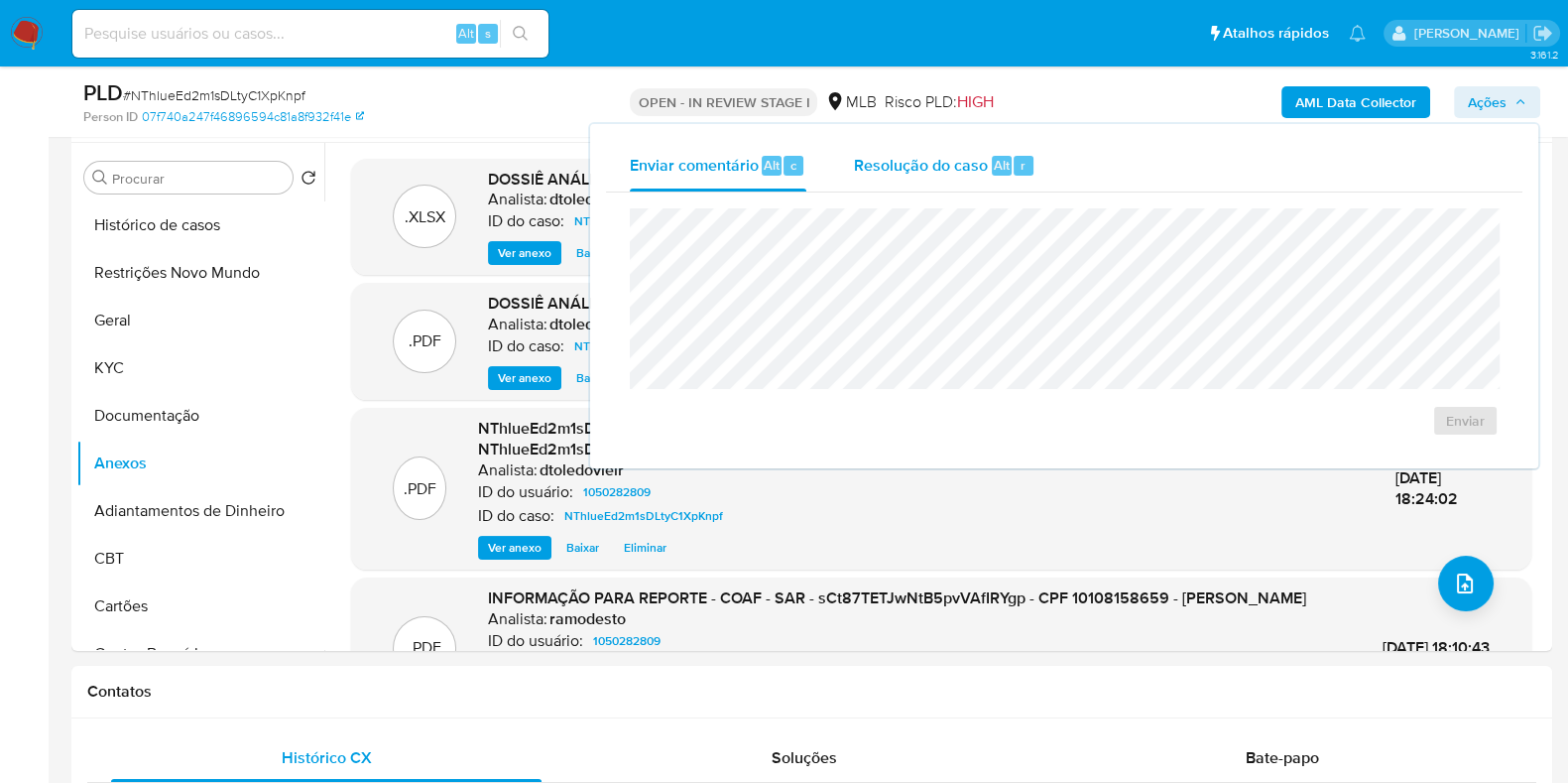
click at [921, 169] on span "Resolução do caso" at bounding box center [921, 163] width 134 height 23
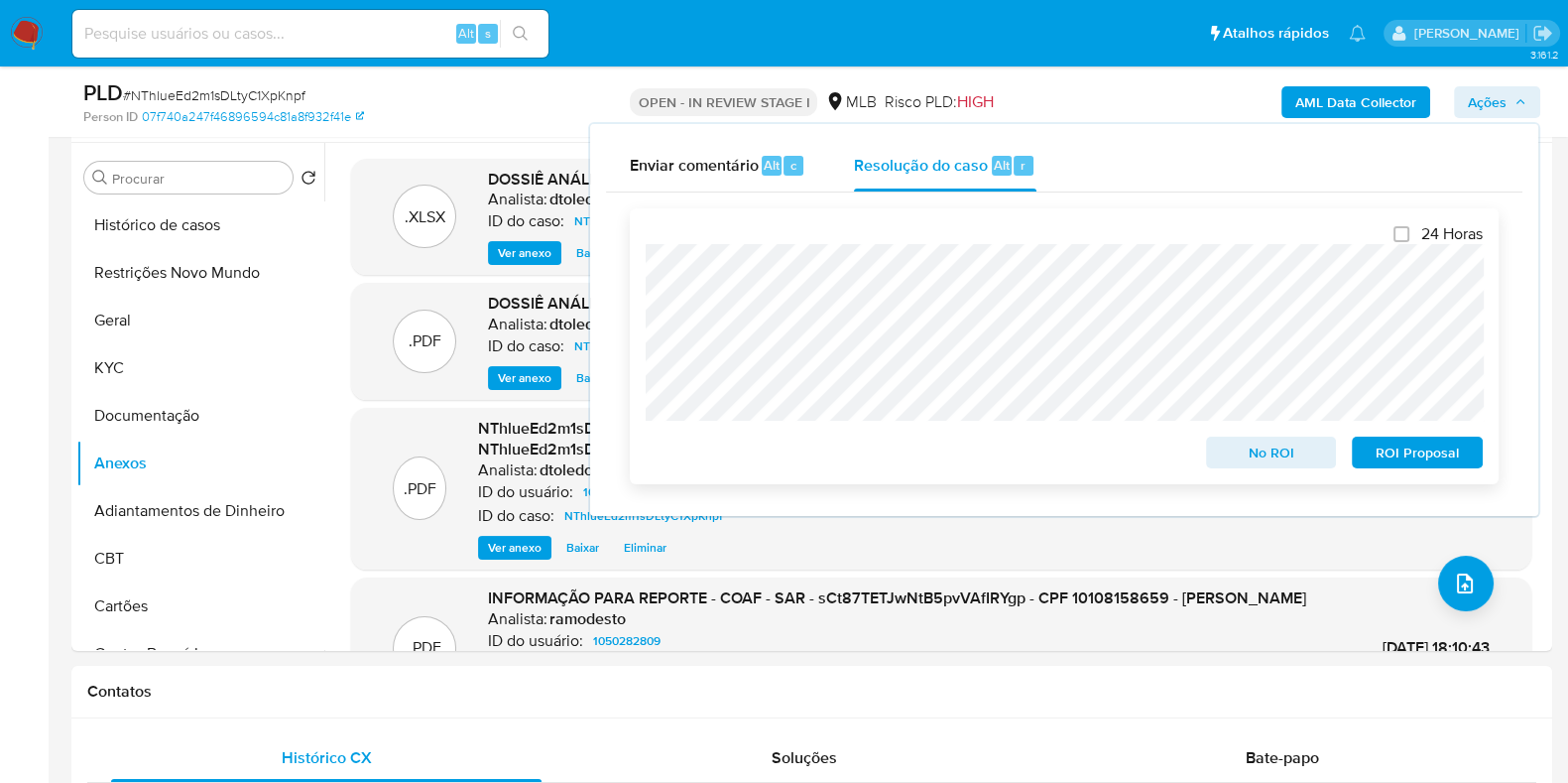
click at [1446, 461] on span "ROI Proposal" at bounding box center [1418, 452] width 104 height 28
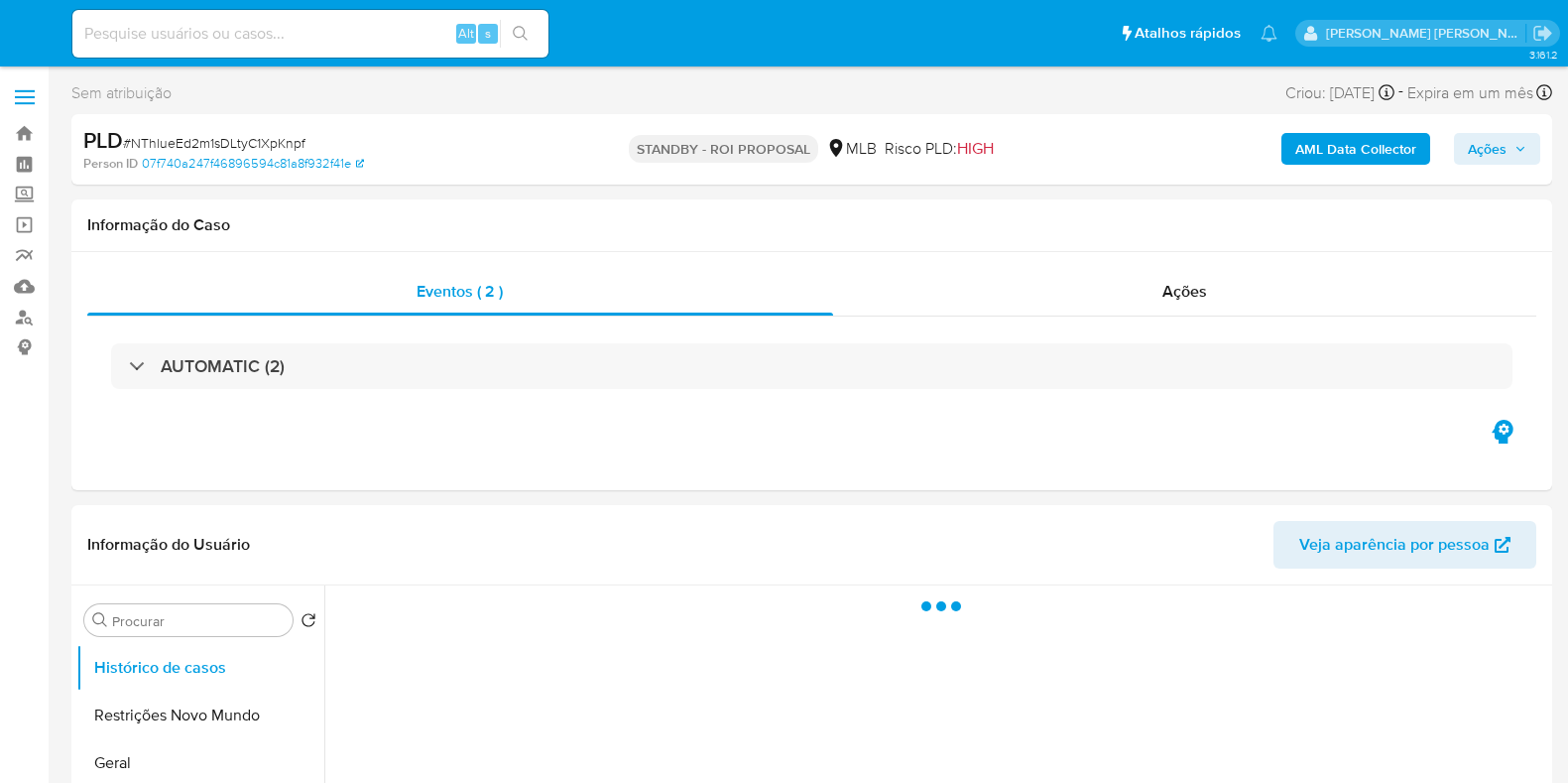
select select "10"
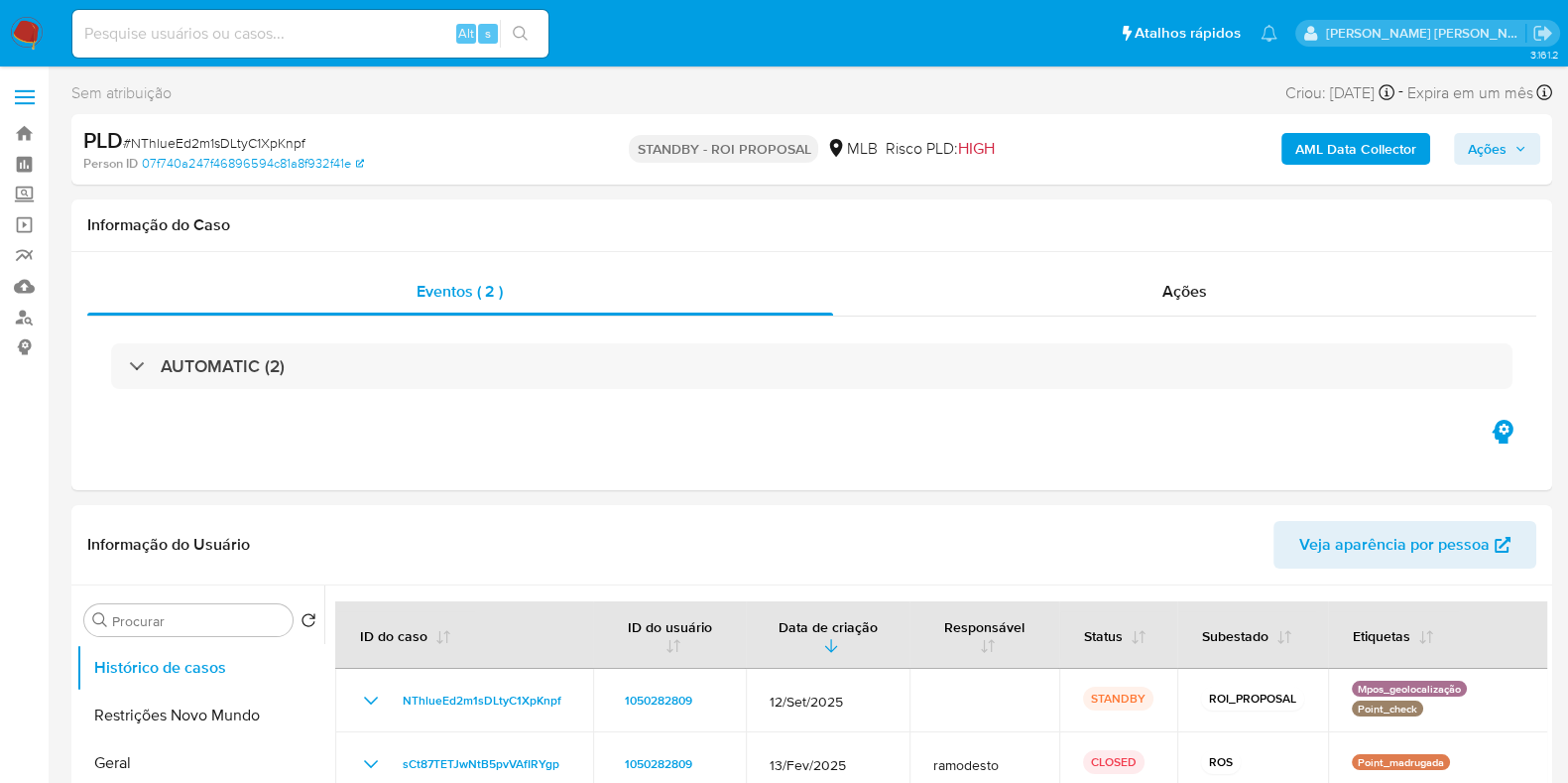
click at [212, 145] on span "# NThlueEd2m1sDLtyC1XpKnpf" at bounding box center [214, 143] width 182 height 20
